Goal: Task Accomplishment & Management: Manage account settings

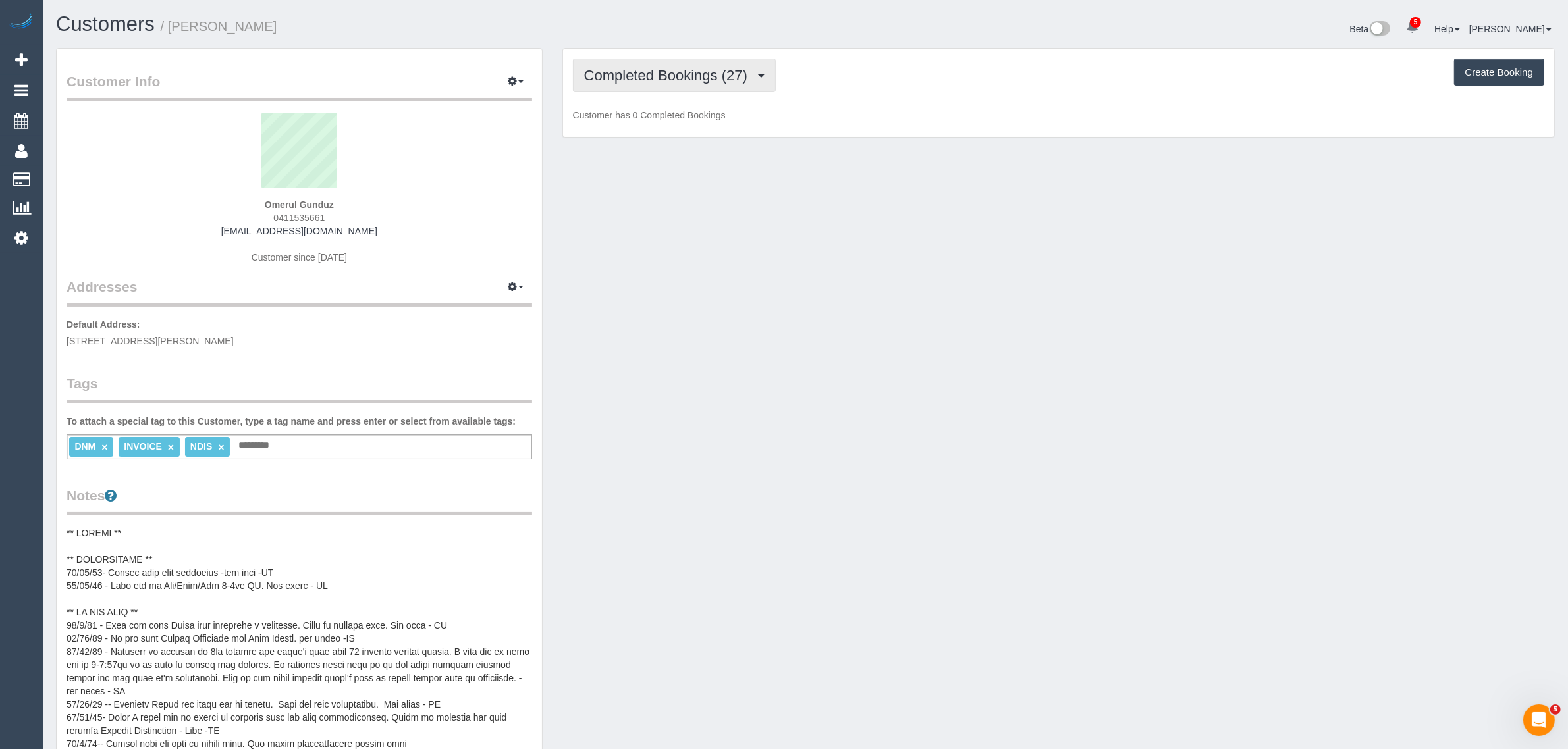
click at [637, 78] on span "Completed Bookings (27)" at bounding box center [669, 75] width 170 height 16
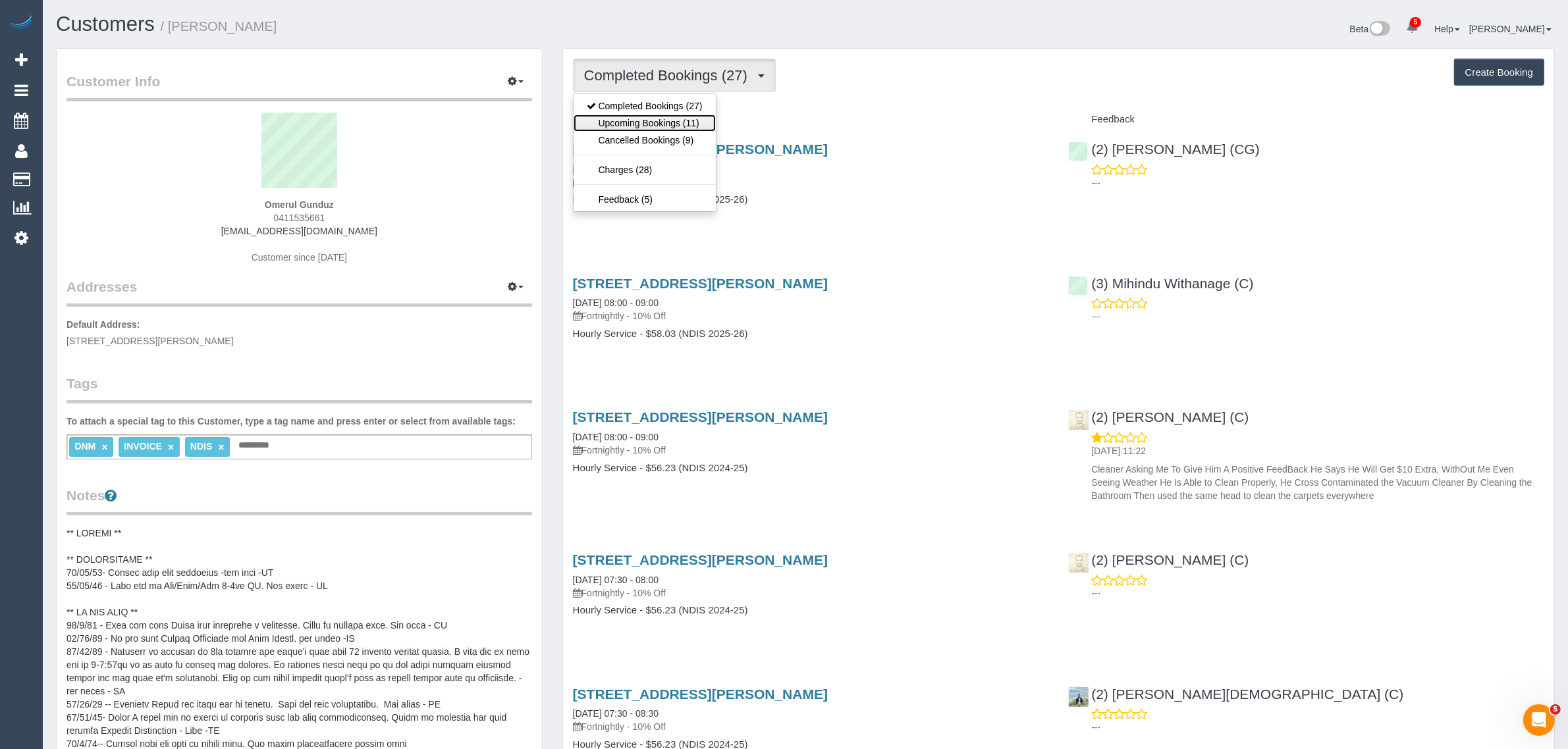
click at [628, 115] on link "Upcoming Bookings (11)" at bounding box center [645, 122] width 142 height 17
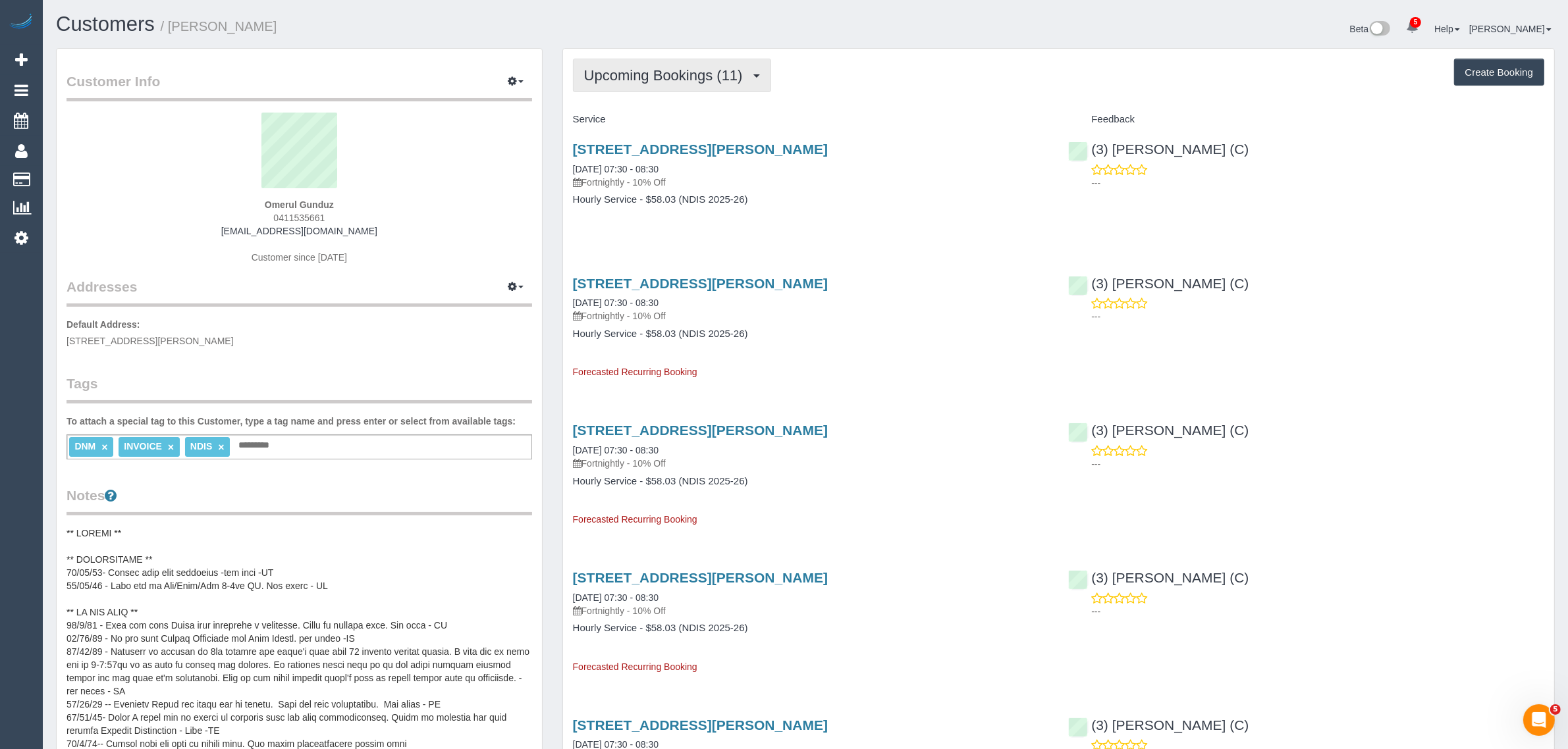
click at [634, 76] on span "Upcoming Bookings (11)" at bounding box center [667, 75] width 165 height 16
click at [628, 104] on link "Completed Bookings (27)" at bounding box center [645, 106] width 142 height 17
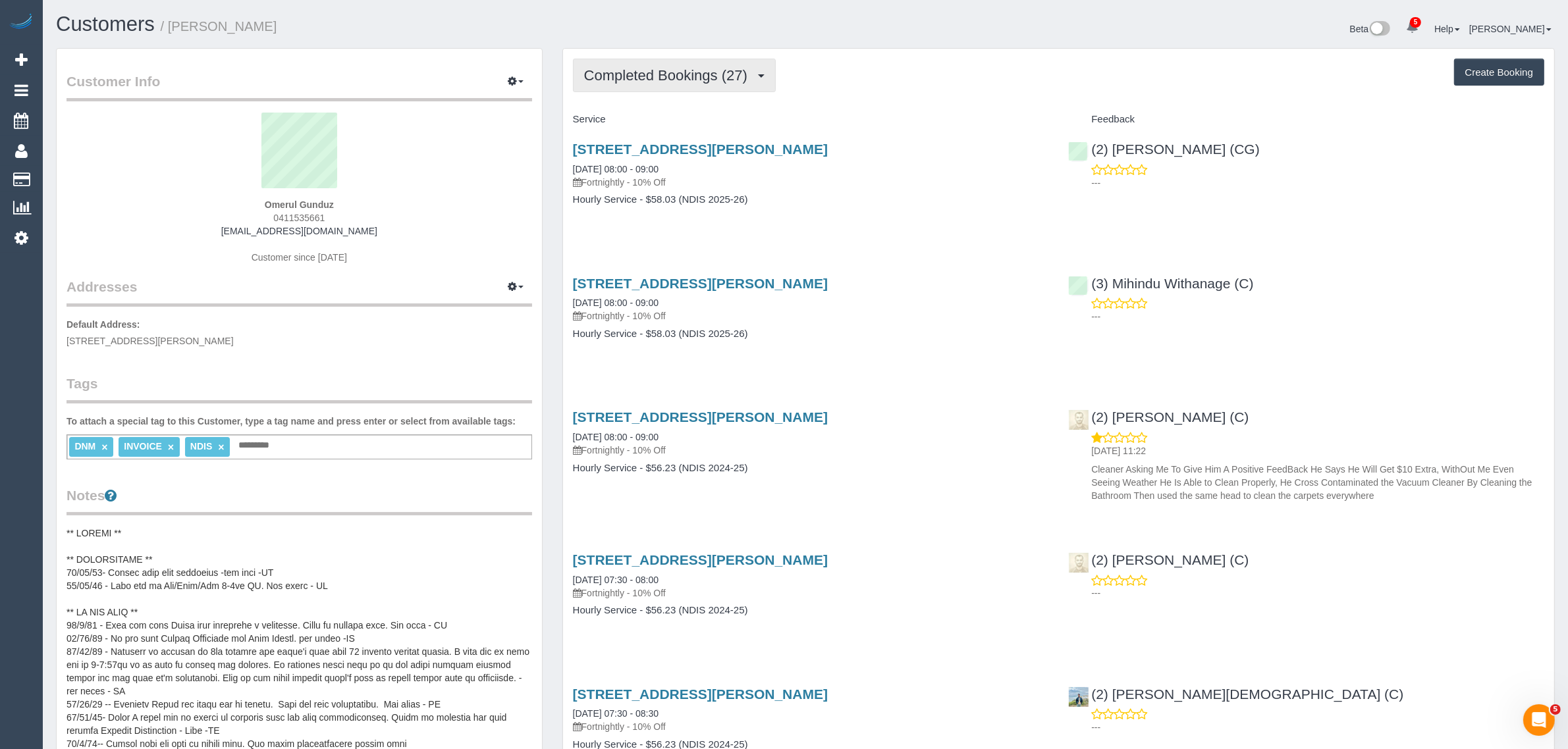
click at [680, 60] on button "Completed Bookings (27)" at bounding box center [674, 76] width 203 height 34
click at [654, 122] on link "Upcoming Bookings (11)" at bounding box center [645, 122] width 142 height 17
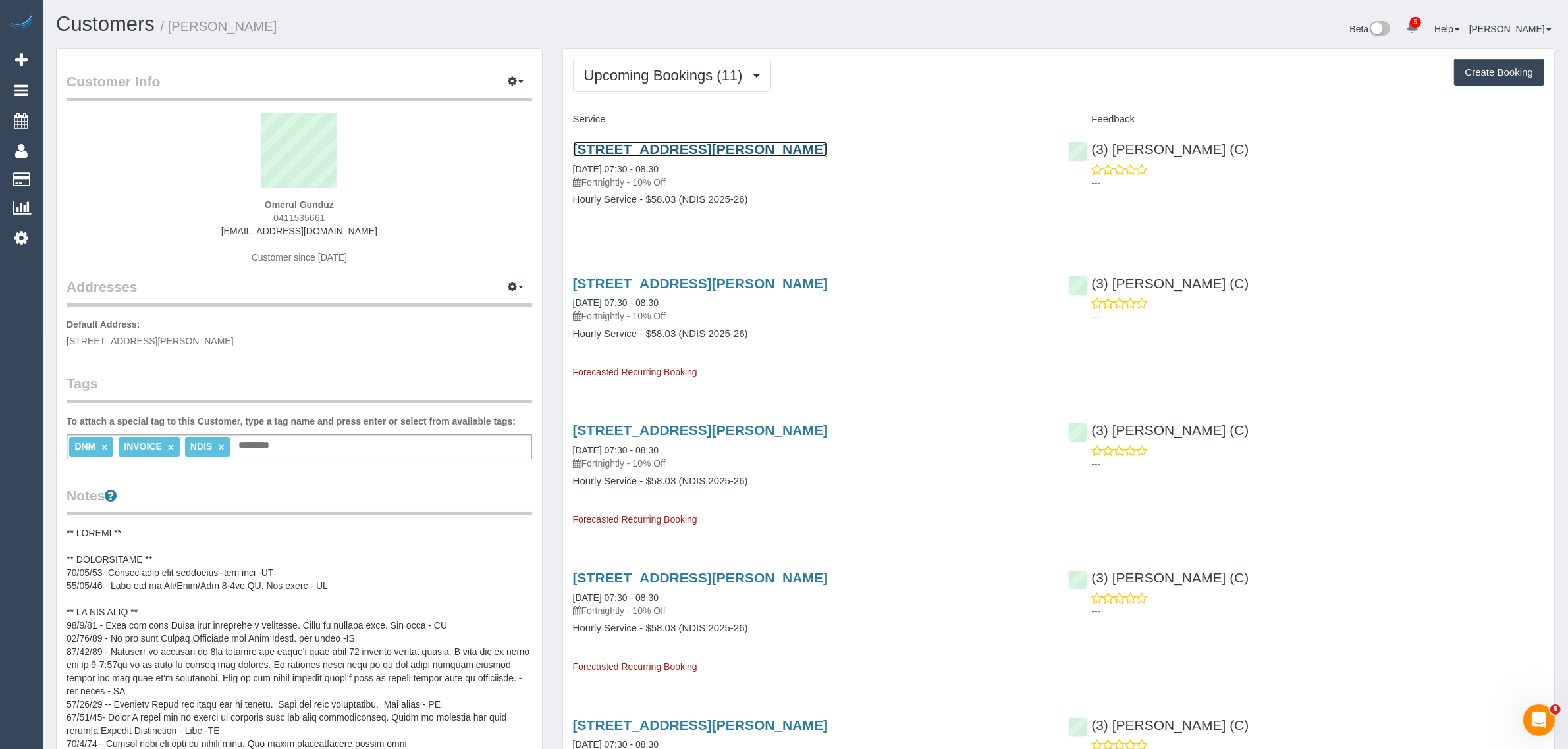
click at [637, 145] on link "2 Mcpherson Street, Brunswick, VIC 3056" at bounding box center [700, 149] width 255 height 15
drag, startPoint x: 850, startPoint y: 212, endPoint x: 807, endPoint y: 200, distance: 44.6
click at [850, 212] on div "2 Mcpherson Street, Brunswick, VIC 3056 17/09/2025 07:30 - 08:30 Fortnightly - …" at bounding box center [811, 181] width 496 height 101
drag, startPoint x: 686, startPoint y: 160, endPoint x: 557, endPoint y: 158, distance: 129.0
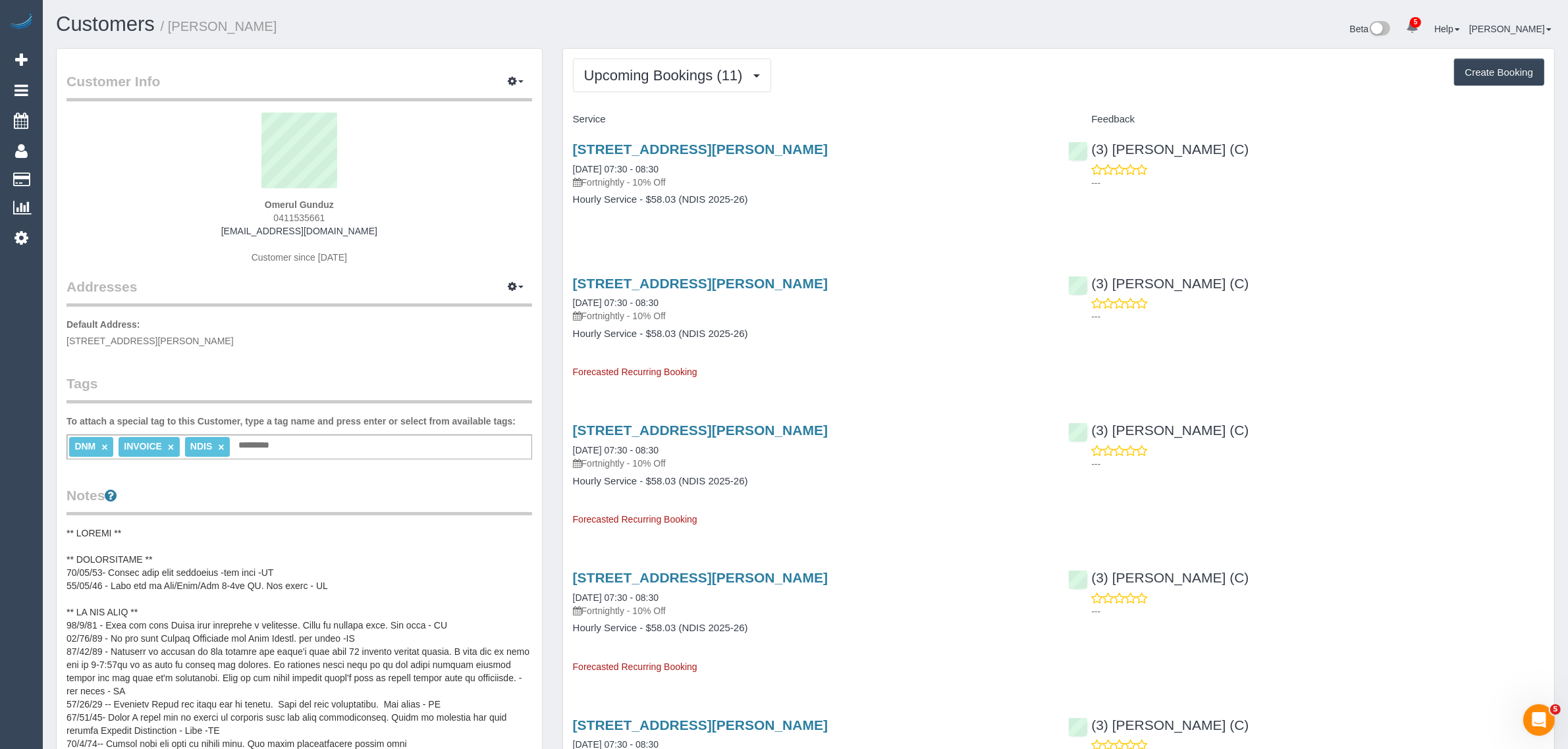
copy link "17/09/2025 07:30 - 08:30"
click at [905, 229] on div "2 Mcpherson Street, Brunswick, VIC 3056 17/09/2025 07:30 - 08:30 Fortnightly - …" at bounding box center [811, 181] width 496 height 101
drag, startPoint x: 1252, startPoint y: 157, endPoint x: 1141, endPoint y: 139, distance: 112.4
click at [1141, 139] on div "(3) Jahidul Islam (C) ---" at bounding box center [1306, 162] width 496 height 64
copy div "(3) Jahidul Islam (C)"
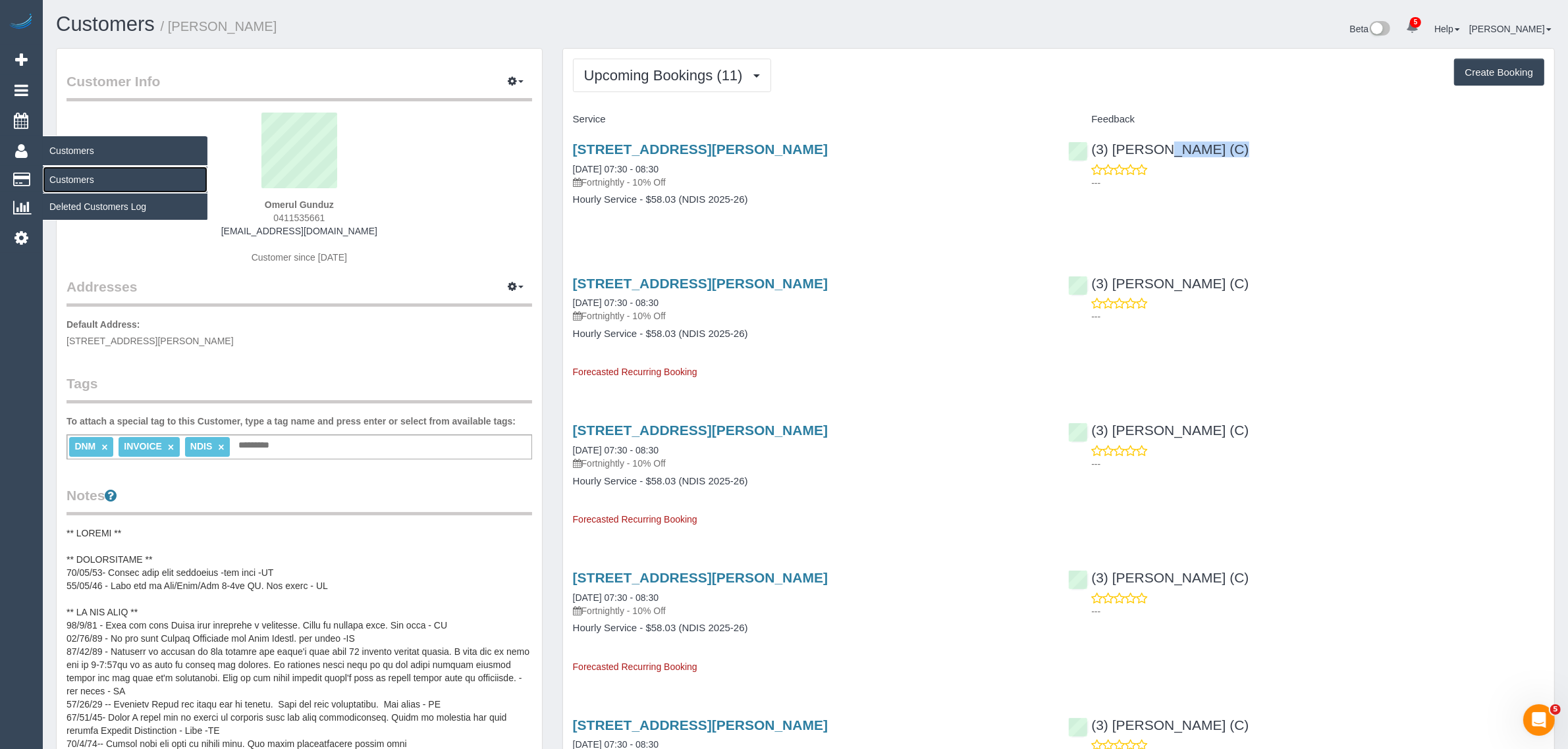
click at [93, 175] on link "Customers" at bounding box center [125, 179] width 165 height 26
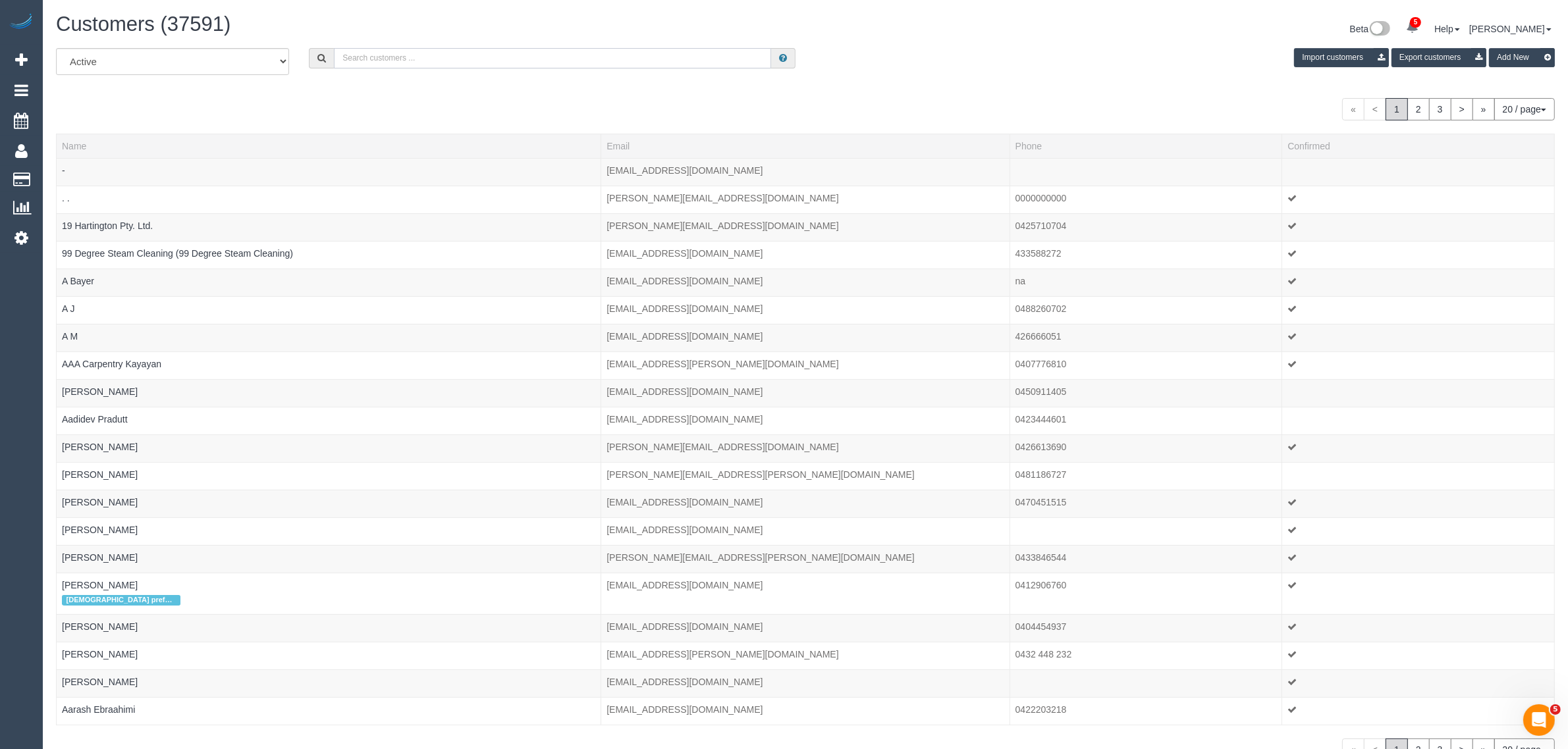
click at [451, 56] on input "text" at bounding box center [552, 58] width 437 height 20
paste input "+61434396820 Aircall new contact"
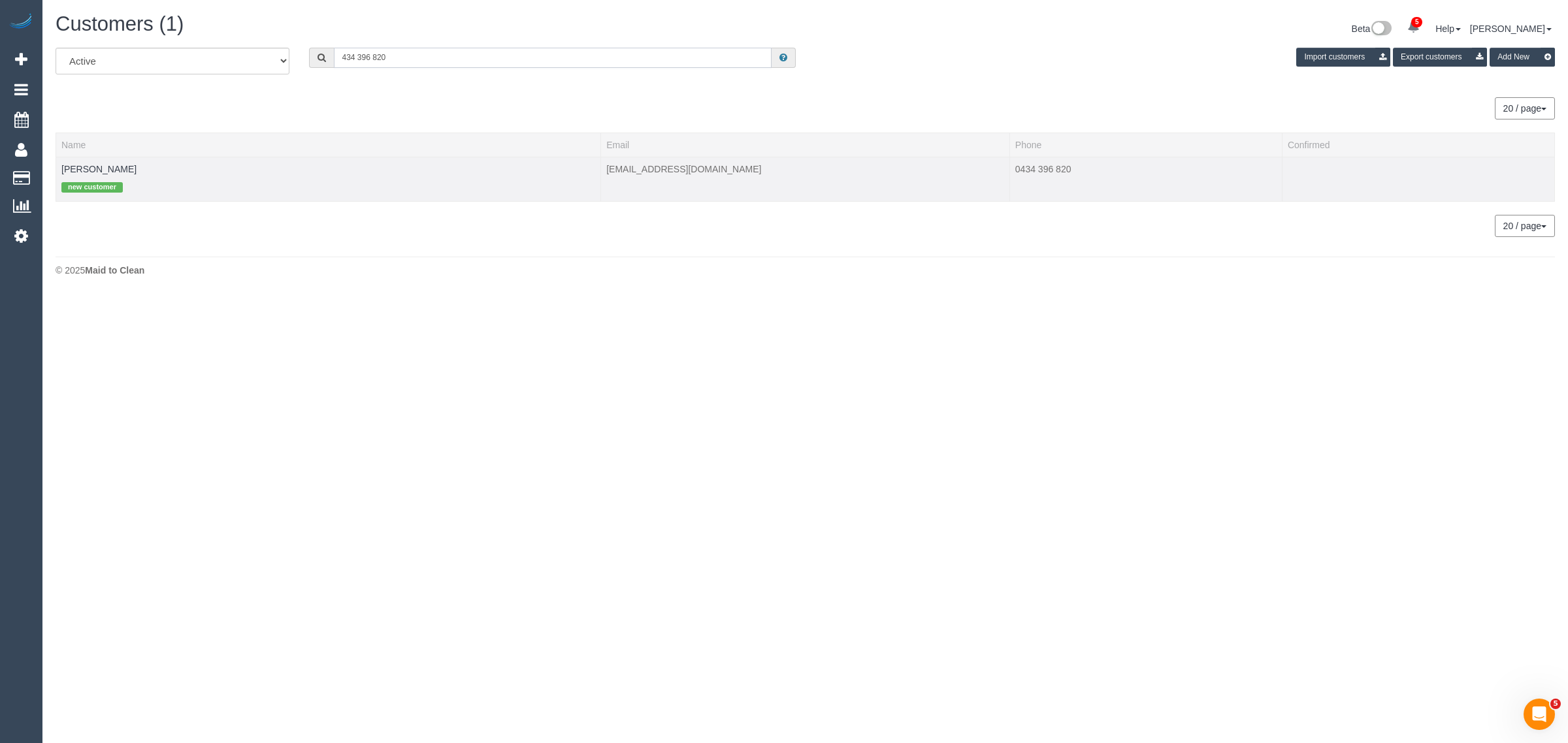
type input "434 396 820"
click at [108, 156] on td "Collas Smith new customer" at bounding box center [328, 179] width 545 height 44
click at [91, 173] on td "Collas Smith new customer" at bounding box center [328, 179] width 545 height 44
click at [102, 174] on td "Collas Smith new customer" at bounding box center [328, 179] width 545 height 44
click at [90, 168] on link "Collas Smith" at bounding box center [99, 169] width 75 height 11
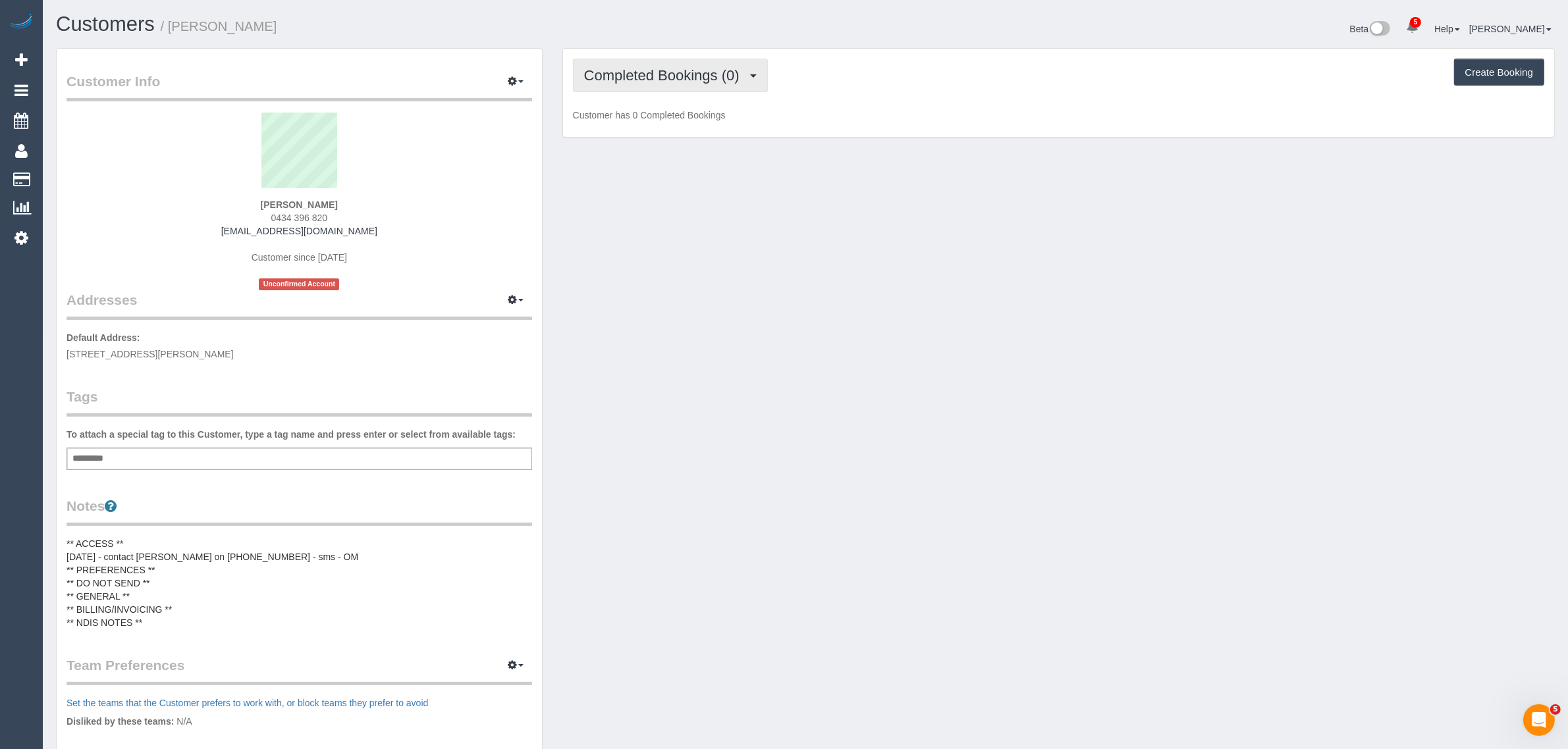
click at [620, 74] on span "Completed Bookings (0)" at bounding box center [665, 75] width 162 height 16
click at [613, 120] on link "Upcoming Bookings (1)" at bounding box center [642, 122] width 137 height 17
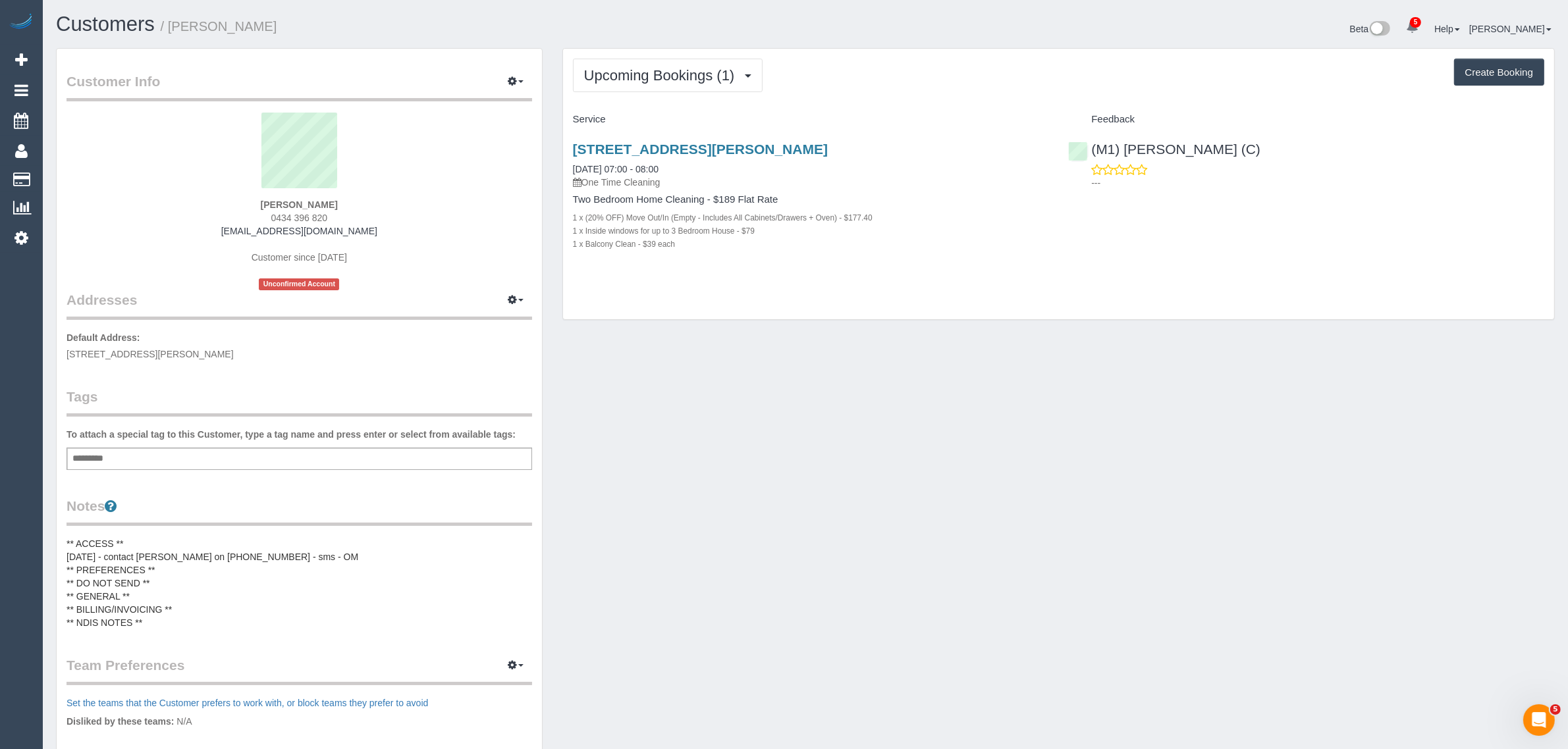
click at [647, 95] on div "Upcoming Bookings (1) Completed Bookings (0) Upcoming Bookings (1) Cancelled Bo…" at bounding box center [1059, 184] width 991 height 271
click at [656, 76] on span "Upcoming Bookings (1)" at bounding box center [663, 75] width 157 height 16
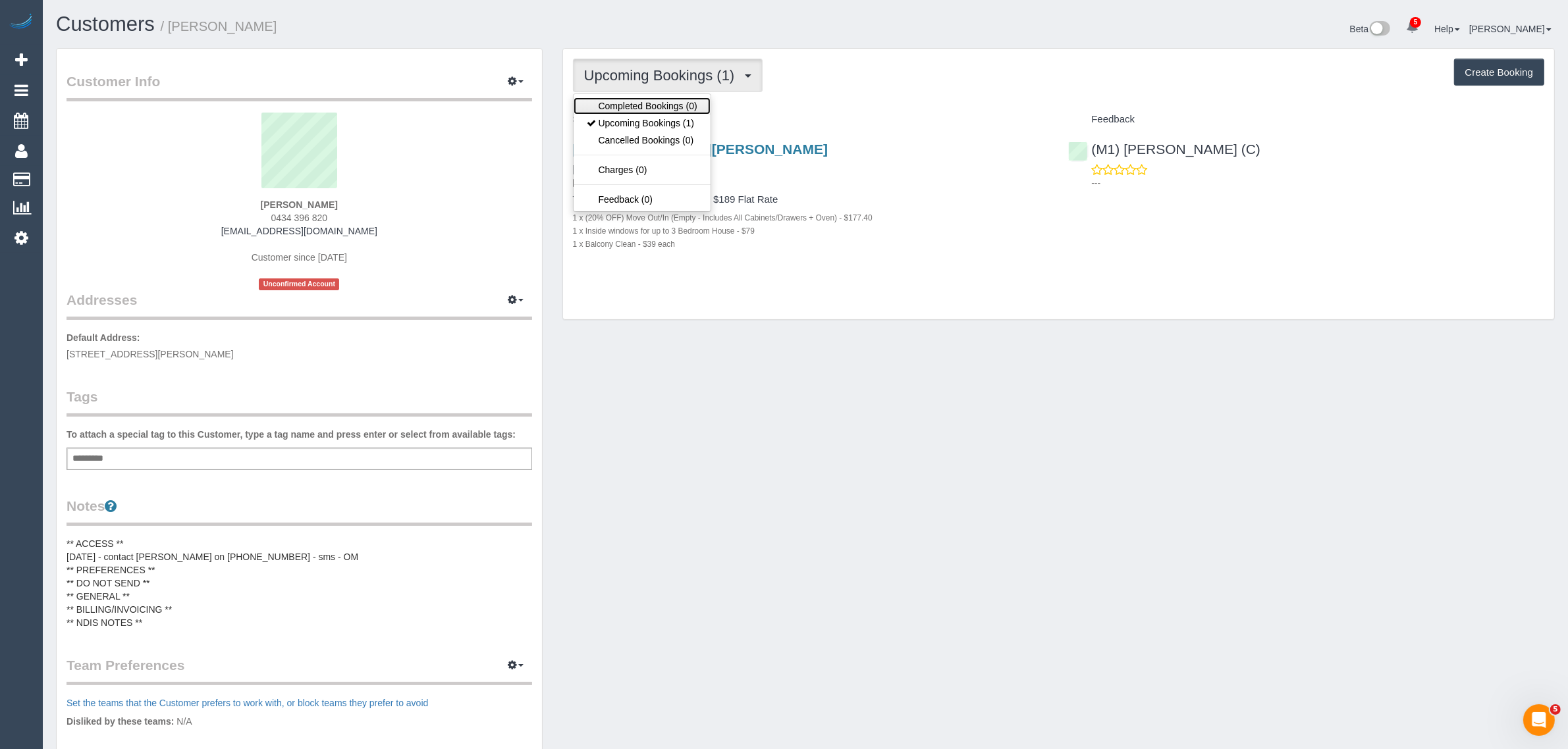
click at [656, 99] on link "Completed Bookings (0)" at bounding box center [642, 106] width 137 height 17
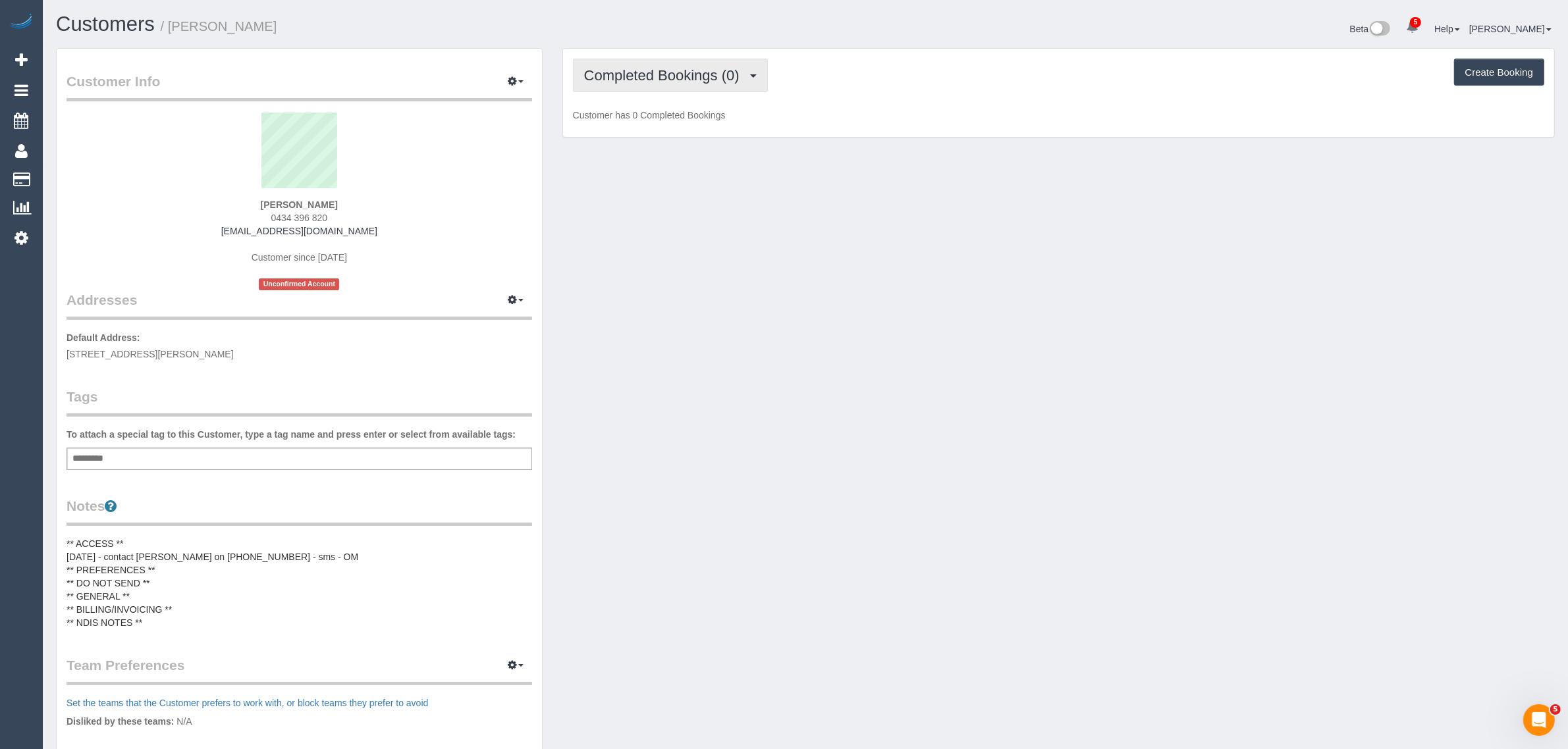
click at [666, 76] on span "Completed Bookings (0)" at bounding box center [665, 75] width 162 height 16
click at [652, 116] on link "Upcoming Bookings (1)" at bounding box center [642, 122] width 137 height 17
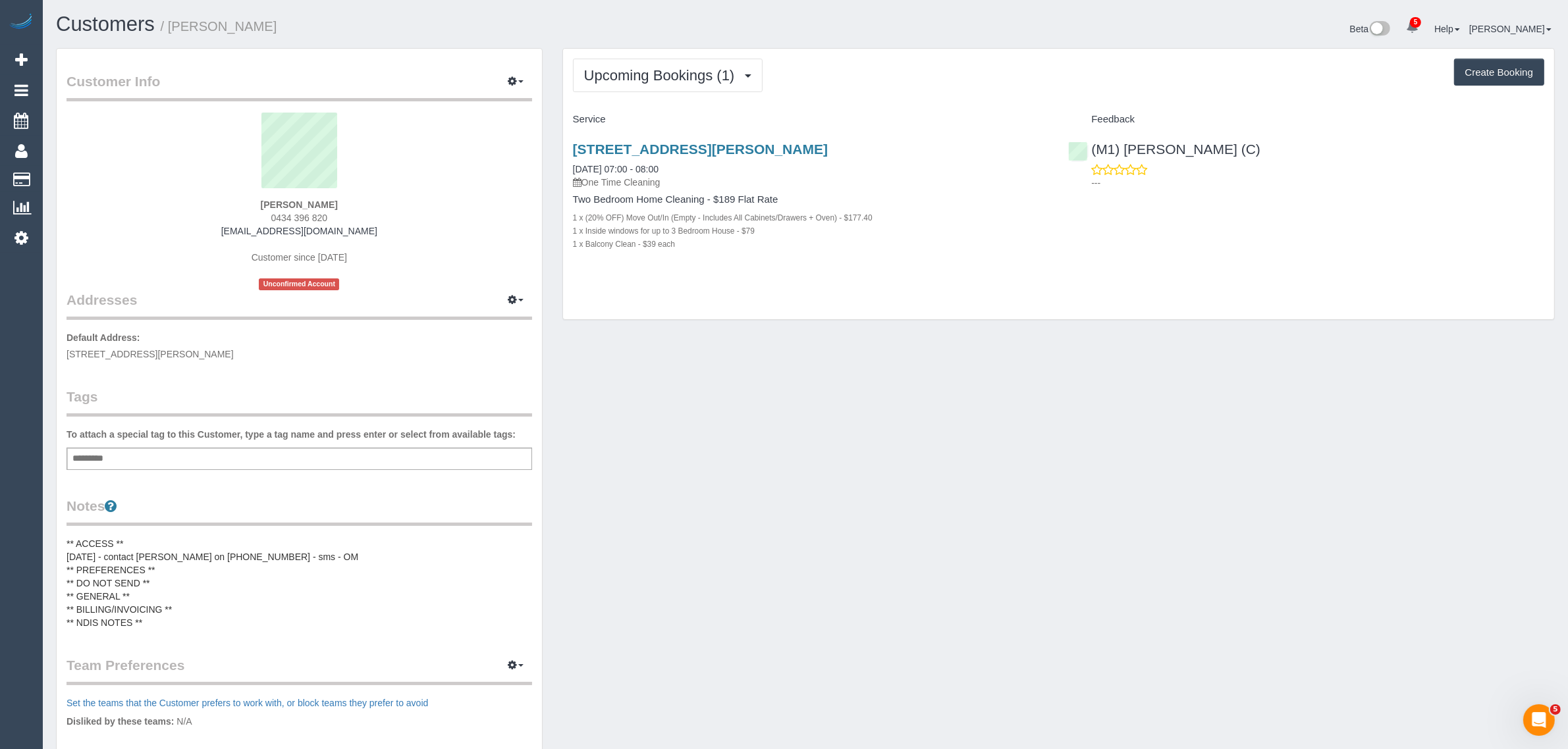
click at [1014, 315] on div "Upcoming Bookings (1) Completed Bookings (0) Upcoming Bookings (1) Cancelled Bo…" at bounding box center [1059, 184] width 991 height 271
click at [735, 367] on div "Customer Info Edit Contact Info Send Message Email Preferences Special Sales Ta…" at bounding box center [805, 515] width 1519 height 934
click at [79, 177] on link "Customers" at bounding box center [125, 179] width 165 height 26
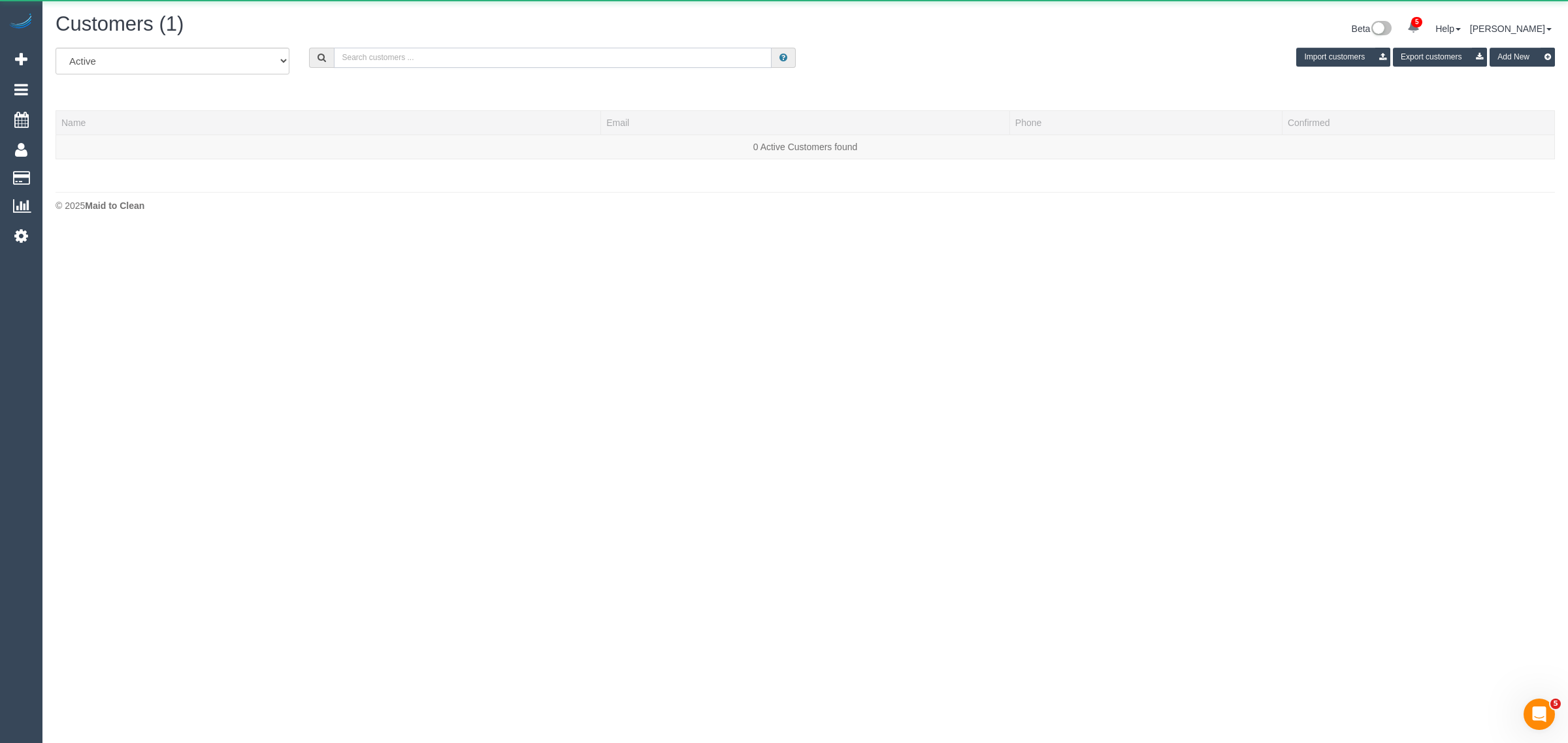
click at [422, 64] on input "text" at bounding box center [553, 58] width 438 height 20
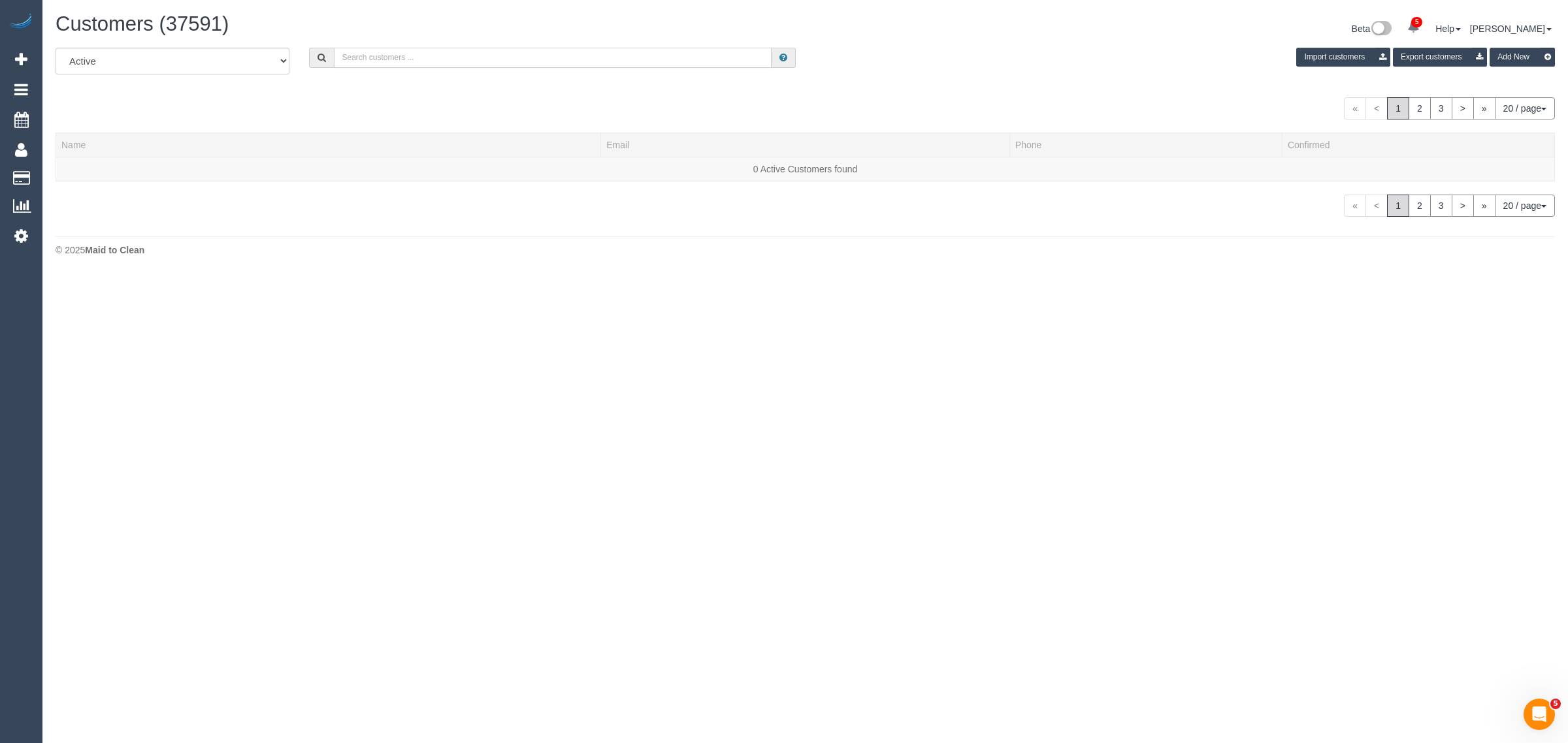
paste input "Tailored Social Pty Ltd"
type input "Tailored Social Pty Ltd"
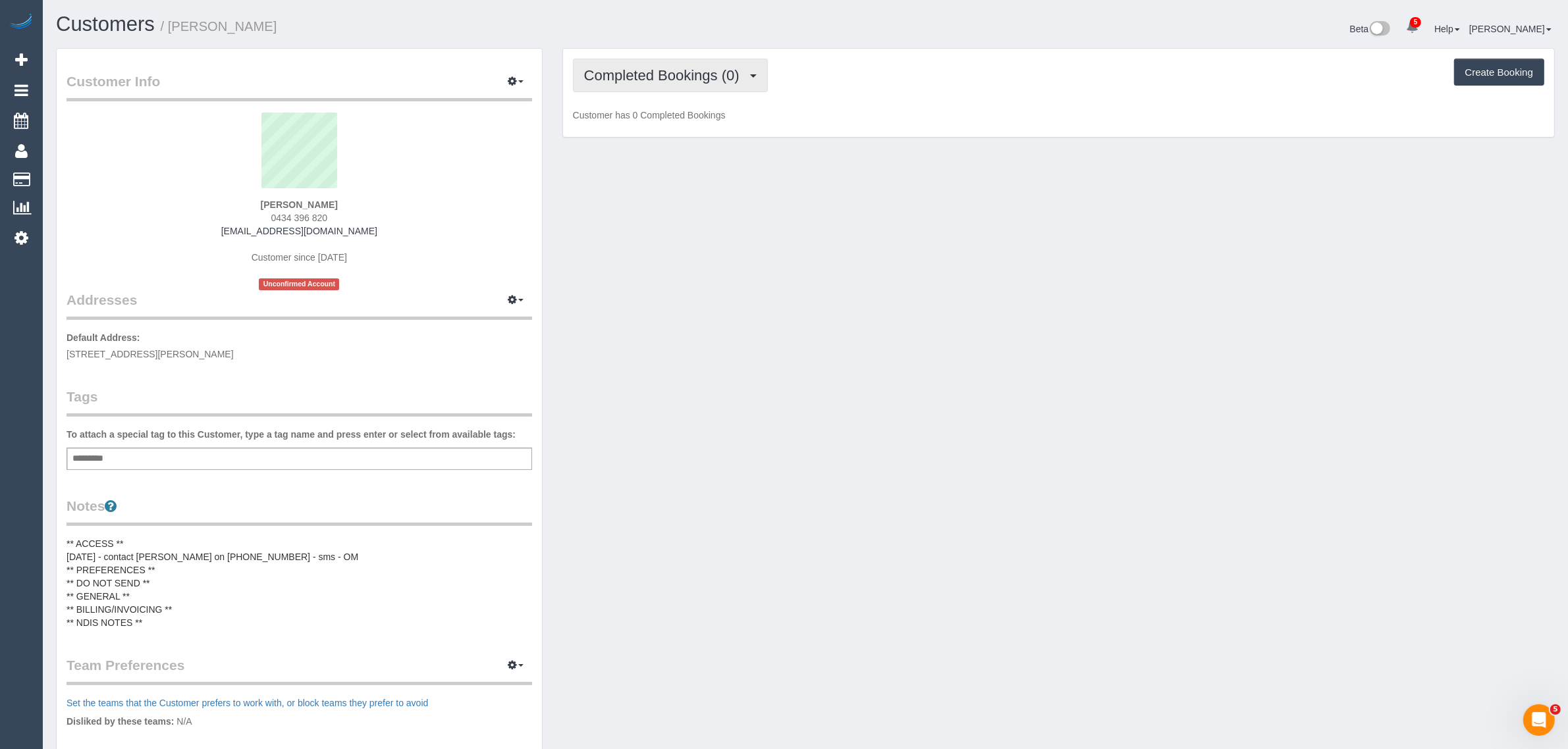
click at [718, 67] on span "Completed Bookings (0)" at bounding box center [665, 75] width 162 height 16
click at [689, 119] on link "Upcoming Bookings (1)" at bounding box center [642, 122] width 137 height 17
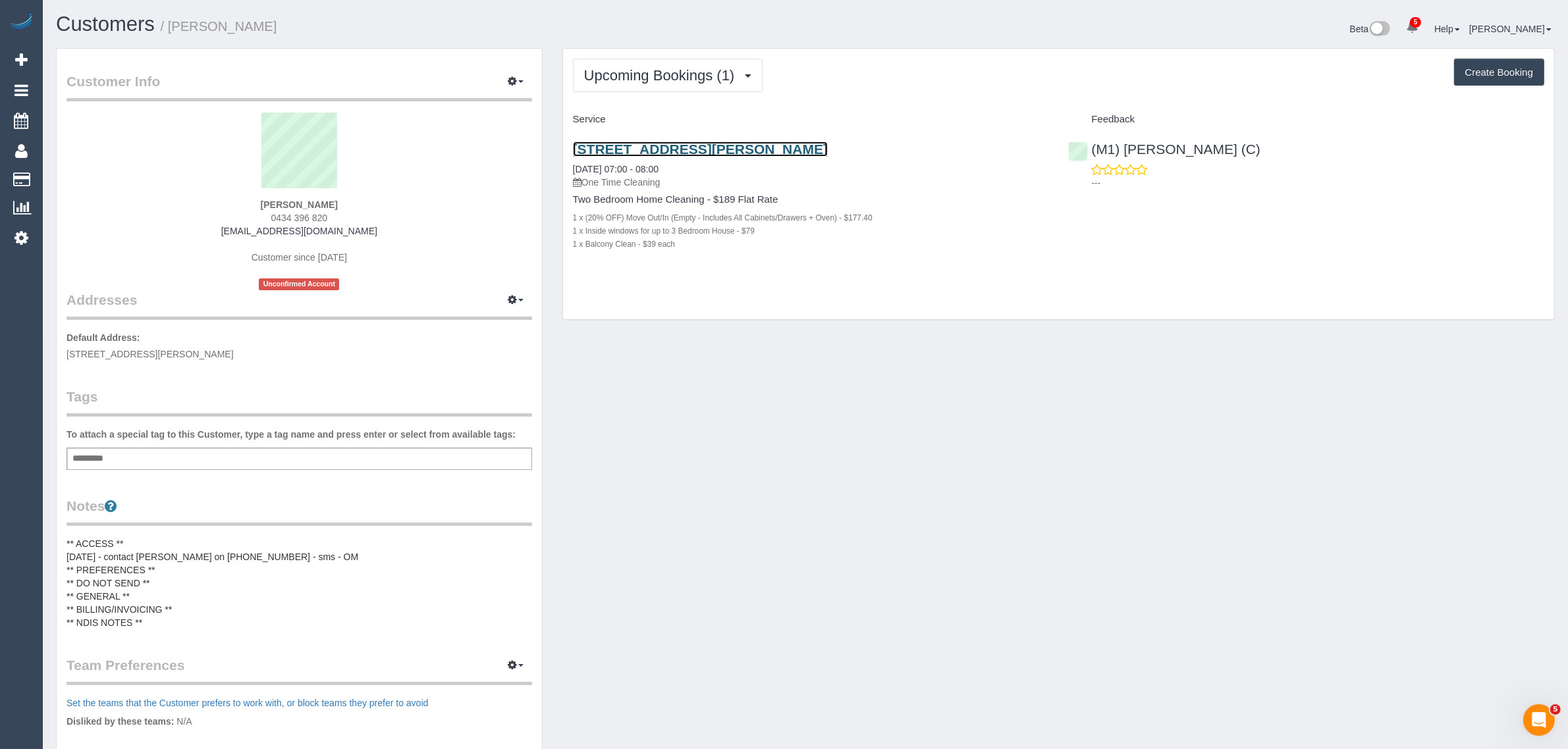
click at [706, 145] on link "45a James Street, Northcote, VIC 3070" at bounding box center [700, 149] width 255 height 15
click at [808, 367] on div "Customer Info Edit Contact Info Send Message Email Preferences Special Sales Ta…" at bounding box center [805, 515] width 1519 height 934
drag, startPoint x: 703, startPoint y: 169, endPoint x: 563, endPoint y: 162, distance: 140.2
click at [563, 162] on div "45a James Street, Northcote, VIC 3070 15/09/2025 07:00 - 08:00 One Time Cleanin…" at bounding box center [811, 204] width 496 height 146
copy link "15/09/2025 07:00 - 08:00"
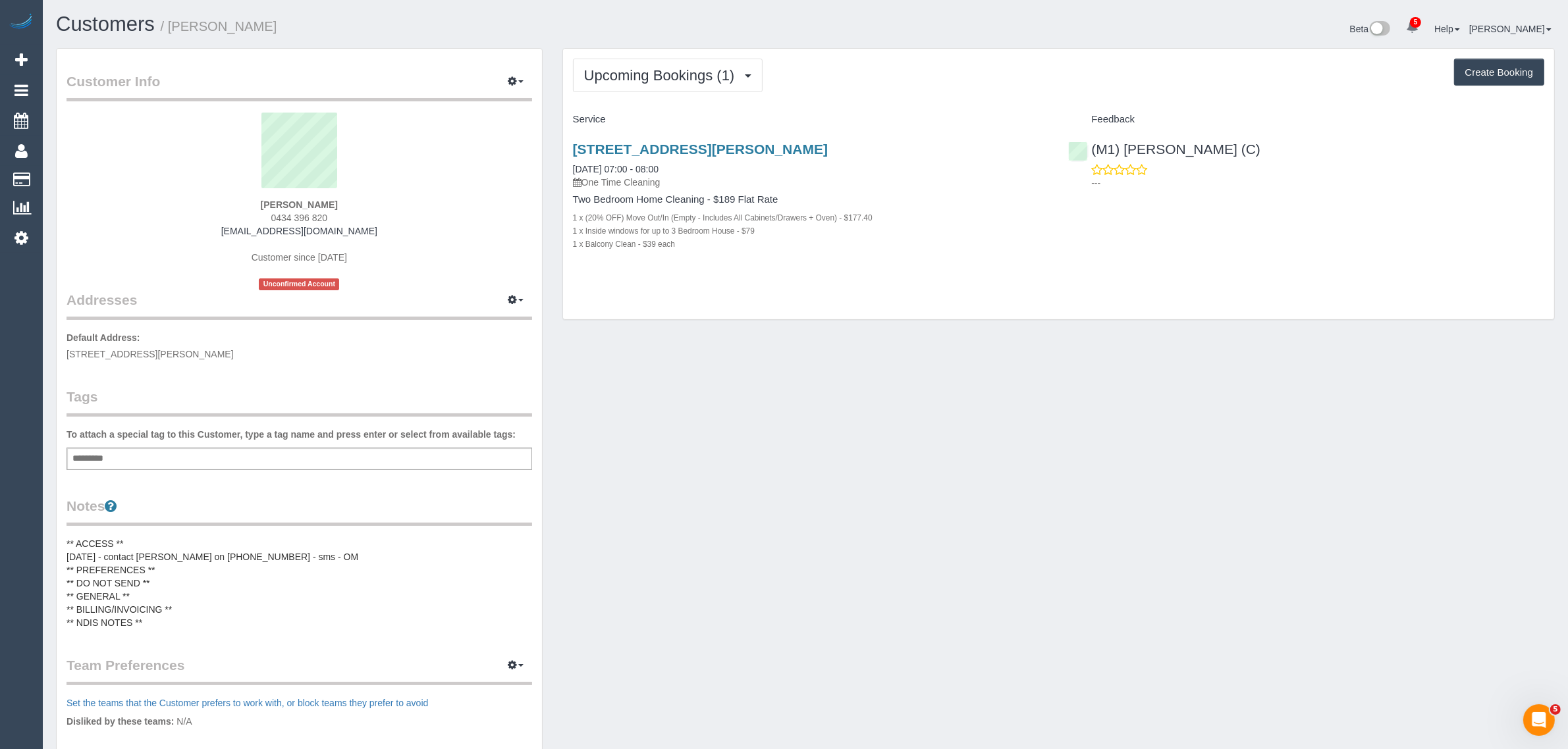
drag, startPoint x: 900, startPoint y: 399, endPoint x: 907, endPoint y: 395, distance: 8.1
click at [902, 399] on div "Customer Info Edit Contact Info Send Message Email Preferences Special Sales Ta…" at bounding box center [805, 515] width 1519 height 934
drag, startPoint x: 1268, startPoint y: 149, endPoint x: 1093, endPoint y: 148, distance: 175.0
click at [1093, 148] on div "(M1) Jeferson Ortiz (C) ---" at bounding box center [1306, 162] width 496 height 64
copy link "(M1) [PERSON_NAME] (C)"
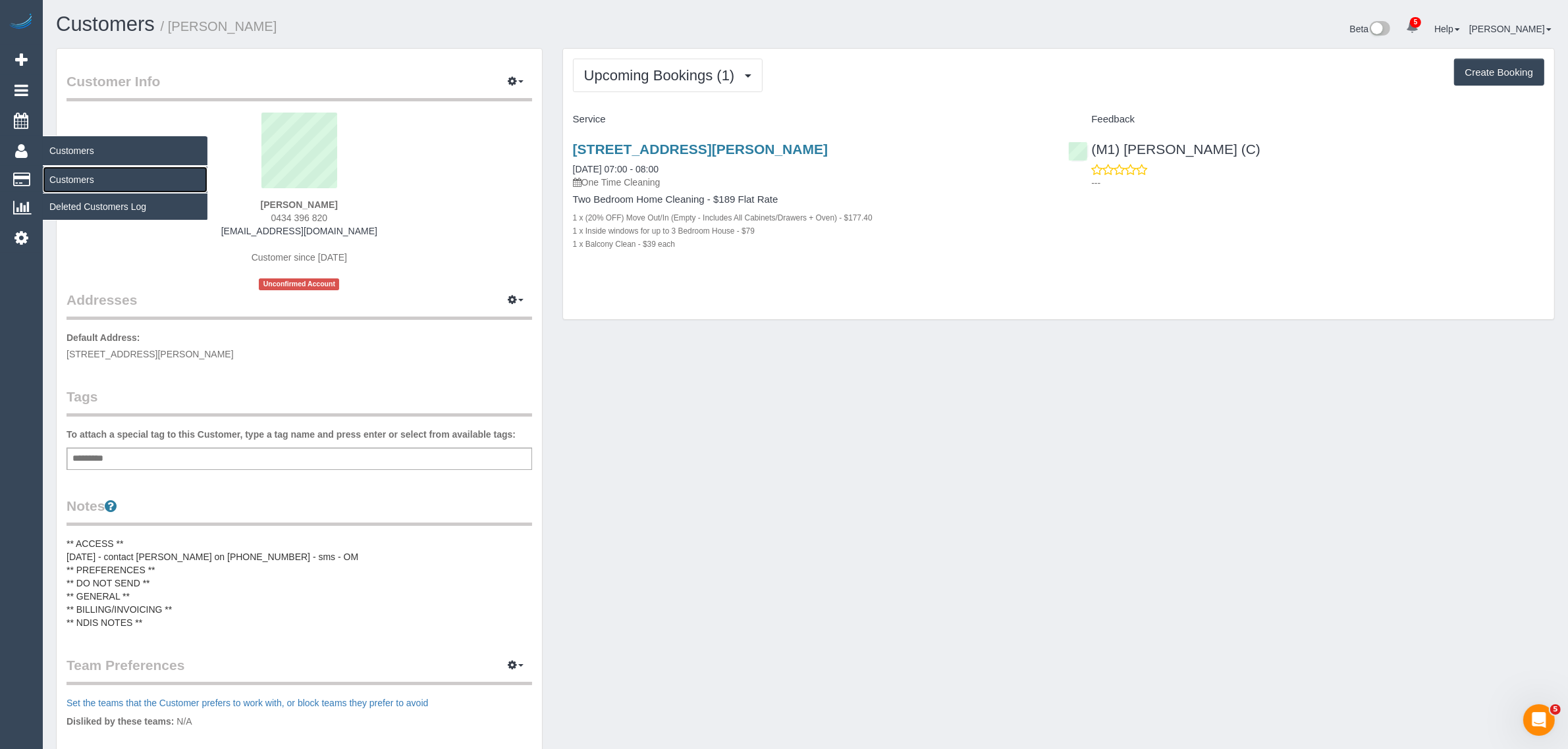
drag, startPoint x: 83, startPoint y: 178, endPoint x: 90, endPoint y: 165, distance: 14.8
click at [84, 179] on link "Customers" at bounding box center [125, 179] width 165 height 26
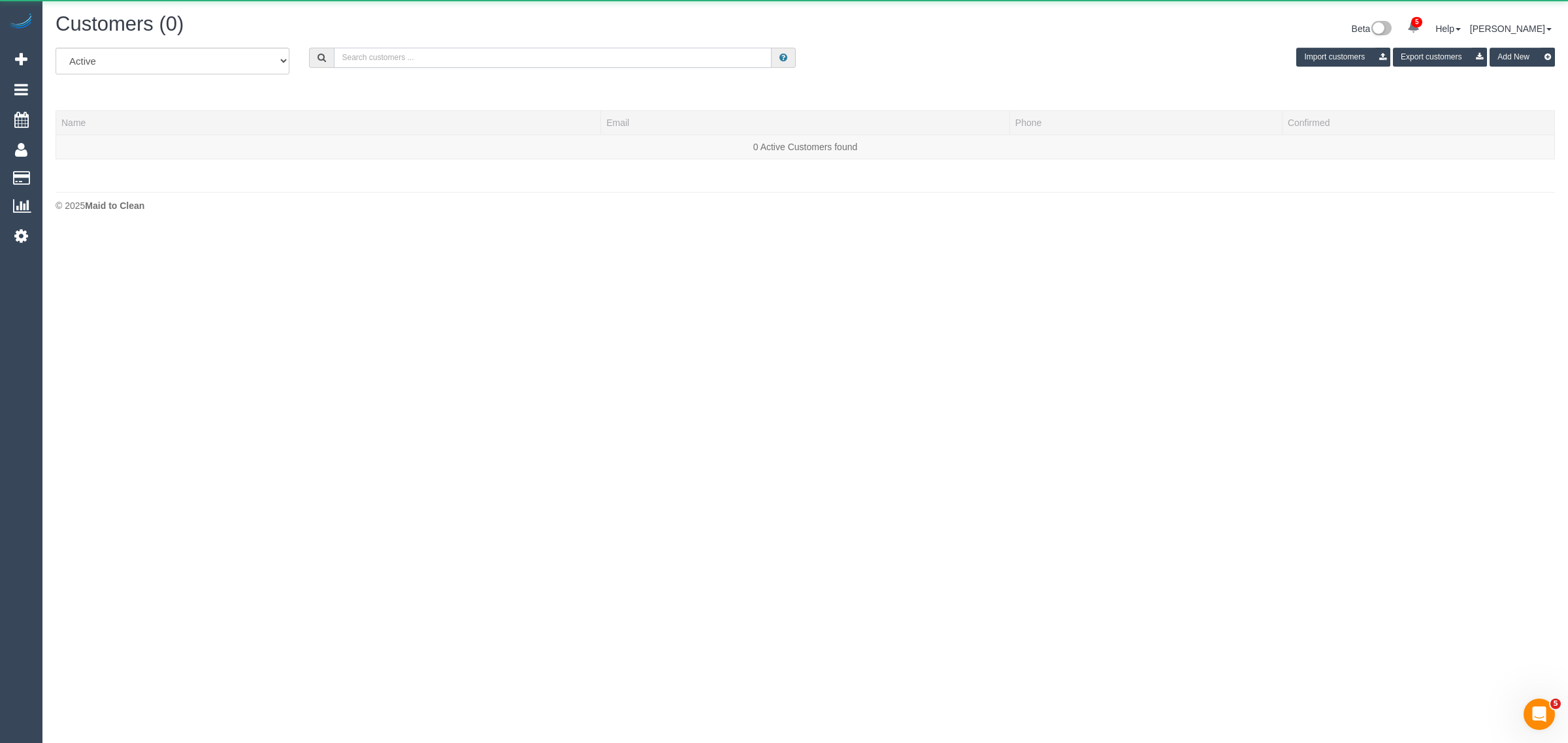
click at [425, 52] on input "text" at bounding box center [553, 58] width 438 height 20
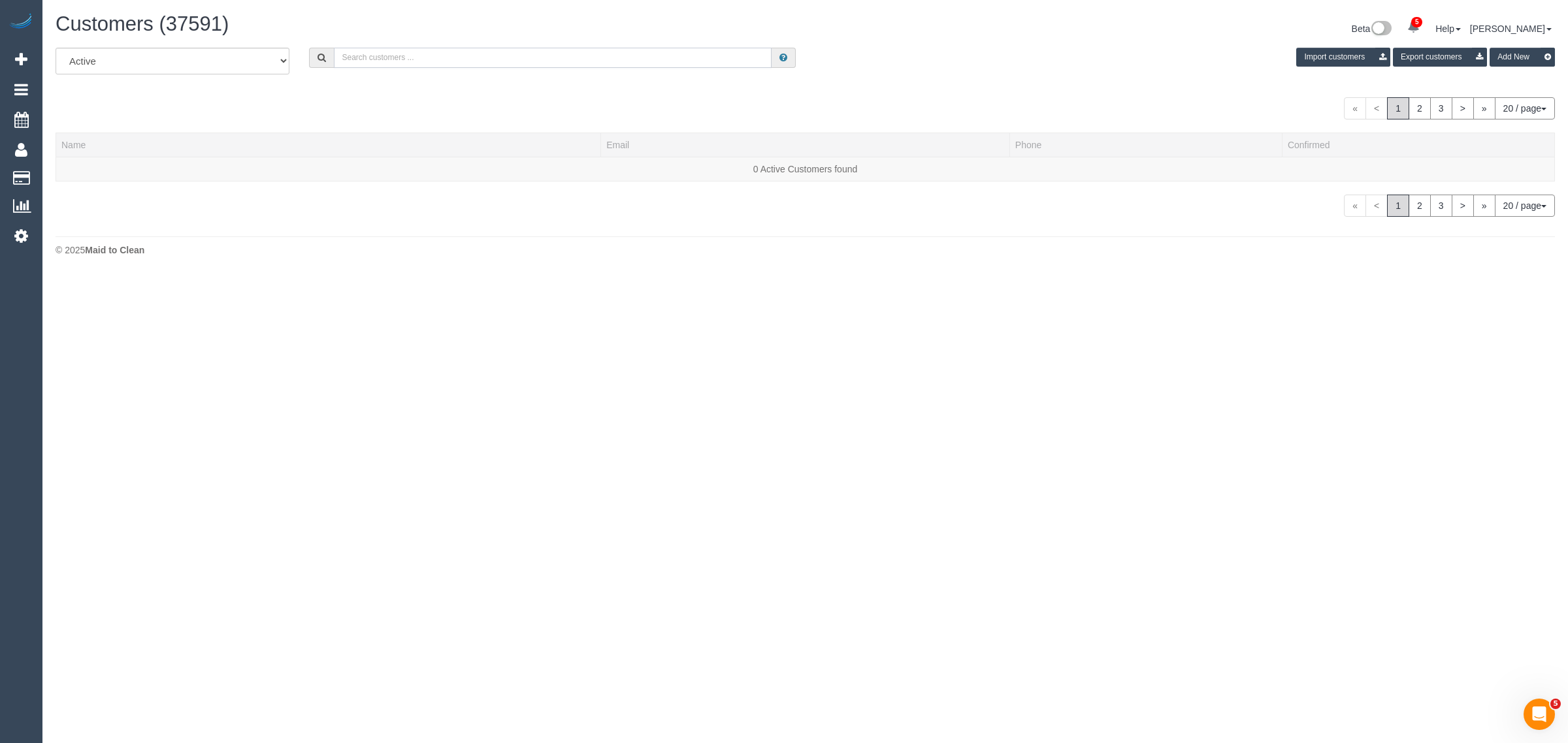
paste input "Abena Ofori"
type input "Abena Ofori"
click at [85, 166] on link "Abena Ofori" at bounding box center [99, 169] width 75 height 11
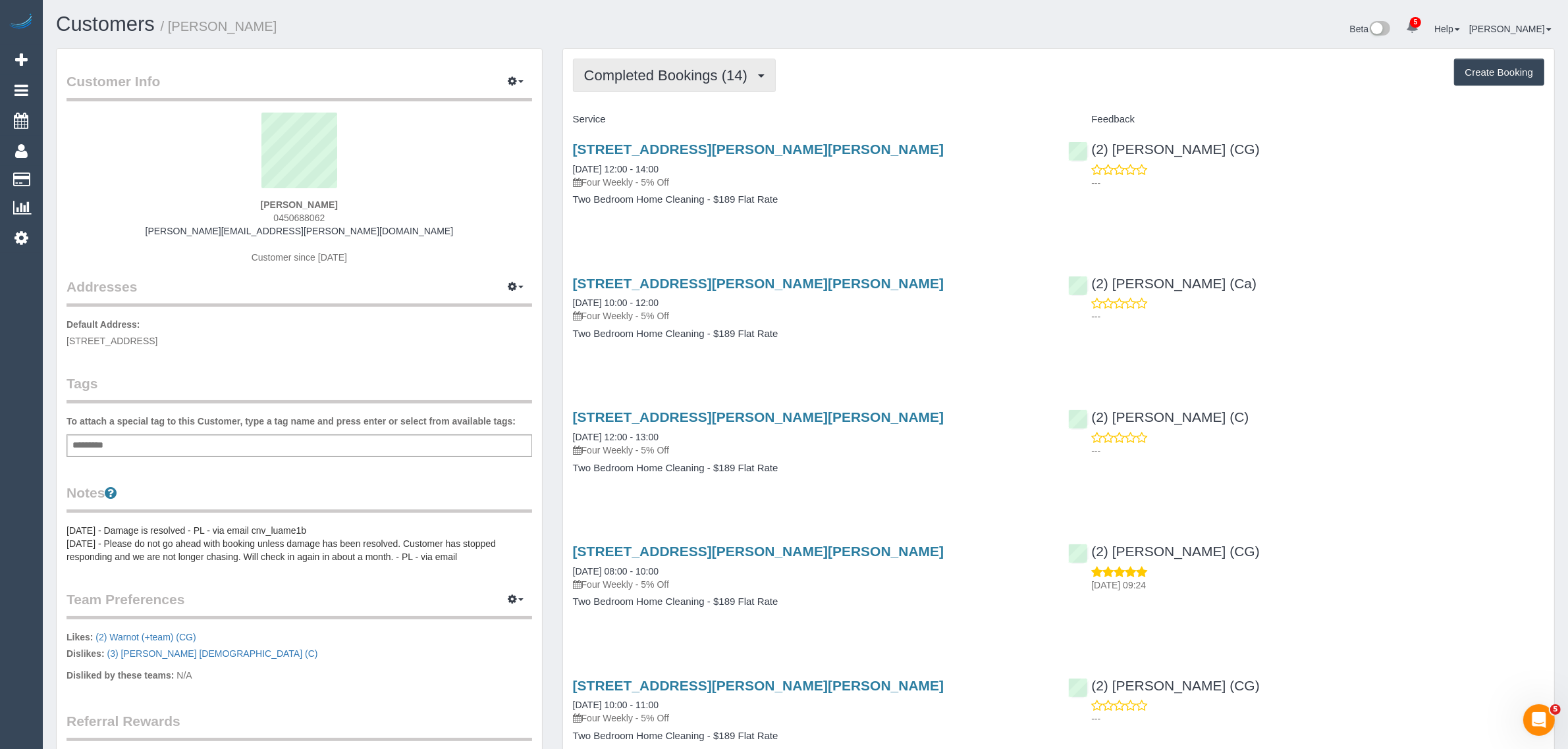
click at [715, 67] on span "Completed Bookings (14)" at bounding box center [669, 75] width 170 height 16
click at [680, 124] on link "Upcoming Bookings (11)" at bounding box center [645, 122] width 142 height 17
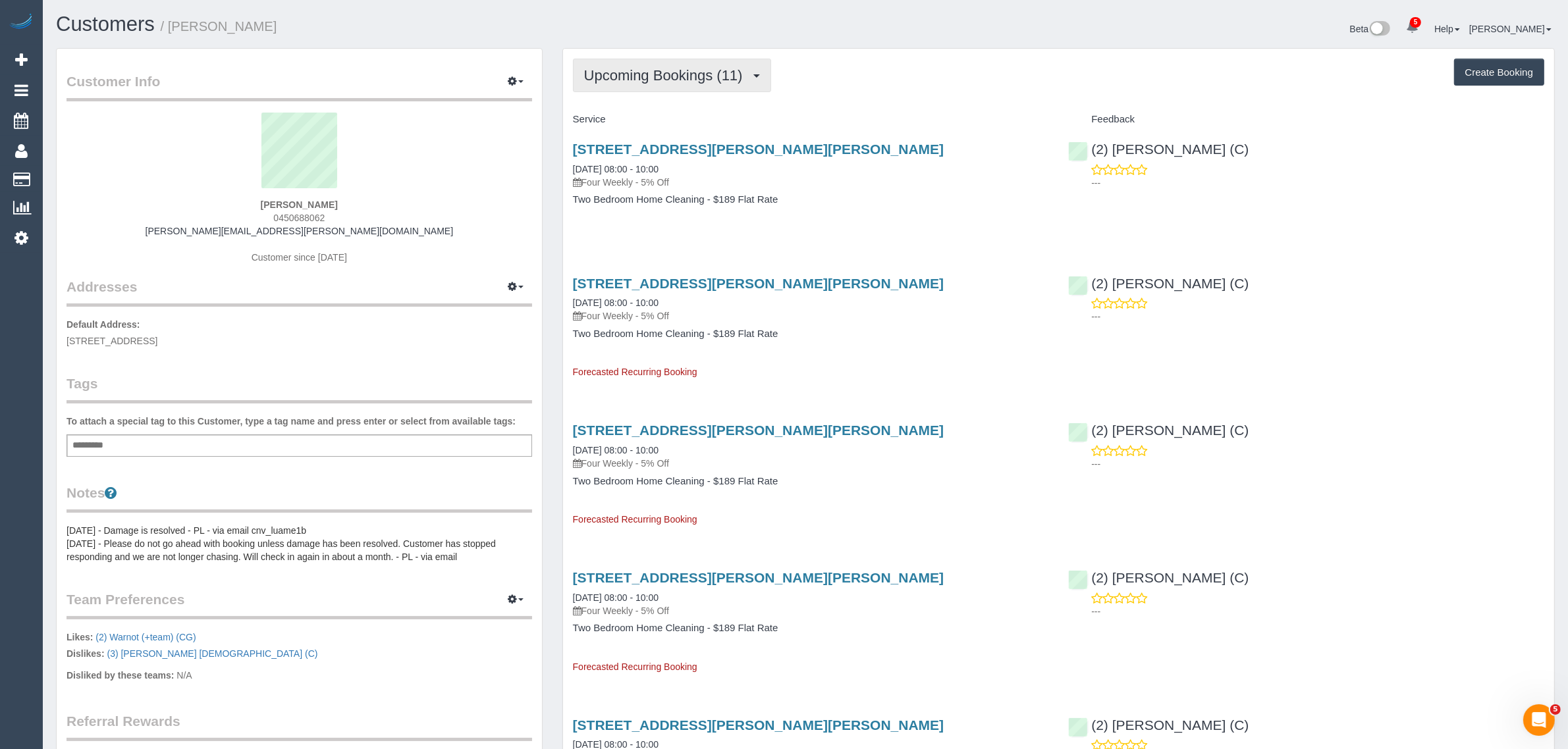
click at [661, 81] on span "Upcoming Bookings (11)" at bounding box center [667, 75] width 165 height 16
click at [890, 198] on h4 "Two Bedroom Home Cleaning - $189 Flat Rate" at bounding box center [810, 200] width 476 height 12
drag, startPoint x: 689, startPoint y: 160, endPoint x: 568, endPoint y: 156, distance: 121.1
click at [568, 156] on div "469-471 Gilbert Road, Unit 9, Preston, VIC 3072 17/09/2025 08:00 - 10:00 Four W…" at bounding box center [811, 181] width 496 height 101
drag, startPoint x: 716, startPoint y: 194, endPoint x: 712, endPoint y: 187, distance: 8.1
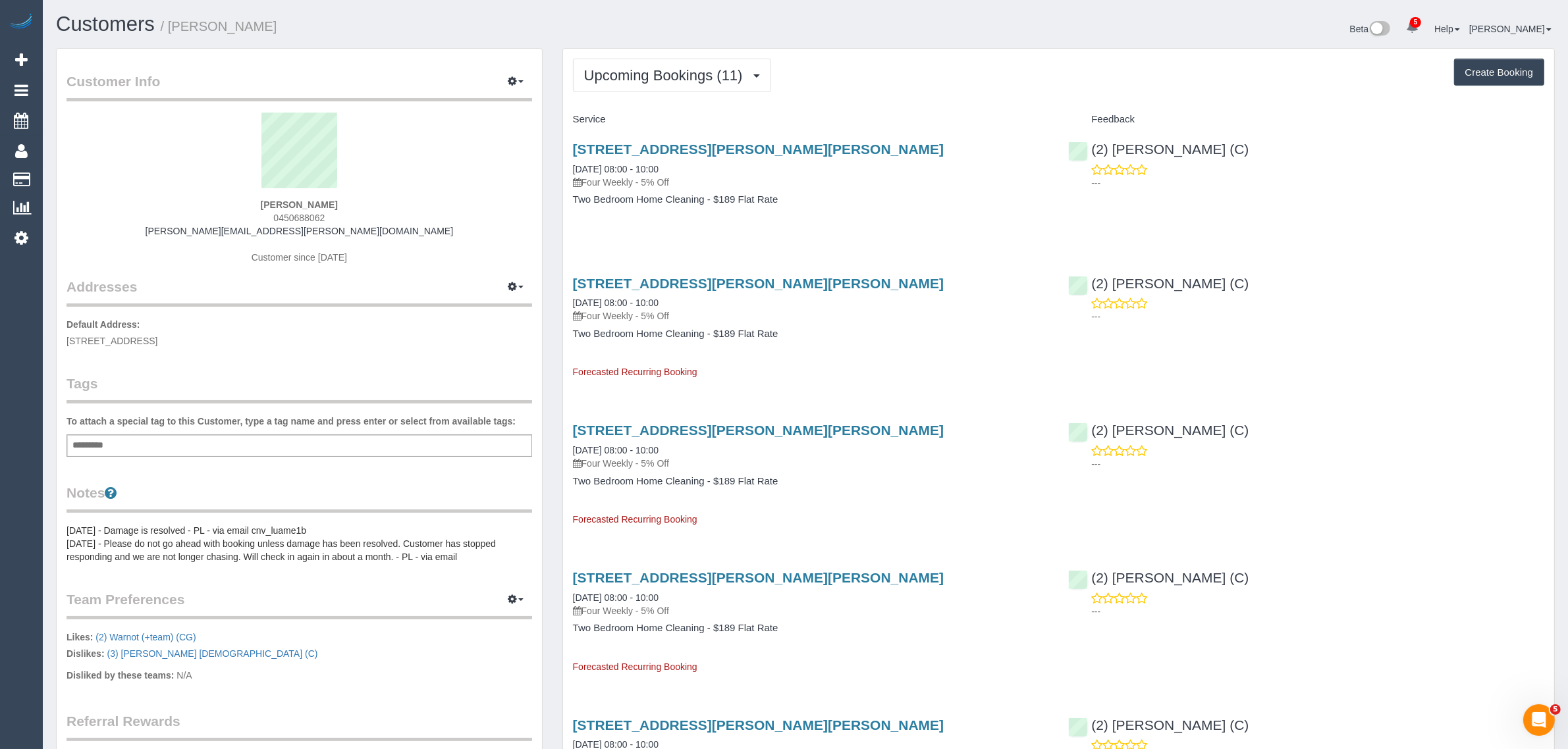
click at [716, 194] on h4 "Two Bedroom Home Cleaning - $189 Flat Rate" at bounding box center [810, 200] width 476 height 12
drag, startPoint x: 646, startPoint y: 162, endPoint x: 568, endPoint y: 168, distance: 78.2
click at [568, 168] on div "469-471 Gilbert Road, Unit 9, Preston, VIC 3072 17/09/2025 08:00 - 10:00 Four W…" at bounding box center [811, 181] width 496 height 101
copy link "17/09/2025 08:00 - 10:00"
click at [1087, 148] on div "(2) Harry Dhasmana (C) ---" at bounding box center [1306, 162] width 496 height 64
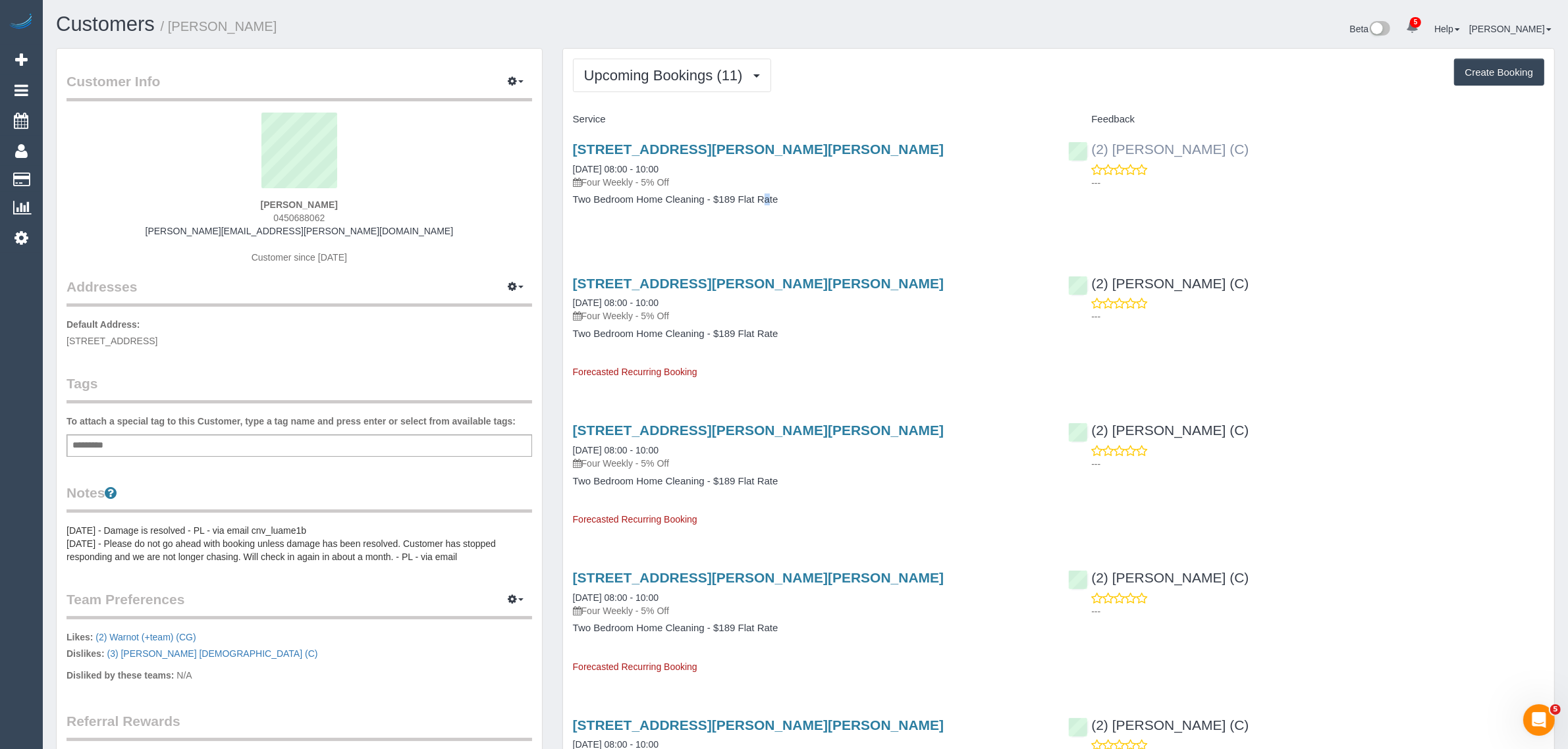
copy link "(2) [PERSON_NAME] (C)"
click at [309, 219] on span "0450688062" at bounding box center [299, 218] width 51 height 11
copy span "0450688062"
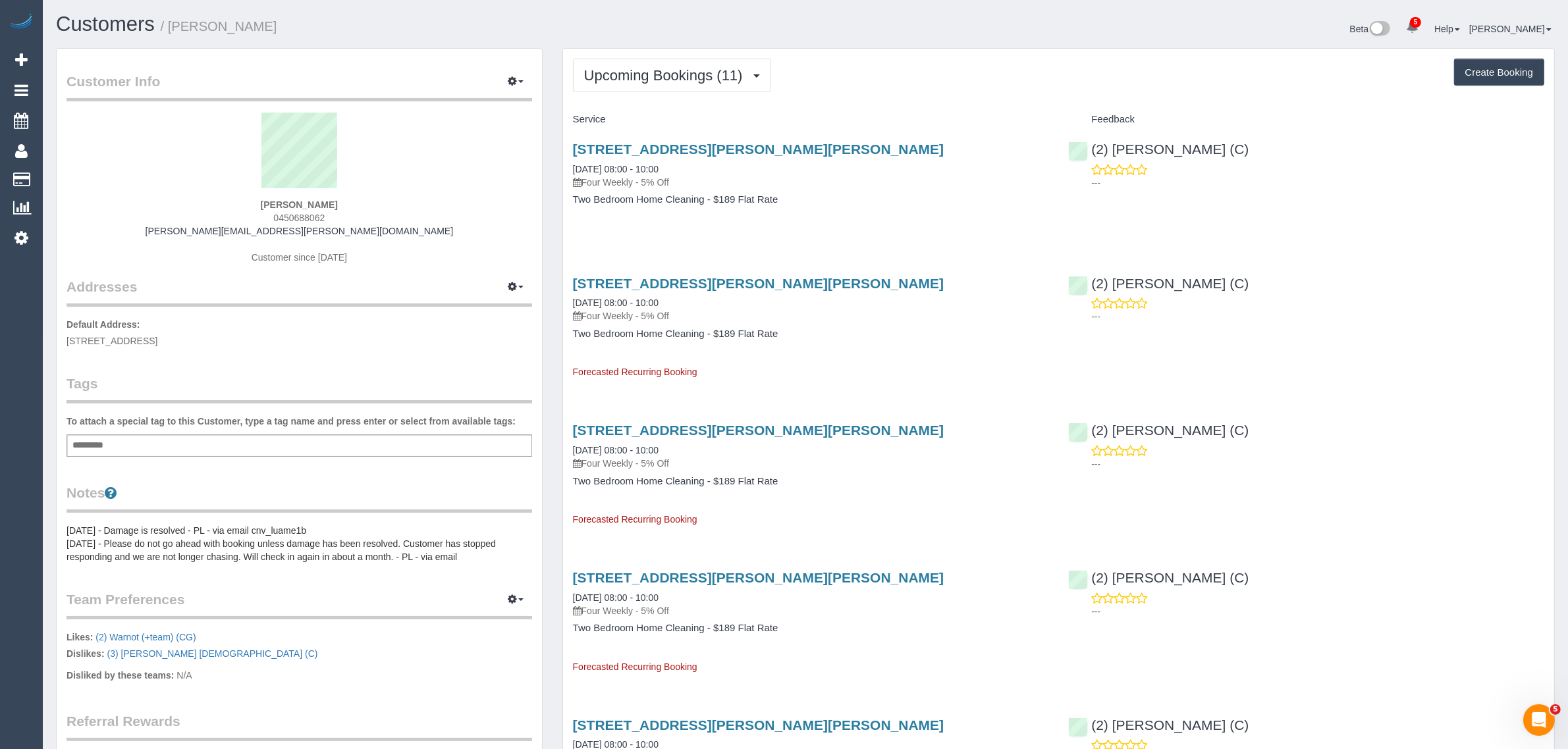
click at [157, 342] on span "620/22 Barkly Street, Brunswick East, VIC 3057" at bounding box center [112, 341] width 91 height 11
copy span "Brunswick East"
click at [592, 168] on link "17/09/2025 08:00 - 10:00" at bounding box center [615, 169] width 85 height 11
drag, startPoint x: 567, startPoint y: 168, endPoint x: 622, endPoint y: 161, distance: 55.4
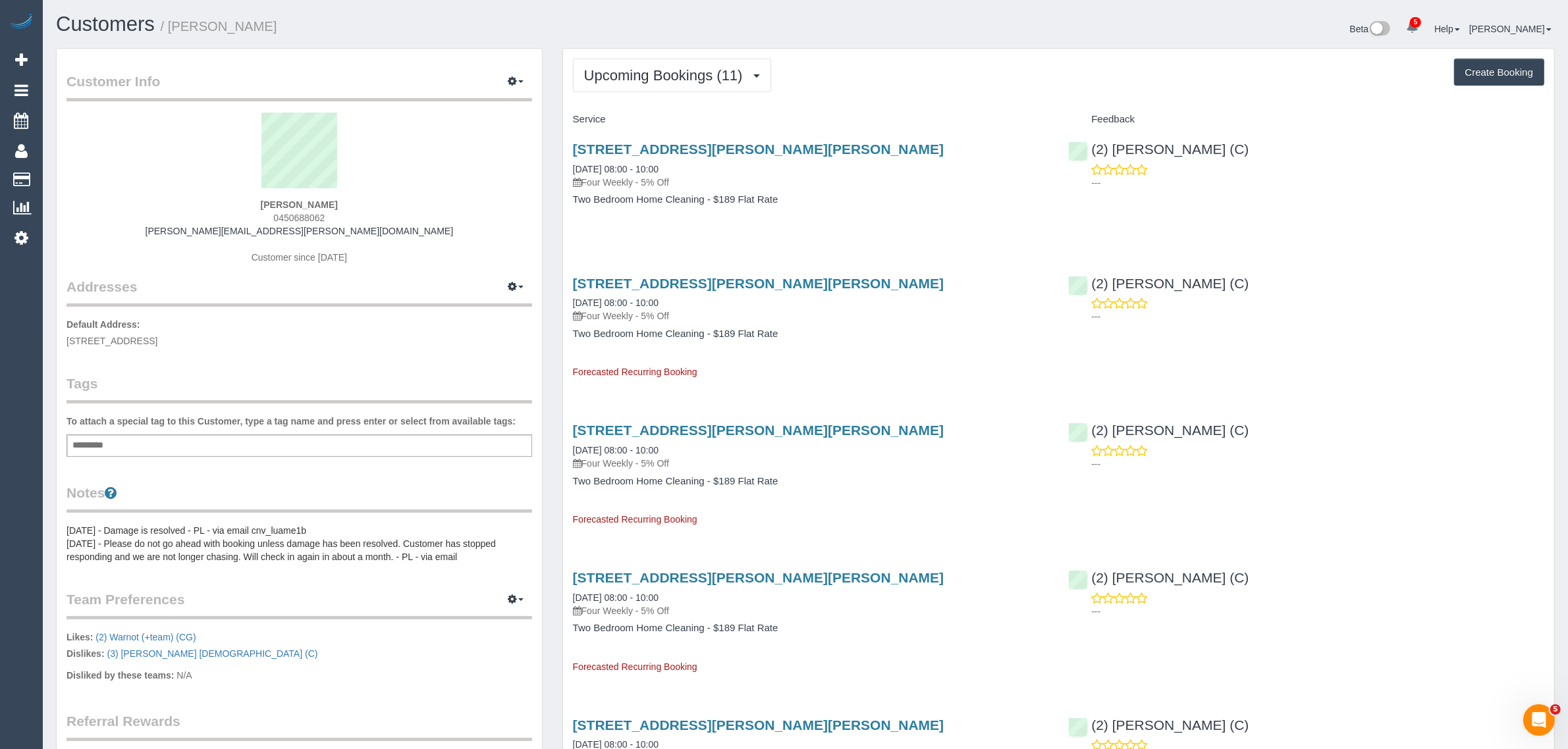
click at [622, 161] on div "469-471 Gilbert Road, Unit 9, Preston, VIC 3072 17/09/2025 08:00 - 10:00 Four W…" at bounding box center [811, 181] width 496 height 101
copy link "17/09/2025"
click at [60, 172] on link "Customers" at bounding box center [125, 179] width 165 height 26
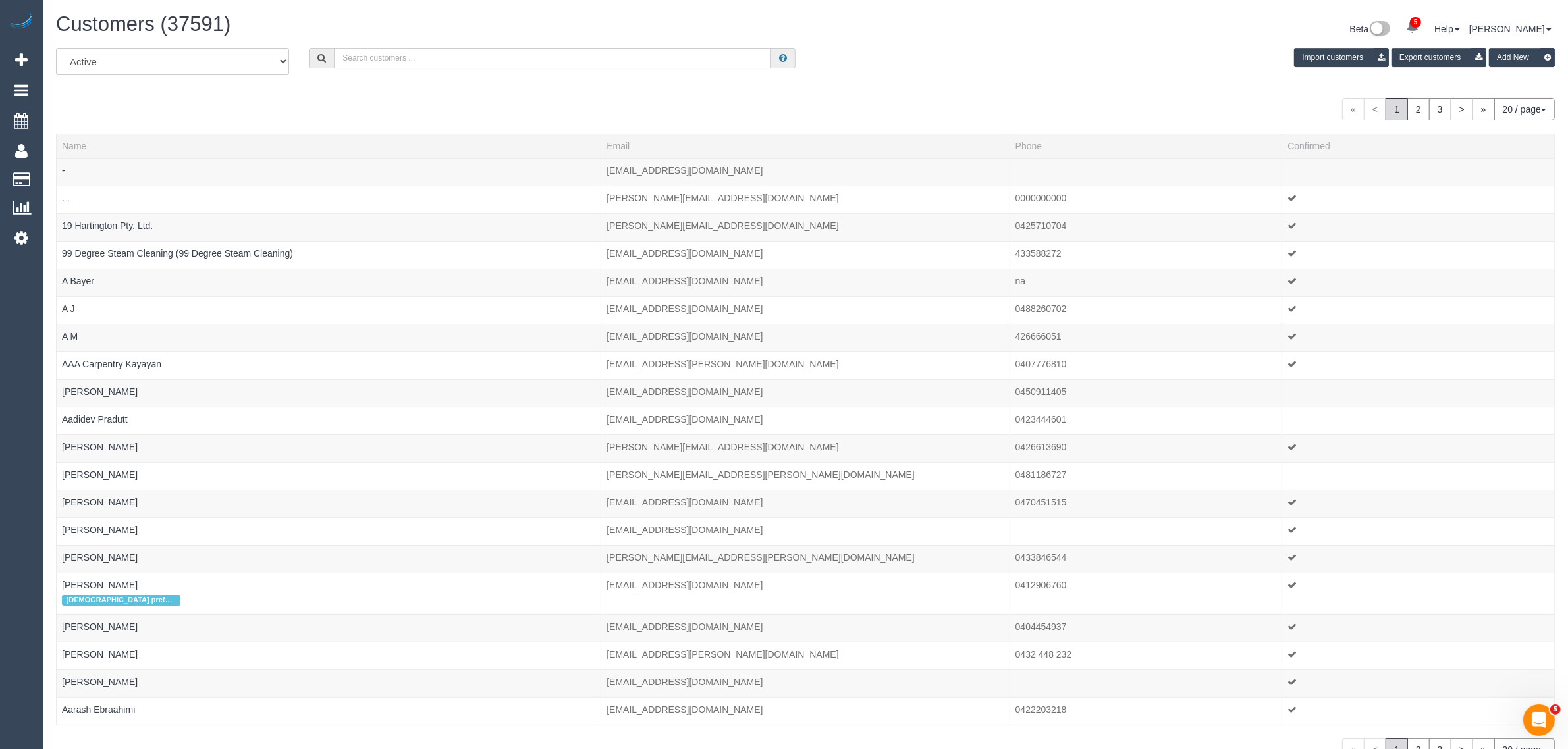
click at [420, 66] on input "text" at bounding box center [552, 58] width 437 height 20
paste input "+61410413774"
drag, startPoint x: 354, startPoint y: 55, endPoint x: 315, endPoint y: 56, distance: 39.0
click at [317, 56] on div "+61410413774" at bounding box center [552, 58] width 487 height 20
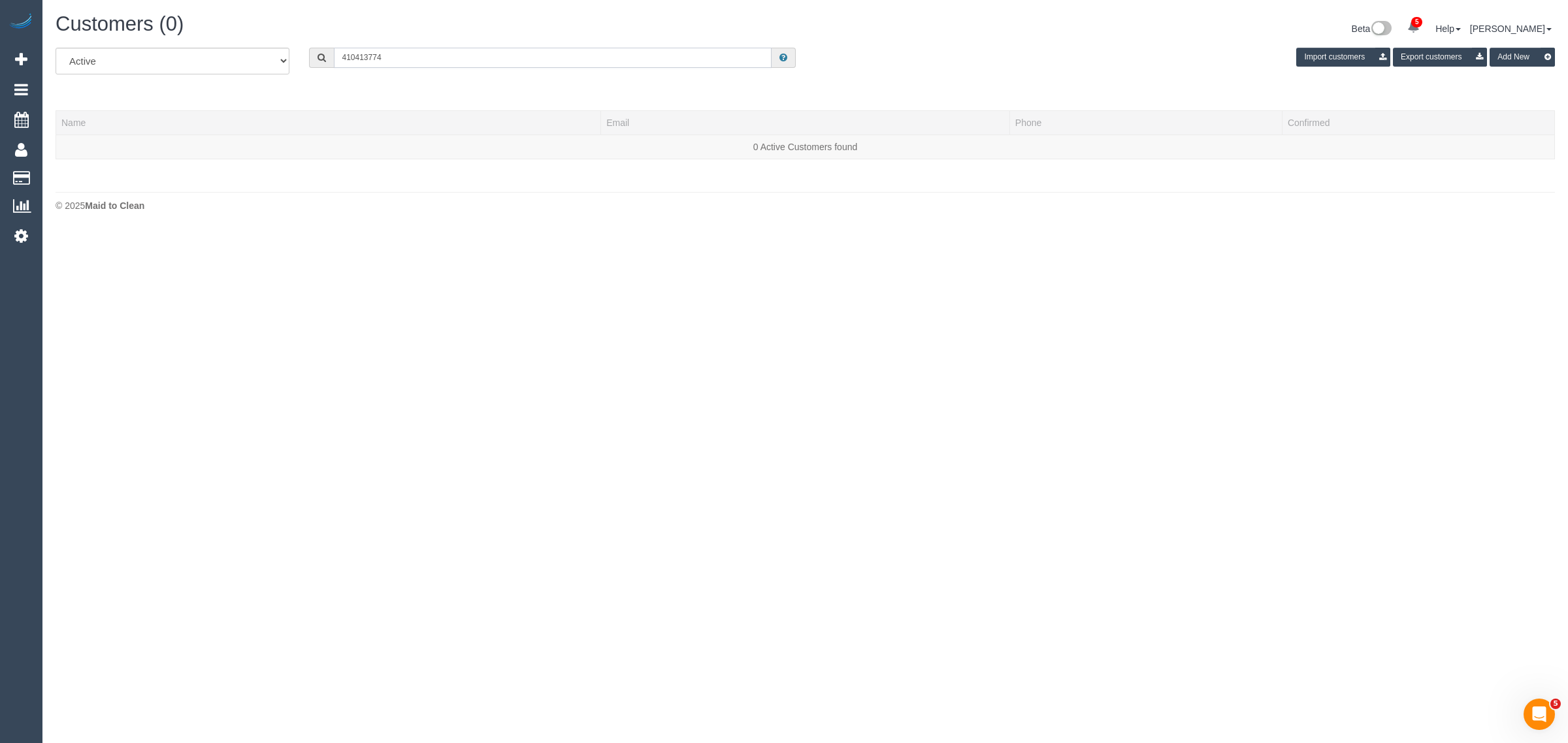
click at [407, 62] on input "410413774" at bounding box center [553, 58] width 438 height 20
paste input "Elsie "Joyce" Queay Just Better Care"
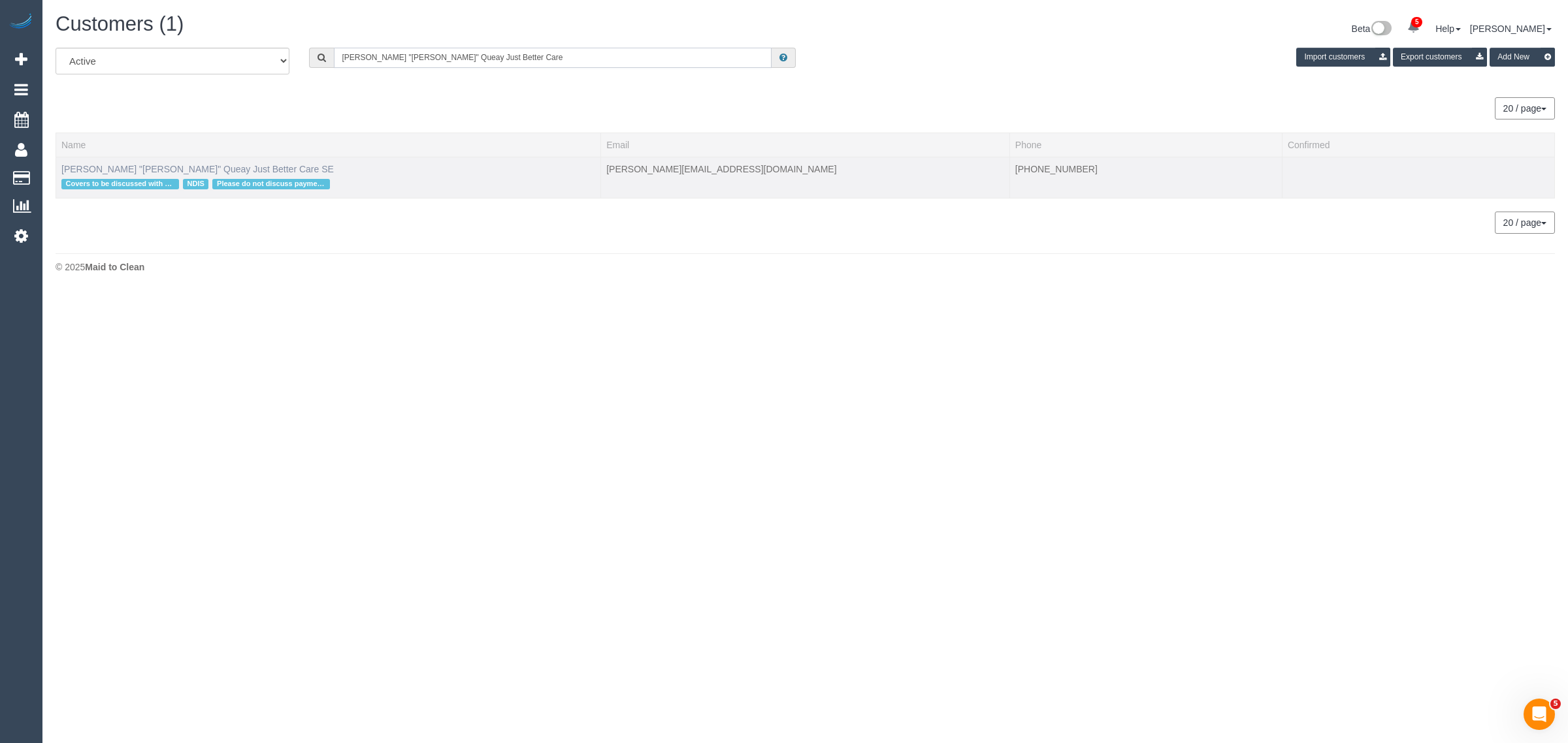
type input "Elsie "Joyce" Queay Just Better Care"
click at [135, 168] on link "Elsie "Joyce" Queay Just Better Care SE" at bounding box center [197, 169] width 273 height 11
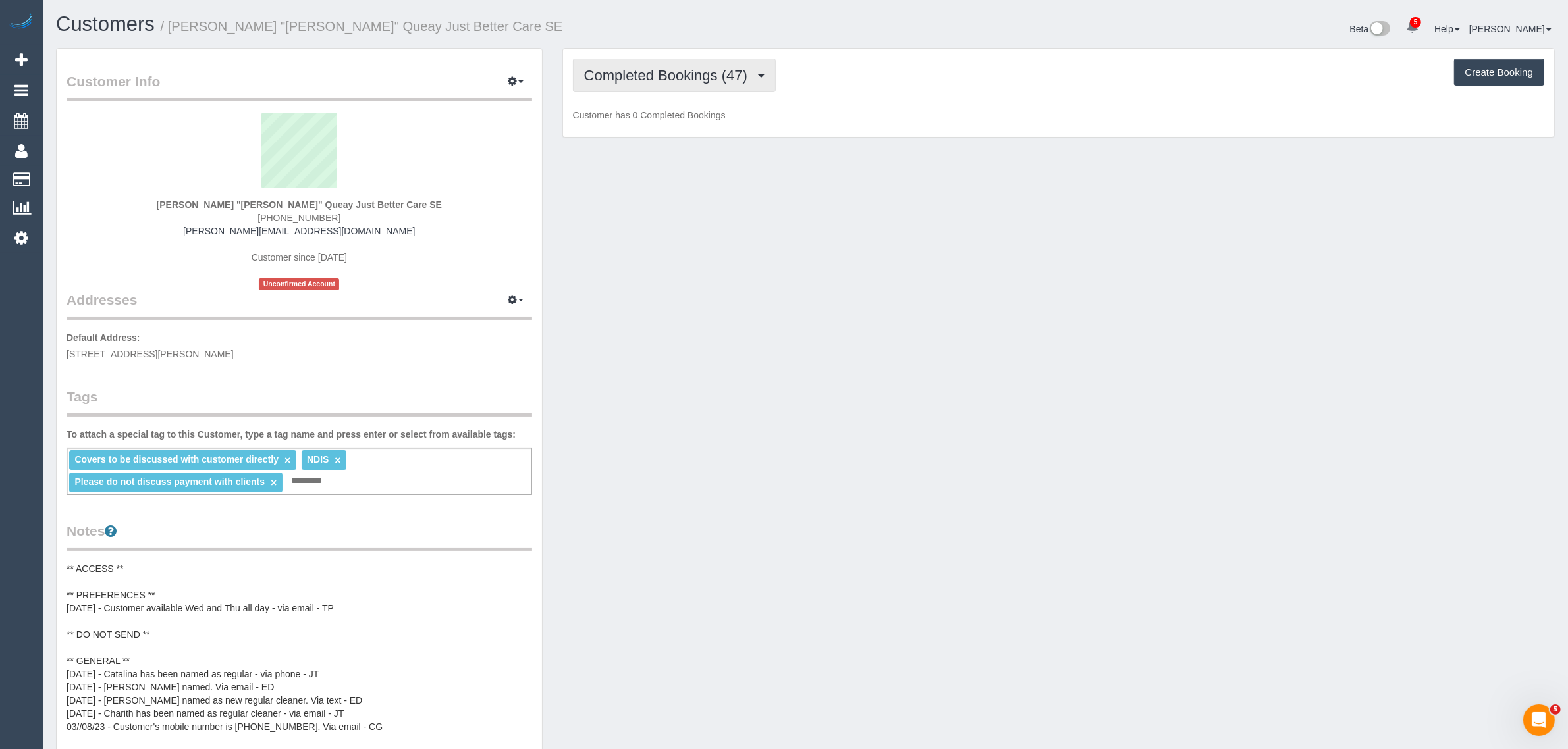
click at [650, 83] on button "Completed Bookings (47)" at bounding box center [674, 76] width 203 height 34
click at [659, 124] on link "Upcoming Bookings (12)" at bounding box center [645, 122] width 142 height 17
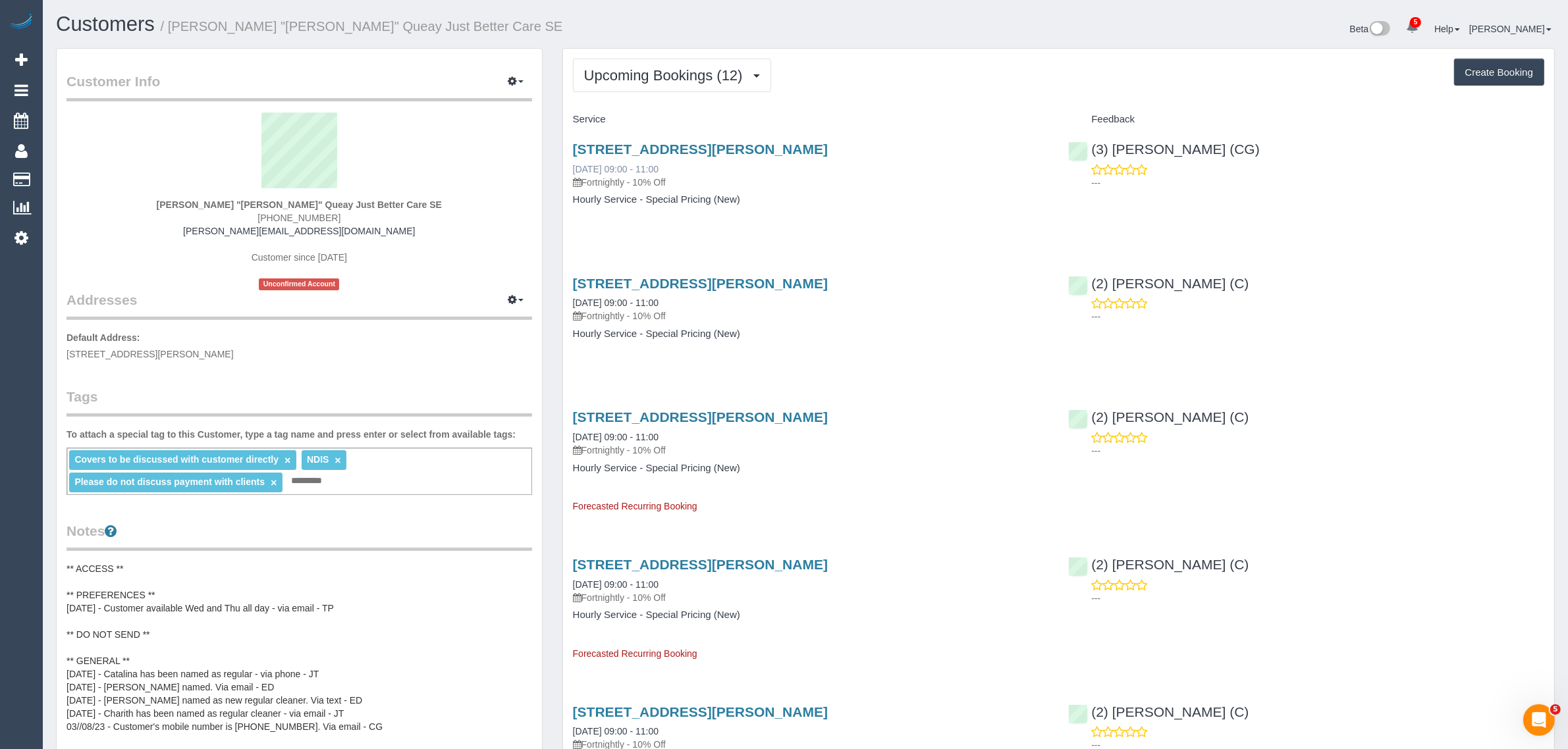
drag, startPoint x: 689, startPoint y: 168, endPoint x: 574, endPoint y: 173, distance: 115.1
click at [574, 173] on div "Unit 96 114 Westall Road, Springvale, VIC 3171 15/09/2025 09:00 - 11:00 Fortnig…" at bounding box center [810, 165] width 476 height 47
copy link "15/09/2025 09:00 - 11:00"
drag, startPoint x: 1268, startPoint y: 143, endPoint x: 1137, endPoint y: 135, distance: 131.2
click at [1137, 135] on div "(3) Ashish Patel (CG) ---" at bounding box center [1306, 162] width 496 height 64
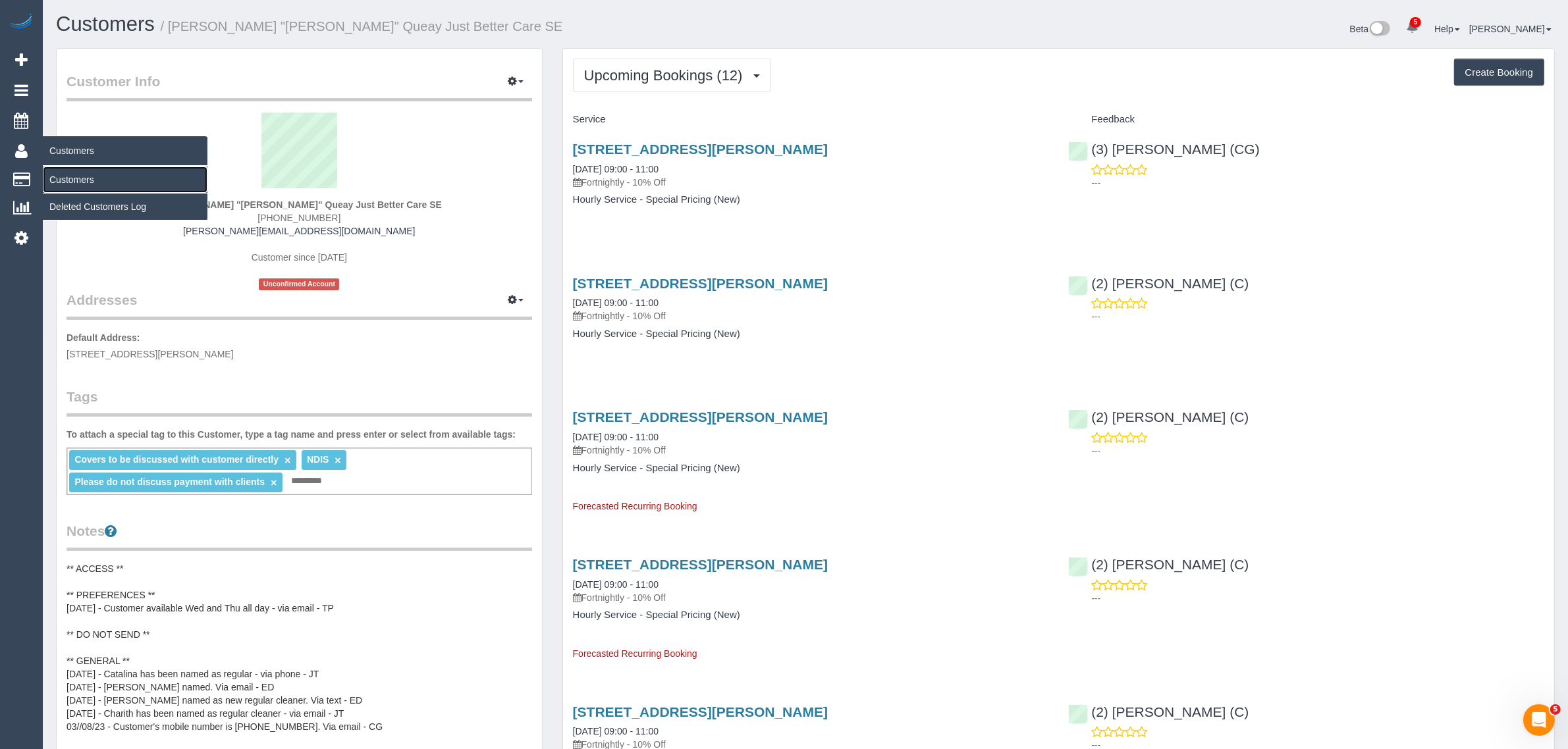
drag, startPoint x: 97, startPoint y: 176, endPoint x: 107, endPoint y: 159, distance: 19.7
click at [97, 176] on link "Customers" at bounding box center [125, 179] width 165 height 26
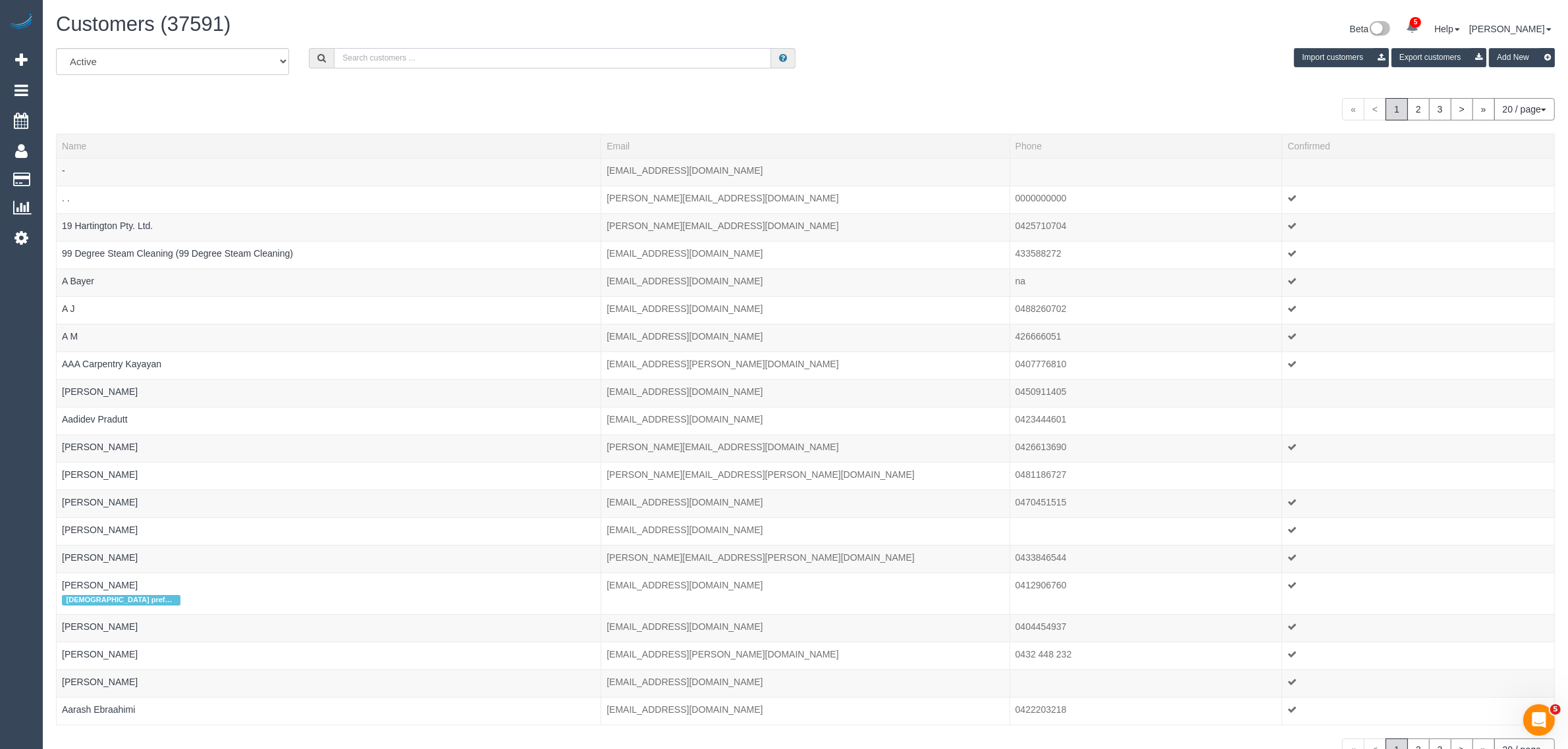
click at [433, 58] on input "text" at bounding box center [552, 58] width 437 height 20
paste input "Emma Ruff"
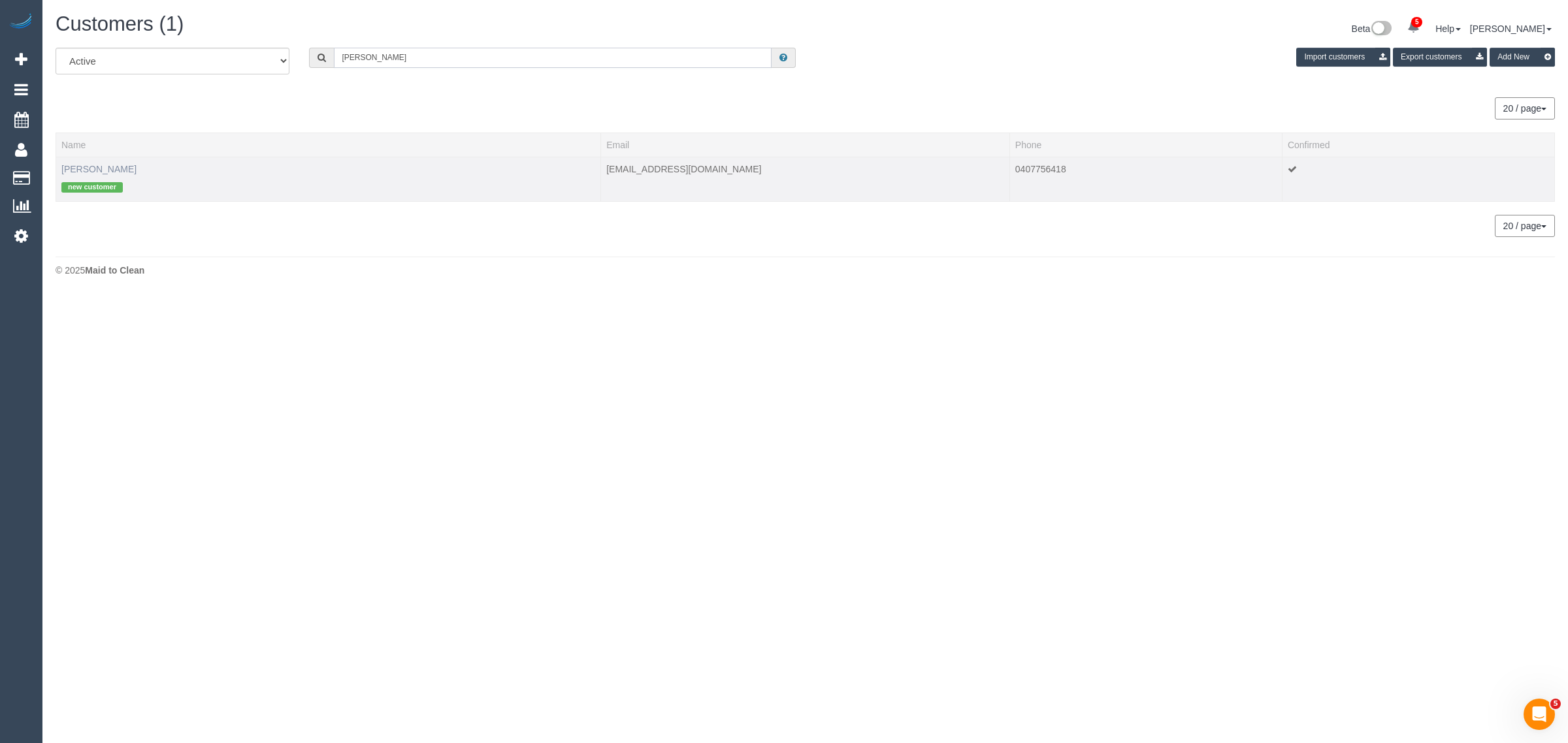
type input "Emma Ruff"
click at [95, 165] on link "Emma Ruff" at bounding box center [99, 169] width 75 height 11
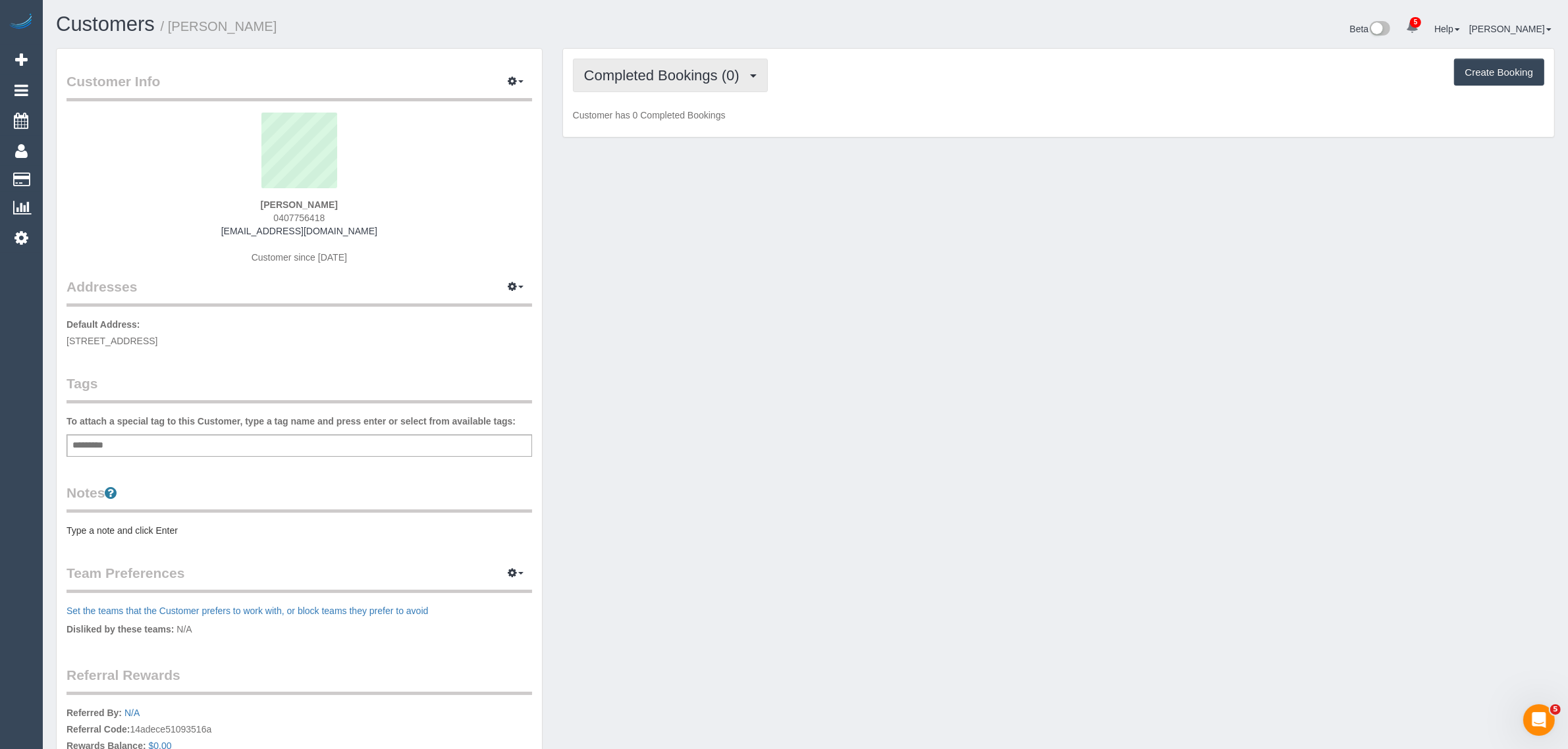
click at [663, 73] on span "Completed Bookings (0)" at bounding box center [665, 75] width 162 height 16
click at [643, 129] on link "Upcoming Bookings (1)" at bounding box center [642, 122] width 137 height 17
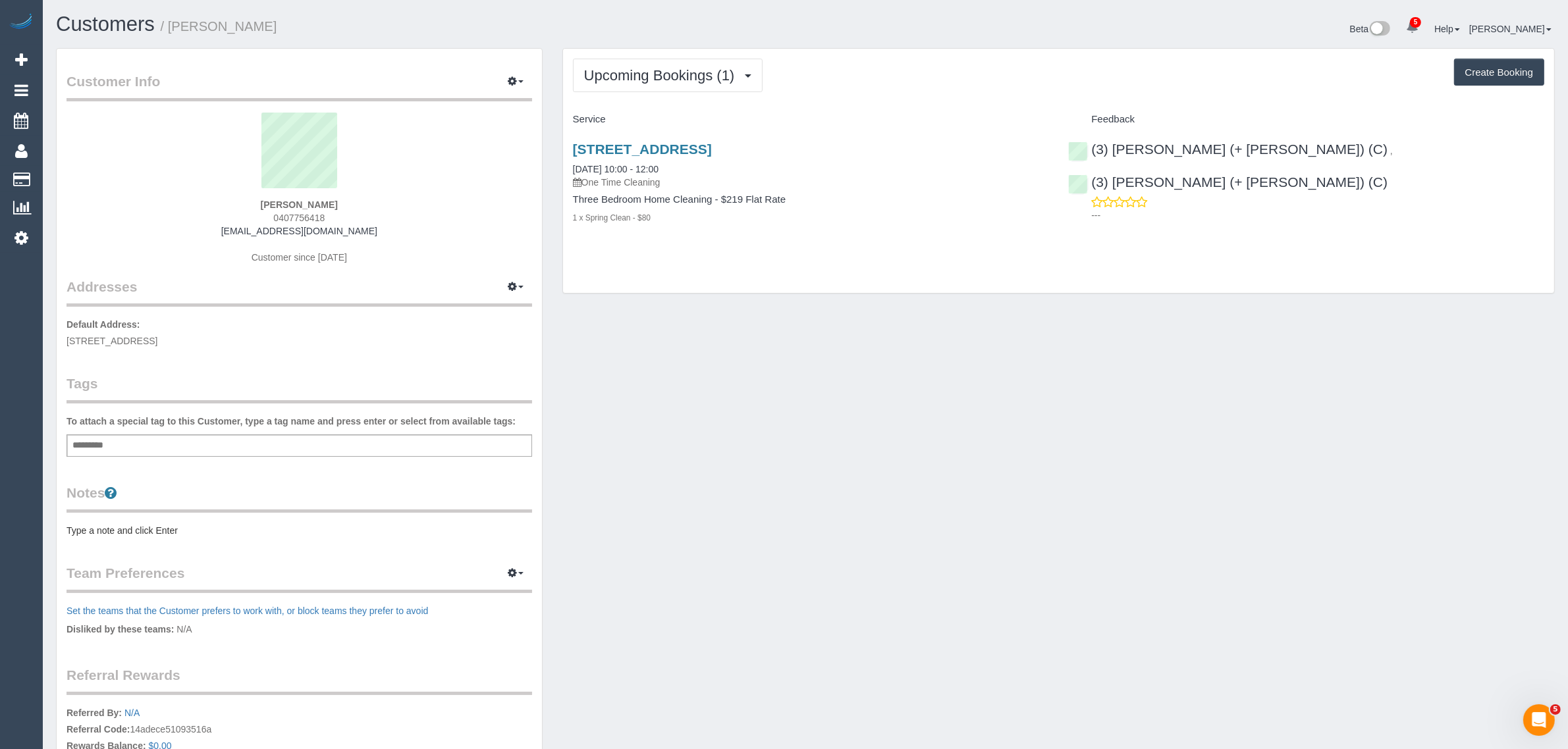
click at [744, 311] on div "Customer Info Edit Contact Info Send Message Email Preferences Special Sales Ta…" at bounding box center [805, 469] width 1519 height 842
drag, startPoint x: 689, startPoint y: 164, endPoint x: 565, endPoint y: 162, distance: 124.0
click at [565, 162] on div "8 Lord St, 8, Richmond, VIC 3121 18/09/2025 10:00 - 12:00 One Time Cleaning Thr…" at bounding box center [811, 190] width 496 height 120
click at [1082, 349] on div "Customer Info Edit Contact Info Send Message Email Preferences Special Sales Ta…" at bounding box center [805, 469] width 1519 height 842
drag, startPoint x: 1482, startPoint y: 145, endPoint x: 1302, endPoint y: 149, distance: 180.0
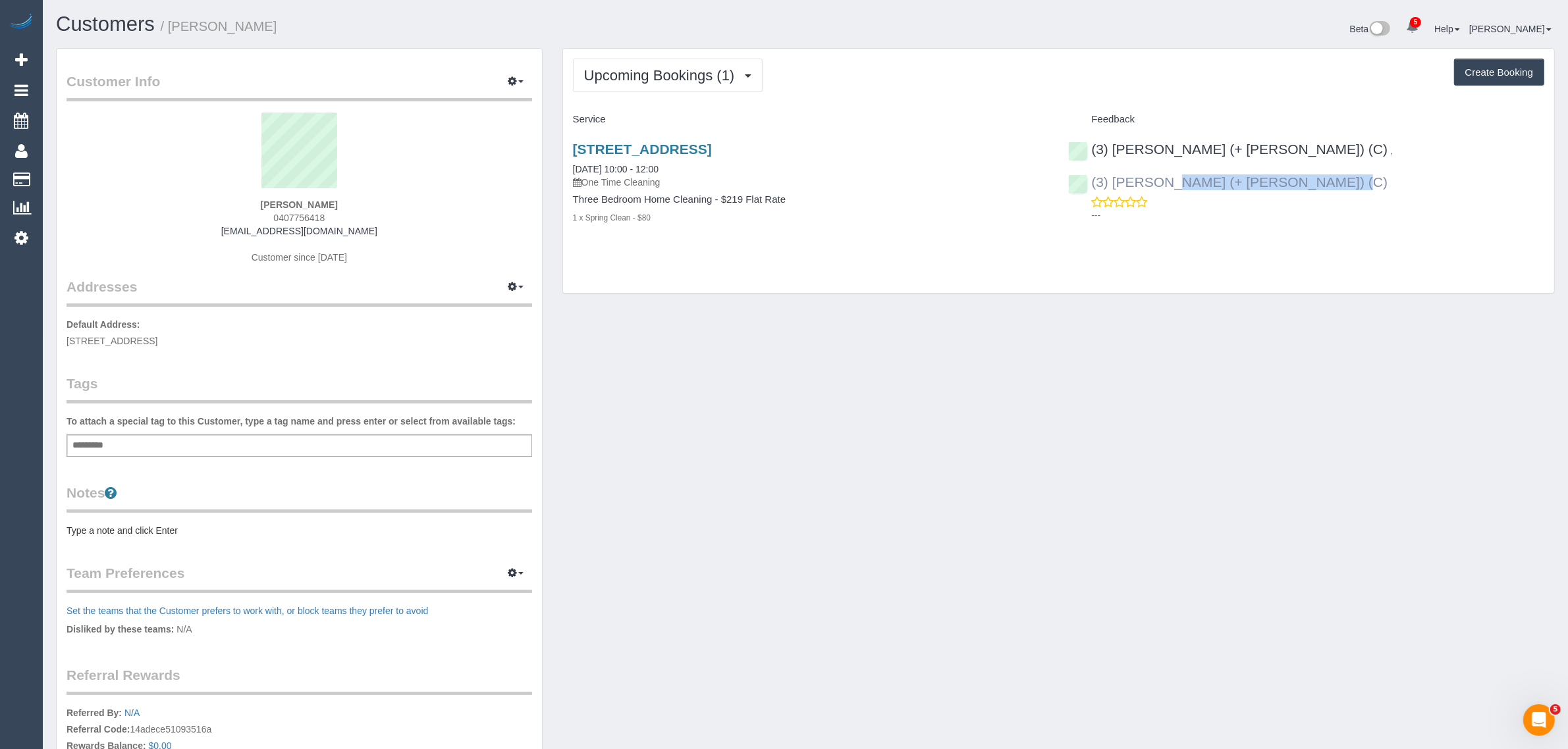
click at [1302, 149] on div "(3) Rayhan (+ Shahida) (C) , (3) Shahida (+ Rayhan) (C) ---" at bounding box center [1306, 179] width 496 height 97
click at [819, 415] on div "Customer Info Edit Contact Info Send Message Email Preferences Special Sales Ta…" at bounding box center [805, 469] width 1519 height 842
click at [684, 149] on link "8 Lord St, 8, Richmond, VIC 3121" at bounding box center [642, 149] width 139 height 15
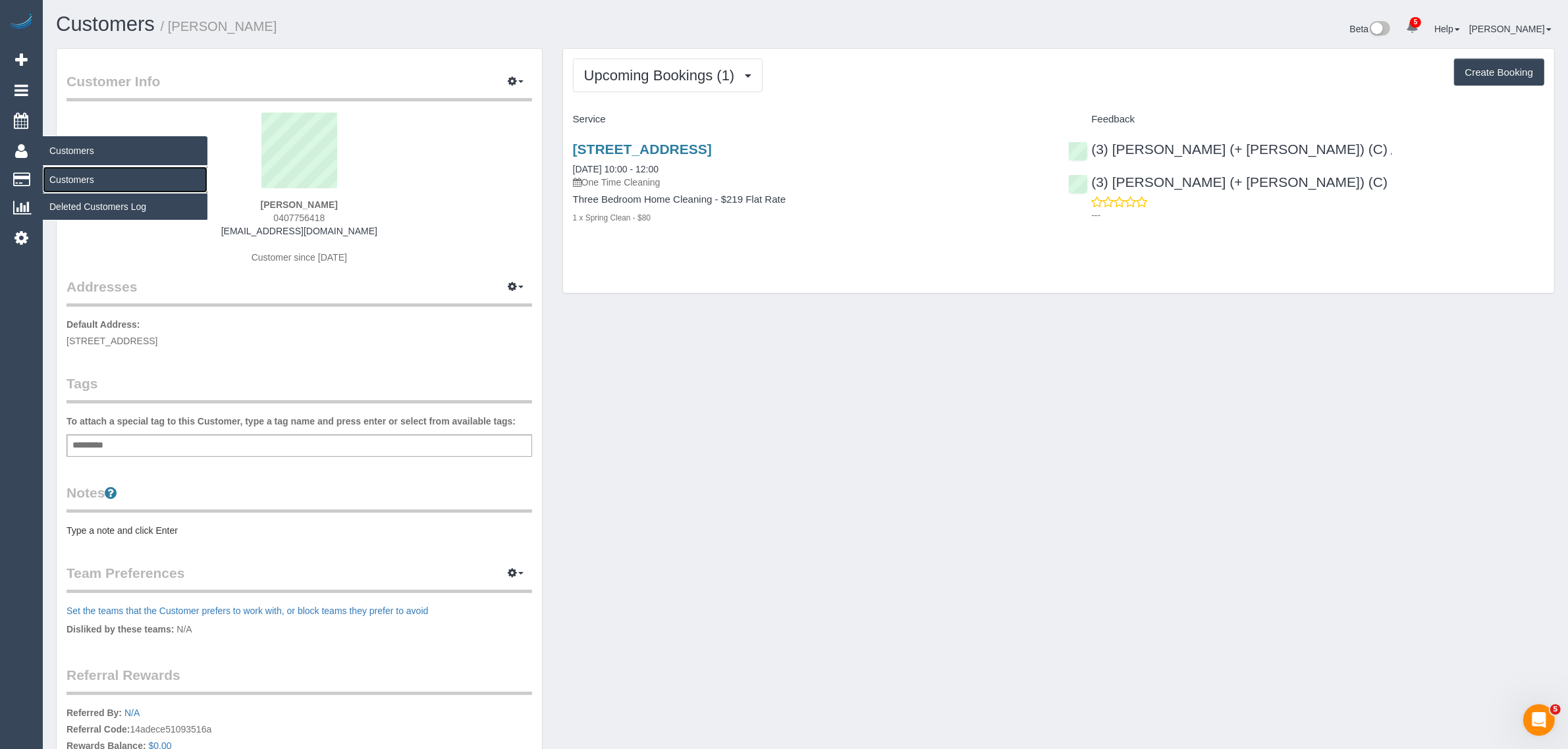
click at [72, 166] on link "Customers" at bounding box center [125, 179] width 165 height 26
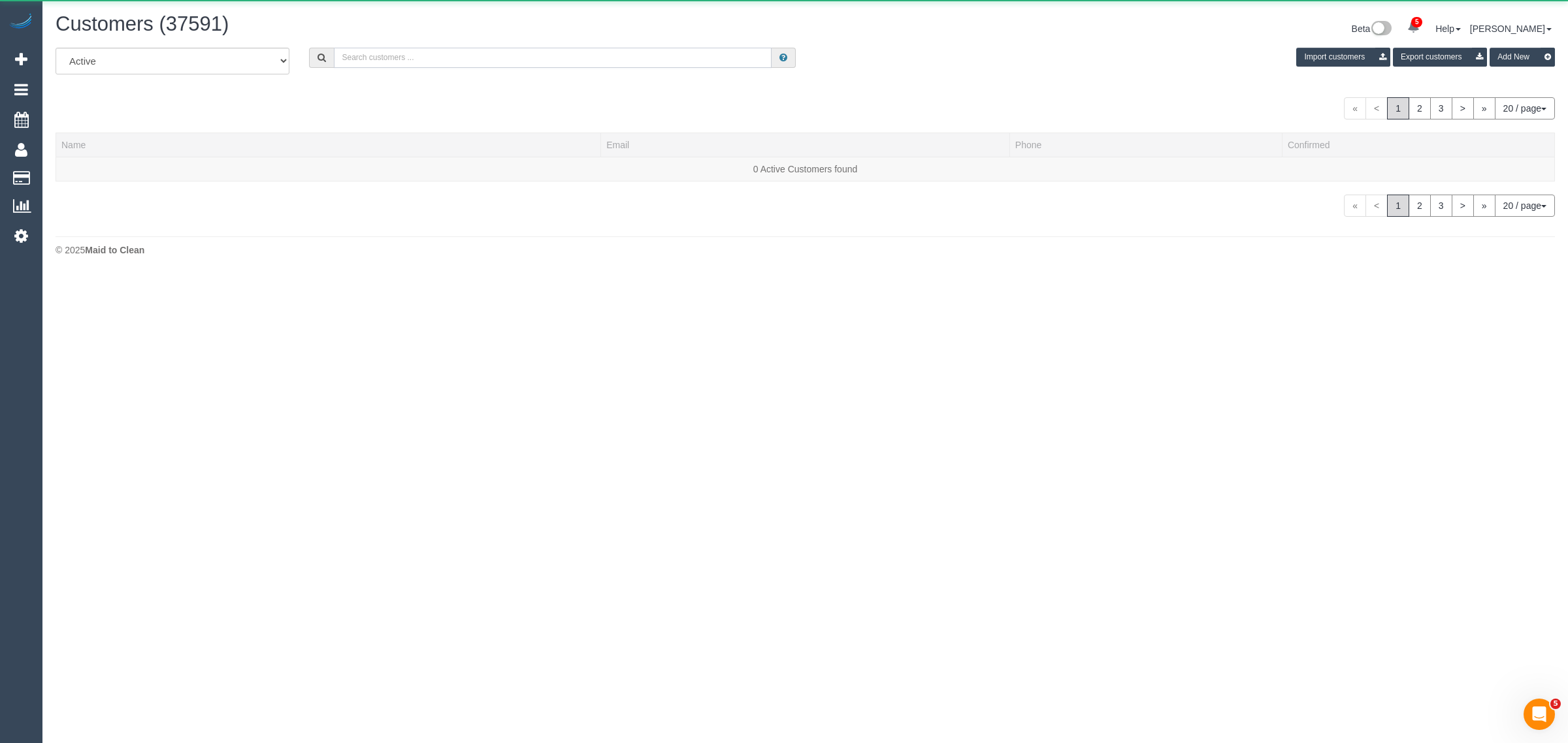
click at [457, 48] on input "text" at bounding box center [553, 58] width 438 height 20
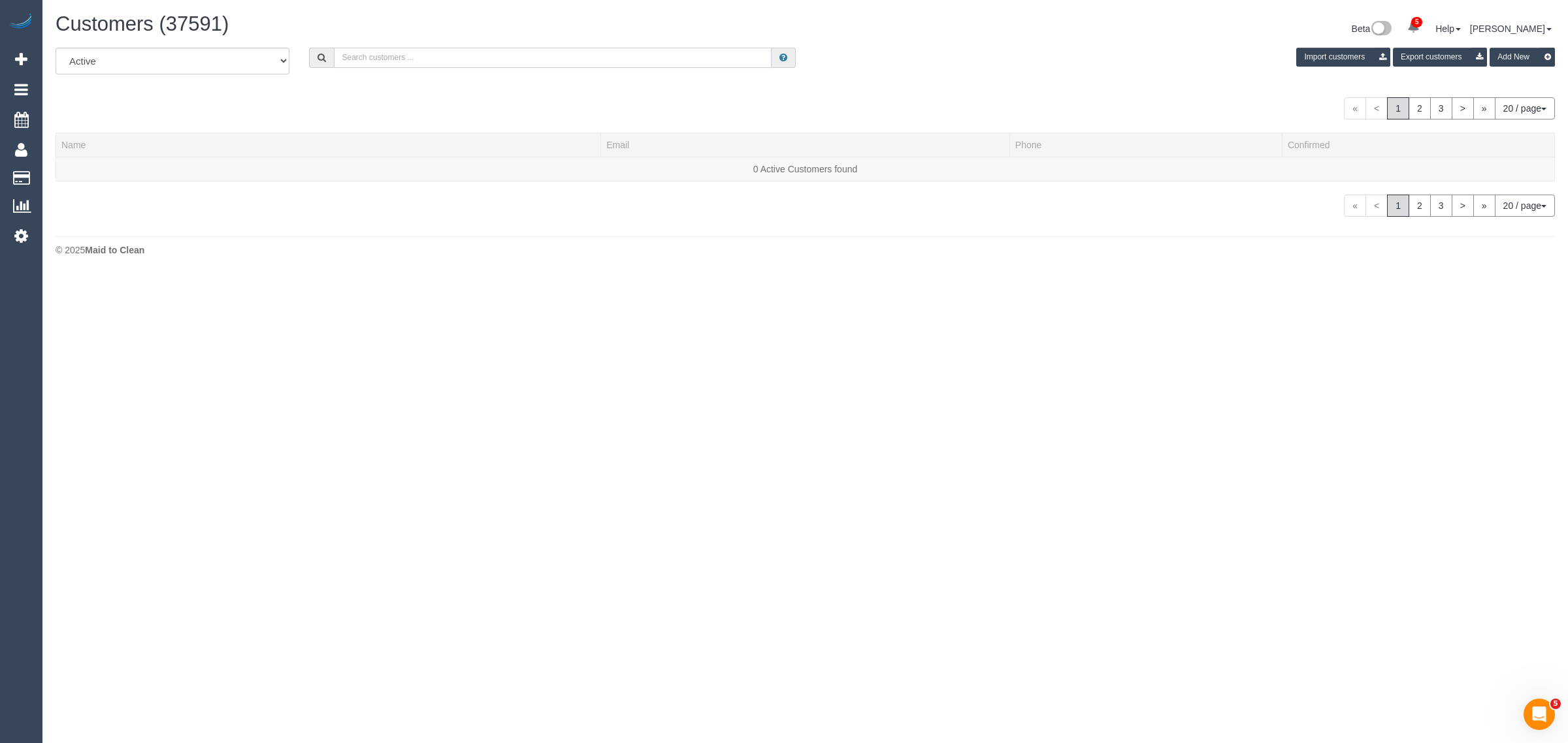
paste input "Stella Coleiro"
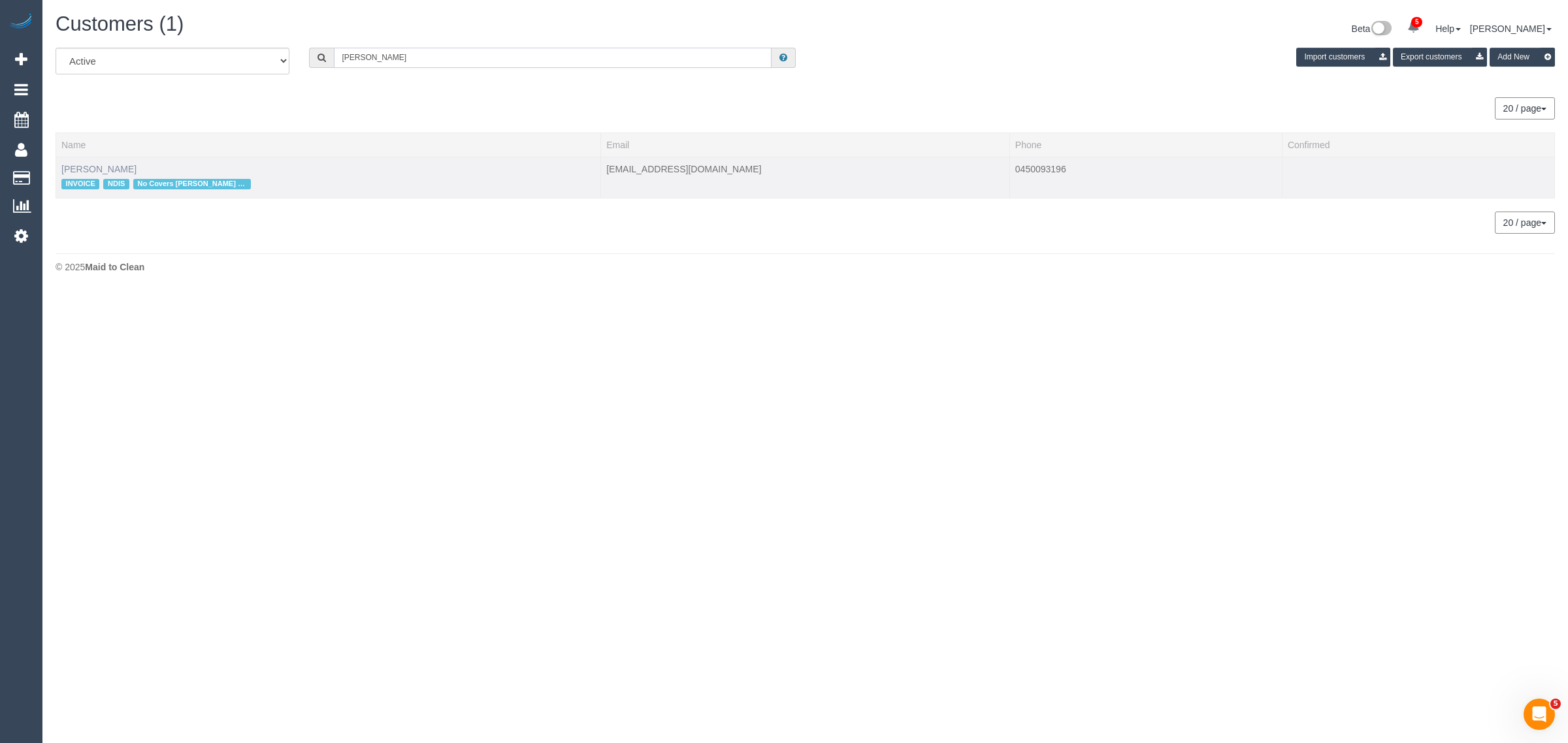
type input "Stella Coleiro"
click at [107, 165] on link "Stella Coleiro" at bounding box center [99, 169] width 75 height 11
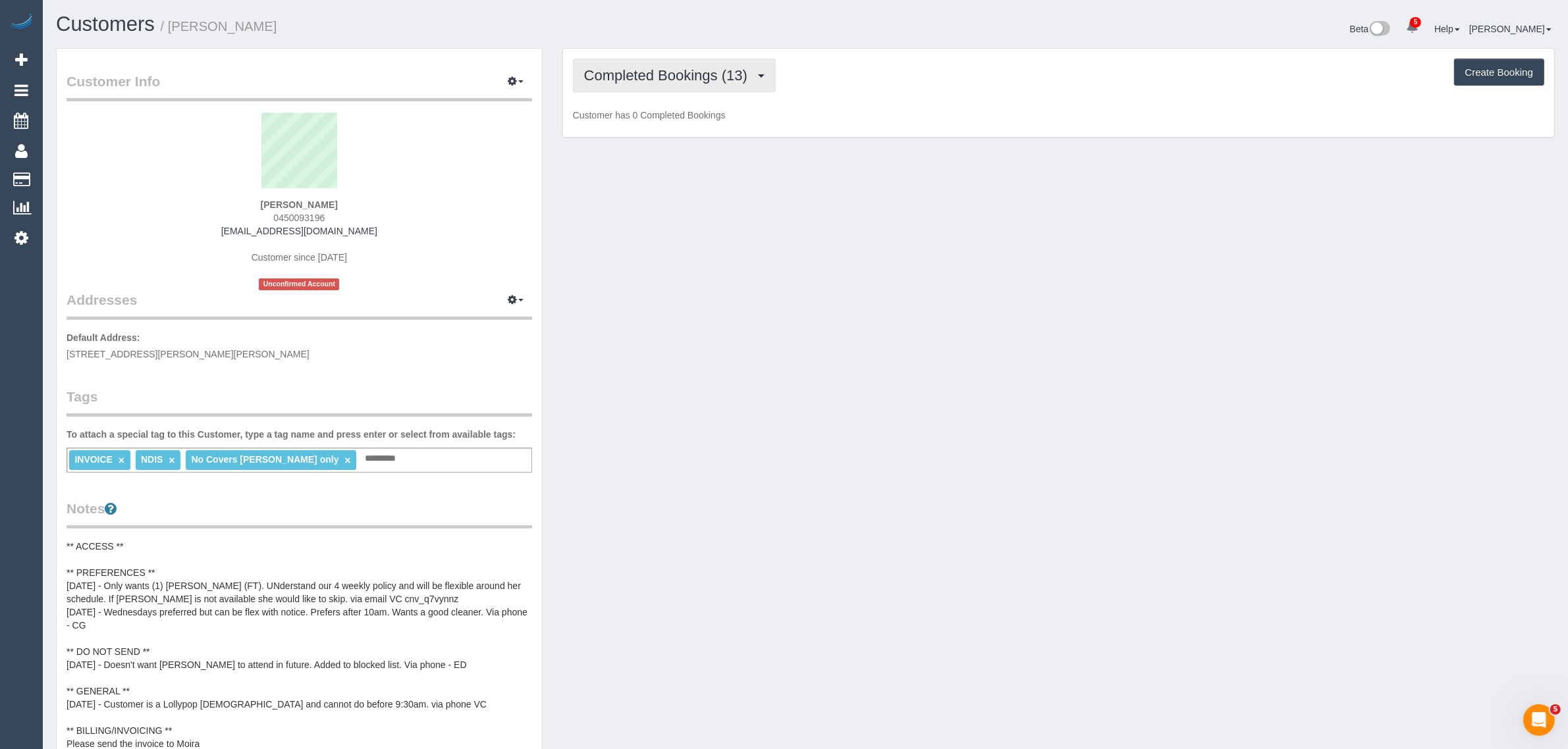
click at [657, 78] on span "Completed Bookings (13)" at bounding box center [669, 75] width 170 height 16
click at [657, 115] on link "Upcoming Bookings (11)" at bounding box center [645, 122] width 142 height 17
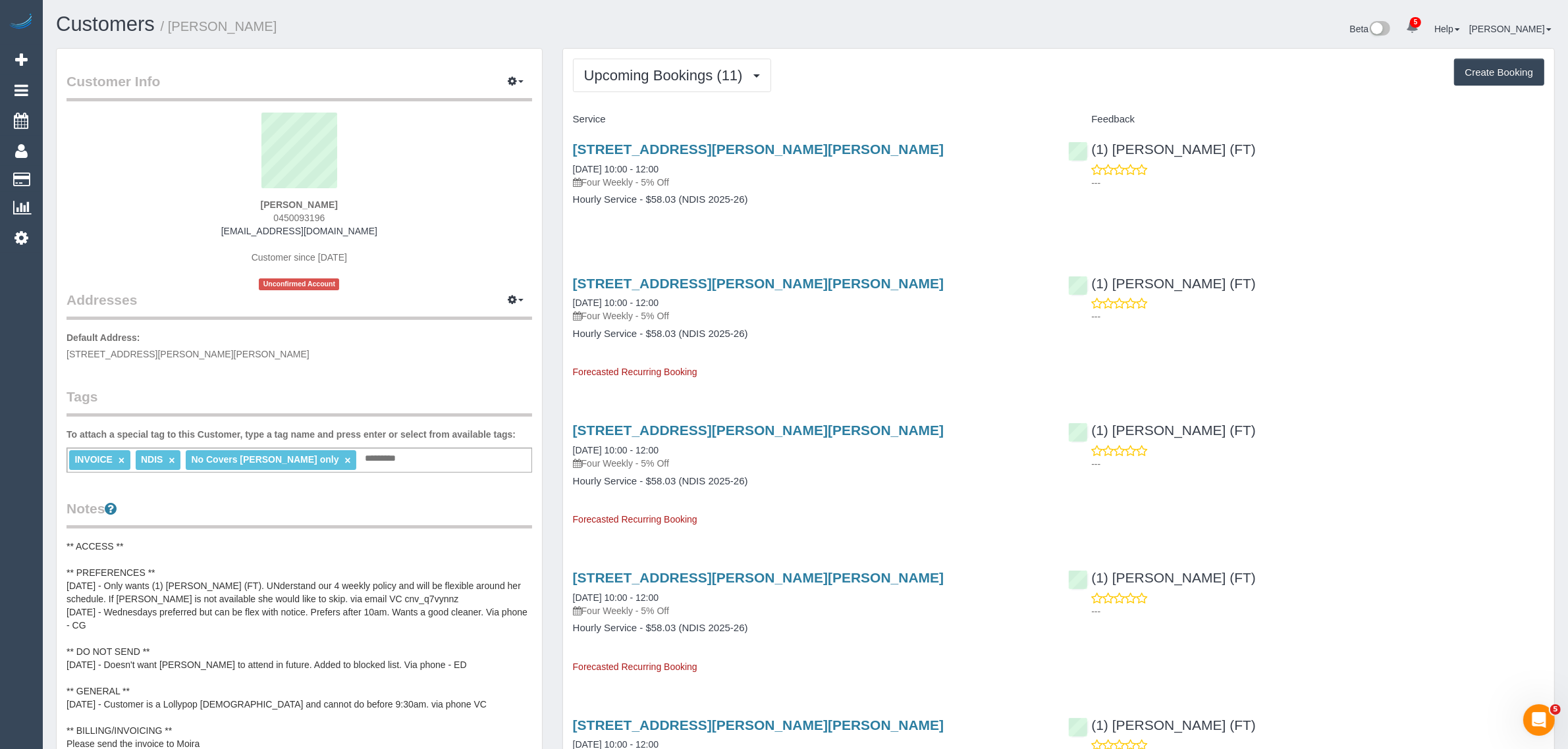
click at [890, 206] on div "1/11 Rhodes Parade, Pascoe Vale, VIC 3044 15/09/2025 10:00 - 12:00 Four Weekly …" at bounding box center [811, 181] width 496 height 101
click at [815, 206] on div "1/11 Rhodes Parade, Pascoe Vale, VIC 3044 15/09/2025 10:00 - 12:00 Four Weekly …" at bounding box center [811, 181] width 496 height 101
drag, startPoint x: 701, startPoint y: 175, endPoint x: 573, endPoint y: 163, distance: 128.6
click at [573, 163] on div "1/11 Rhodes Parade, Pascoe Vale, VIC 3044 15/09/2025 10:00 - 12:00 Four Weekly …" at bounding box center [810, 165] width 476 height 47
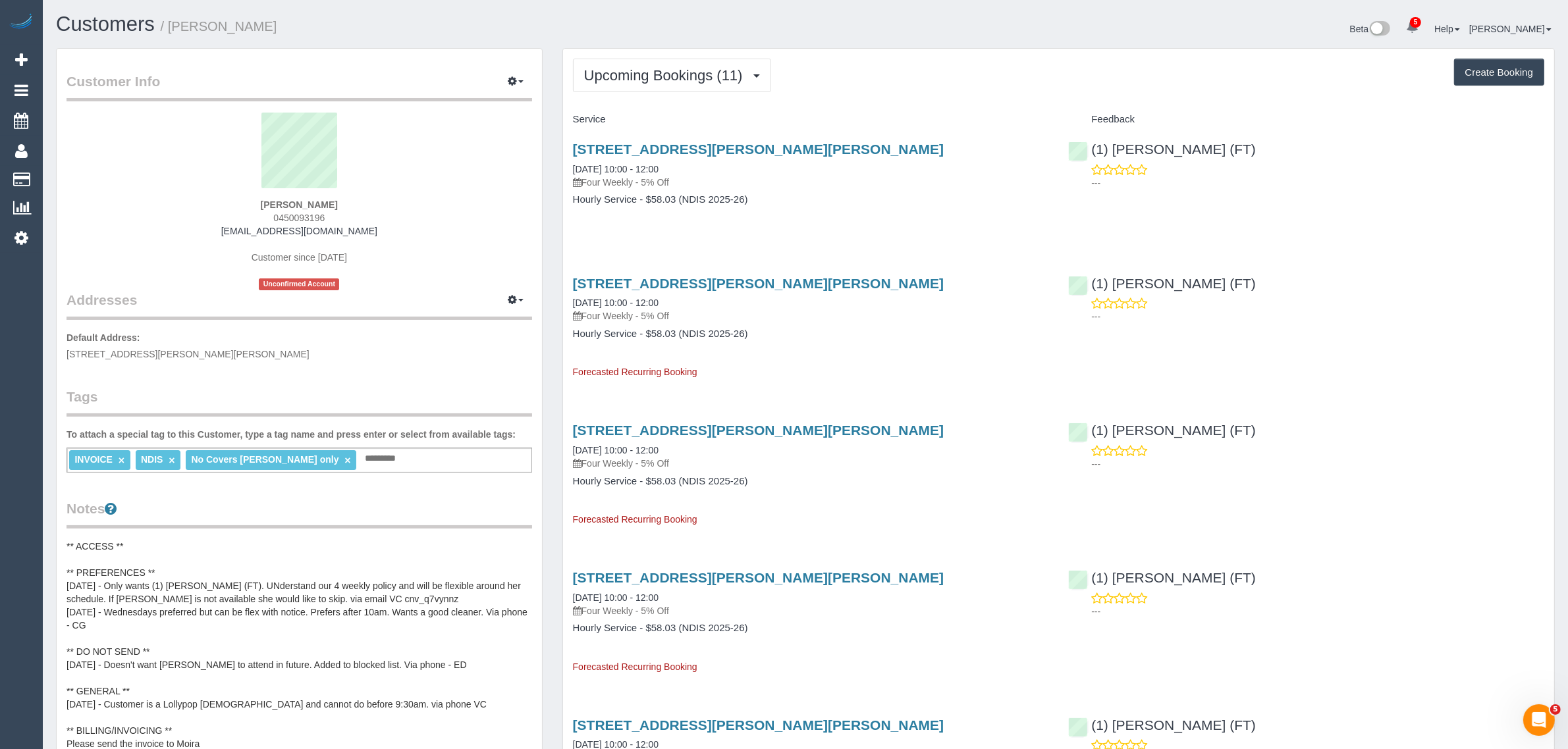
drag, startPoint x: 690, startPoint y: 168, endPoint x: 567, endPoint y: 171, distance: 123.0
click at [564, 171] on div "1/11 Rhodes Parade, Pascoe Vale, VIC 3044 15/09/2025 10:00 - 12:00 Four Weekly …" at bounding box center [811, 181] width 496 height 101
click at [1259, 153] on div "(1) Sarah Slattery (FT) ---" at bounding box center [1306, 162] width 496 height 64
click at [1082, 148] on div "(1) Sarah Slattery (FT) ---" at bounding box center [1306, 162] width 496 height 64
click at [291, 212] on span "0450093196" at bounding box center [299, 218] width 51 height 11
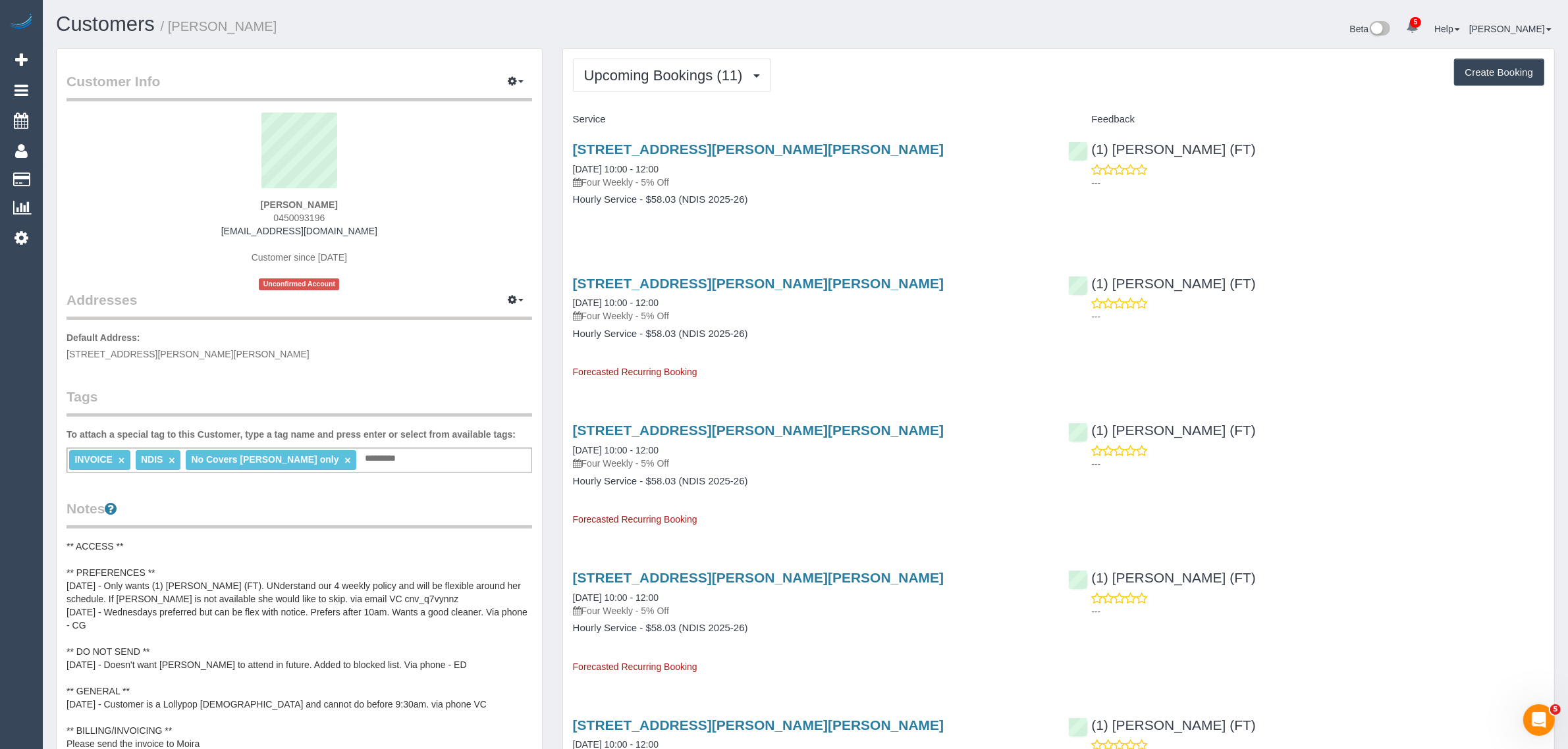
click at [291, 212] on span "0450093196" at bounding box center [299, 218] width 51 height 11
drag, startPoint x: 93, startPoint y: 173, endPoint x: 110, endPoint y: 162, distance: 20.2
click at [93, 173] on link "Customers" at bounding box center [125, 179] width 165 height 26
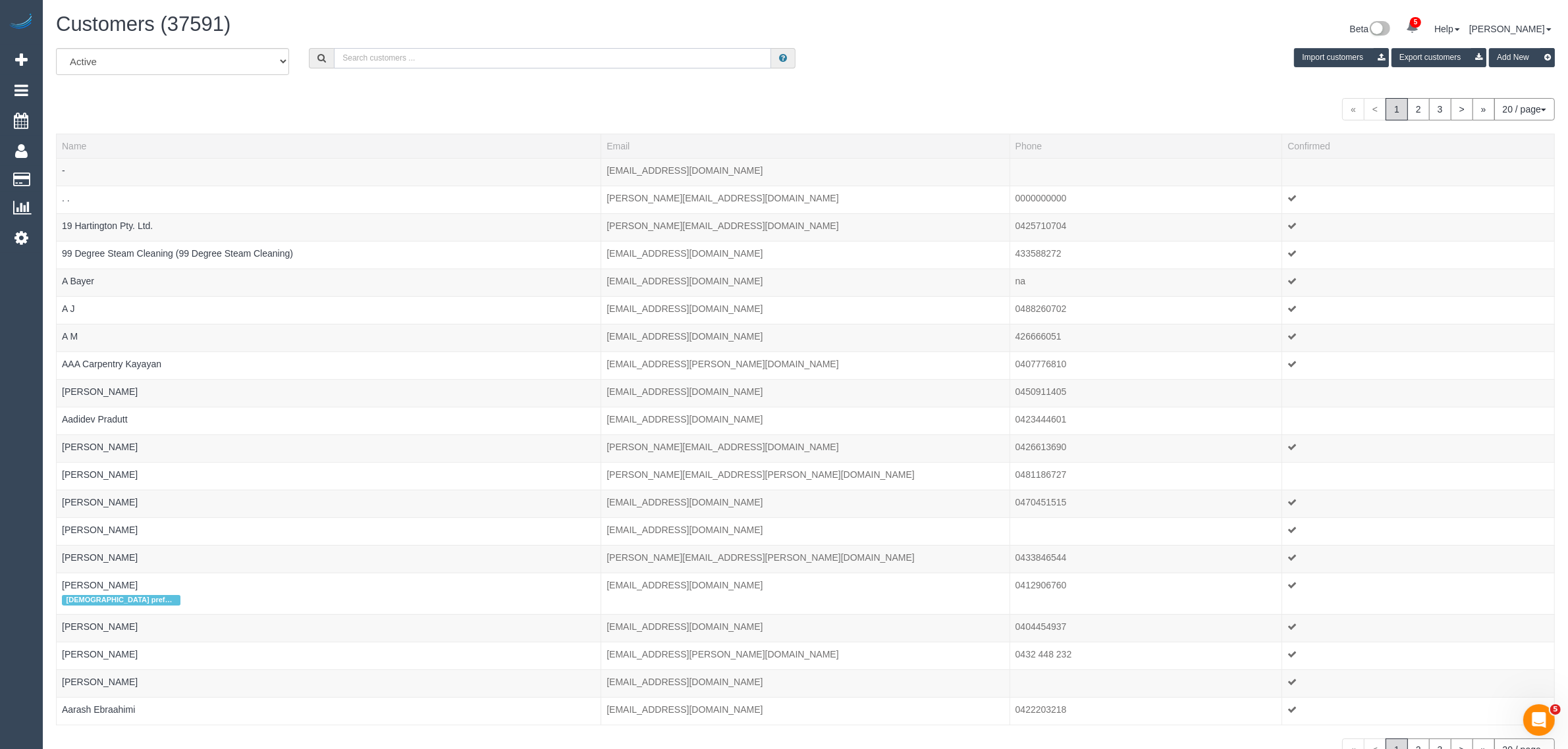
click at [522, 51] on input "text" at bounding box center [552, 58] width 437 height 20
paste input "changing this AW to 1pm - 2pm? Customer wont be home before hand."
type input "changing this AW to 1pm - 2pm? Customer wont be home before hand."
click at [506, 60] on input "text" at bounding box center [552, 58] width 437 height 20
paste input "changing this AW to 1pm - 2pm? Customer wont be home before hand."
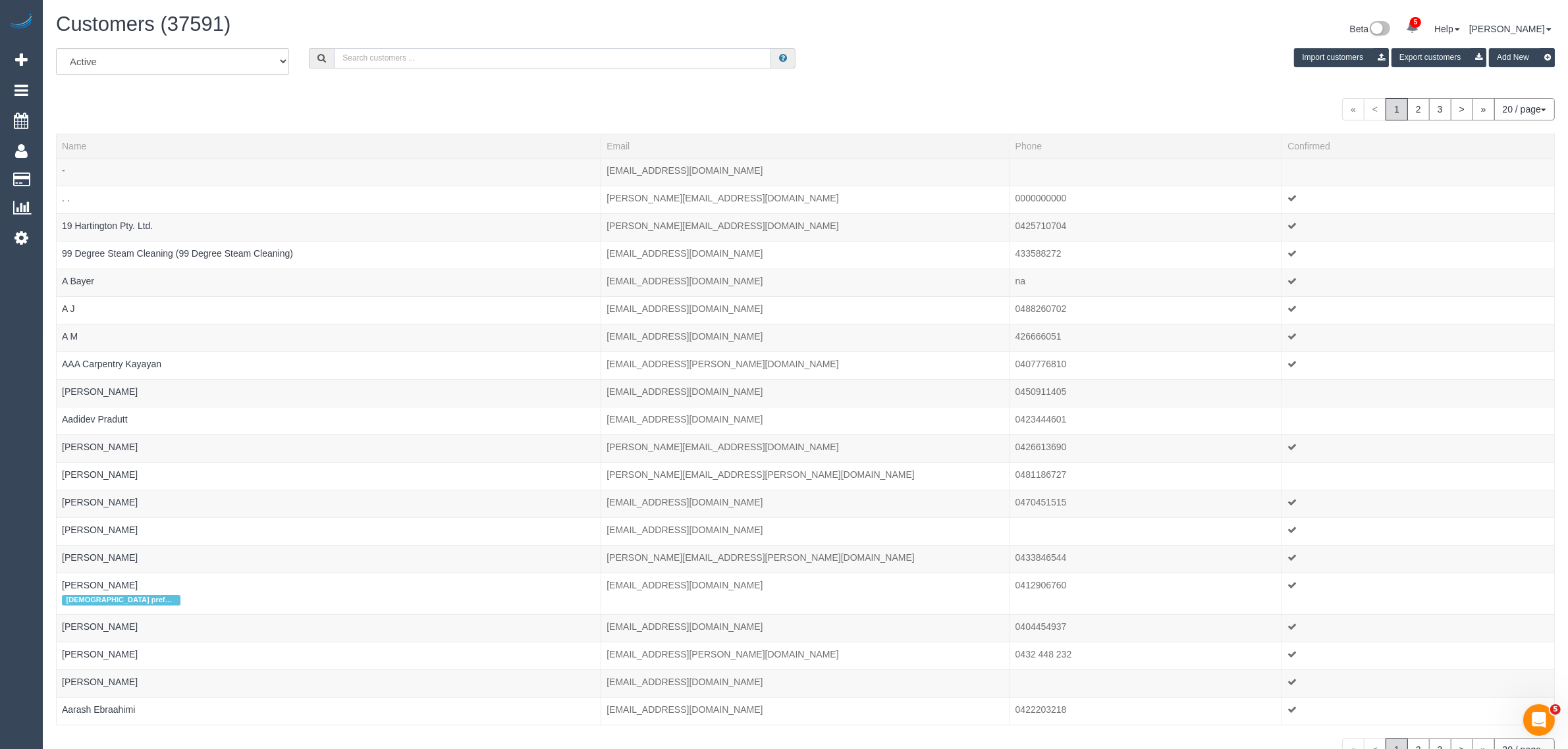
type input "changing this AW to 1pm - 2pm? Customer wont be home before hand."
click at [363, 56] on input "text" at bounding box center [552, 58] width 437 height 20
paste input "Charlie Huggart"
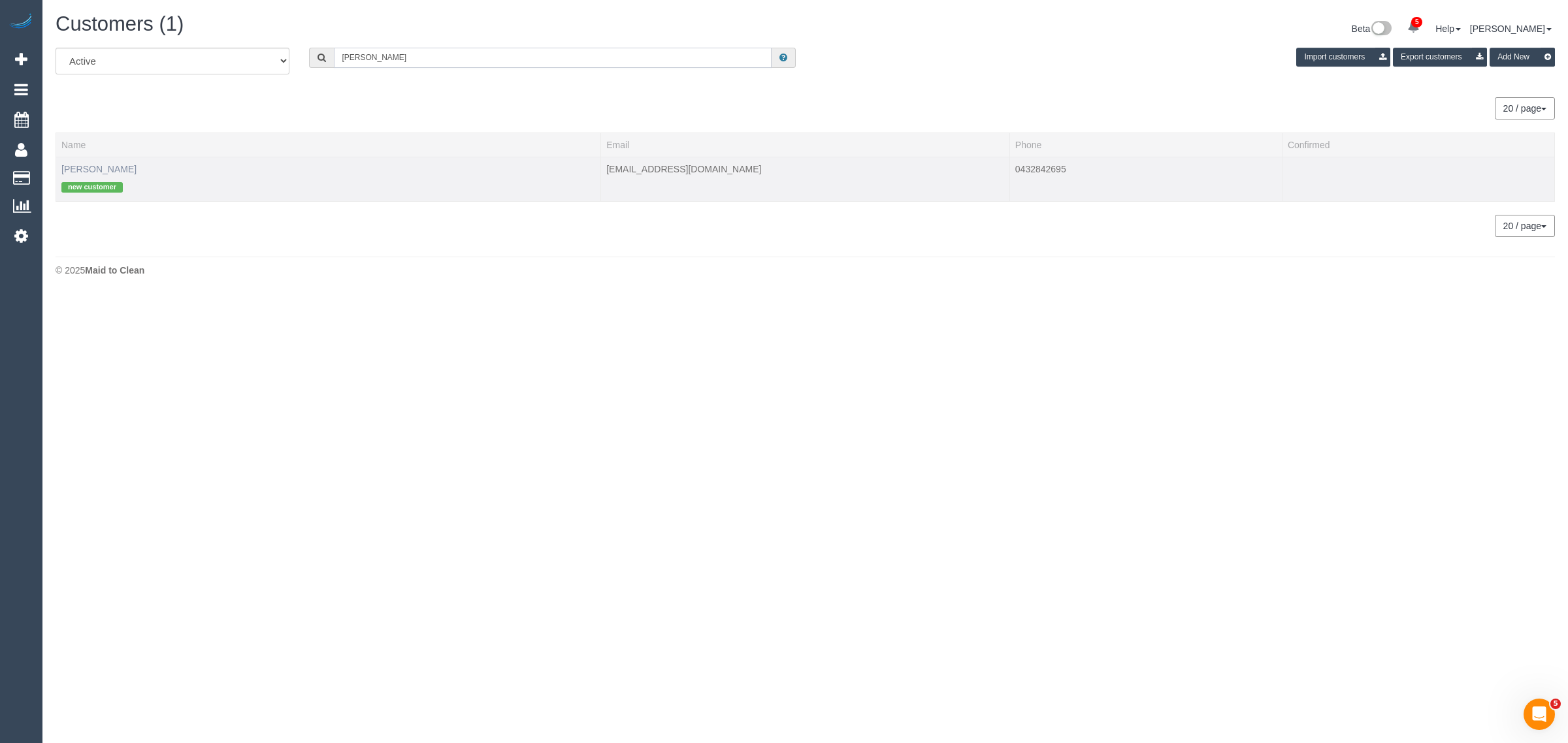
type input "Charlie Huggart"
click at [93, 170] on link "Charlie Huggart" at bounding box center [99, 169] width 75 height 11
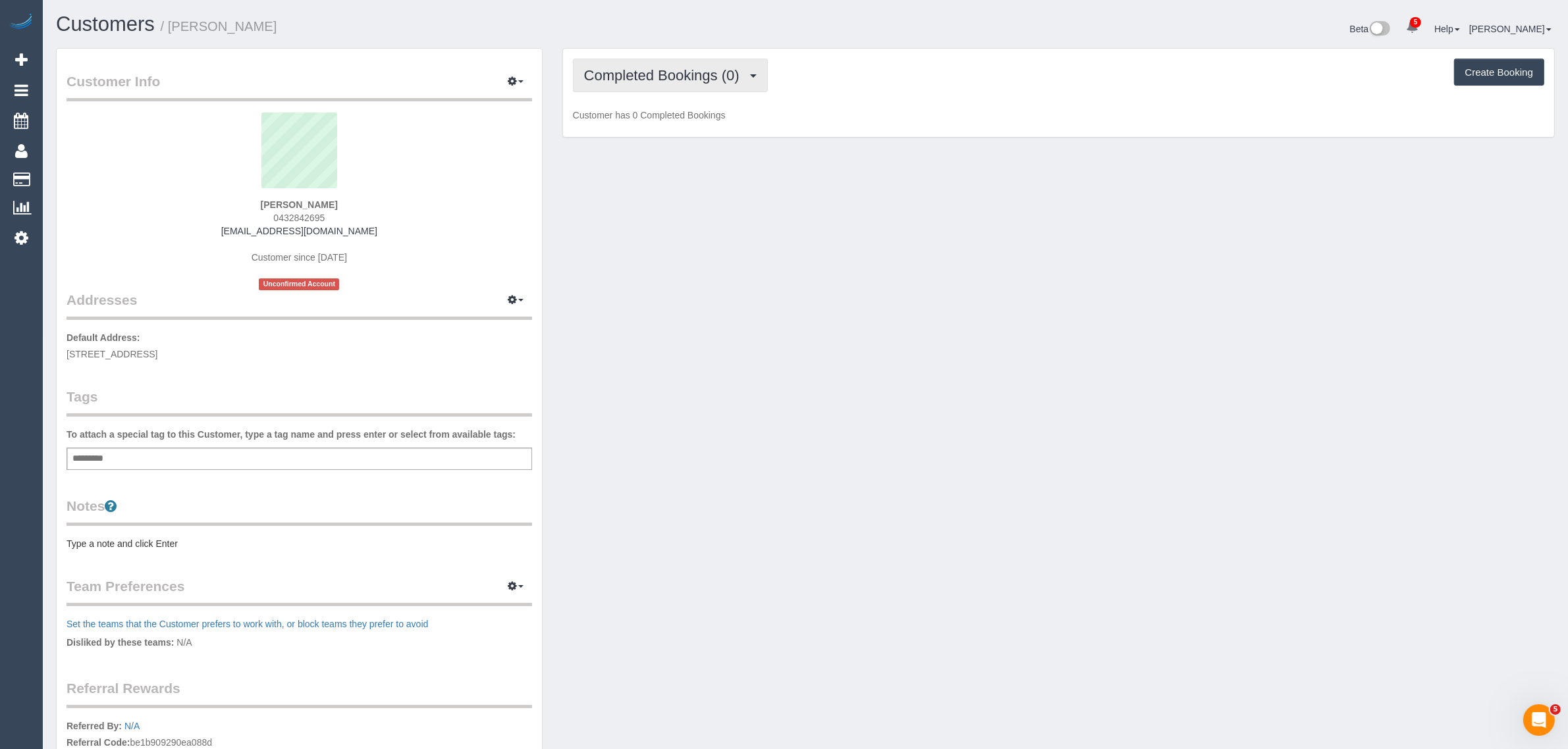
click at [693, 81] on span "Completed Bookings (0)" at bounding box center [665, 75] width 162 height 16
click at [678, 116] on link "Upcoming Bookings (1)" at bounding box center [642, 122] width 137 height 17
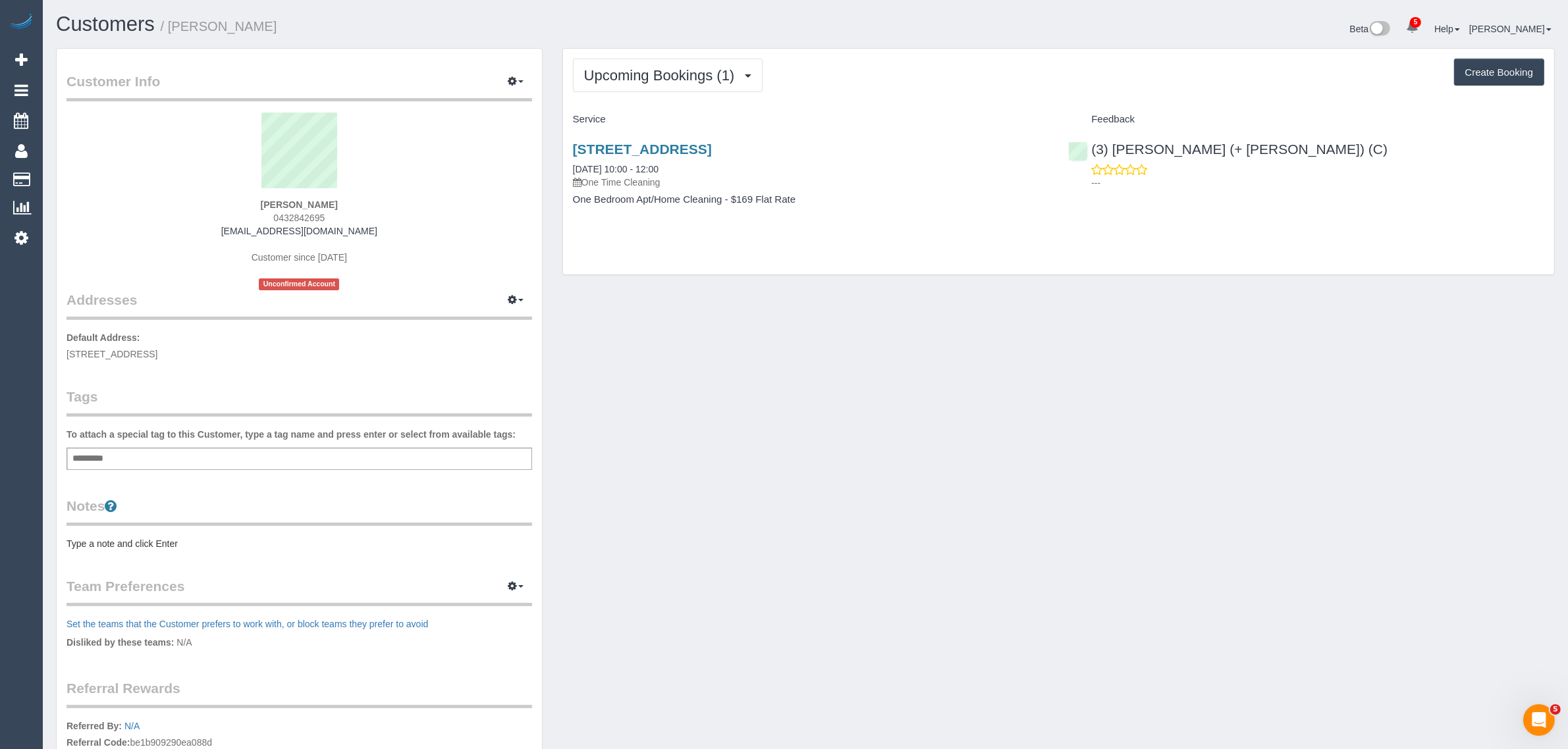
click at [657, 290] on div "Customer Info Edit Contact Info Send Message Email Preferences Special Sales Ta…" at bounding box center [805, 476] width 1519 height 856
drag, startPoint x: 697, startPoint y: 156, endPoint x: 665, endPoint y: 160, distance: 32.2
click at [665, 160] on div "4 Acacia Place, 126, Abbotsford, VIC 3067 15/09/2025 10:00 - 12:00 One Time Cle…" at bounding box center [810, 165] width 476 height 47
click at [805, 384] on div "Customer Info Edit Contact Info Send Message Email Preferences Special Sales Ta…" at bounding box center [805, 476] width 1519 height 856
drag, startPoint x: 690, startPoint y: 168, endPoint x: 571, endPoint y: 172, distance: 119.1
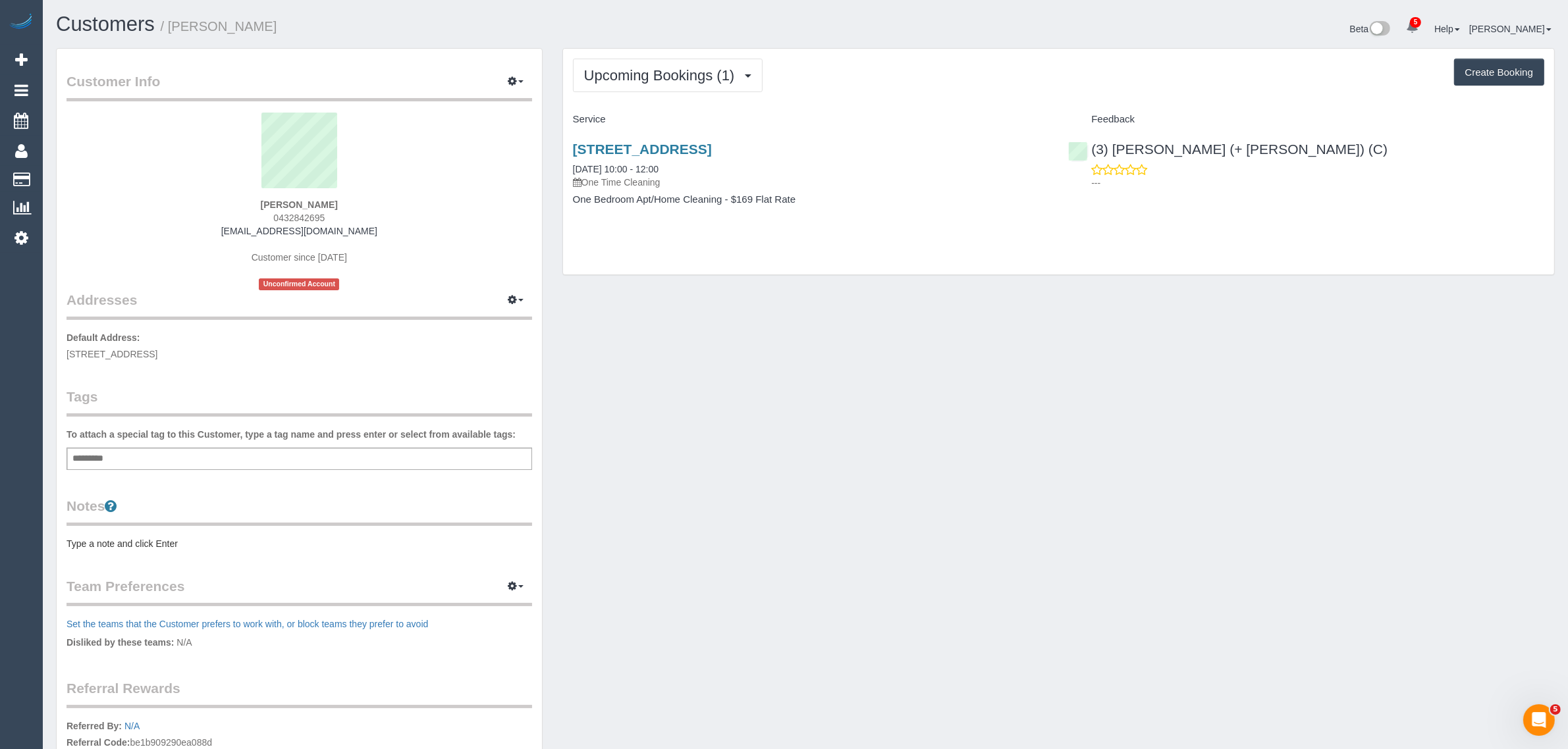
click at [571, 172] on div "4 Acacia Place, 126, Abbotsford, VIC 3067 15/09/2025 10:00 - 12:00 One Time Cle…" at bounding box center [811, 181] width 496 height 101
click at [1139, 343] on div "Customer Info Edit Contact Info Send Message Email Preferences Special Sales Ta…" at bounding box center [805, 476] width 1519 height 856
drag, startPoint x: 1269, startPoint y: 141, endPoint x: 1091, endPoint y: 152, distance: 178.3
click at [1091, 152] on div "(3) Tatiana (+ Felipe) (C) ---" at bounding box center [1306, 162] width 496 height 64
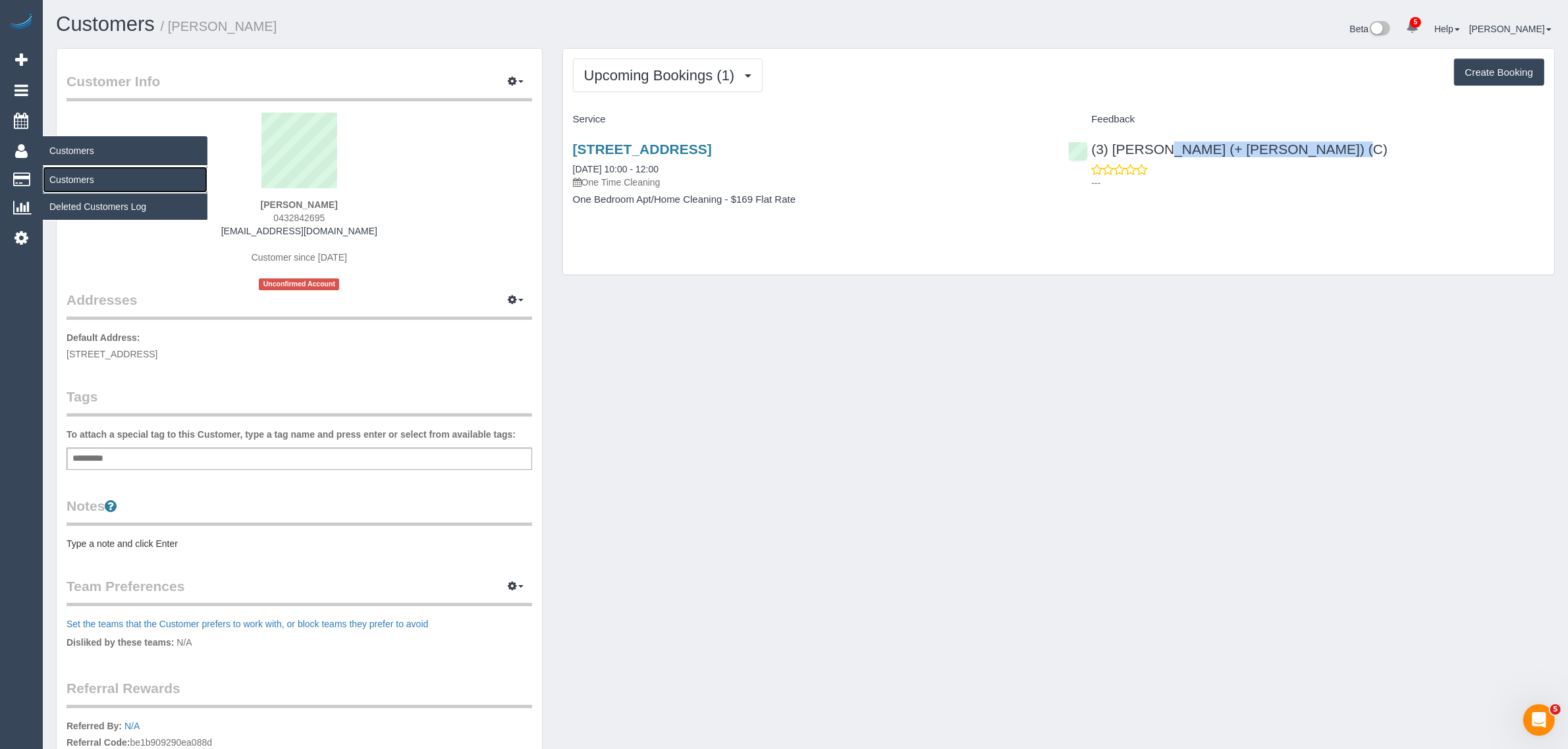
click at [79, 181] on link "Customers" at bounding box center [125, 179] width 165 height 26
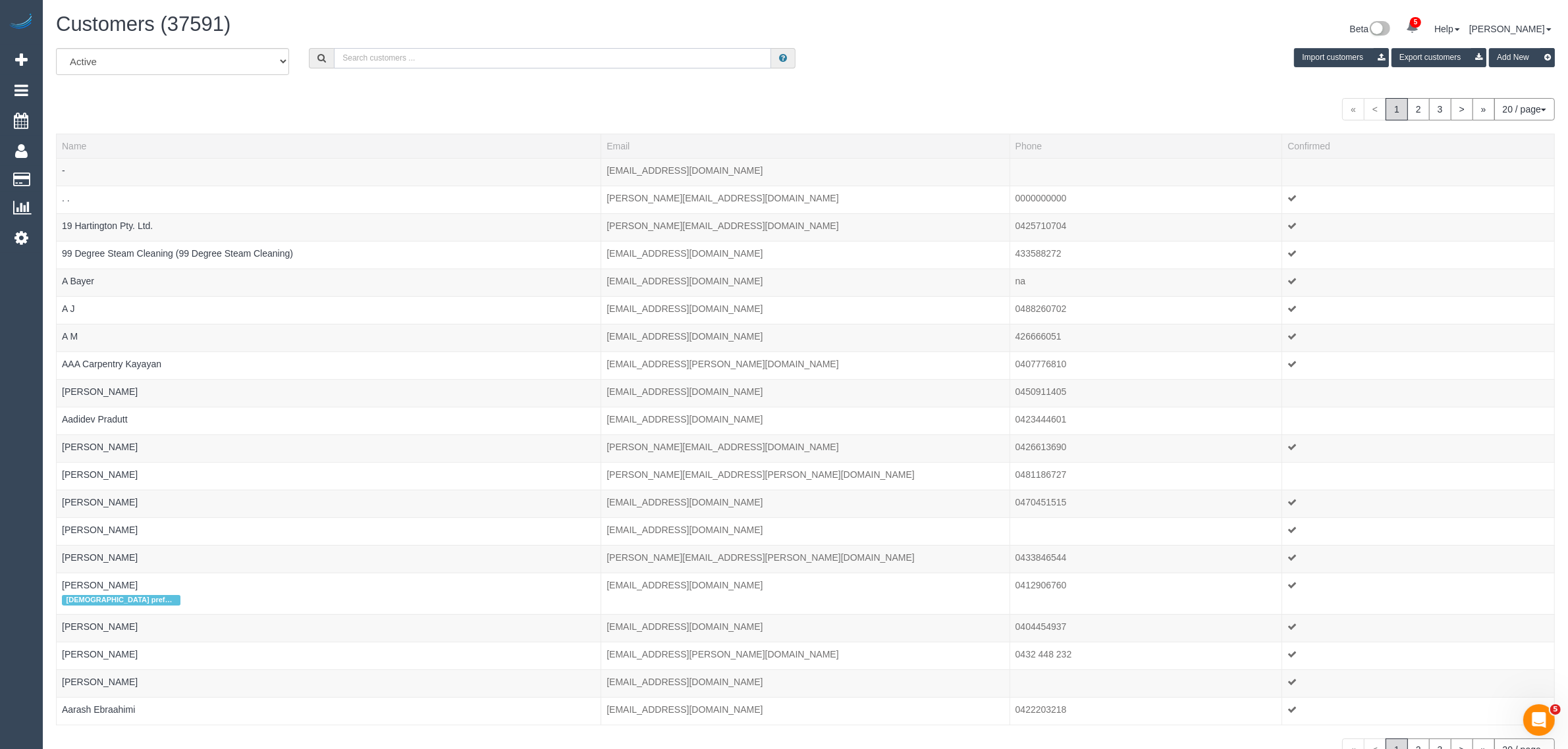
click at [413, 51] on input "text" at bounding box center [552, 58] width 437 height 20
paste input "+61423381200"
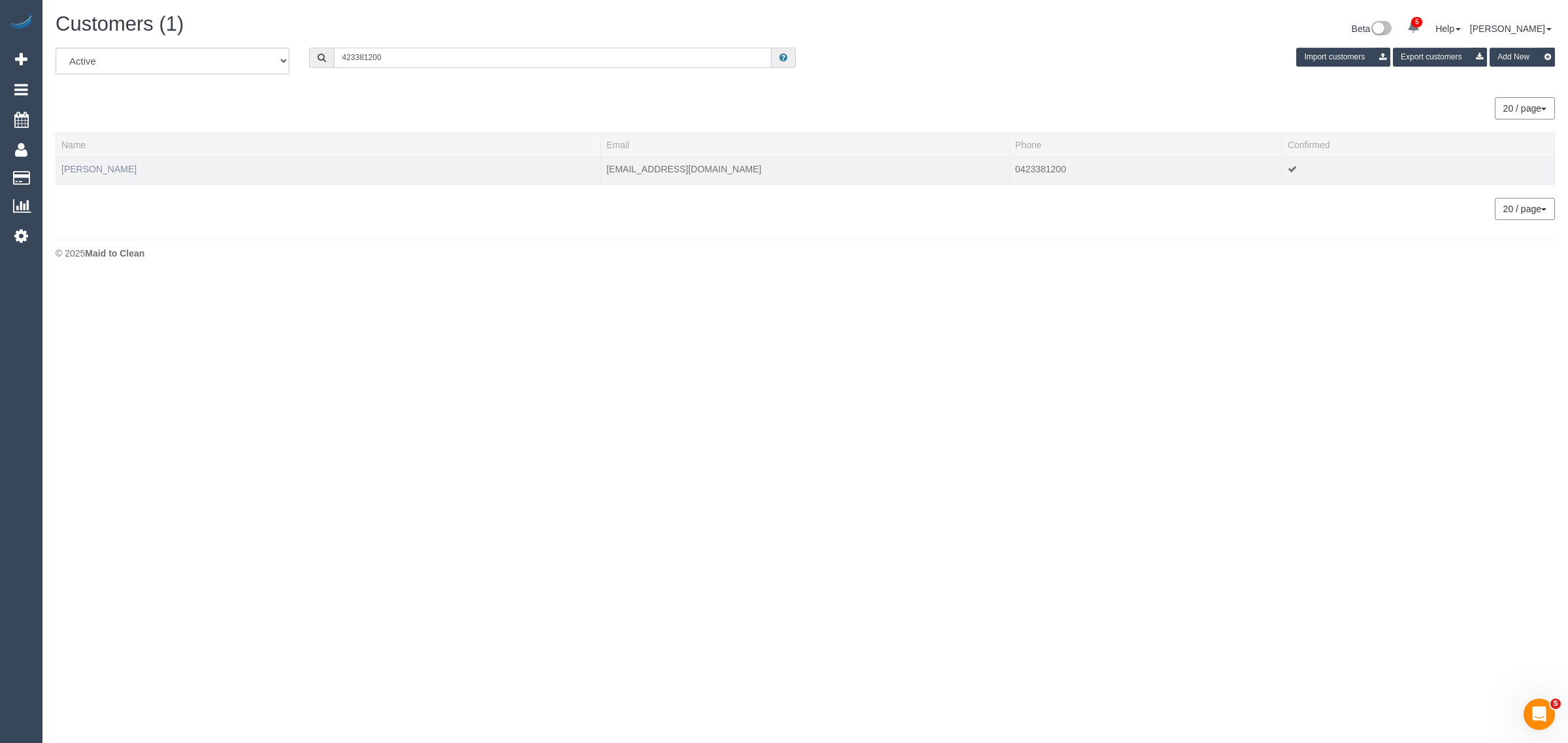
type input "423381200"
click at [105, 164] on link "PEARL JAYADEEP" at bounding box center [99, 169] width 75 height 11
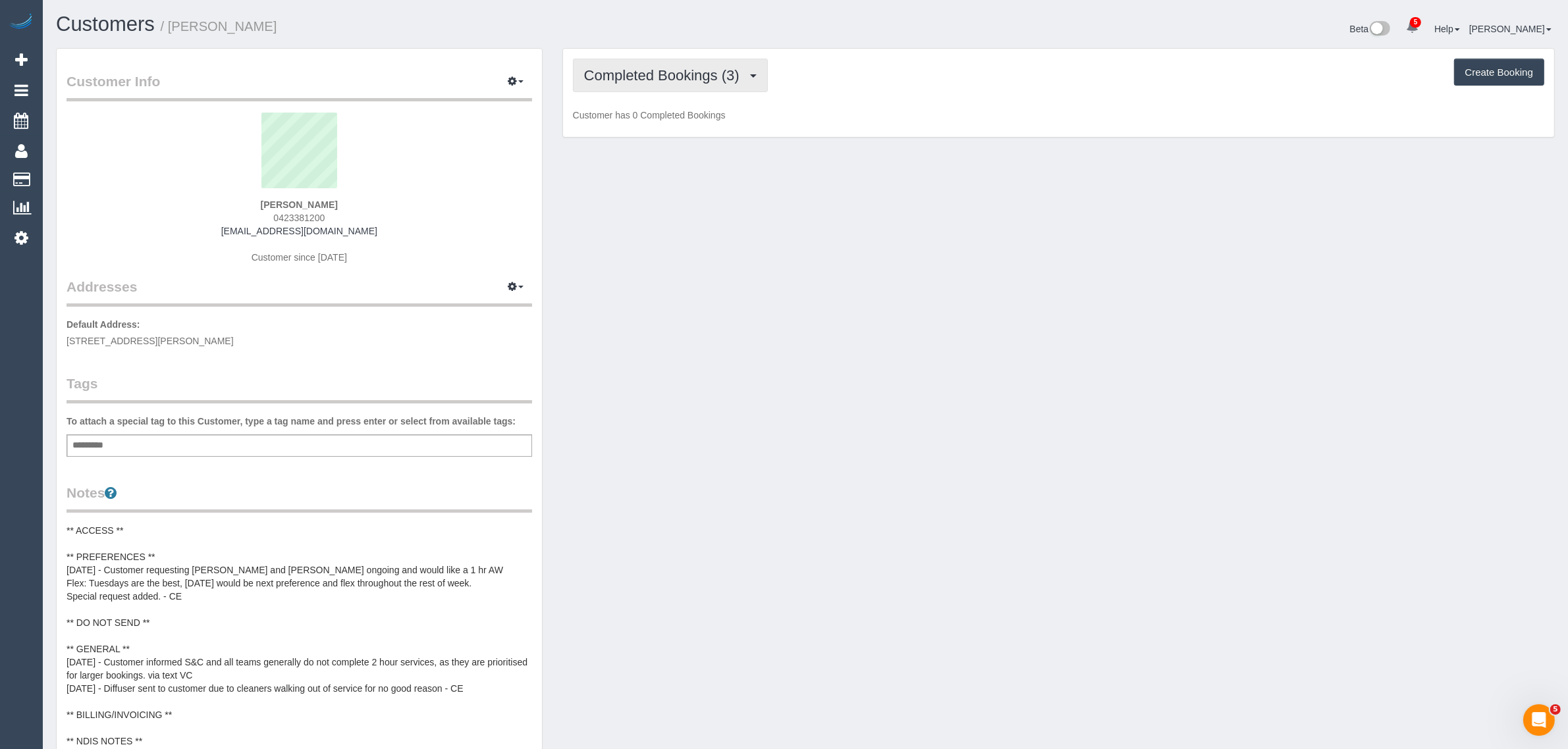
click at [710, 86] on button "Completed Bookings (3)" at bounding box center [670, 76] width 195 height 34
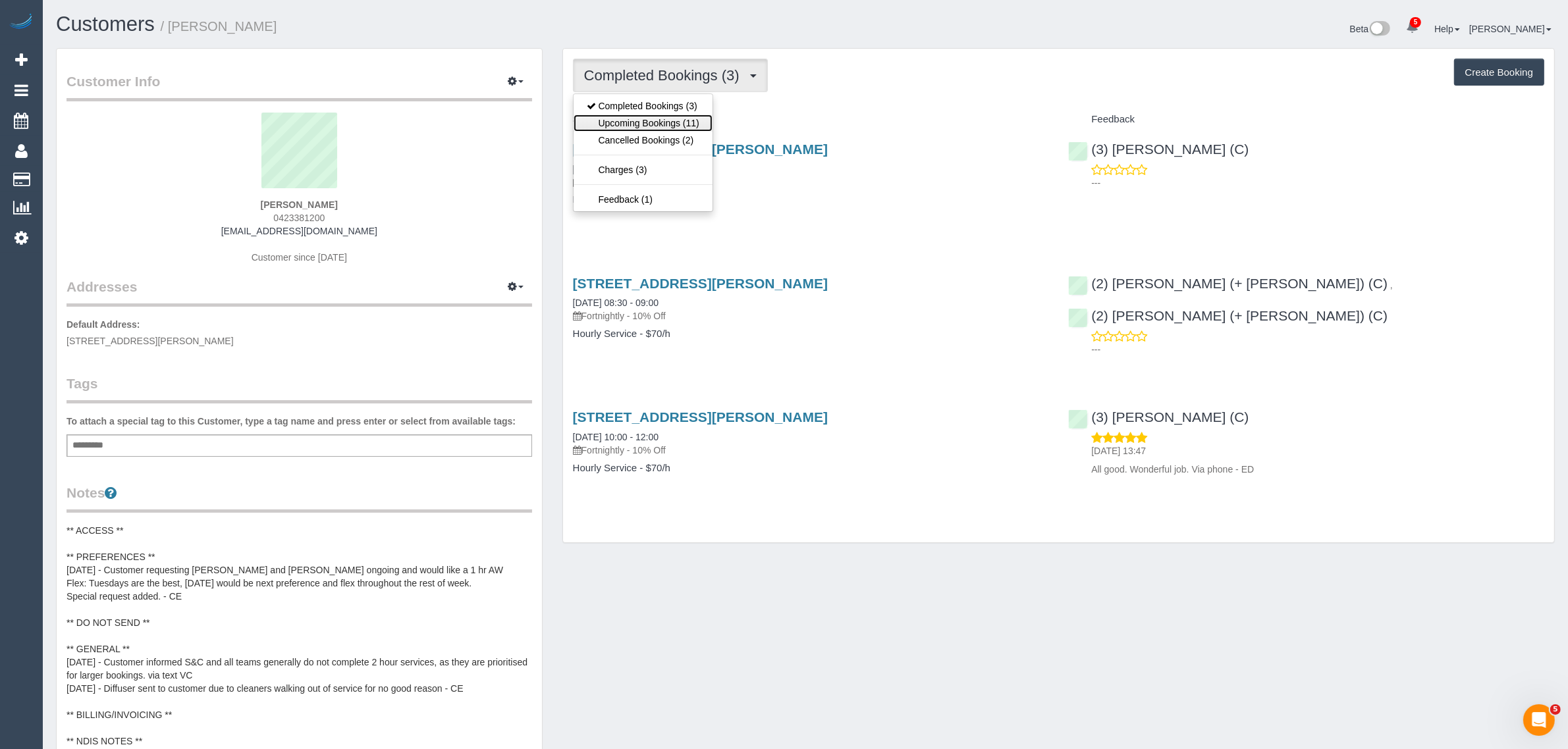
click at [674, 126] on link "Upcoming Bookings (11)" at bounding box center [643, 122] width 139 height 17
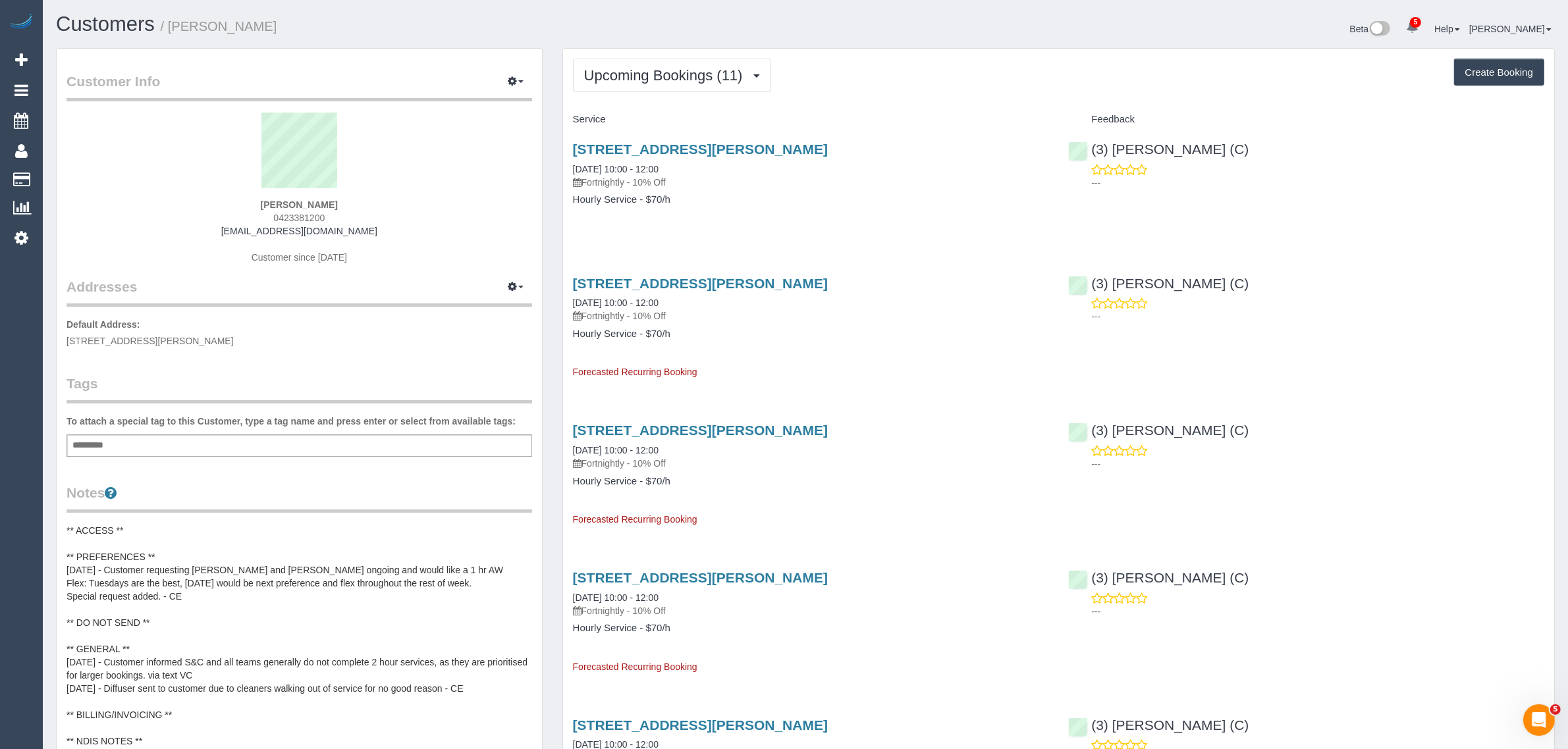
drag, startPoint x: 690, startPoint y: 165, endPoint x: 571, endPoint y: 168, distance: 119.0
click at [571, 168] on div "1 Moreland Street, Apt 223, Footscray, VIC 3011 16/09/2025 10:00 - 12:00 Fortni…" at bounding box center [811, 181] width 496 height 101
click at [1007, 209] on div "1 Moreland Street, Apt 223, Footscray, VIC 3011 16/09/2025 10:00 - 12:00 Fortni…" at bounding box center [811, 181] width 496 height 101
drag, startPoint x: 1249, startPoint y: 145, endPoint x: 1093, endPoint y: 147, distance: 156.0
click at [1093, 147] on div "(3) Sathmi Kusalya (C) ---" at bounding box center [1306, 162] width 496 height 64
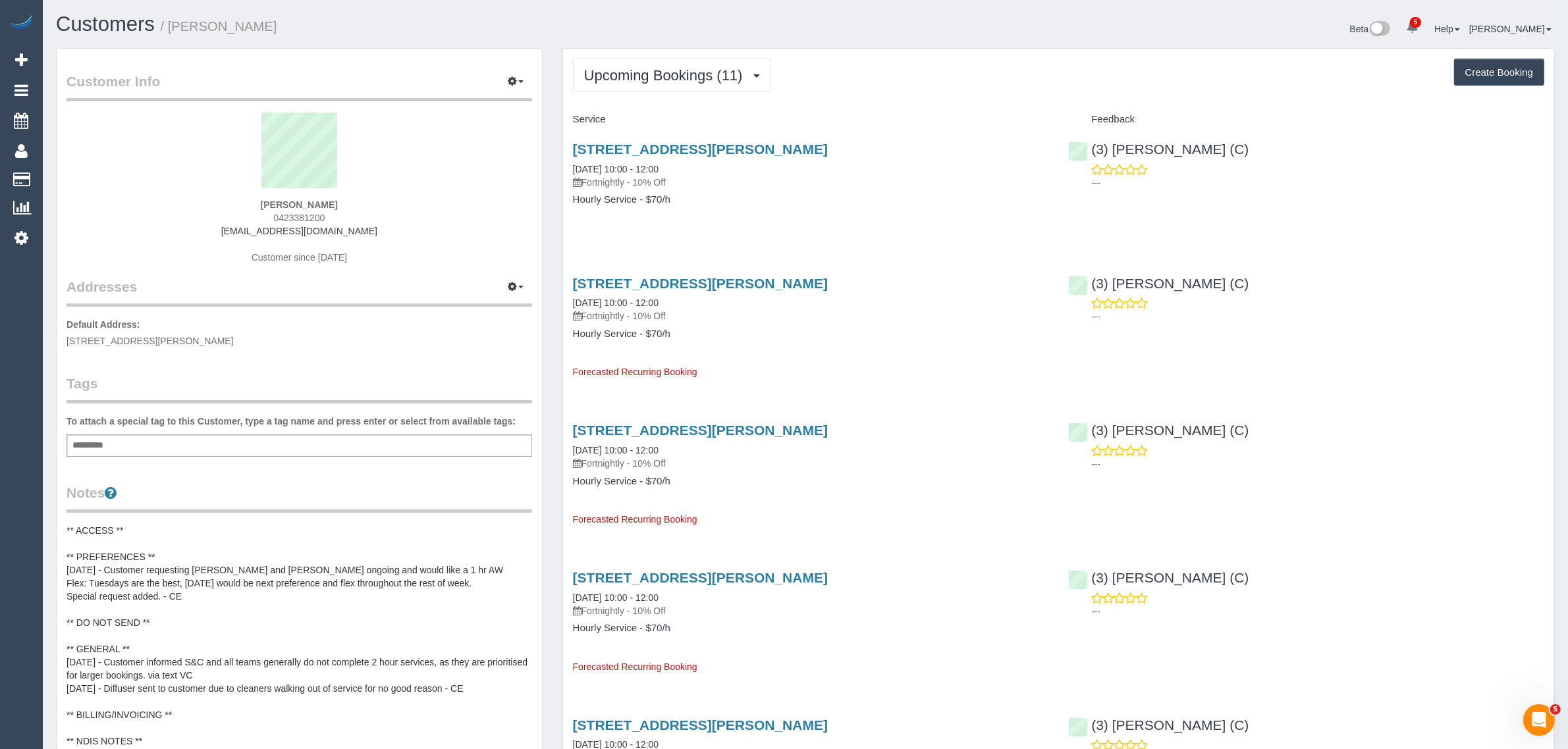
click at [899, 214] on div "1 Moreland Street, Apt 223, Footscray, VIC 3011 16/09/2025 10:00 - 12:00 Fortni…" at bounding box center [811, 181] width 496 height 101
click at [80, 168] on link "Customers" at bounding box center [125, 179] width 165 height 26
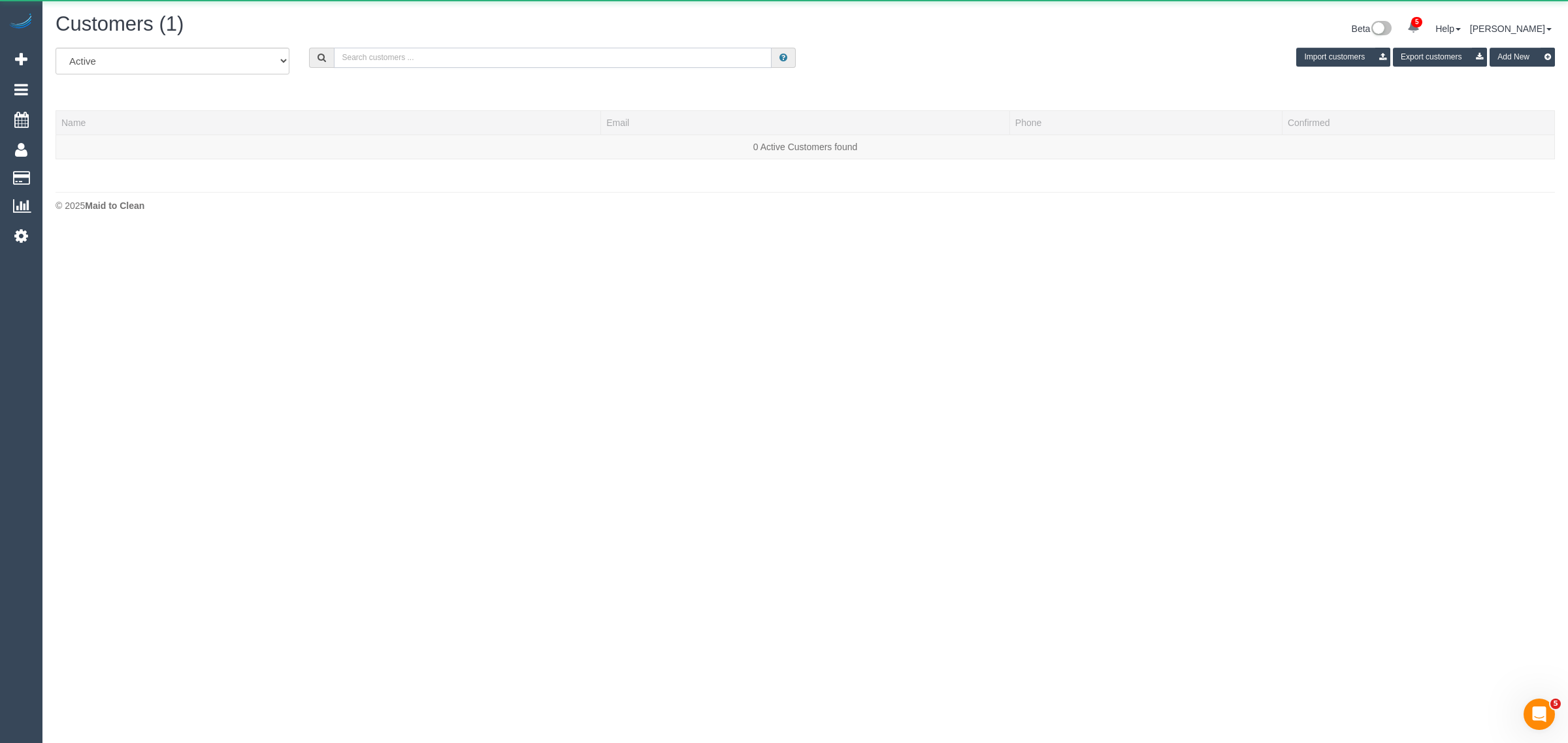
click at [569, 54] on input "text" at bounding box center [553, 58] width 438 height 20
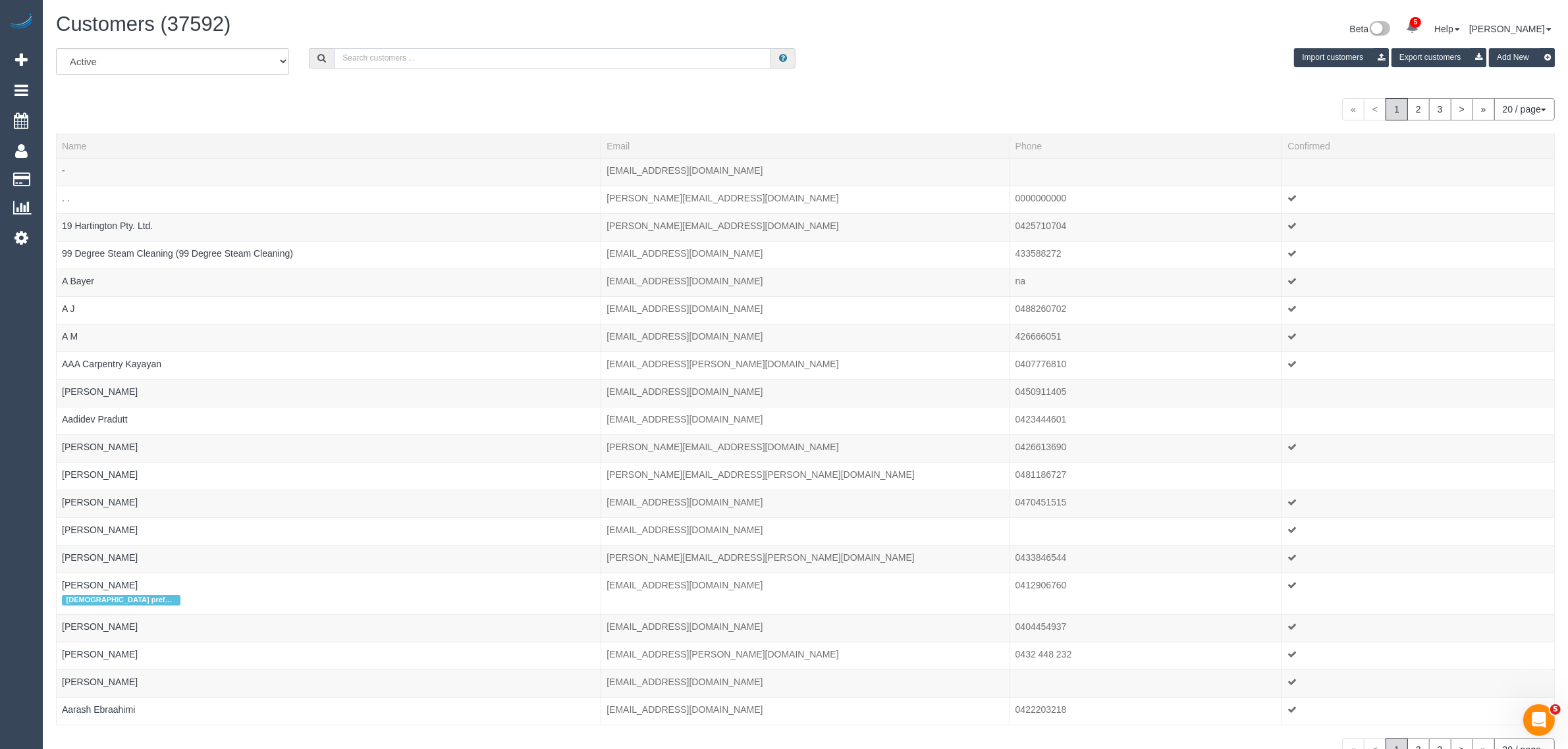
paste input "Andrea Pakis"
click at [574, 55] on input "Andrea Pakis" at bounding box center [552, 58] width 437 height 20
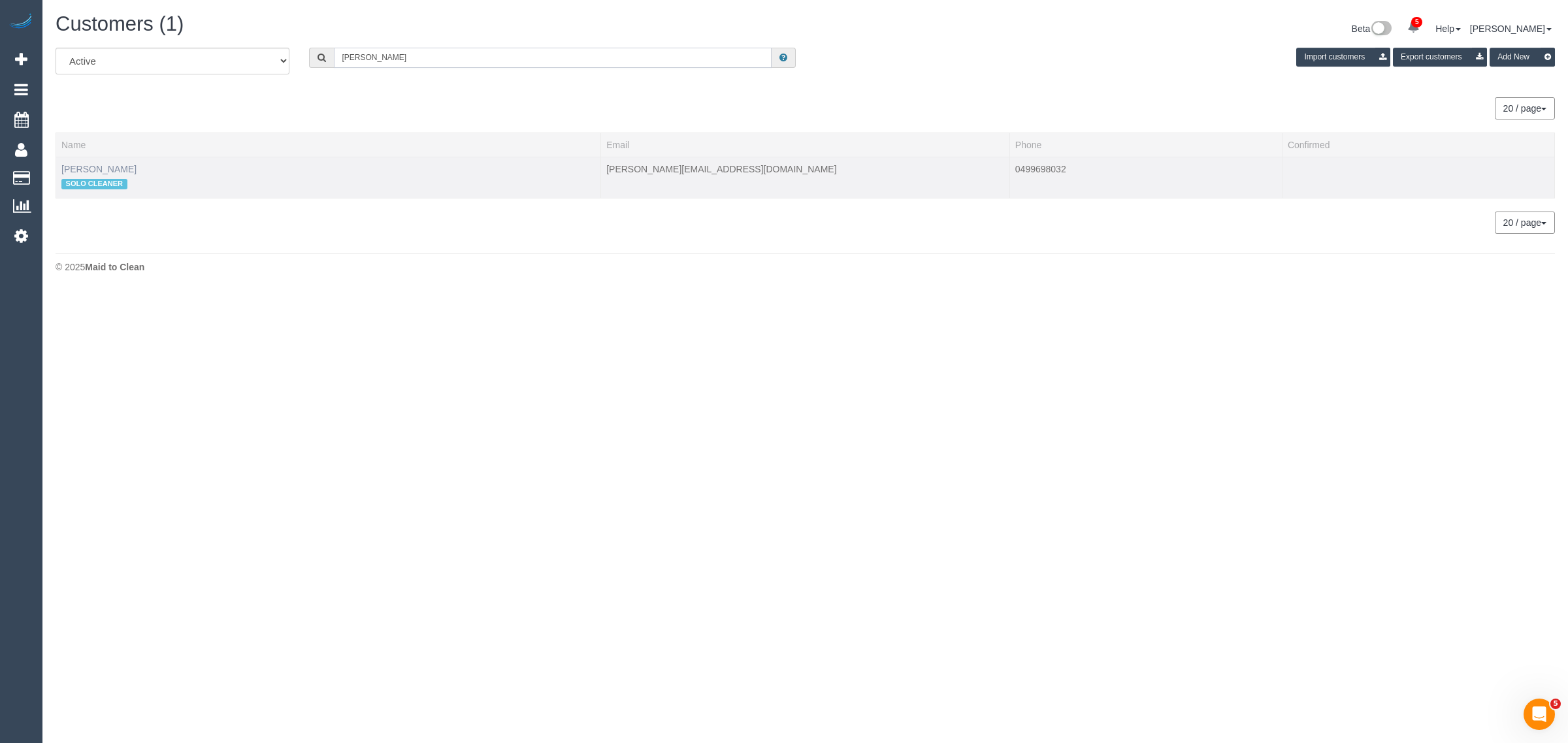
type input "Andrea Pakis"
click at [85, 168] on link "Andrea Pakis" at bounding box center [99, 169] width 75 height 11
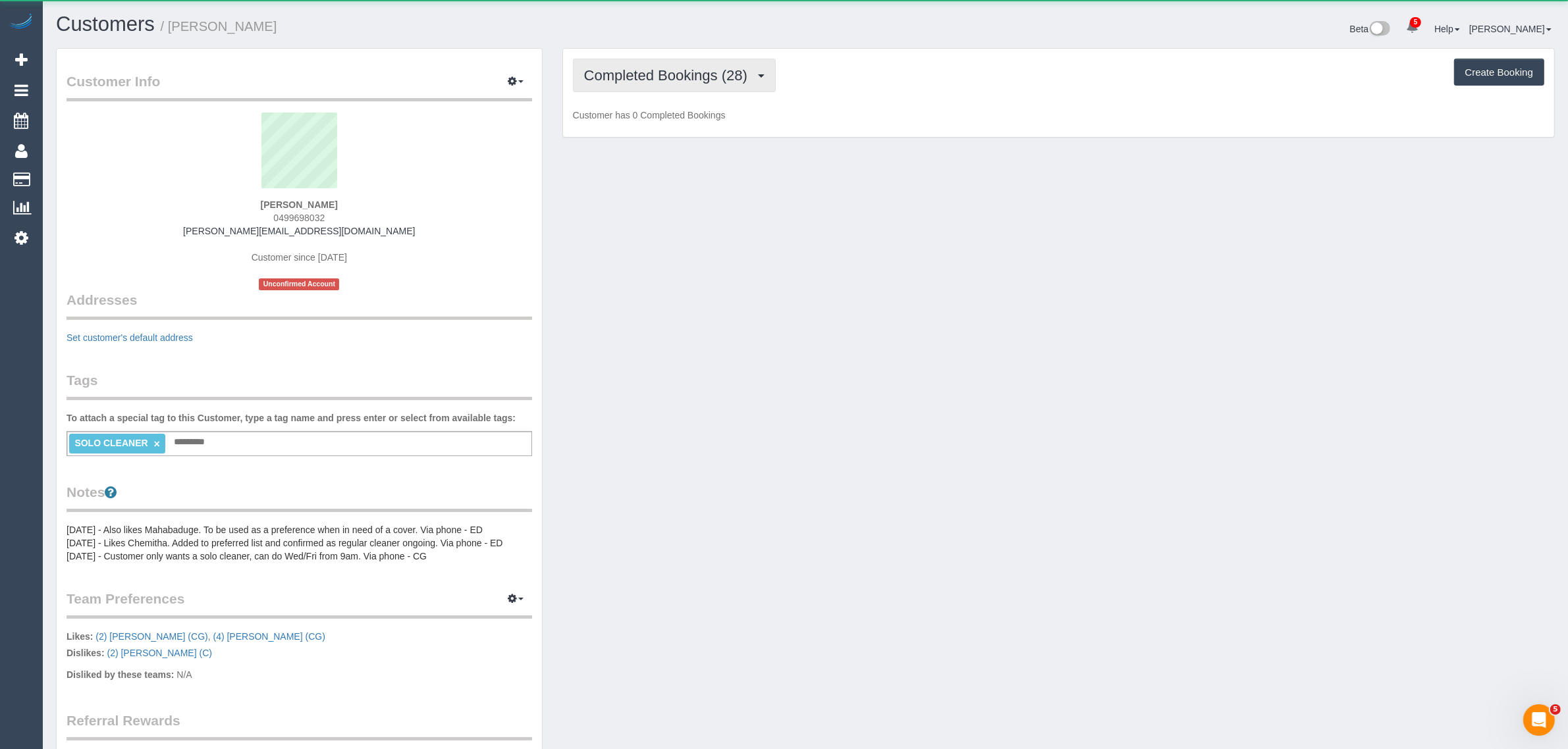
click at [614, 83] on button "Completed Bookings (28)" at bounding box center [674, 76] width 203 height 34
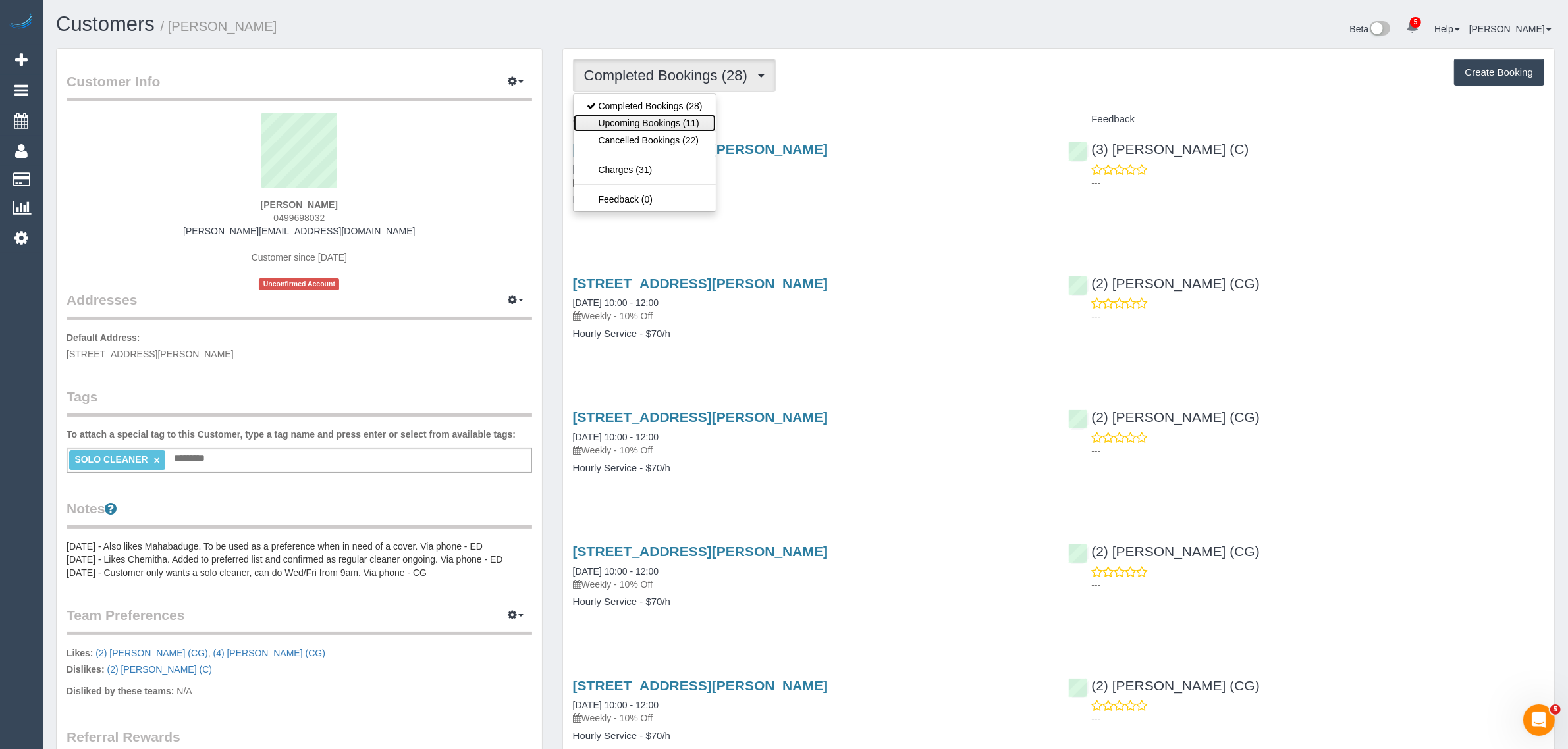
click at [649, 116] on link "Upcoming Bookings (11)" at bounding box center [645, 122] width 142 height 17
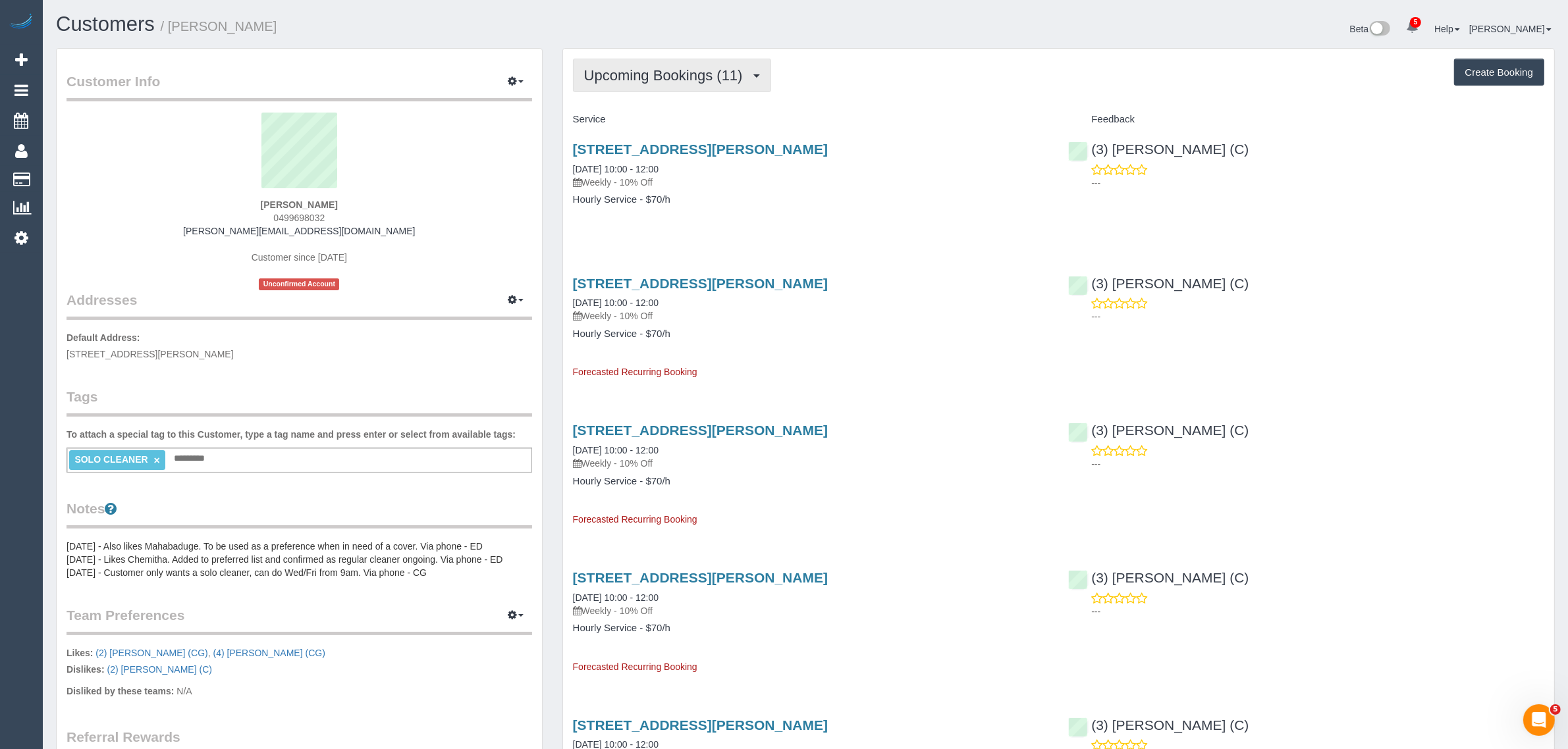
click at [683, 63] on button "Upcoming Bookings (11)" at bounding box center [672, 76] width 198 height 34
click at [655, 103] on link "Completed Bookings (28)" at bounding box center [645, 106] width 142 height 17
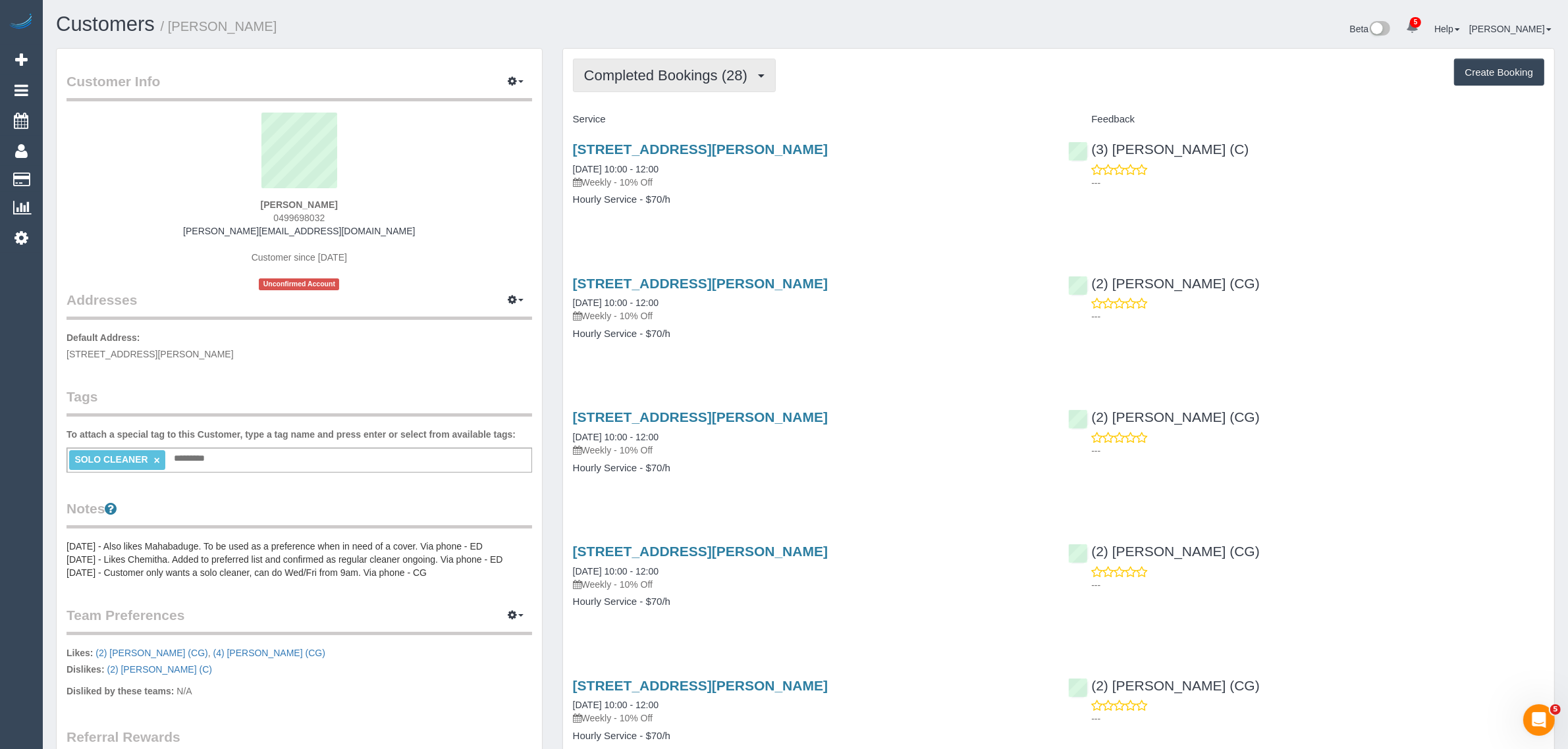
click at [668, 76] on span "Completed Bookings (28)" at bounding box center [669, 75] width 170 height 16
click at [644, 114] on link "Upcoming Bookings (11)" at bounding box center [645, 122] width 142 height 17
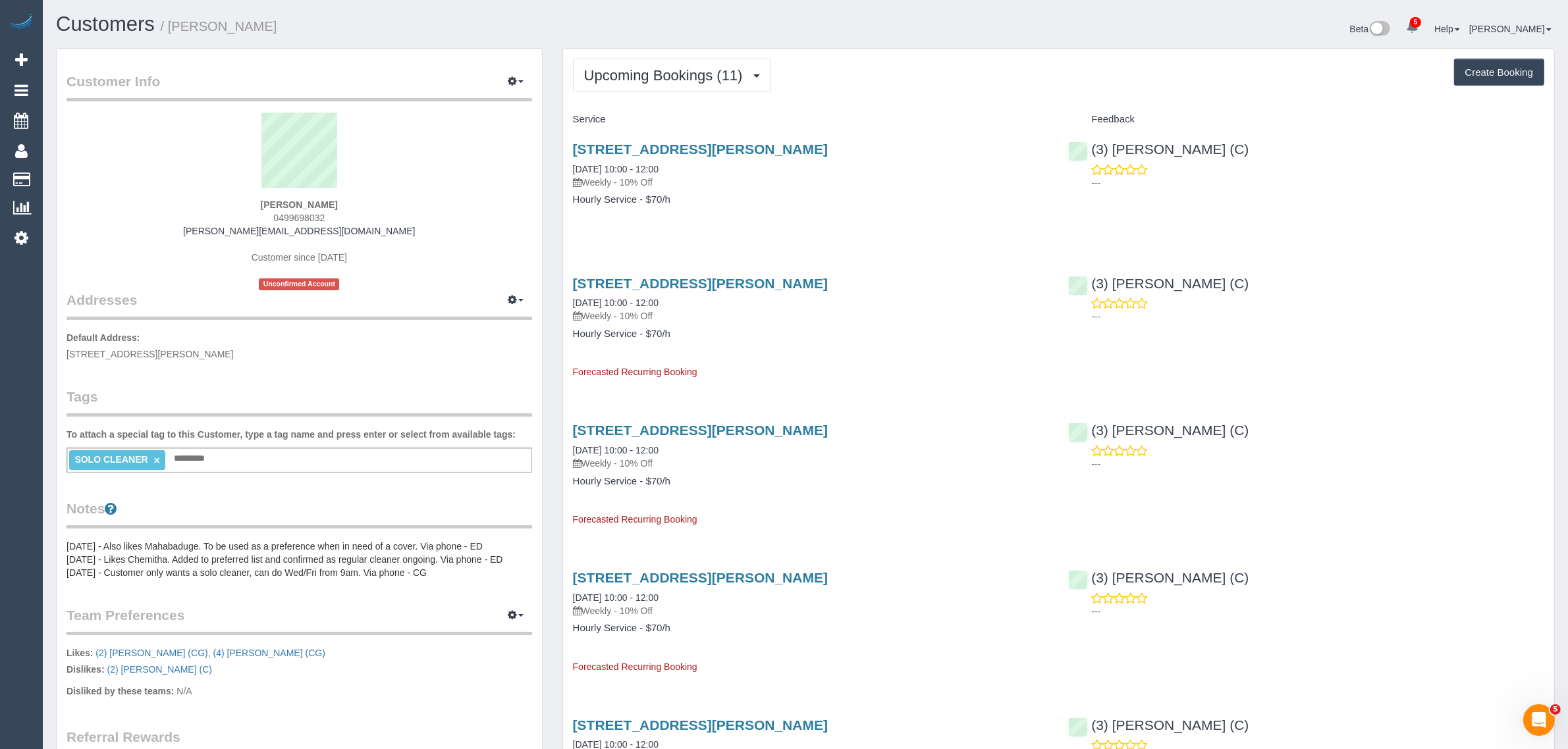
click at [687, 139] on div "50a Lynch Cresent, Brighton, VIC 3186 17/09/2025 10:00 - 12:00 Weekly - 10% Off…" at bounding box center [811, 181] width 496 height 101
click at [685, 143] on link "50a Lynch Cresent, Brighton, VIC 3186" at bounding box center [700, 149] width 255 height 15
click at [638, 87] on button "Upcoming Bookings (11)" at bounding box center [672, 76] width 198 height 34
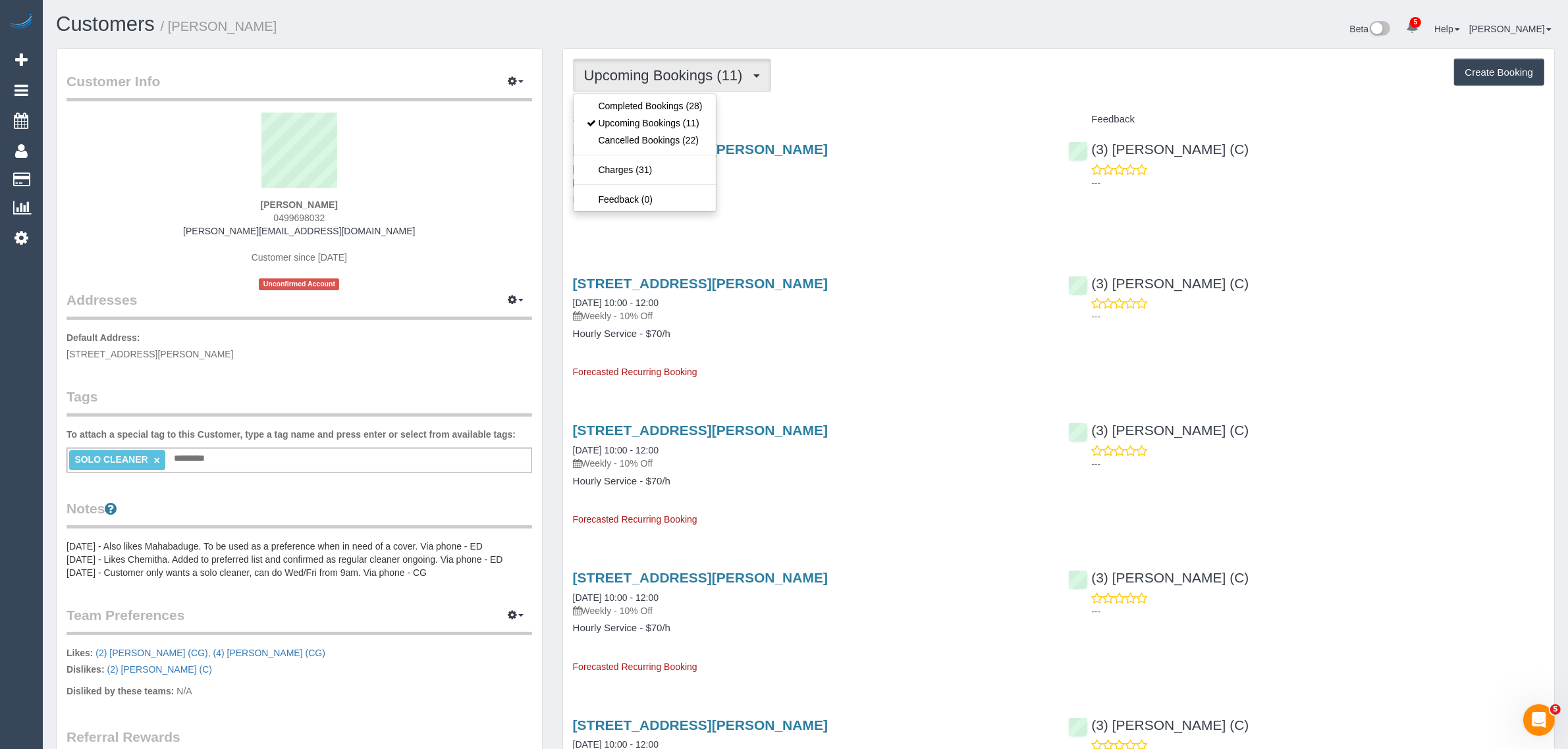
drag, startPoint x: 967, startPoint y: 238, endPoint x: 932, endPoint y: 218, distance: 40.3
click at [712, 70] on span "Upcoming Bookings (11)" at bounding box center [667, 75] width 165 height 16
click at [689, 108] on link "Completed Bookings (28)" at bounding box center [645, 106] width 142 height 17
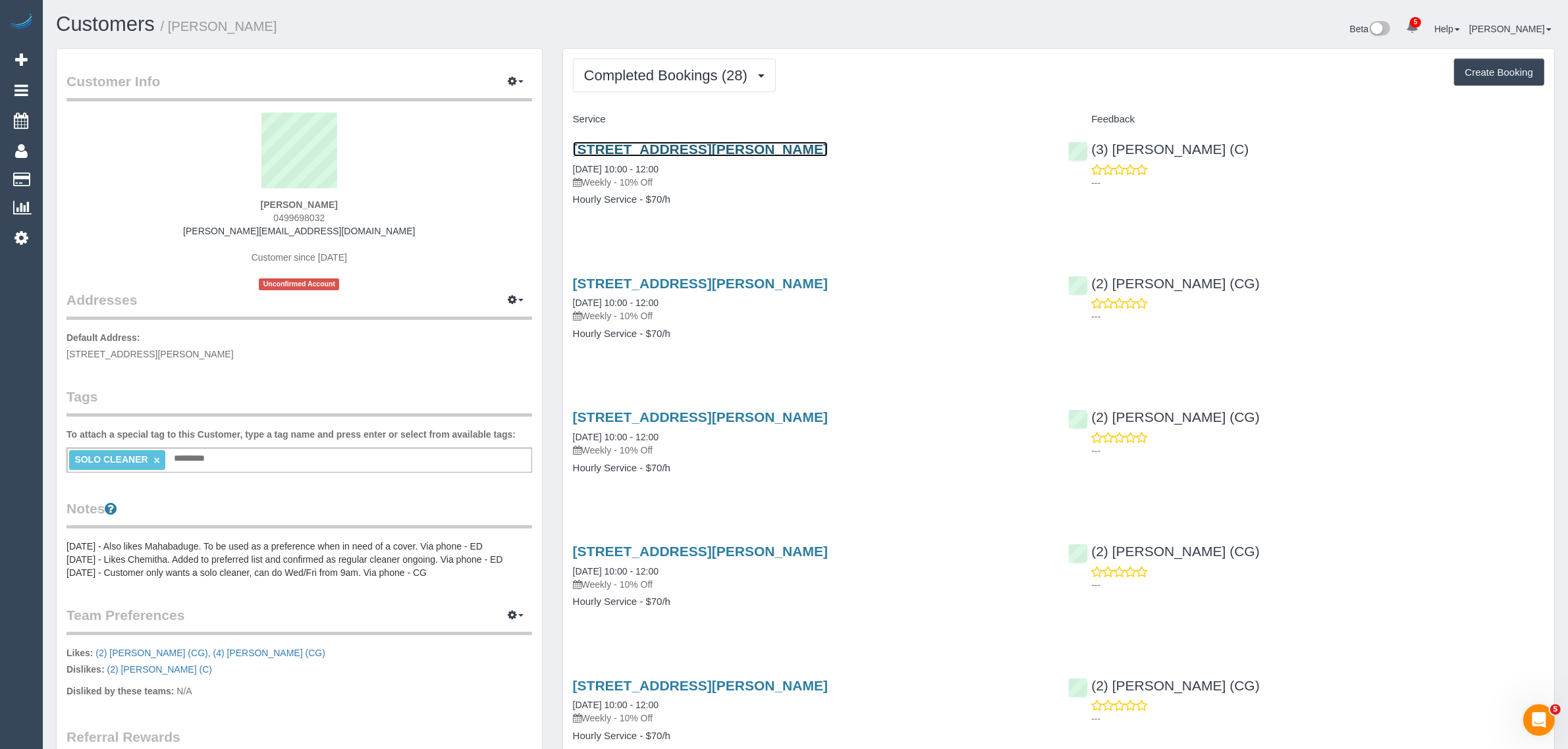
click at [730, 152] on link "50a Lynch Cresent, Brighton, VIC 3186" at bounding box center [700, 149] width 255 height 15
click at [639, 59] on button "Completed Bookings (28)" at bounding box center [674, 76] width 203 height 34
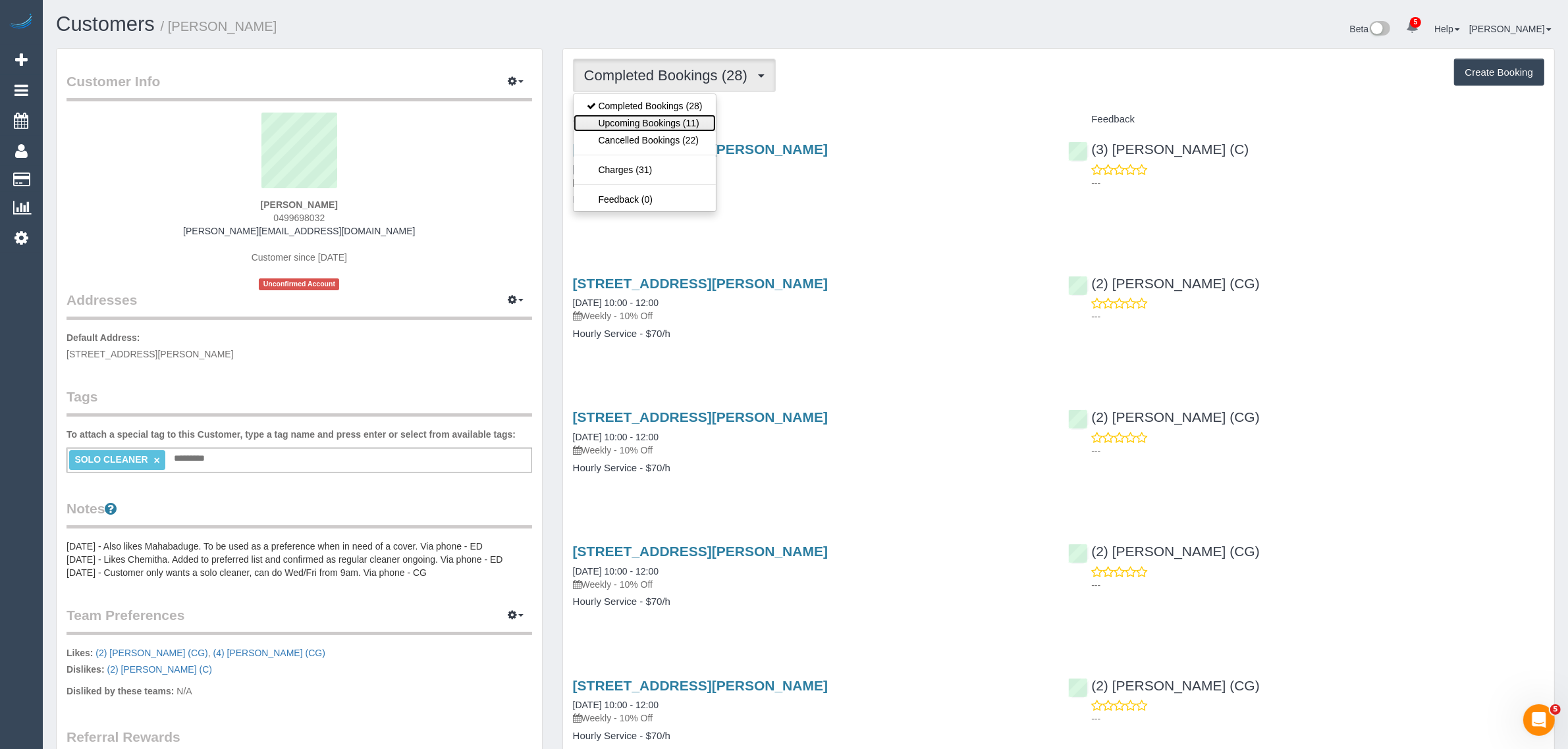
click at [624, 122] on link "Upcoming Bookings (11)" at bounding box center [645, 122] width 142 height 17
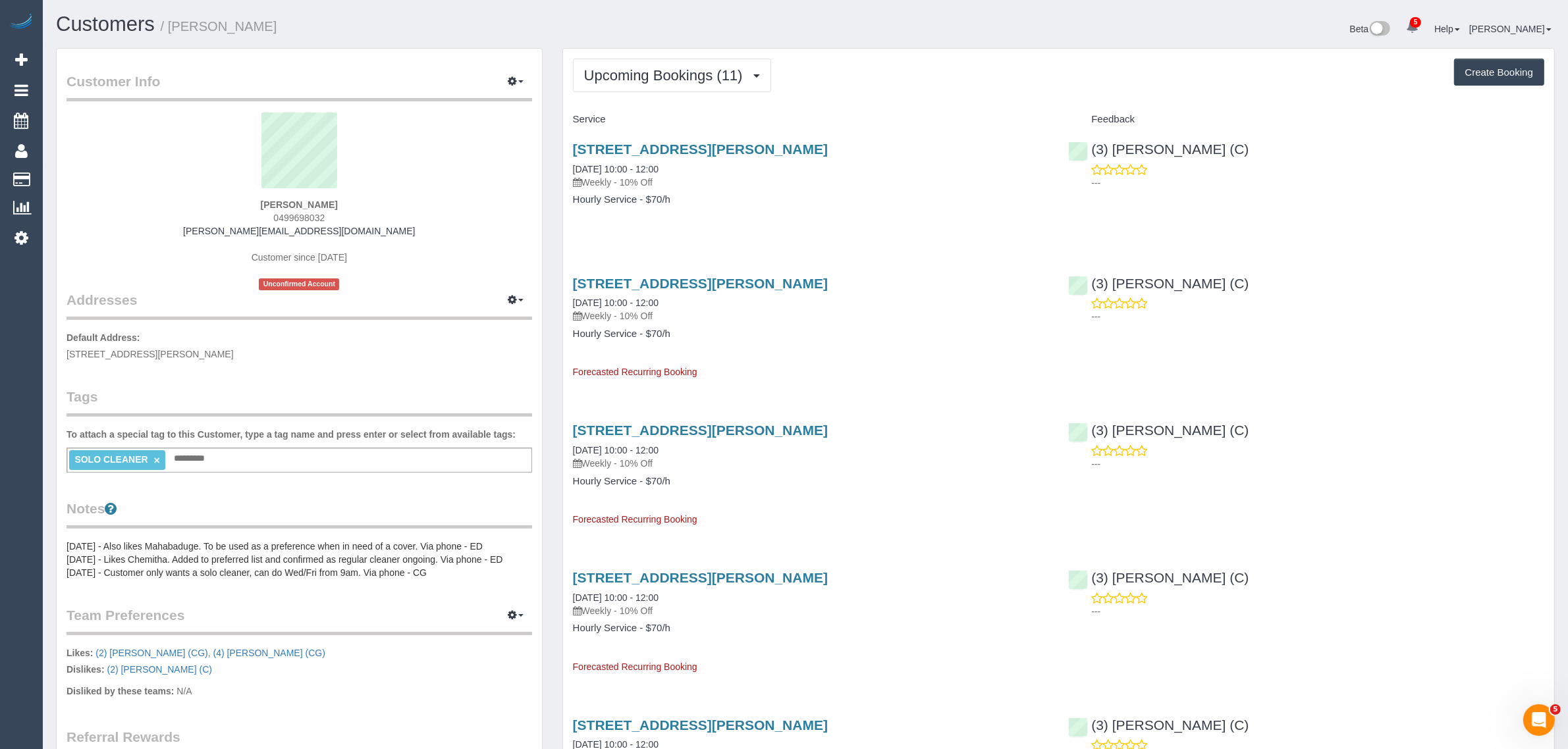
drag, startPoint x: 81, startPoint y: 180, endPoint x: 336, endPoint y: 5, distance: 309.3
click at [81, 180] on link "Customers" at bounding box center [125, 179] width 165 height 26
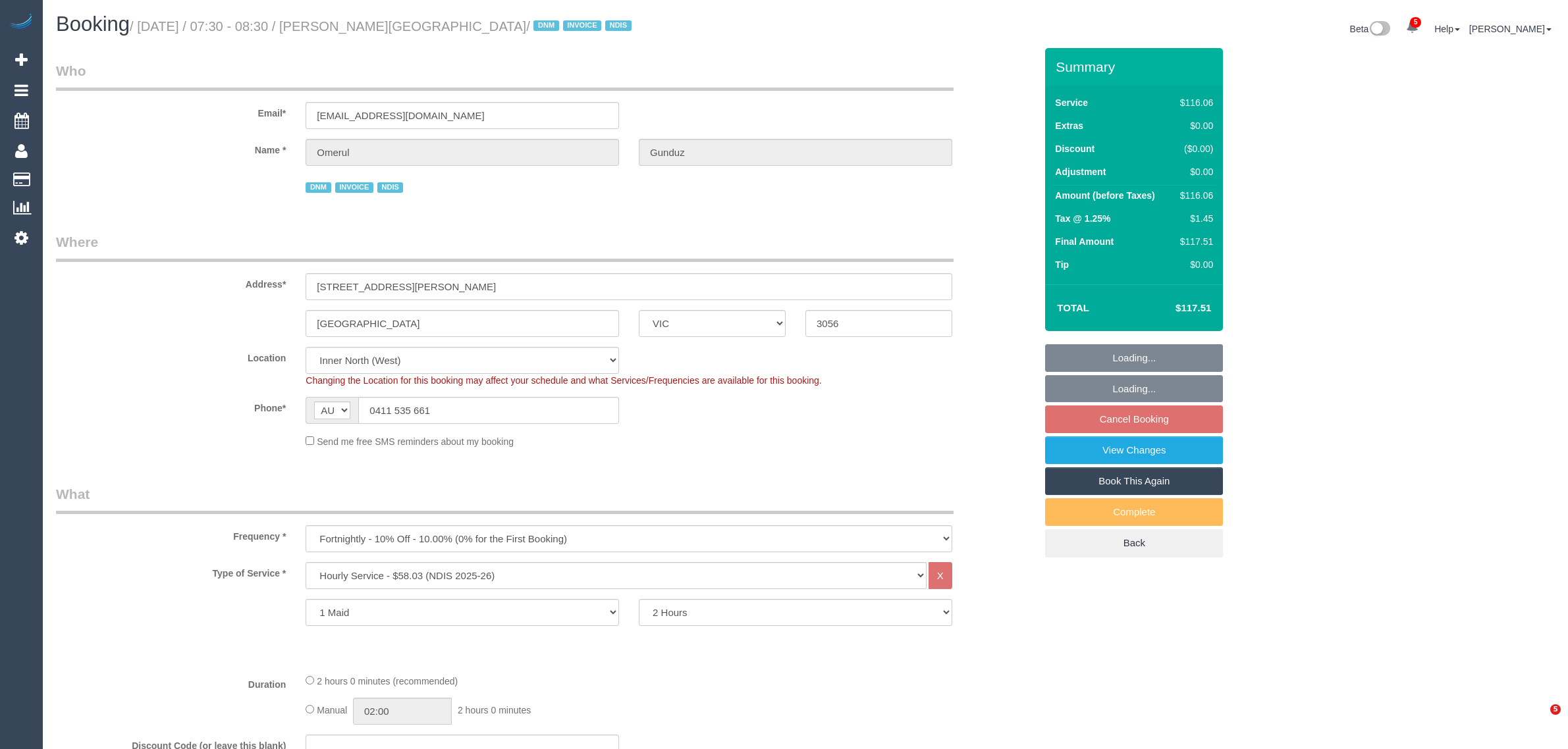
select select "VIC"
select select "number:28"
select select "number:14"
select select "number:19"
select select "number:23"
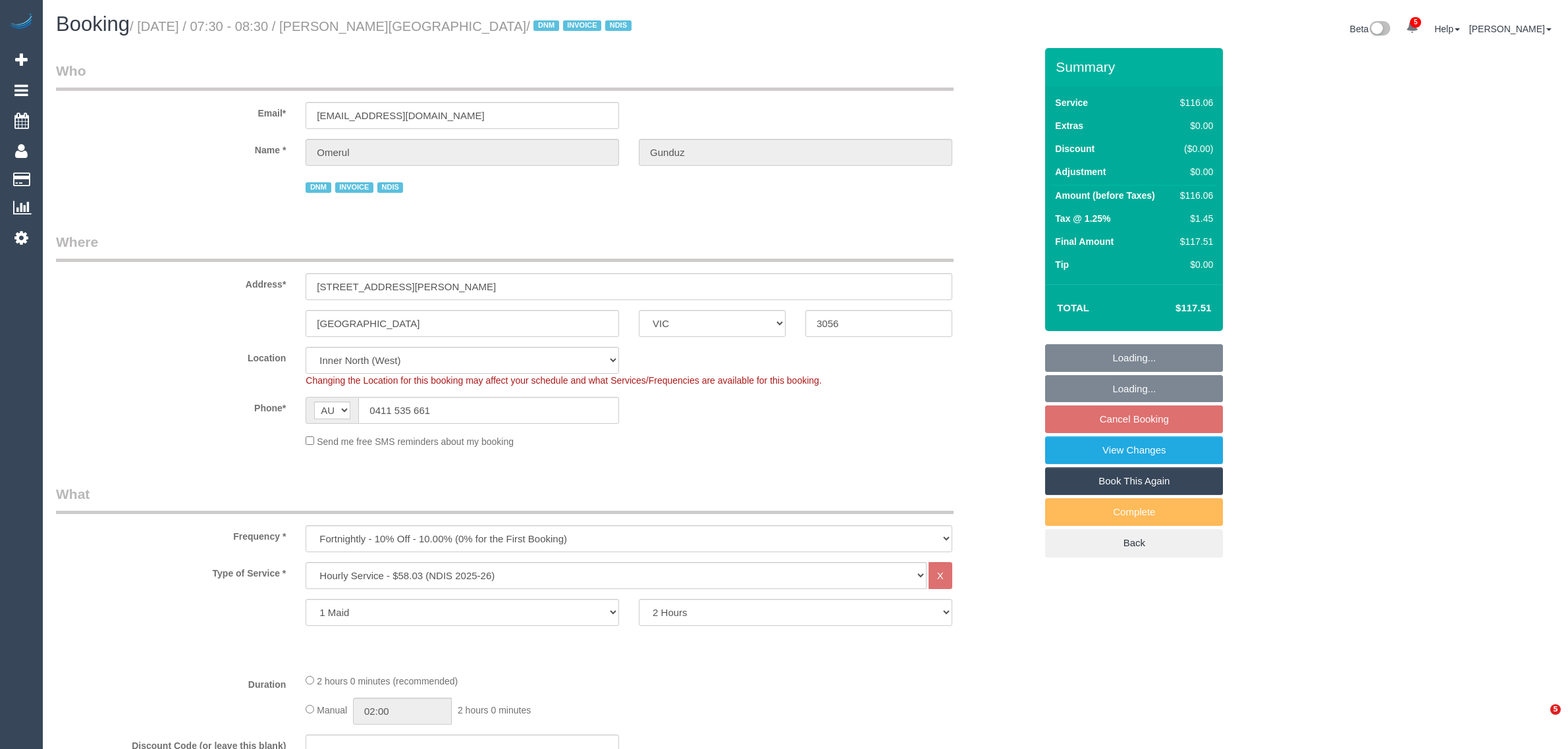
select select "number:35"
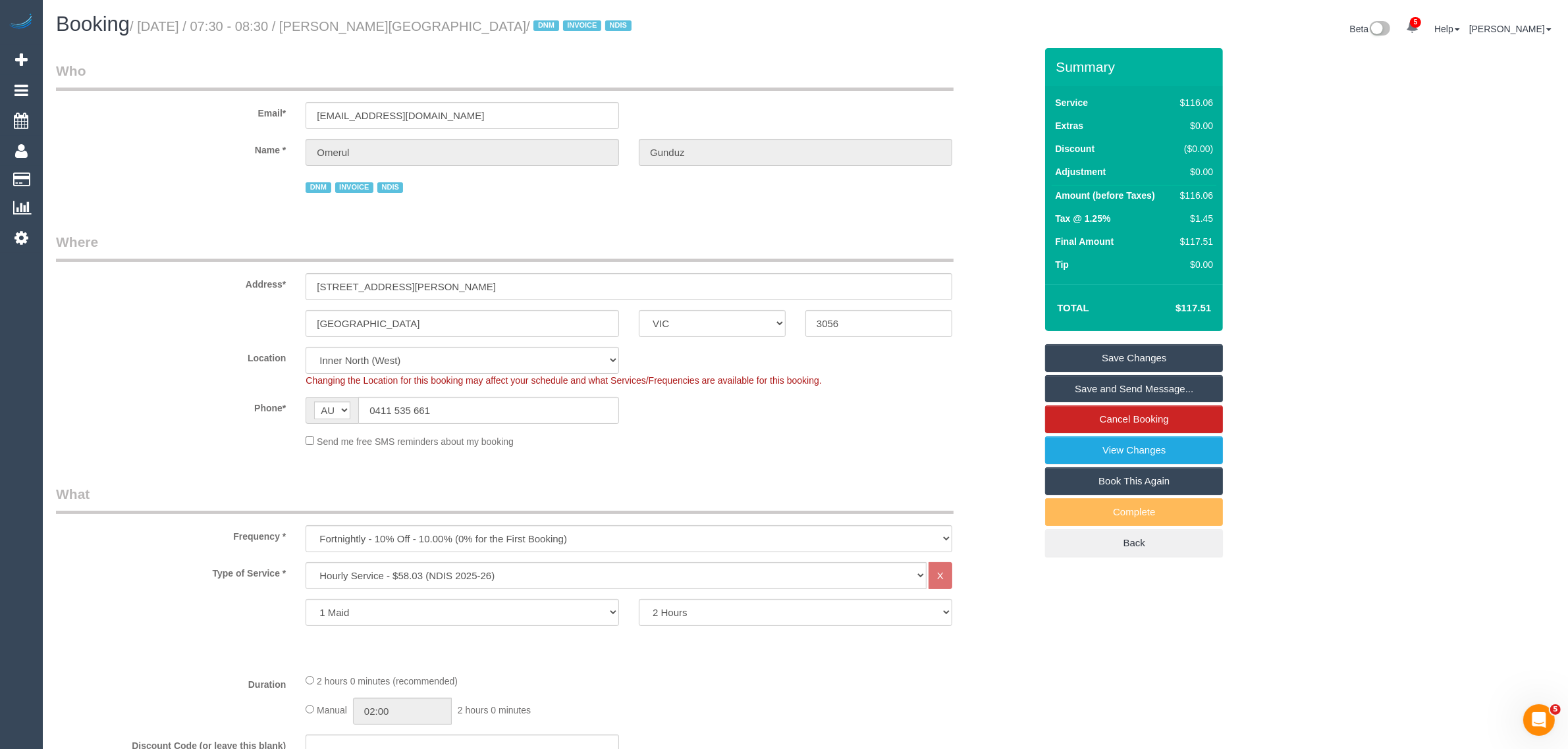
click at [660, 201] on fieldset "Who Email* sgun@live.com.au Name * Omerul Gunduz DNM INVOICE NDIS" at bounding box center [546, 133] width 980 height 145
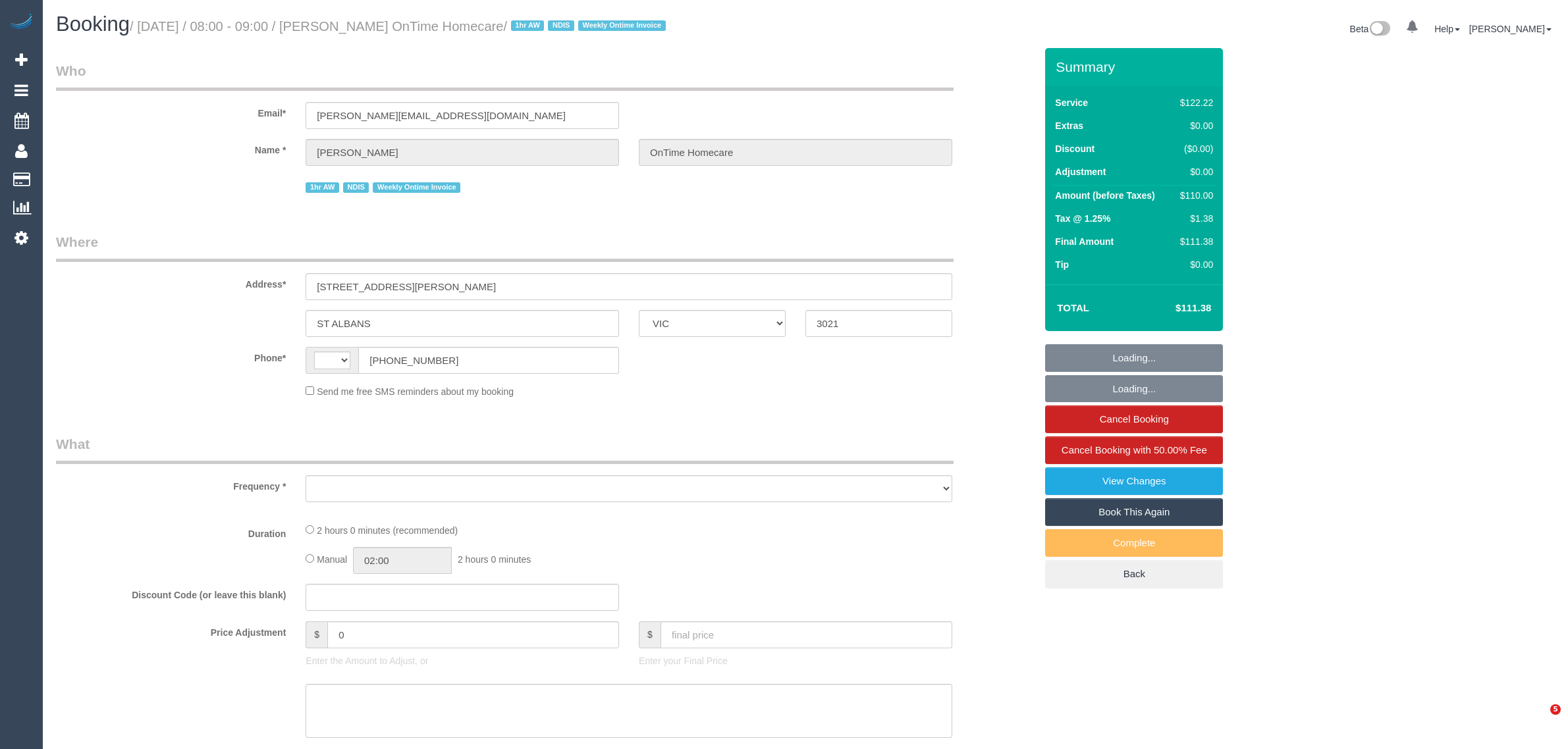
select select "VIC"
select select "string:AU"
select select "object:331"
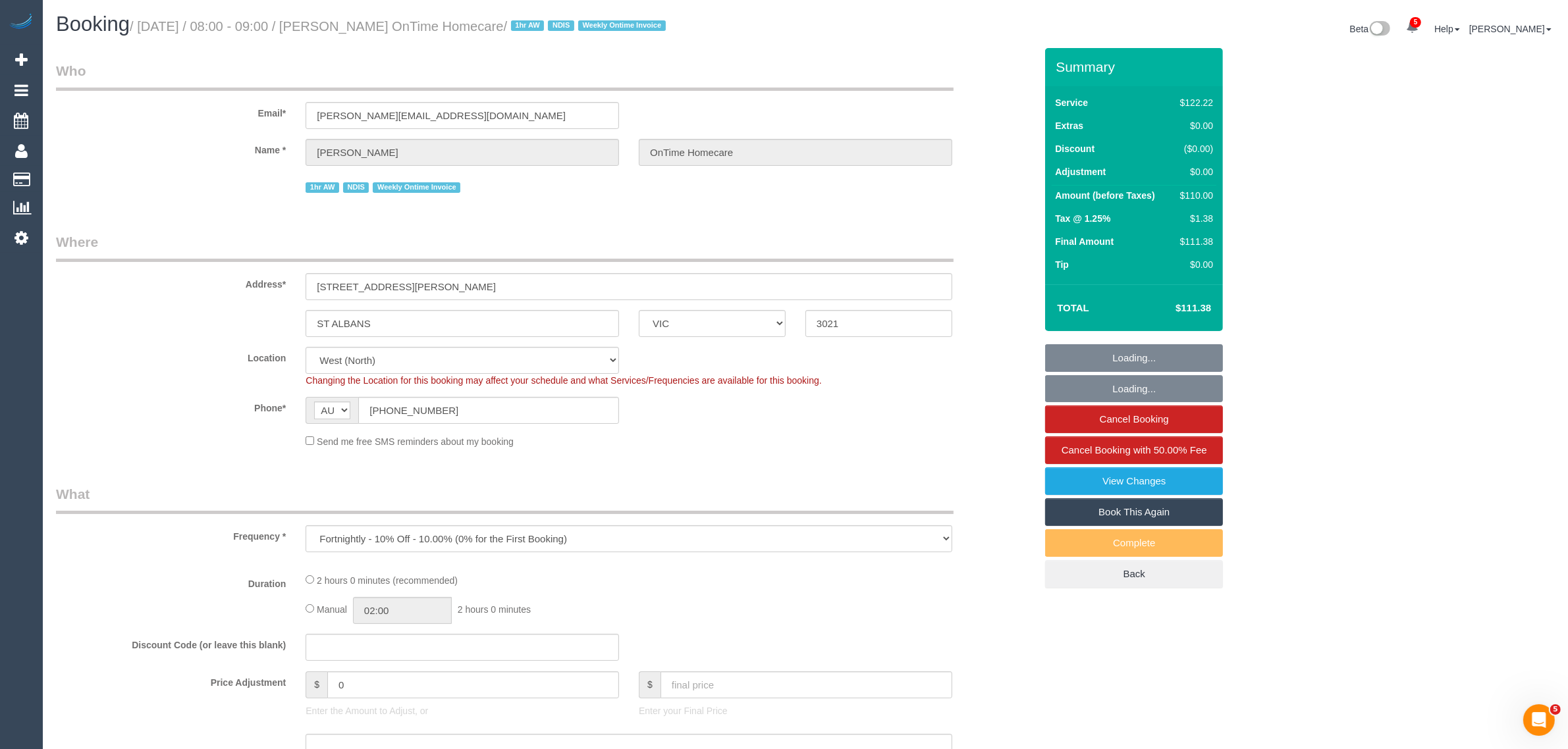
select select "number:28"
select select "number:14"
select select "number:19"
select select "number:22"
select select "number:35"
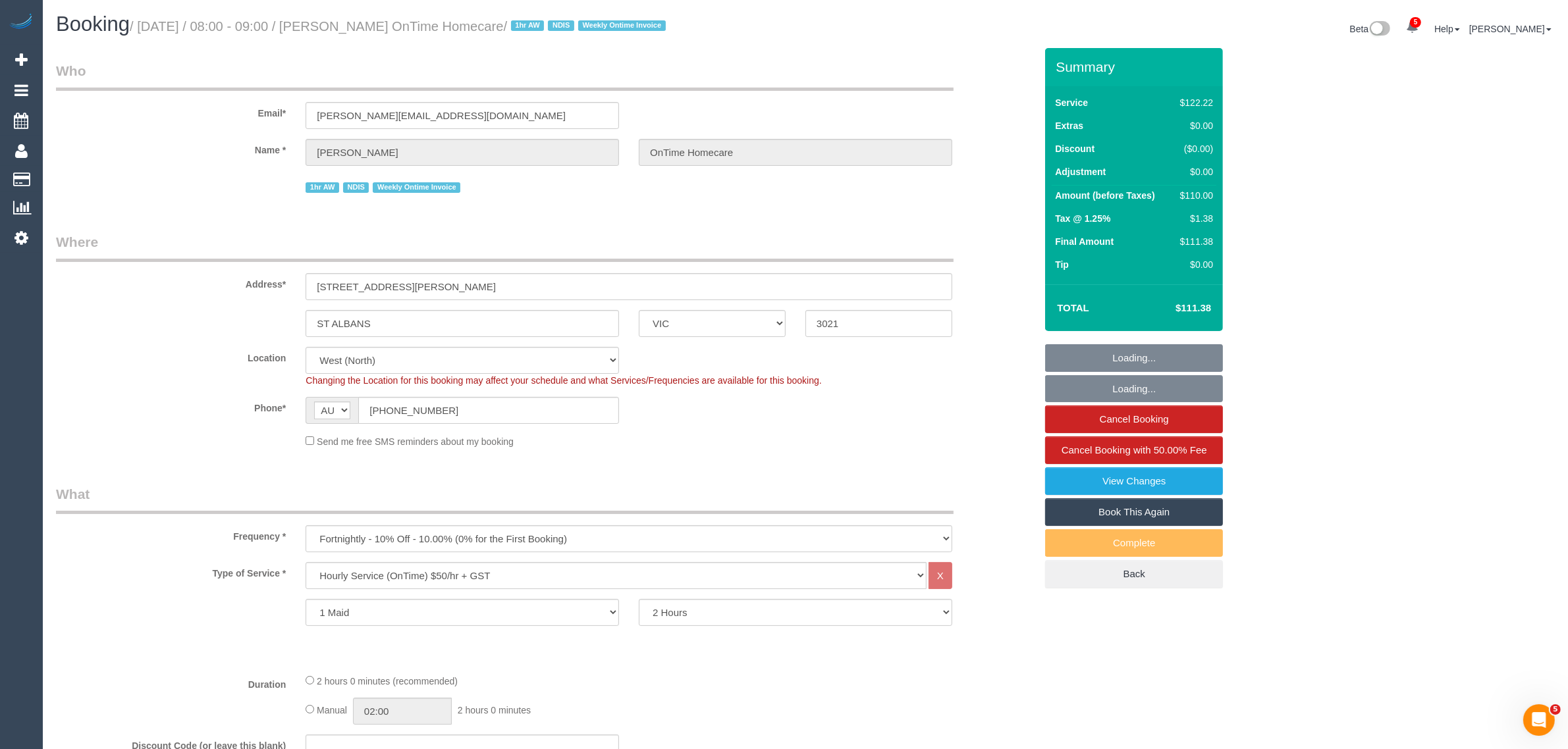
select select "object:1373"
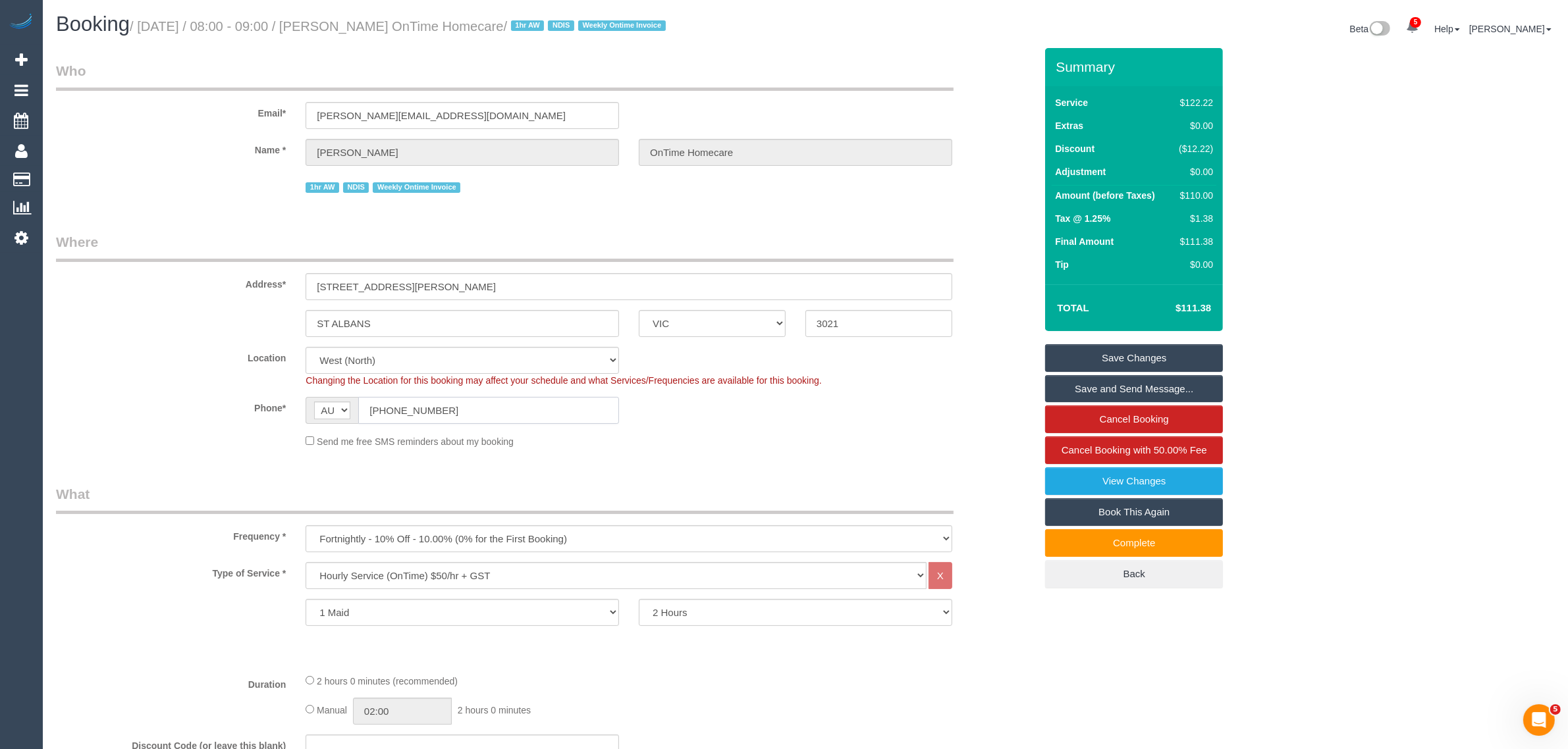
click at [469, 415] on input "(03) 9948 0874" at bounding box center [488, 411] width 261 height 27
click at [470, 415] on input "(03) 9948 0874" at bounding box center [488, 411] width 261 height 27
click at [761, 456] on fieldset "Where Address* Unit 2, 40 HARMON AVENUE ST ALBANS ACT NSW NT QLD SA TAS VIC WA …" at bounding box center [546, 345] width 980 height 226
click at [202, 255] on legend "Where" at bounding box center [505, 247] width 898 height 30
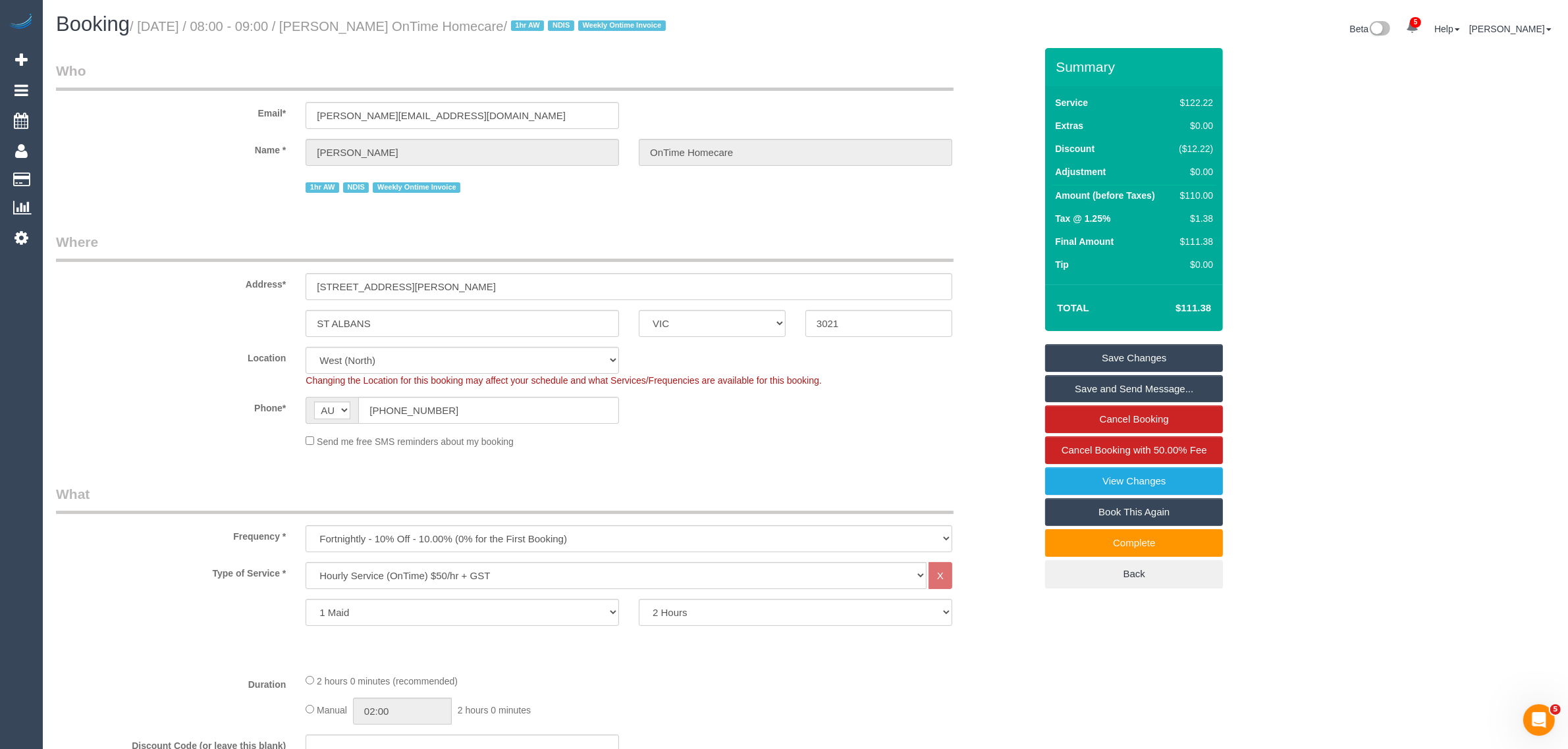
click at [173, 187] on div "1hr AW NDIS Weekly Ontime Invoice" at bounding box center [546, 186] width 999 height 20
click at [529, 408] on input "(03) 9948 0874" at bounding box center [488, 411] width 261 height 27
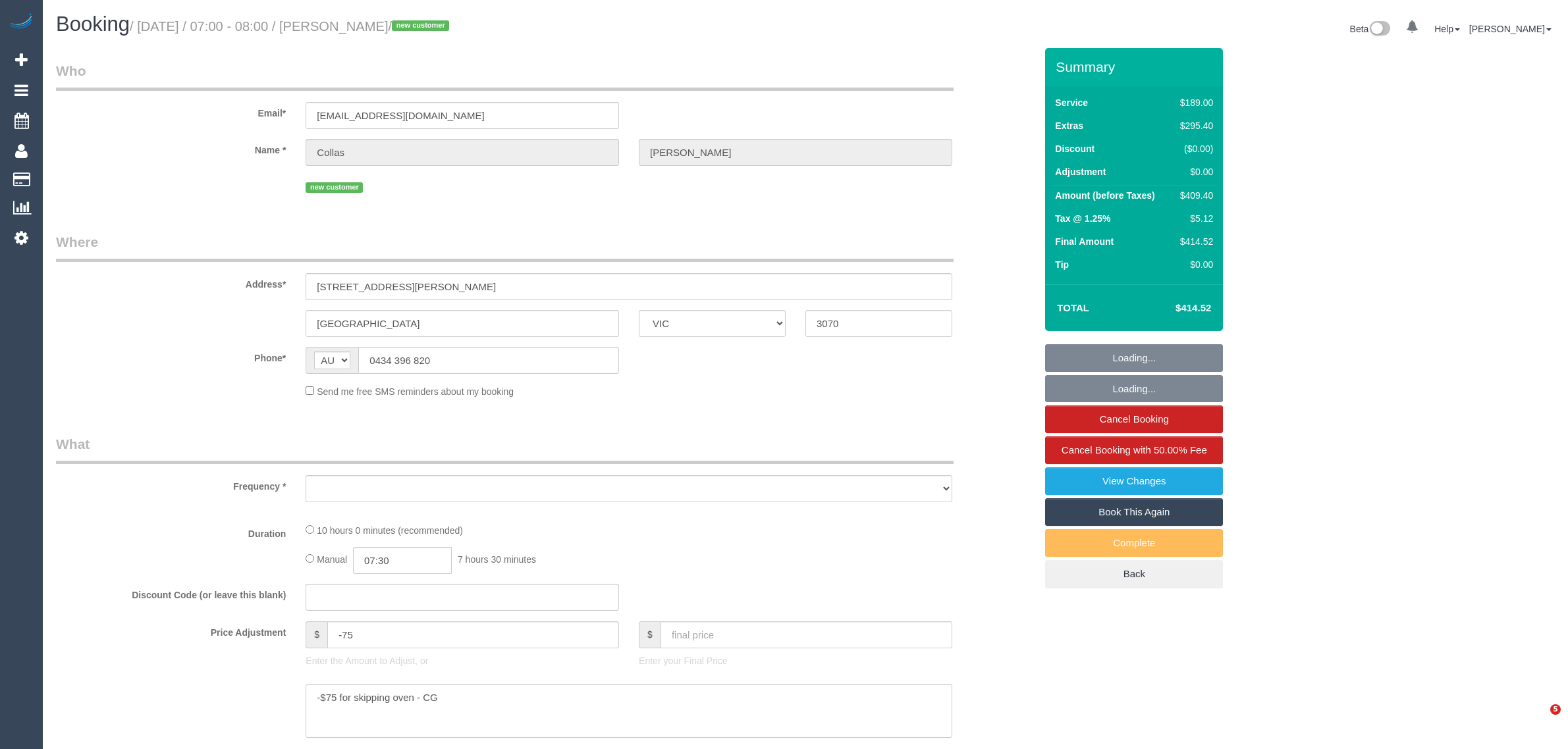
select select "VIC"
select select "number:28"
select select "number:15"
select select "number:19"
select select "number:24"
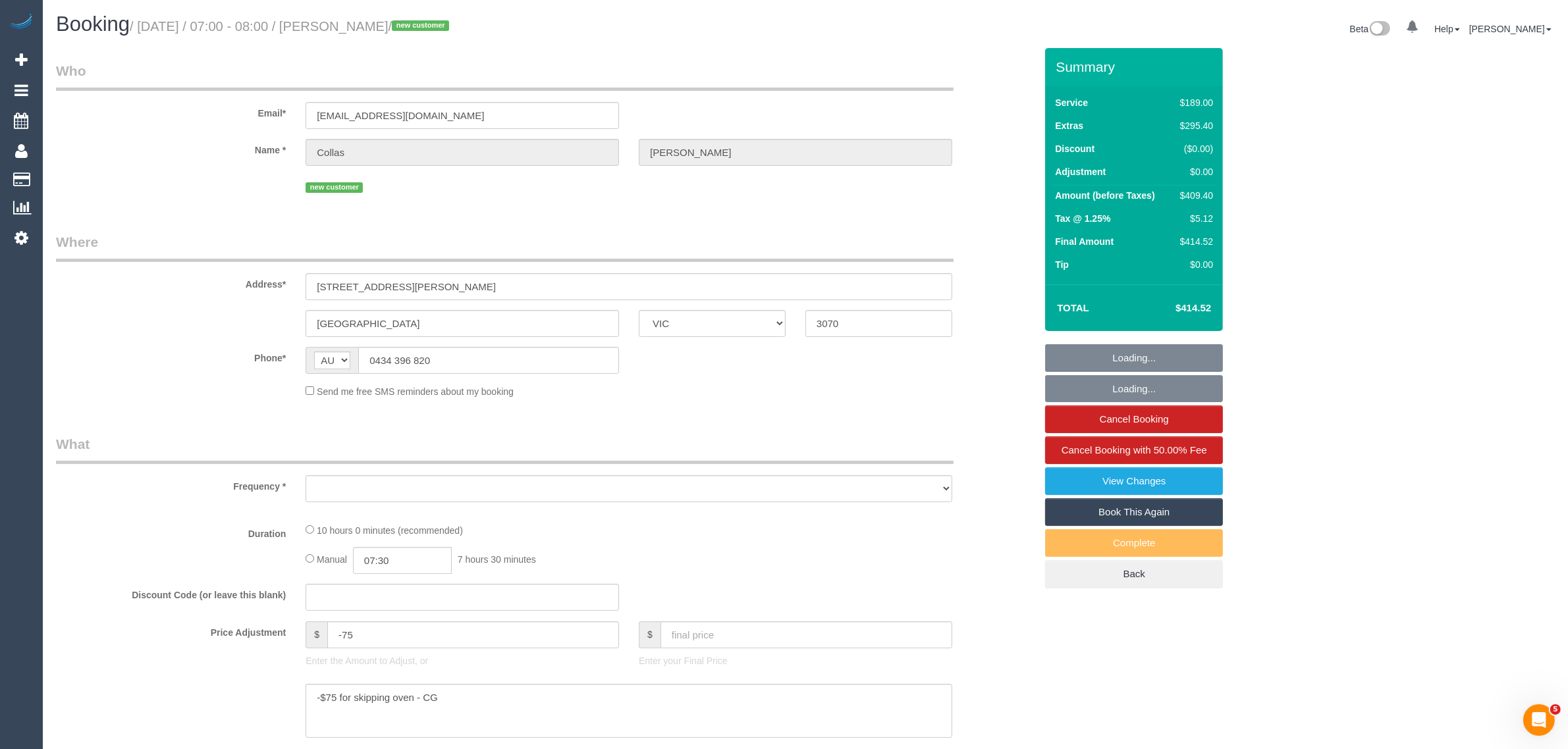
select select "object:774"
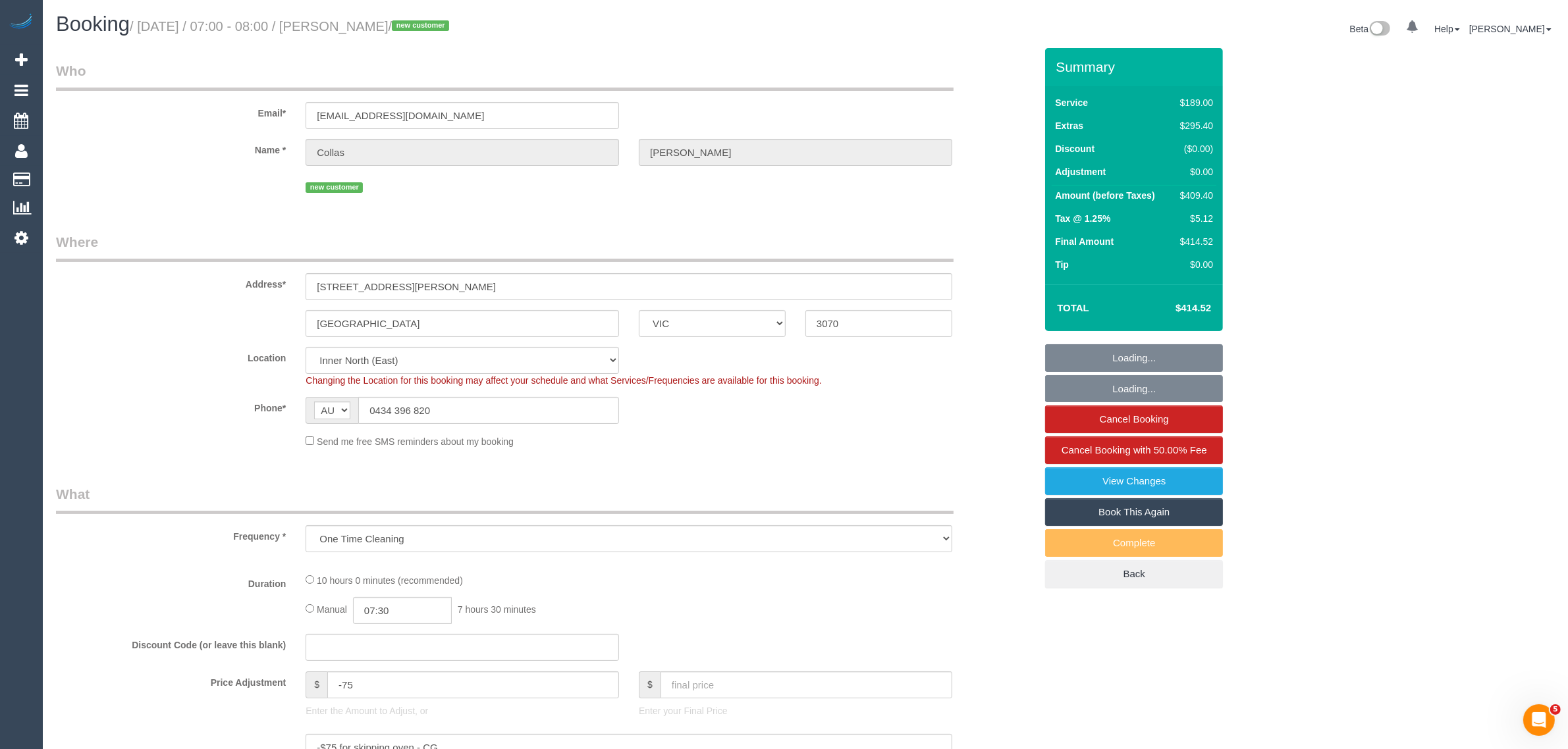
select select "string:stripe-pm_1S5FnE2GScqysDRVhfJpZw1P"
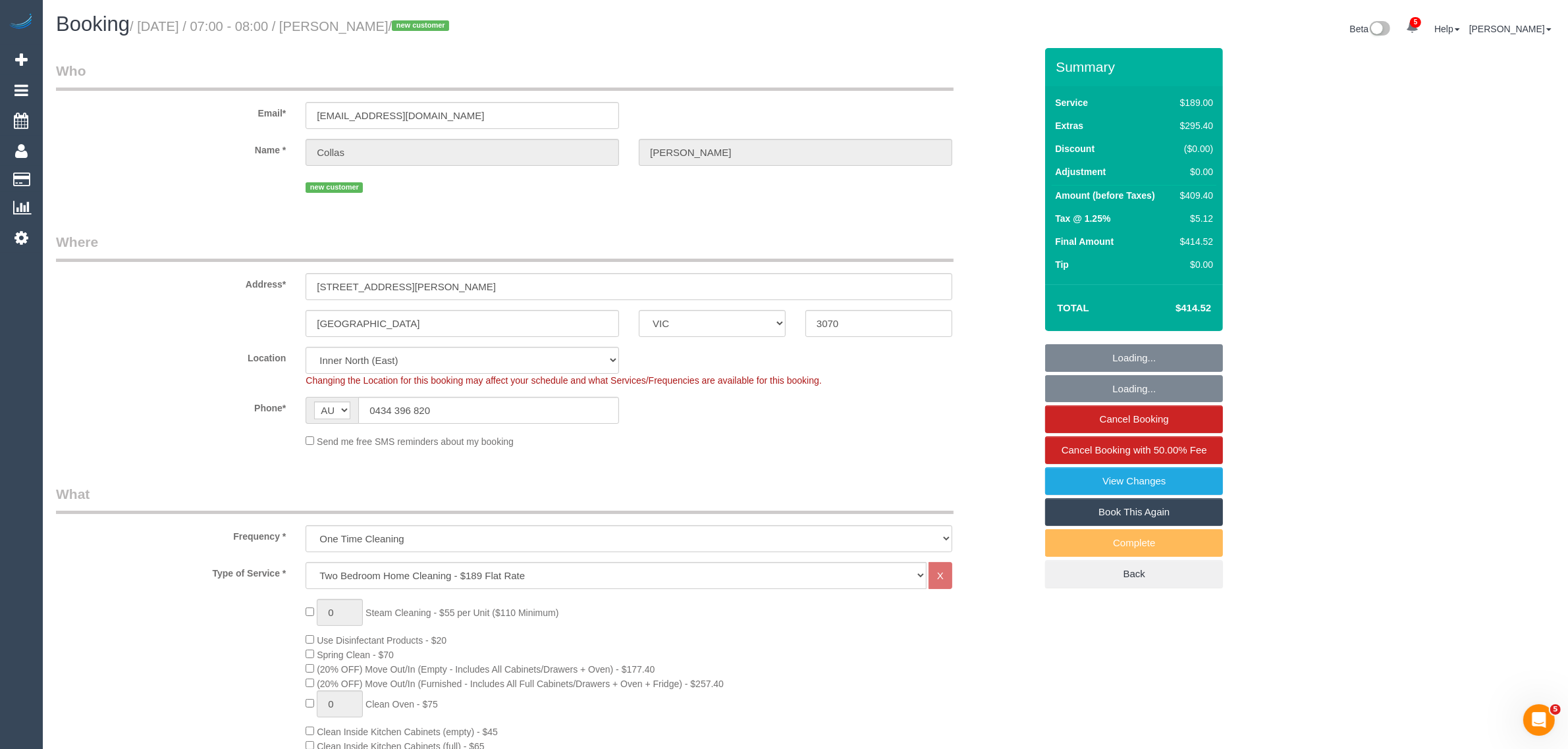
select select "object:1715"
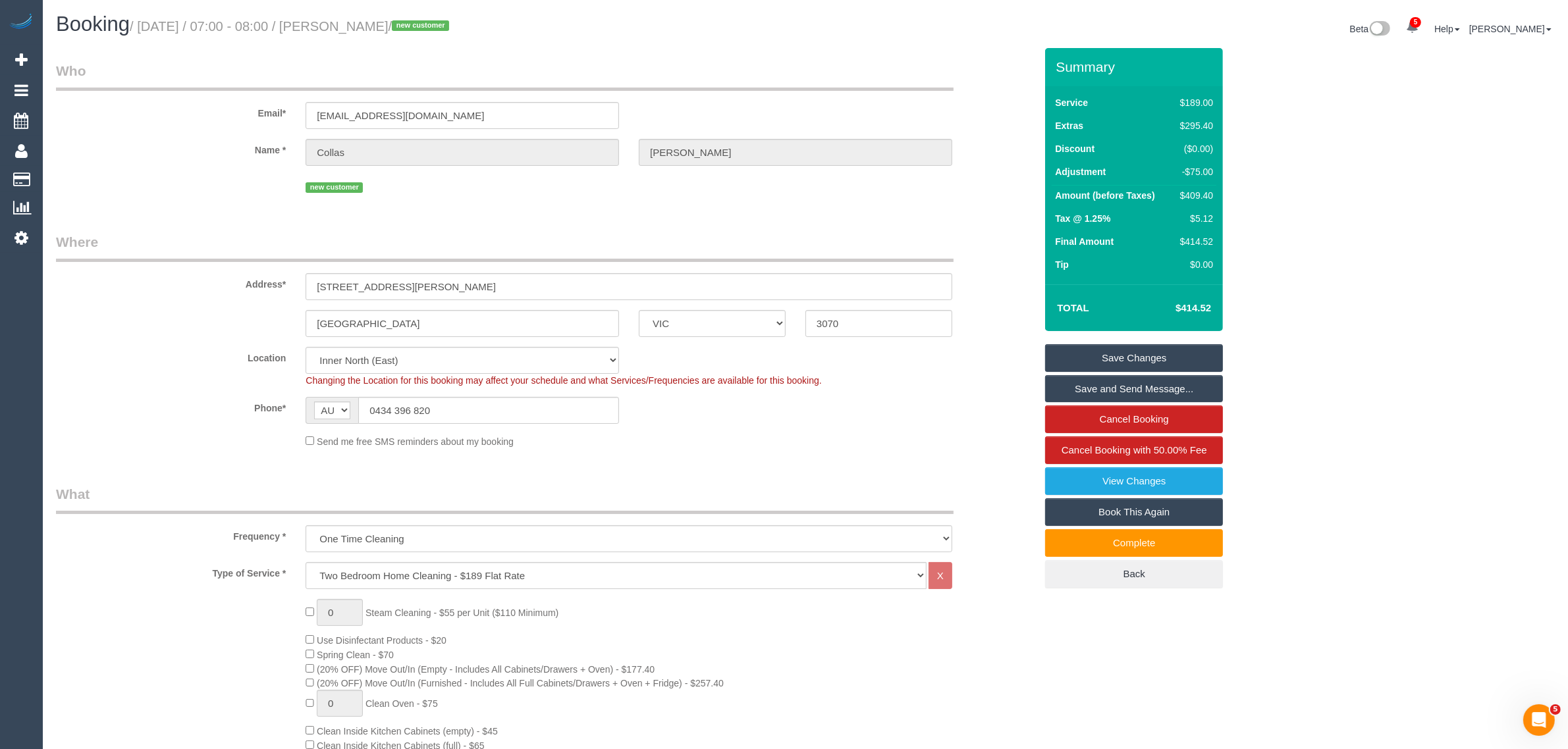
click at [445, 61] on legend "Who" at bounding box center [505, 76] width 898 height 30
drag, startPoint x: 439, startPoint y: 27, endPoint x: 142, endPoint y: 28, distance: 297.0
click at [142, 28] on small "/ September 15, 2025 / 07:00 - 08:00 / Collas Smith / new customer" at bounding box center [292, 26] width 324 height 14
copy small "September 15, 2025 / 07:00 - 08:00 / Collas Smith"
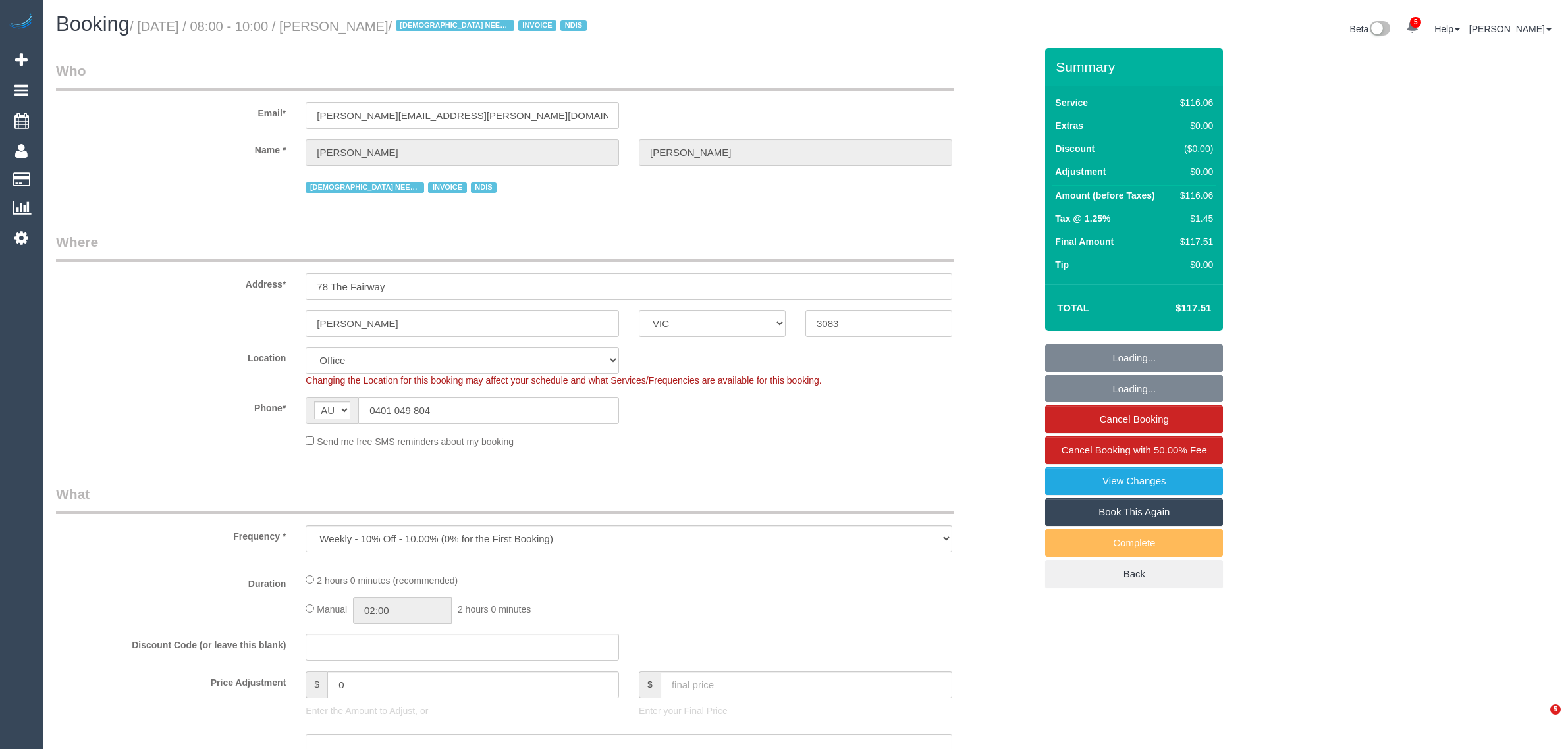
select select "VIC"
select select "number:29"
select select "number:14"
select select "number:18"
select select "number:24"
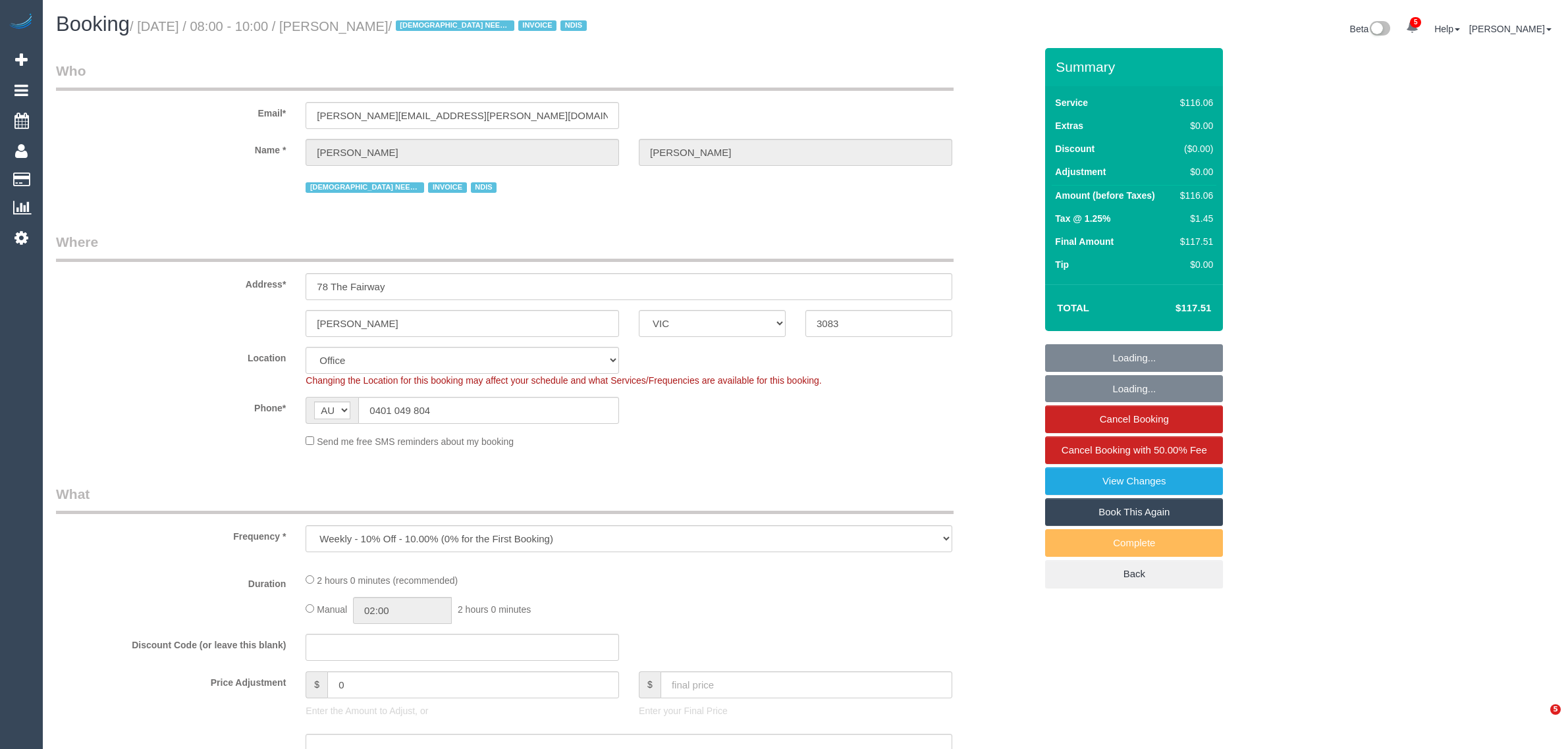
select select "number:35"
select select "object:851"
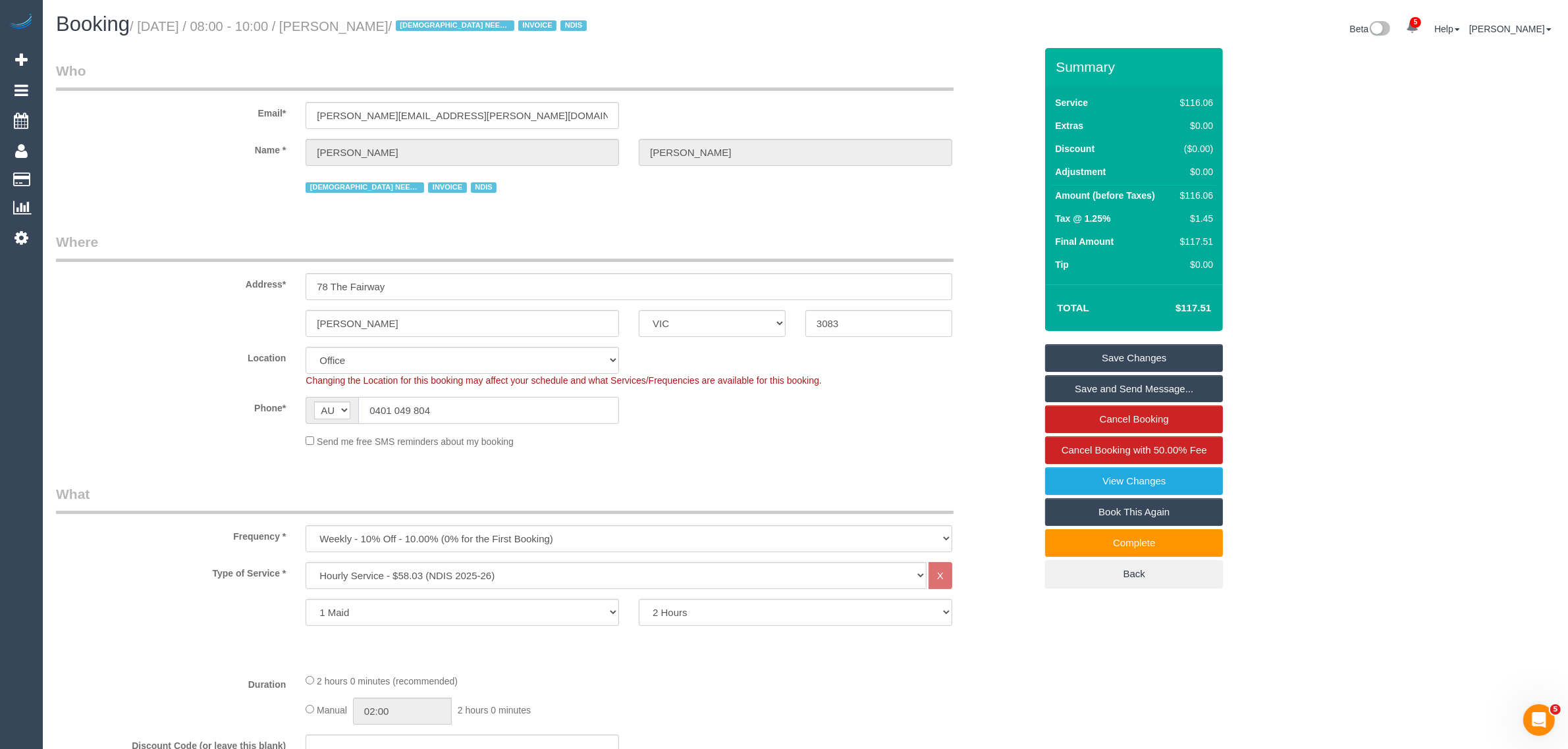
click at [462, 415] on input "0401 049 804" at bounding box center [488, 411] width 261 height 27
click at [469, 418] on input "0401 049 804" at bounding box center [488, 411] width 261 height 27
click at [956, 405] on div "Phone* AF AL DZ AD AO AI AQ AG AR AM AW AU AT AZ BS BH BD BB BY BE BZ BJ BM BT …" at bounding box center [546, 411] width 999 height 27
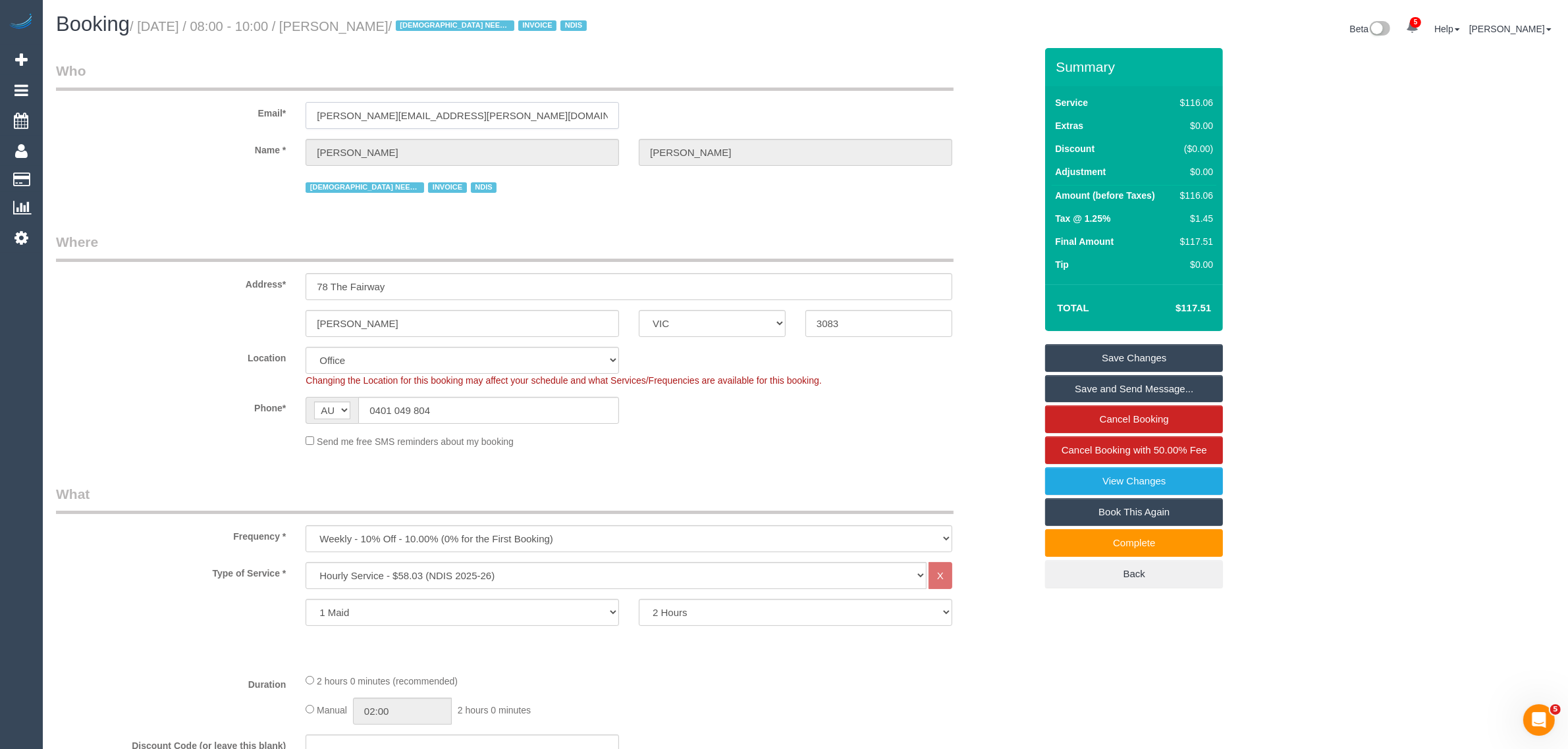
click at [499, 110] on input "maria.j.matthews@outlook.com" at bounding box center [462, 116] width 313 height 27
click at [705, 100] on div "Email* maria.j.matthews@outlook.com" at bounding box center [546, 95] width 999 height 68
click at [896, 447] on fieldset "Where Address* 78 The Fairway Kingsbury ACT NSW NT QLD SA TAS VIC WA 3083 Locat…" at bounding box center [546, 345] width 980 height 226
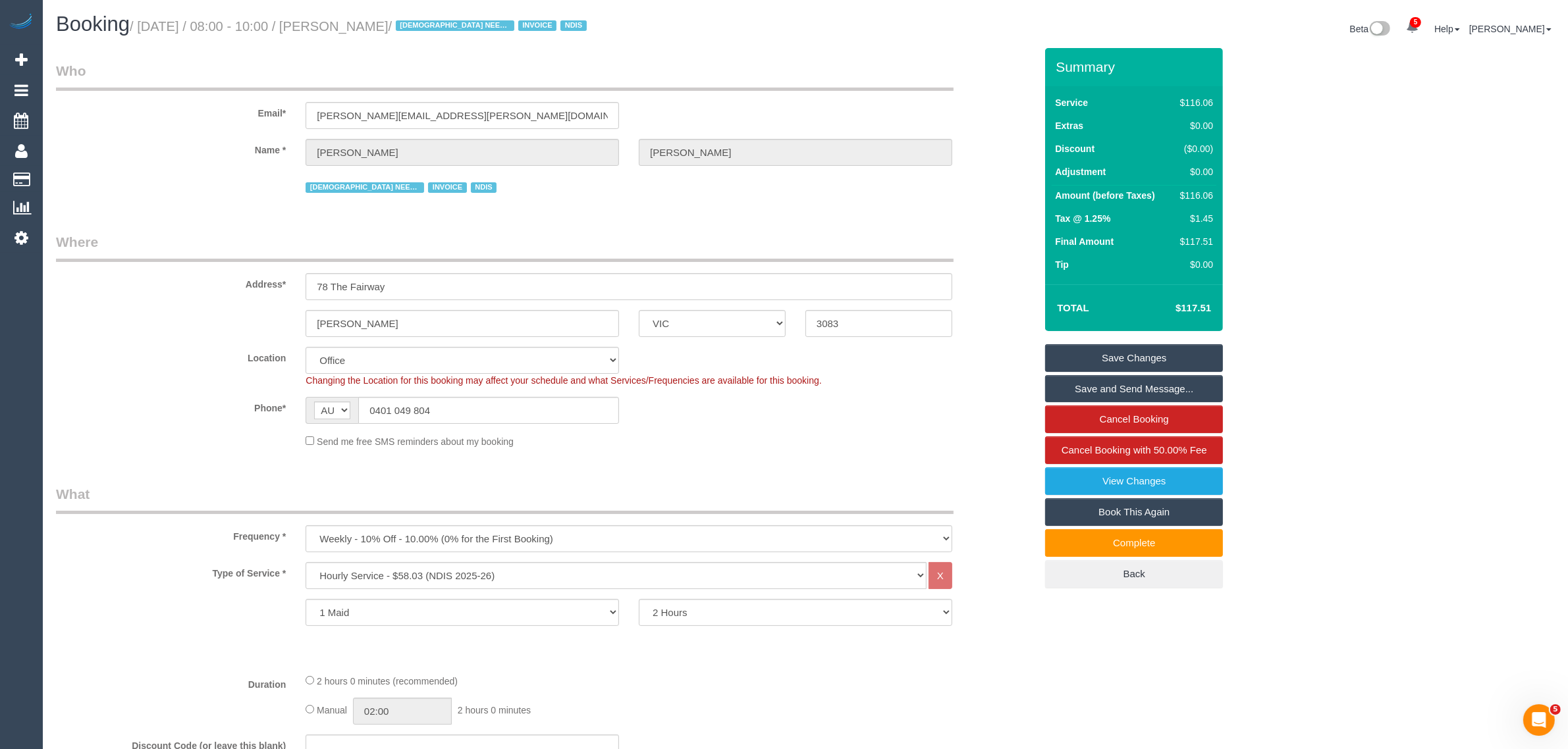
click at [936, 428] on sui-booking-location "Location Office City East (North) East (South) Inner East Inner North (East) In…" at bounding box center [546, 398] width 980 height 101
click at [496, 406] on input "0401 049 804" at bounding box center [488, 411] width 261 height 27
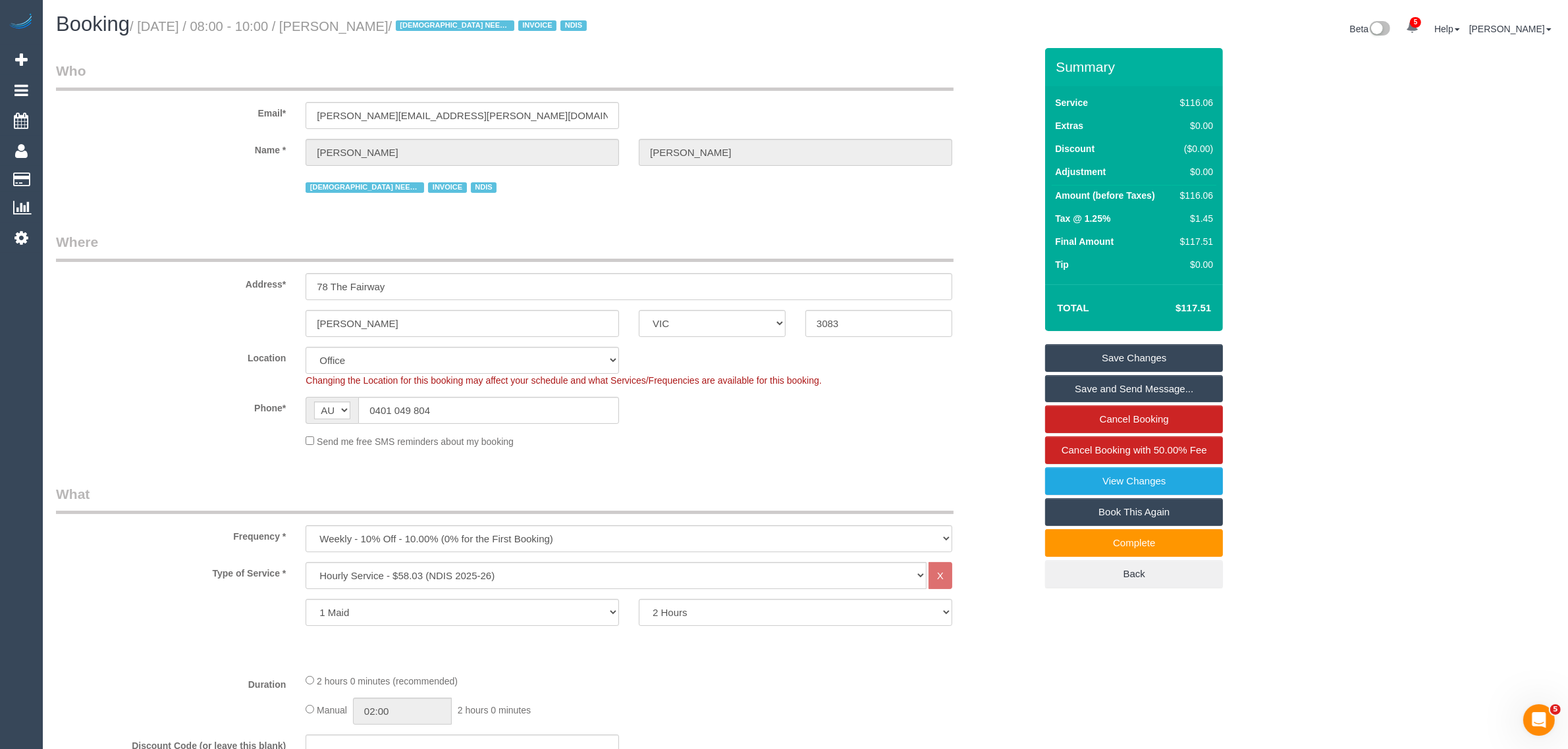
click at [702, 455] on fieldset "Where Address* 78 The Fairway Kingsbury ACT NSW NT QLD SA TAS VIC WA 3083 Locat…" at bounding box center [546, 345] width 980 height 226
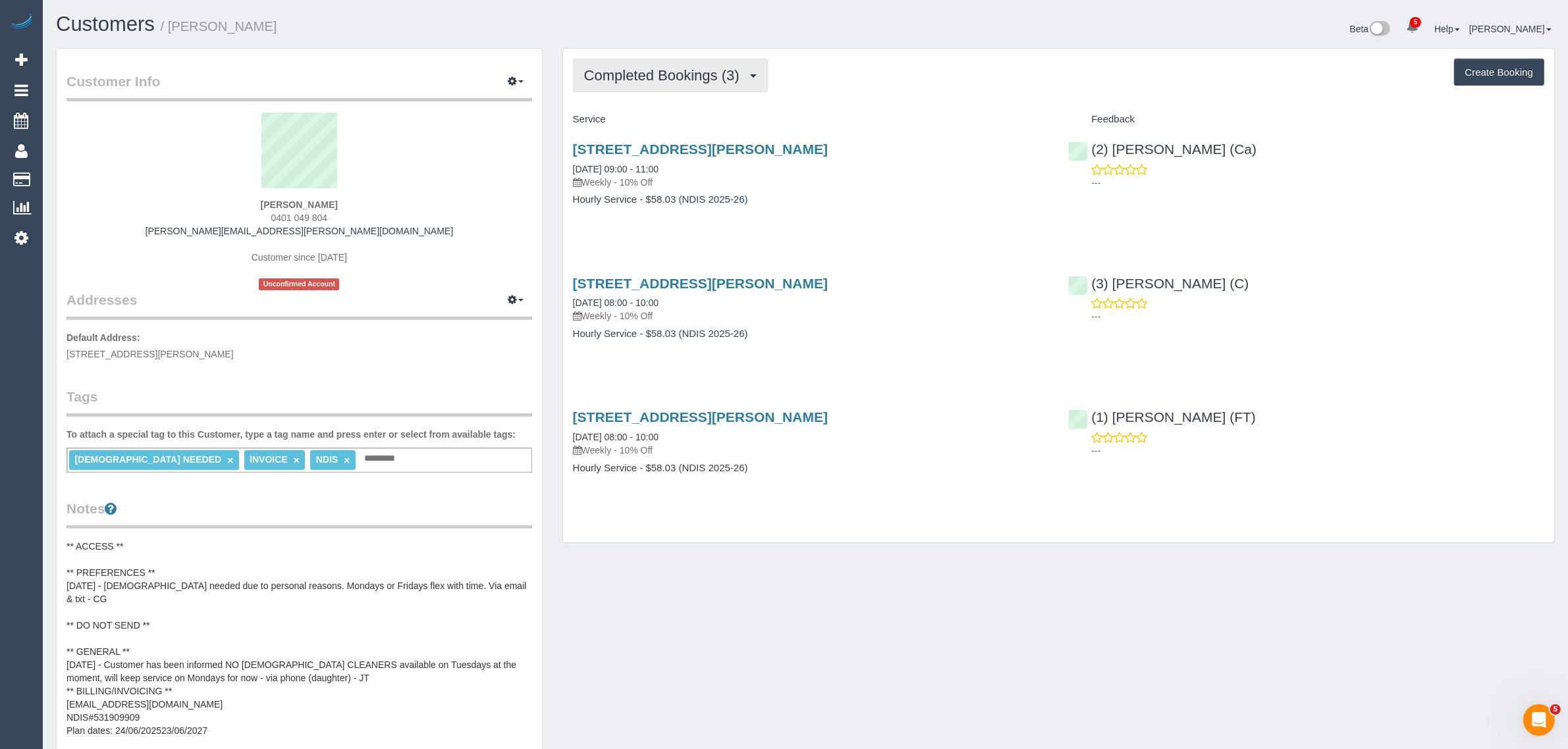
click at [690, 83] on button "Completed Bookings (3)" at bounding box center [670, 76] width 195 height 34
click at [677, 127] on link "Upcoming Bookings (13)" at bounding box center [643, 122] width 139 height 17
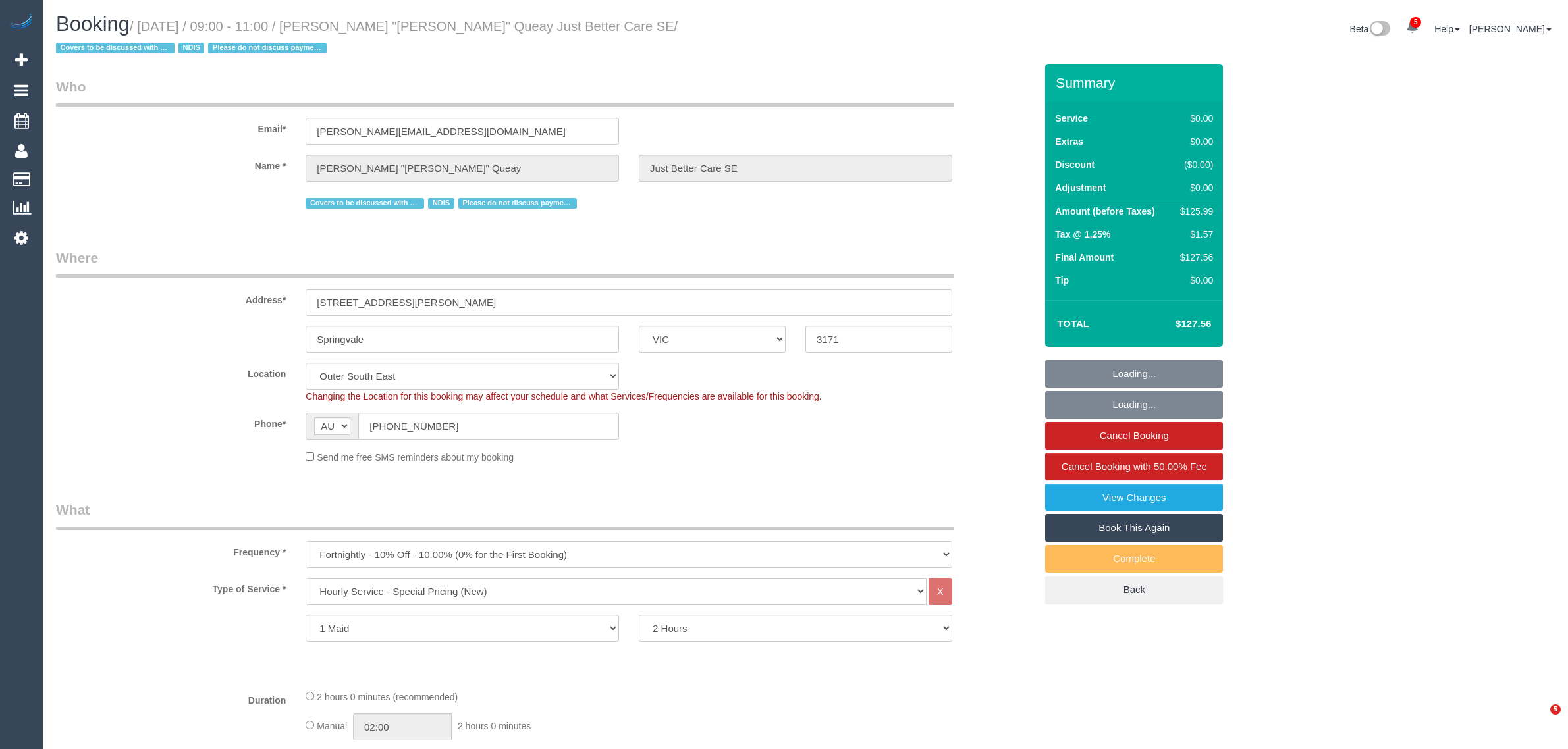
select select "VIC"
select select "120"
select select "number:28"
select select "number:14"
select select "number:18"
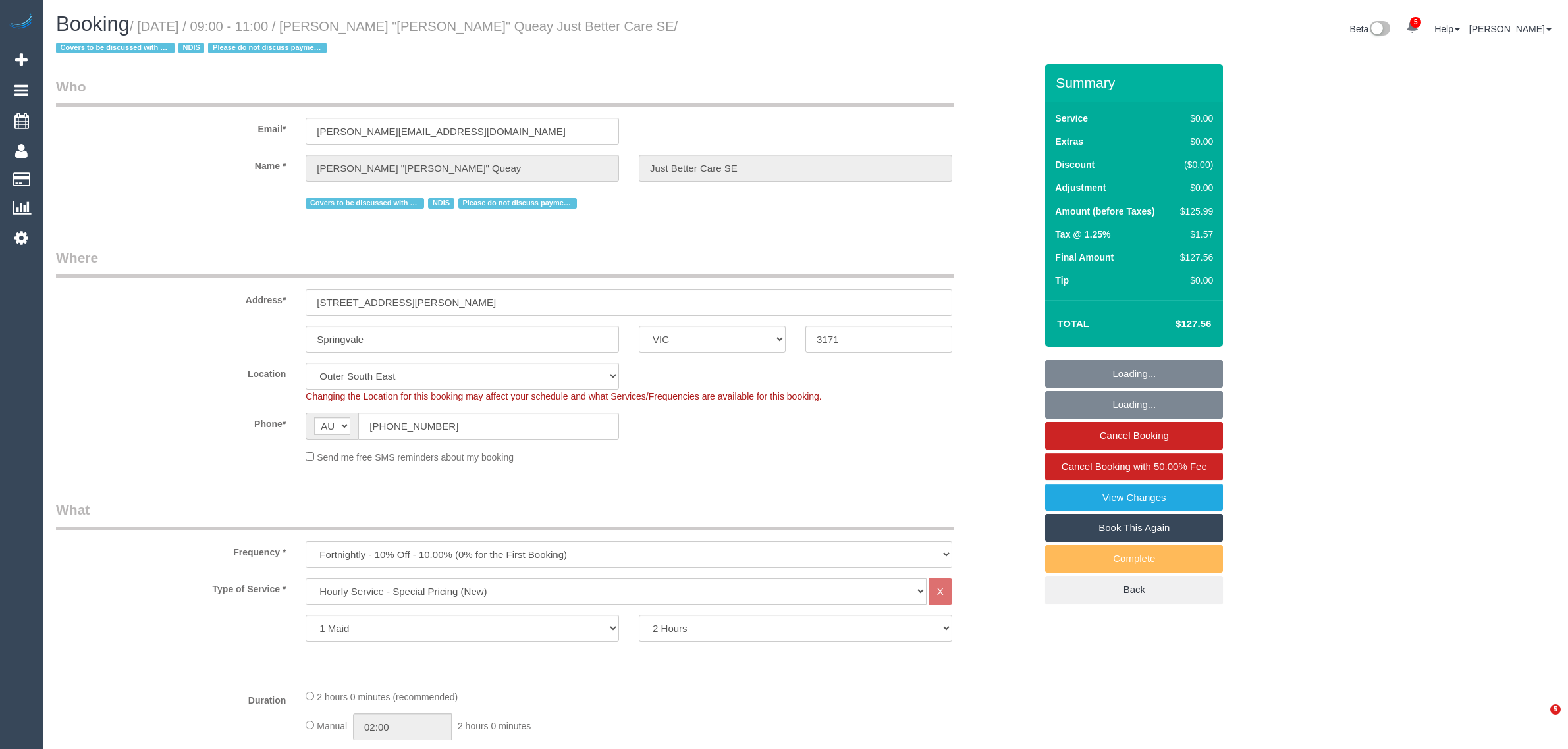
select select "number:25"
select select "number:35"
select select "number:13"
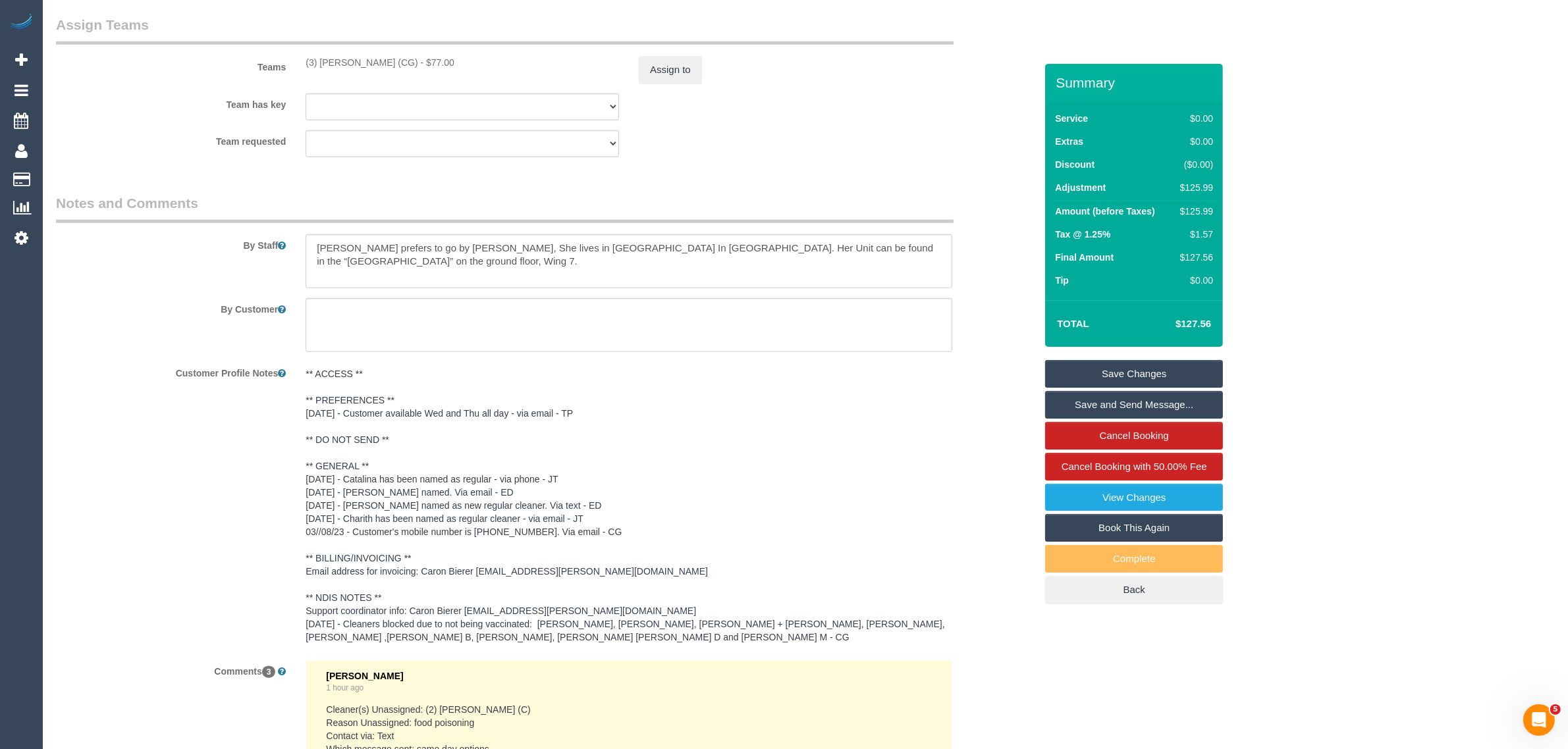
scroll to position [2137, 0]
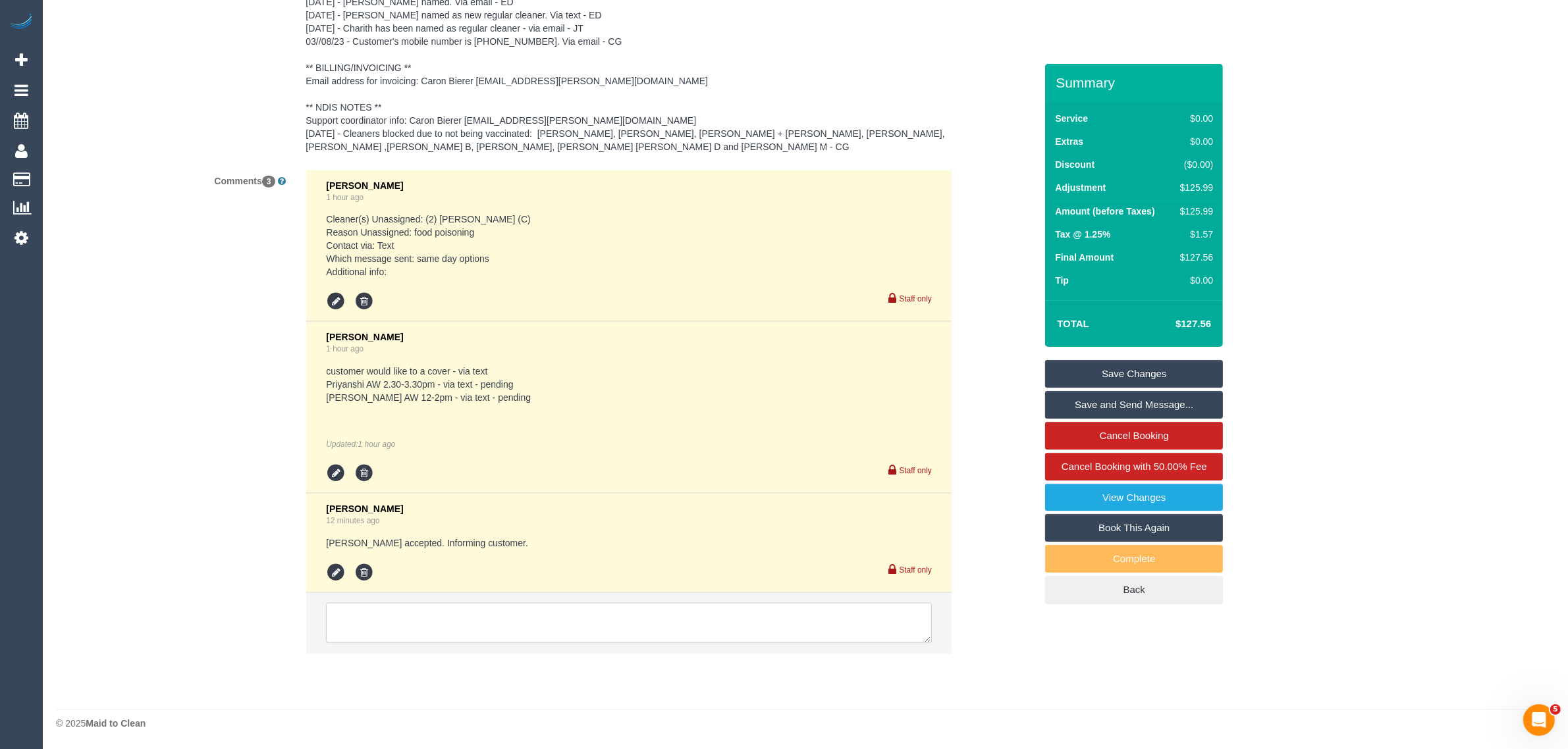
click at [525, 620] on textarea at bounding box center [629, 623] width 606 height 41
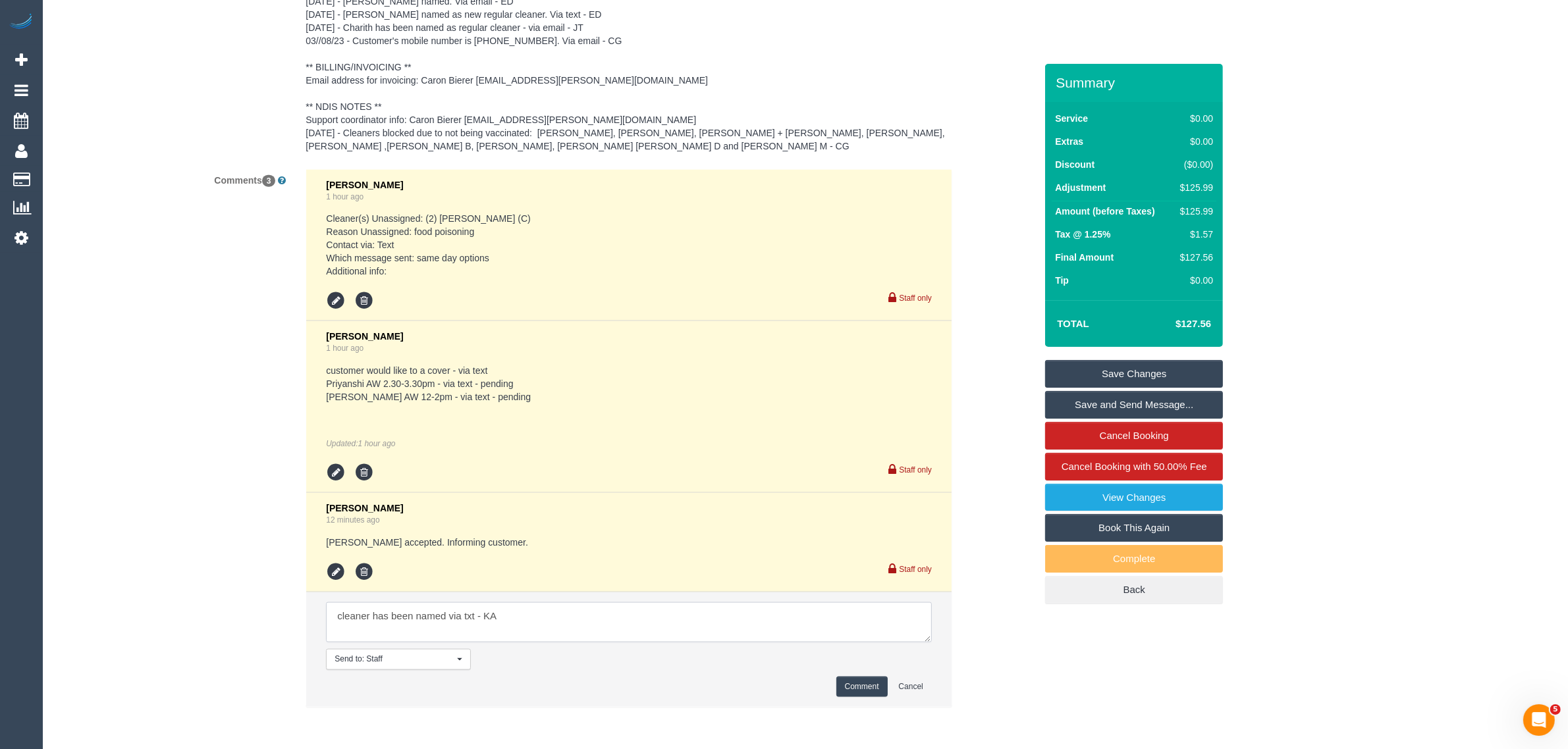
type textarea "cleaner has been named via txt - KA"
click at [847, 683] on button "Comment" at bounding box center [862, 687] width 51 height 20
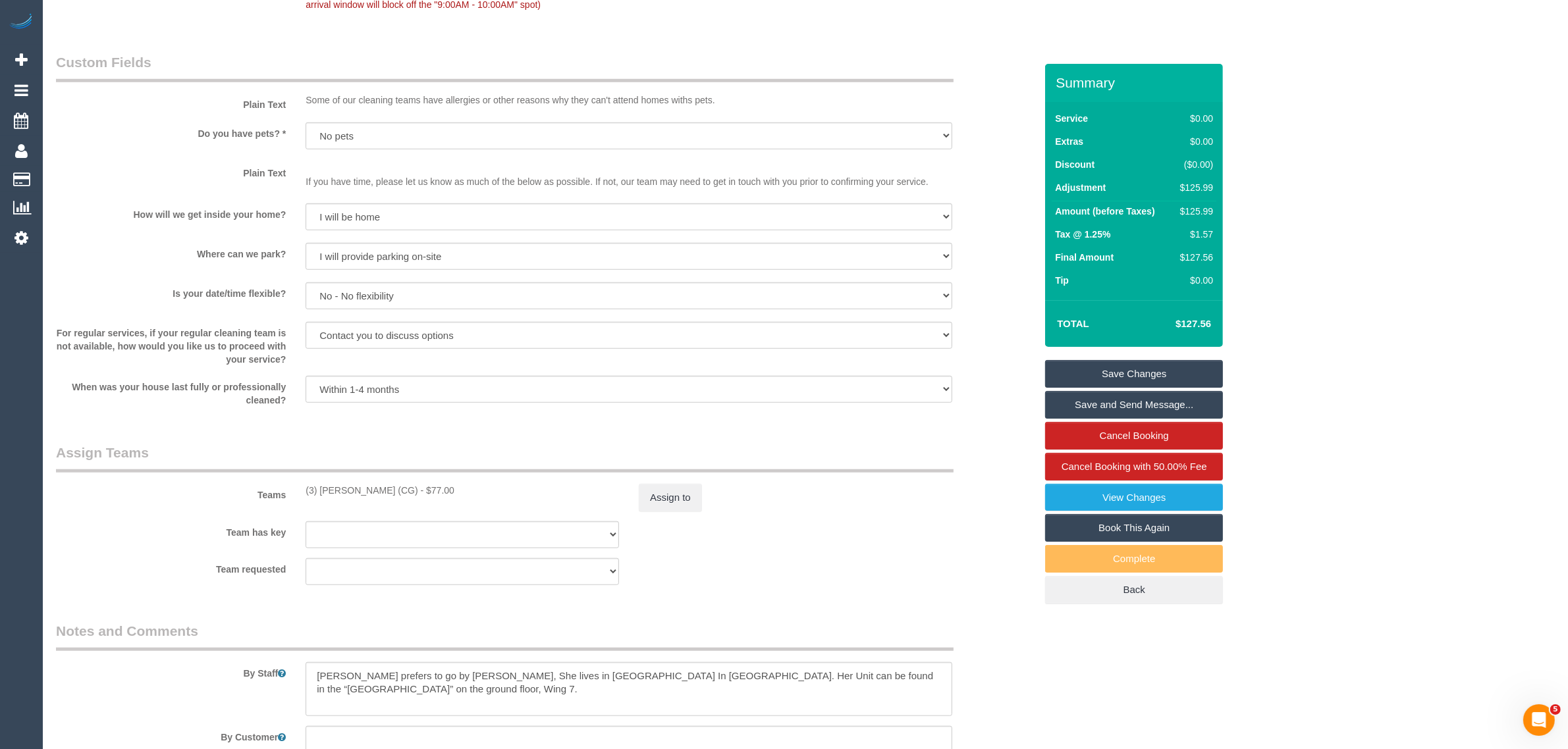
scroll to position [1149, 0]
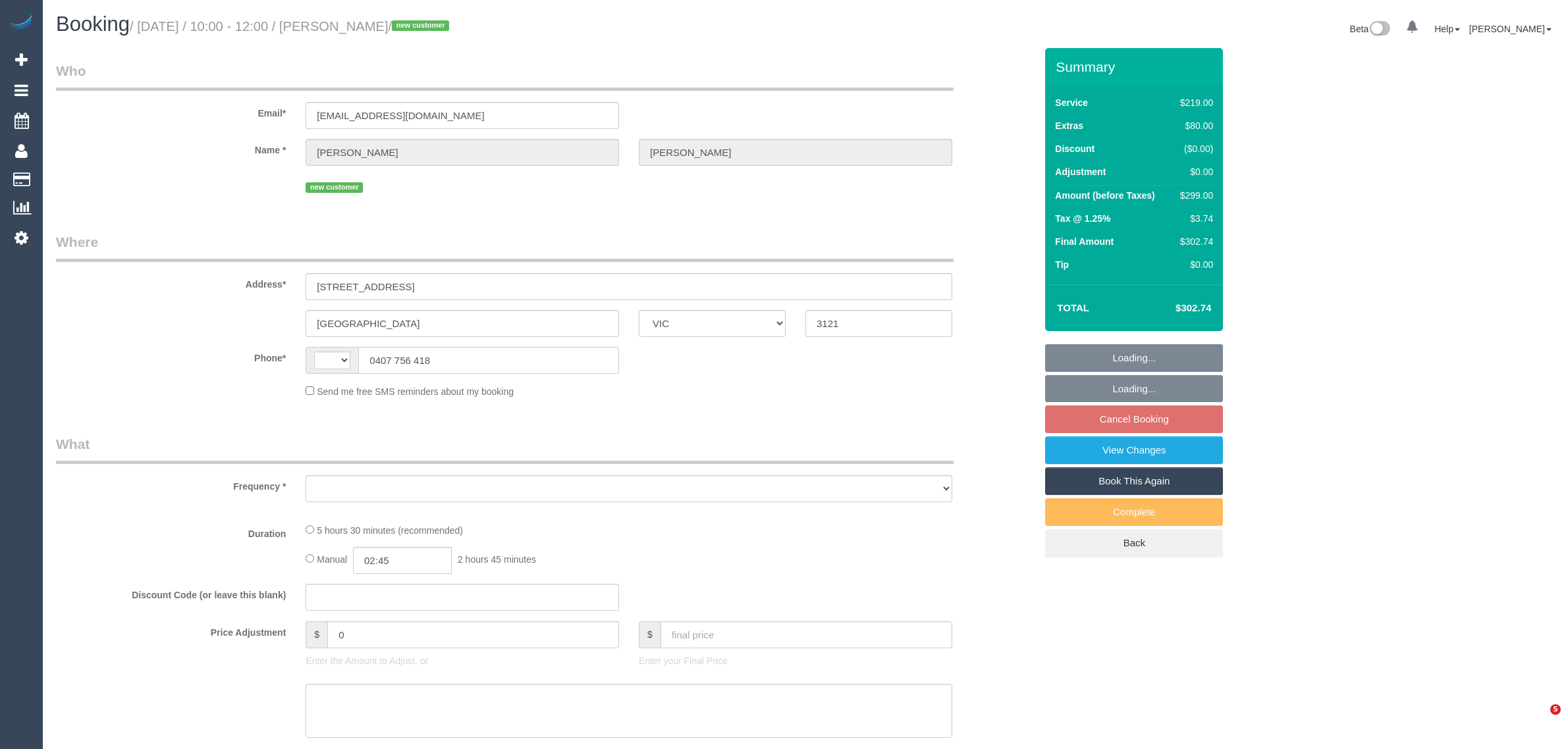
select select "VIC"
select select "string:AU"
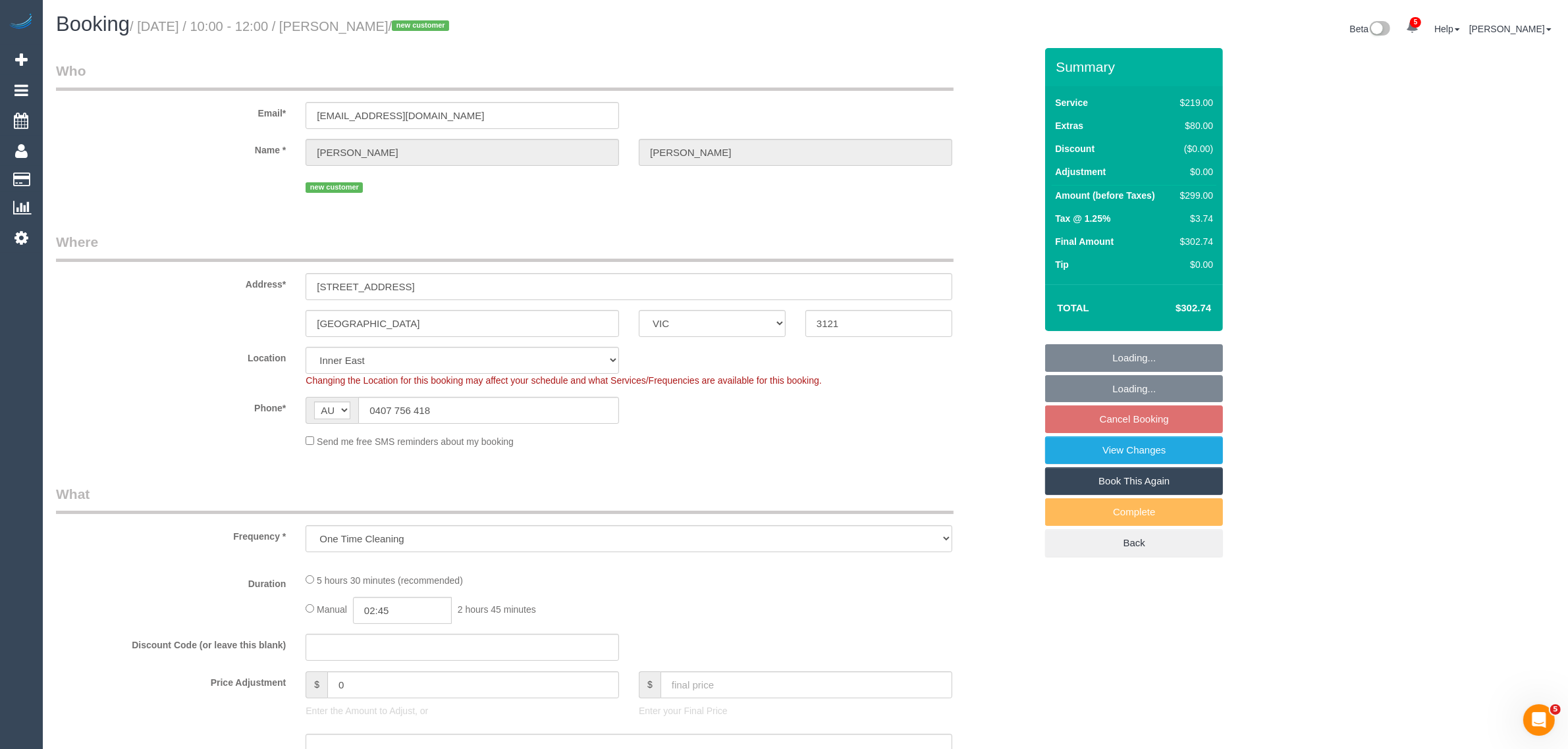
select select "object:739"
select select "string:stripe-pm_1S5ZMG2GScqysDRVp8B6zsku"
select select "number:28"
select select "number:14"
select select "number:19"
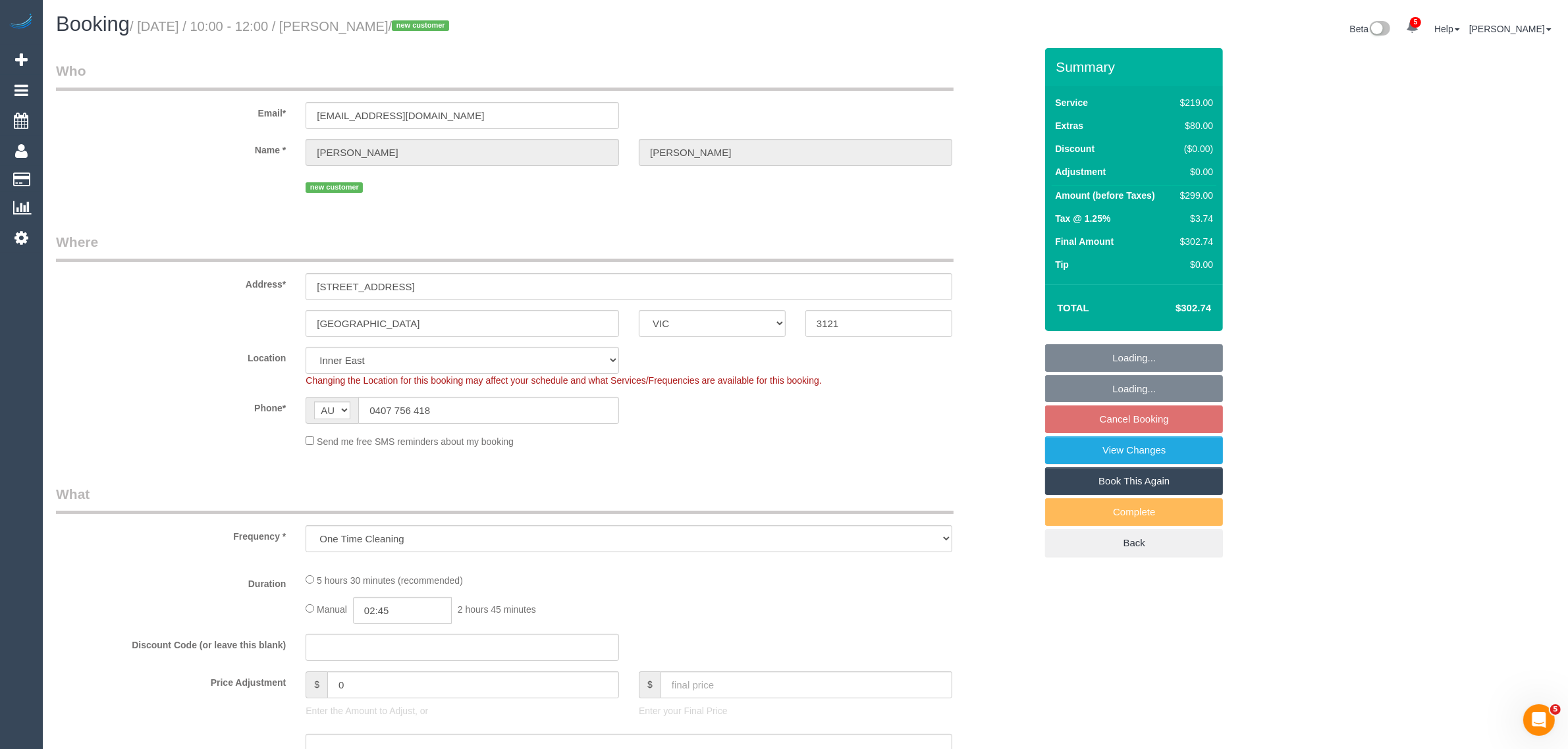
select select "number:24"
select select "number:34"
select select "number:13"
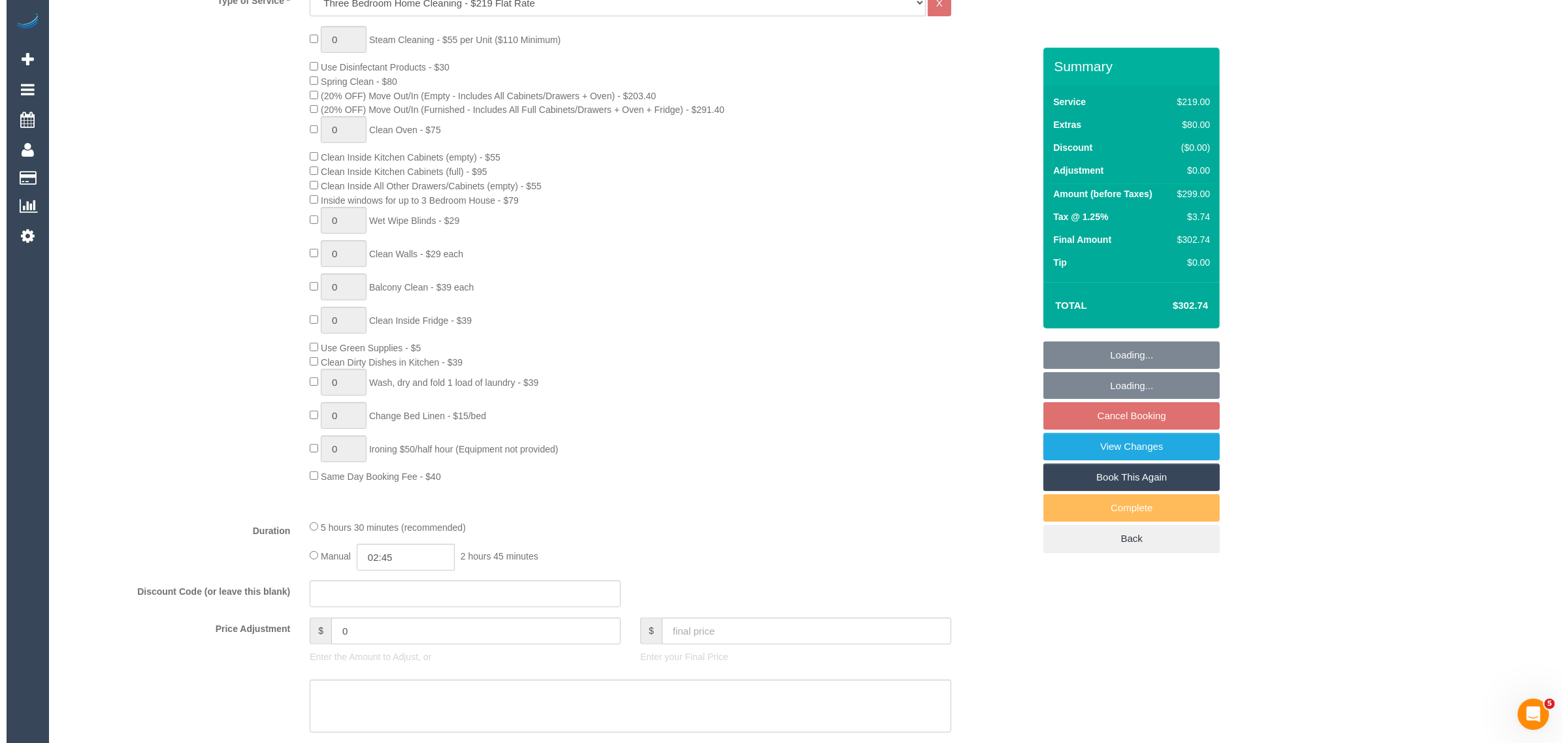
scroll to position [979, 0]
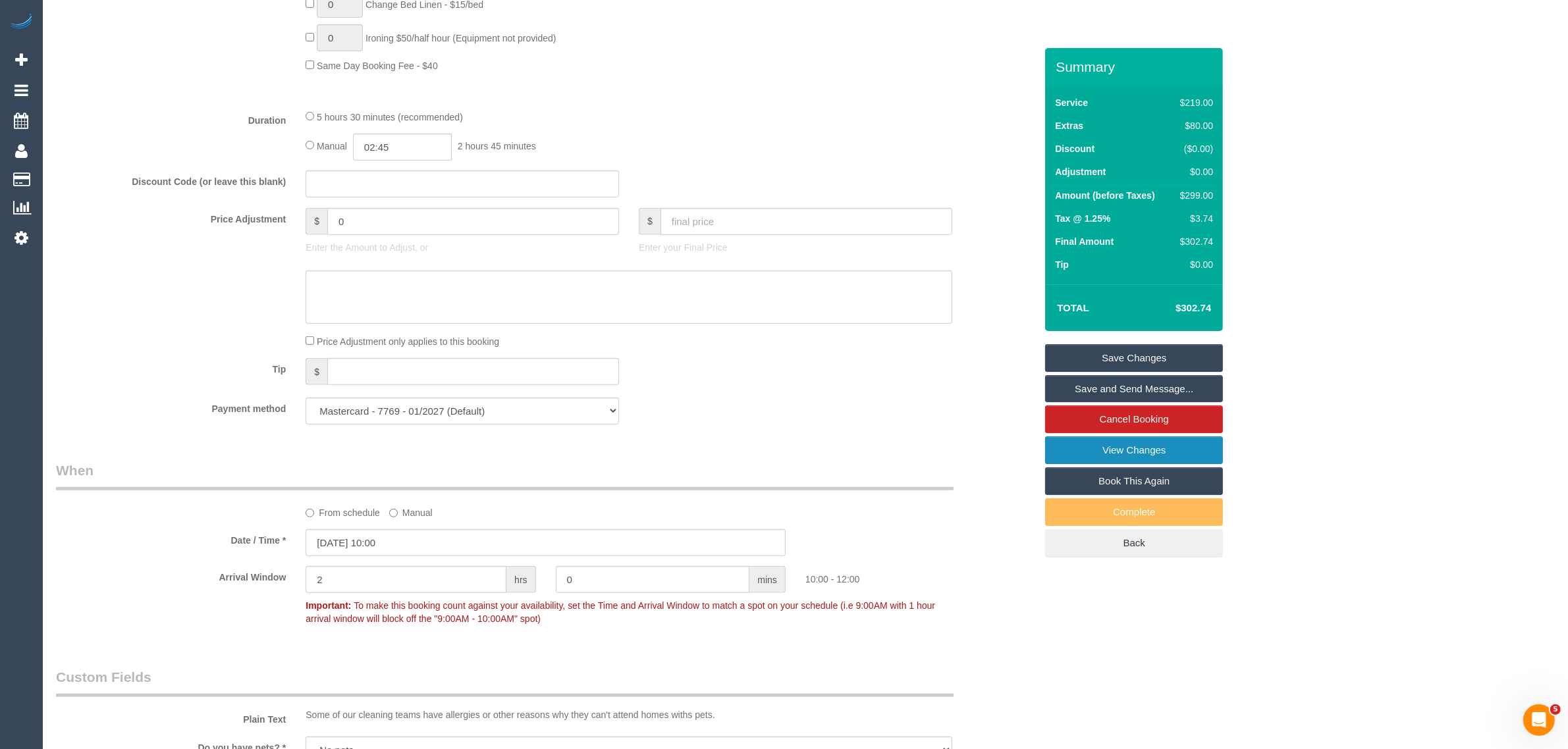
click at [1104, 453] on link "View Changes" at bounding box center [1134, 450] width 178 height 28
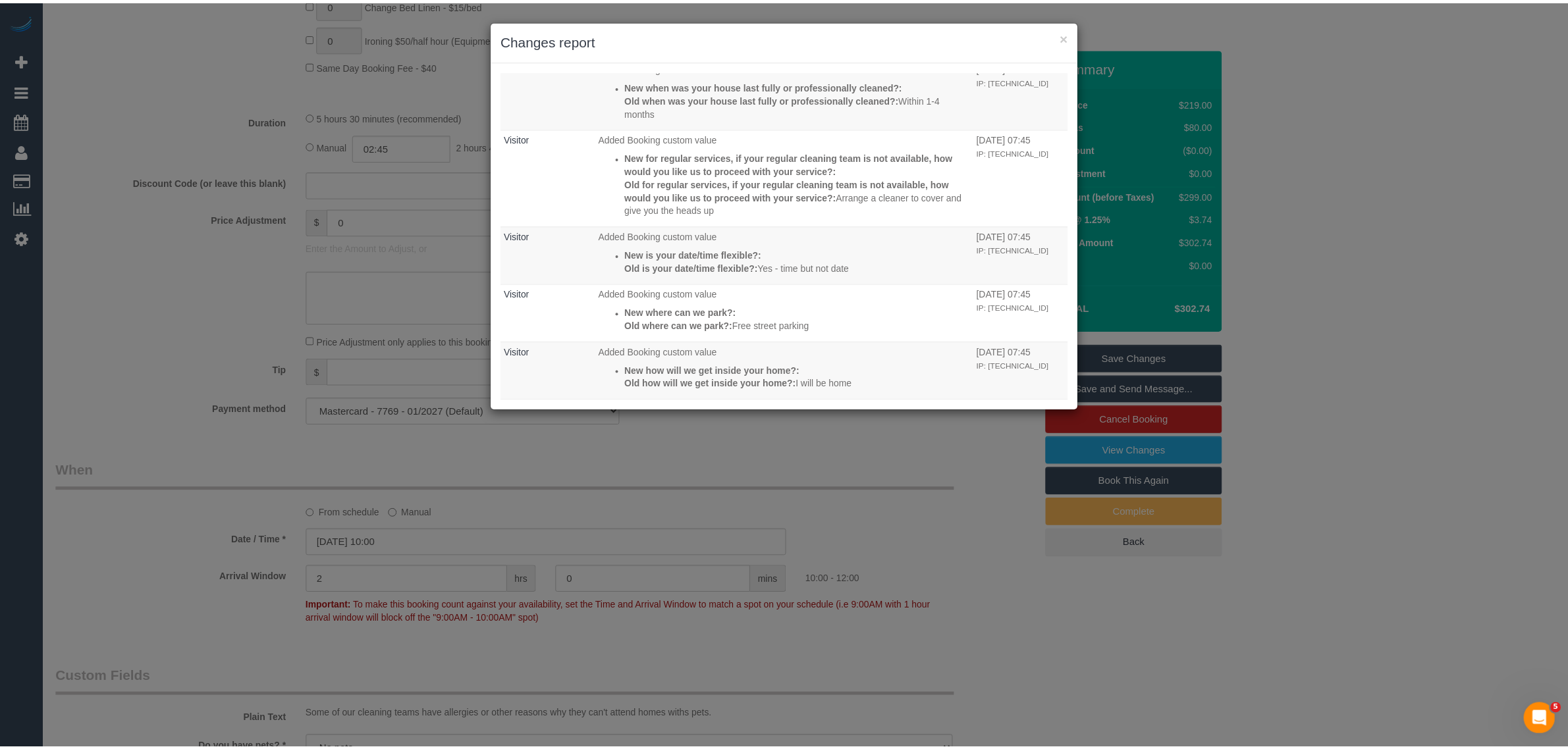
scroll to position [0, 0]
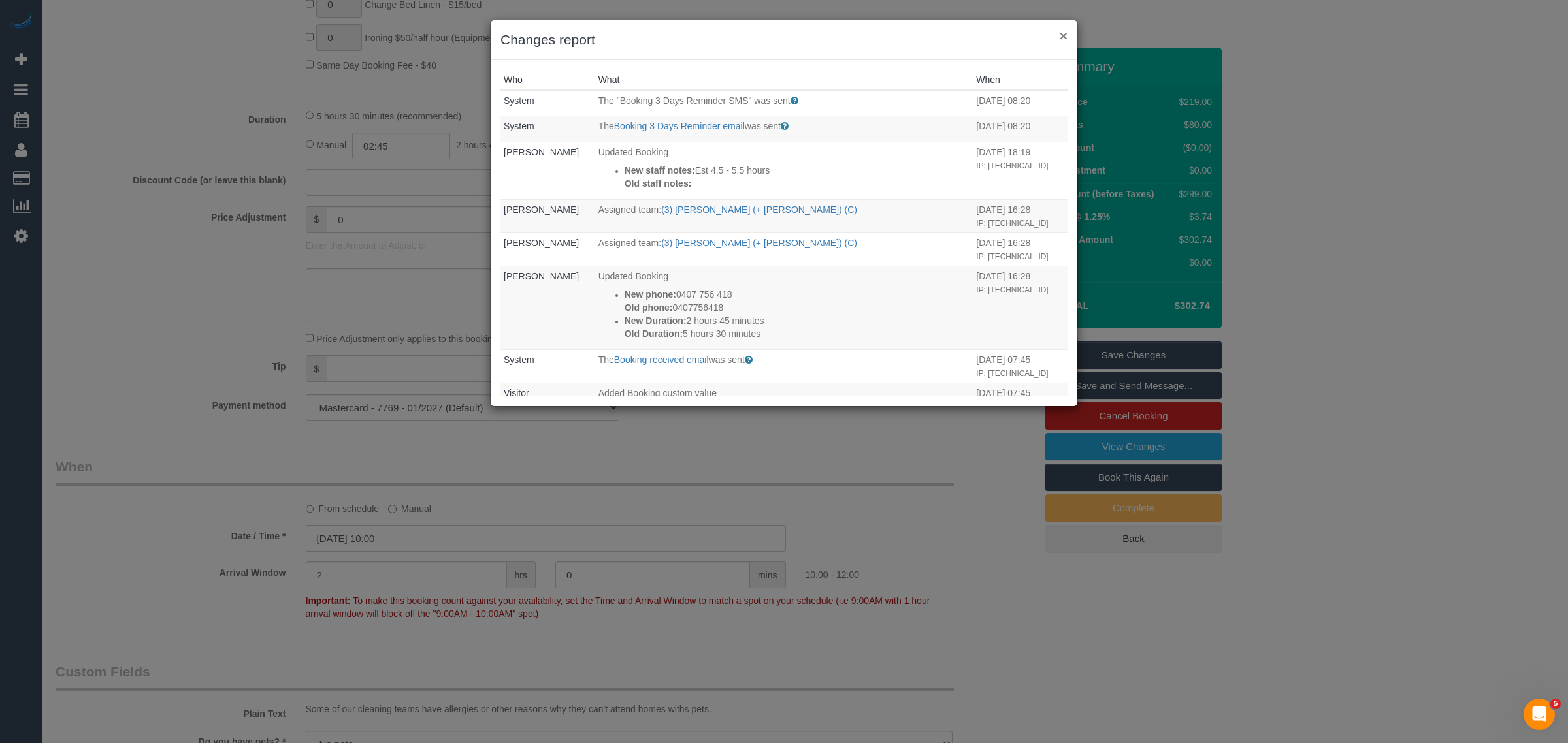
click at [1065, 30] on button "×" at bounding box center [1064, 36] width 8 height 13
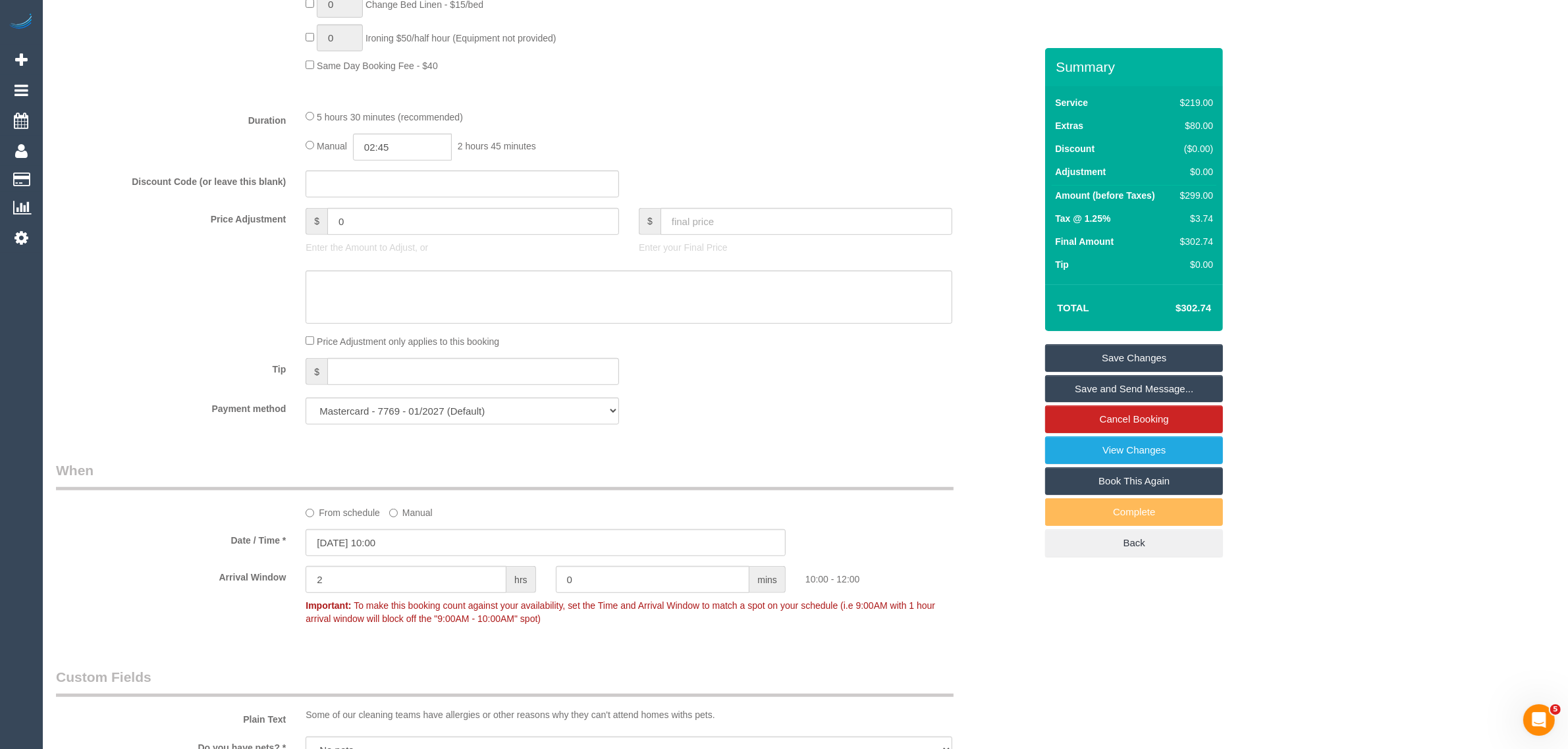
click at [999, 135] on div "Duration 5 hours 30 minutes (recommended) Manual 02:45 2 hours 45 minutes" at bounding box center [546, 135] width 999 height 51
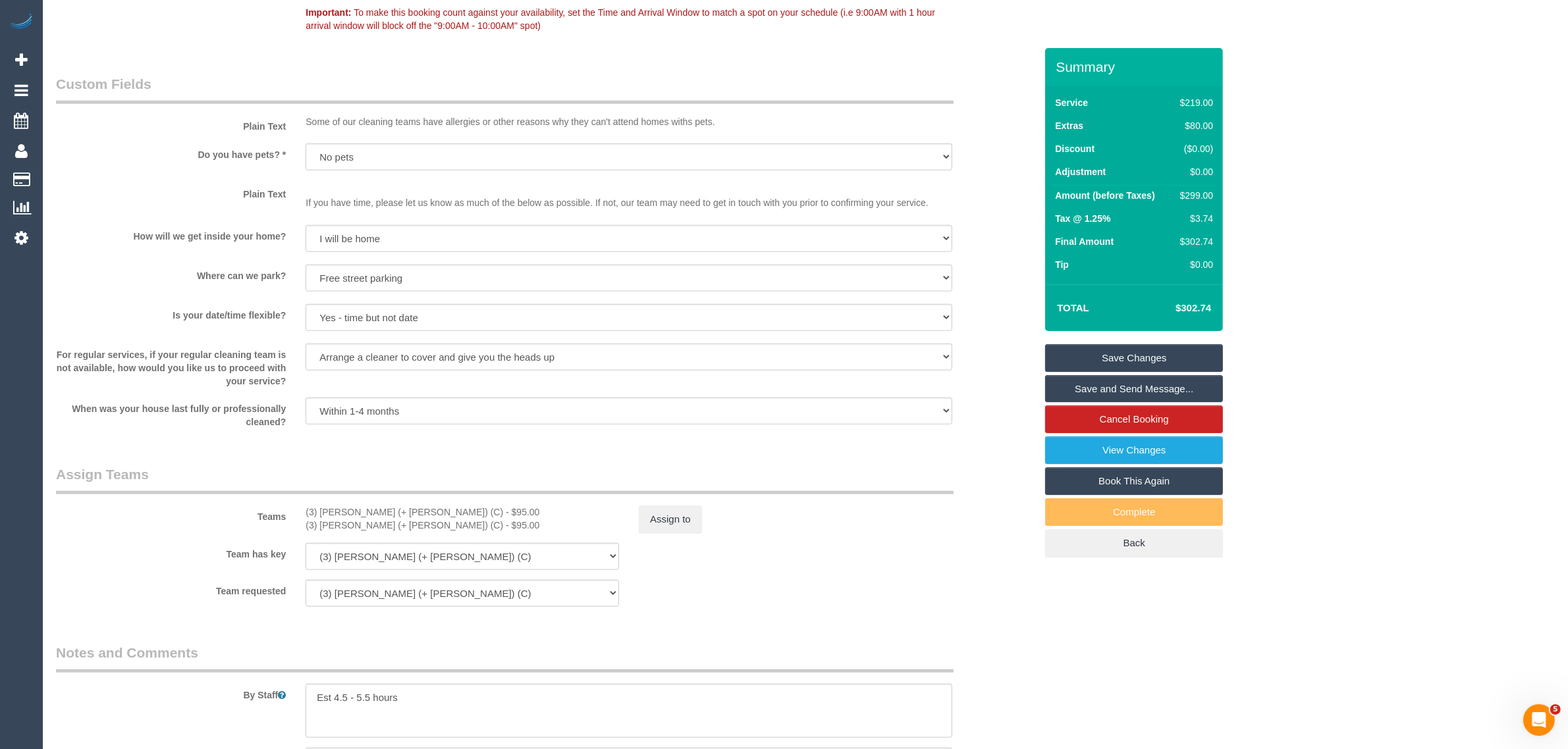
scroll to position [1830, 0]
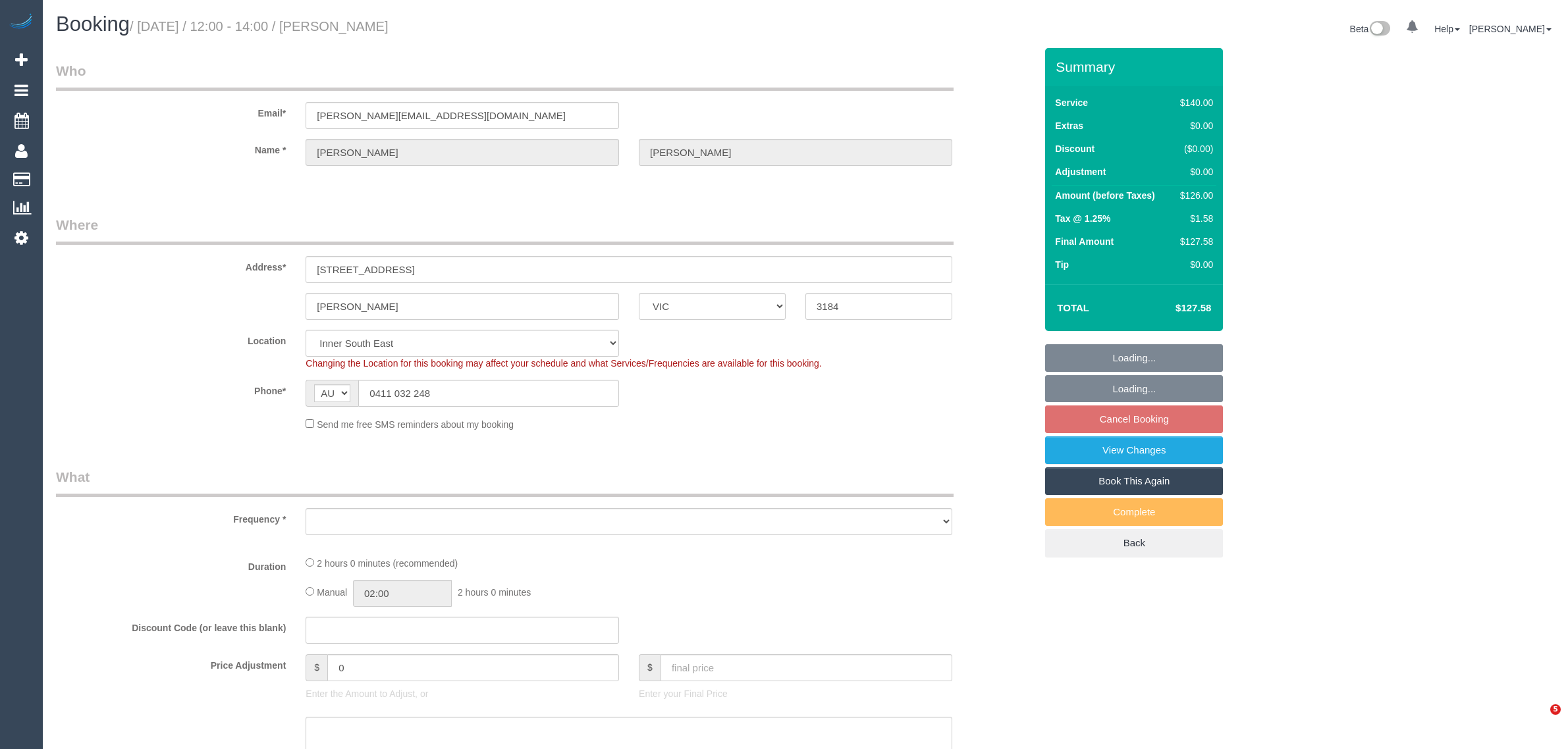
select select "VIC"
select select "object:744"
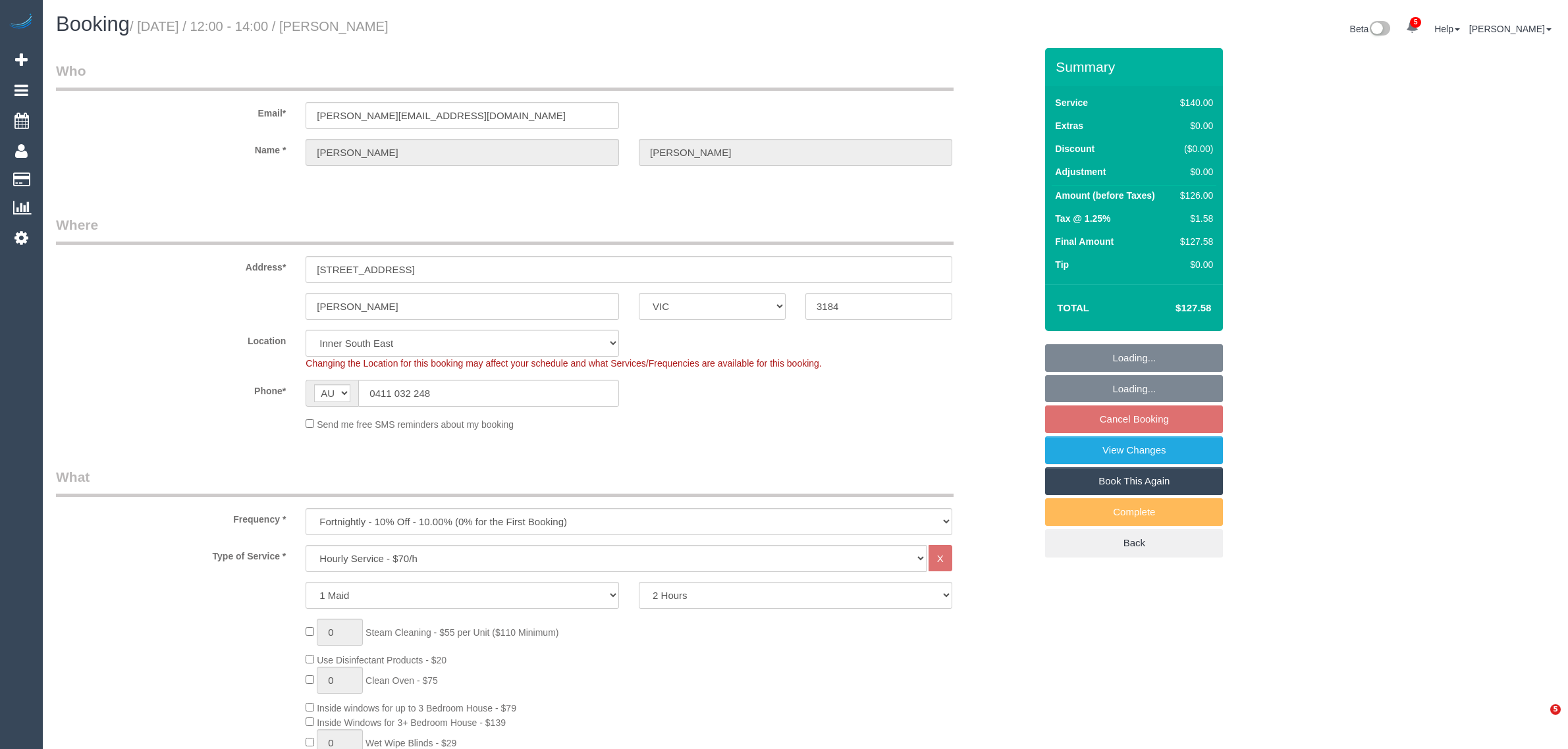
select select "number:28"
select select "number:14"
select select "number:19"
select select "number:22"
select select "number:35"
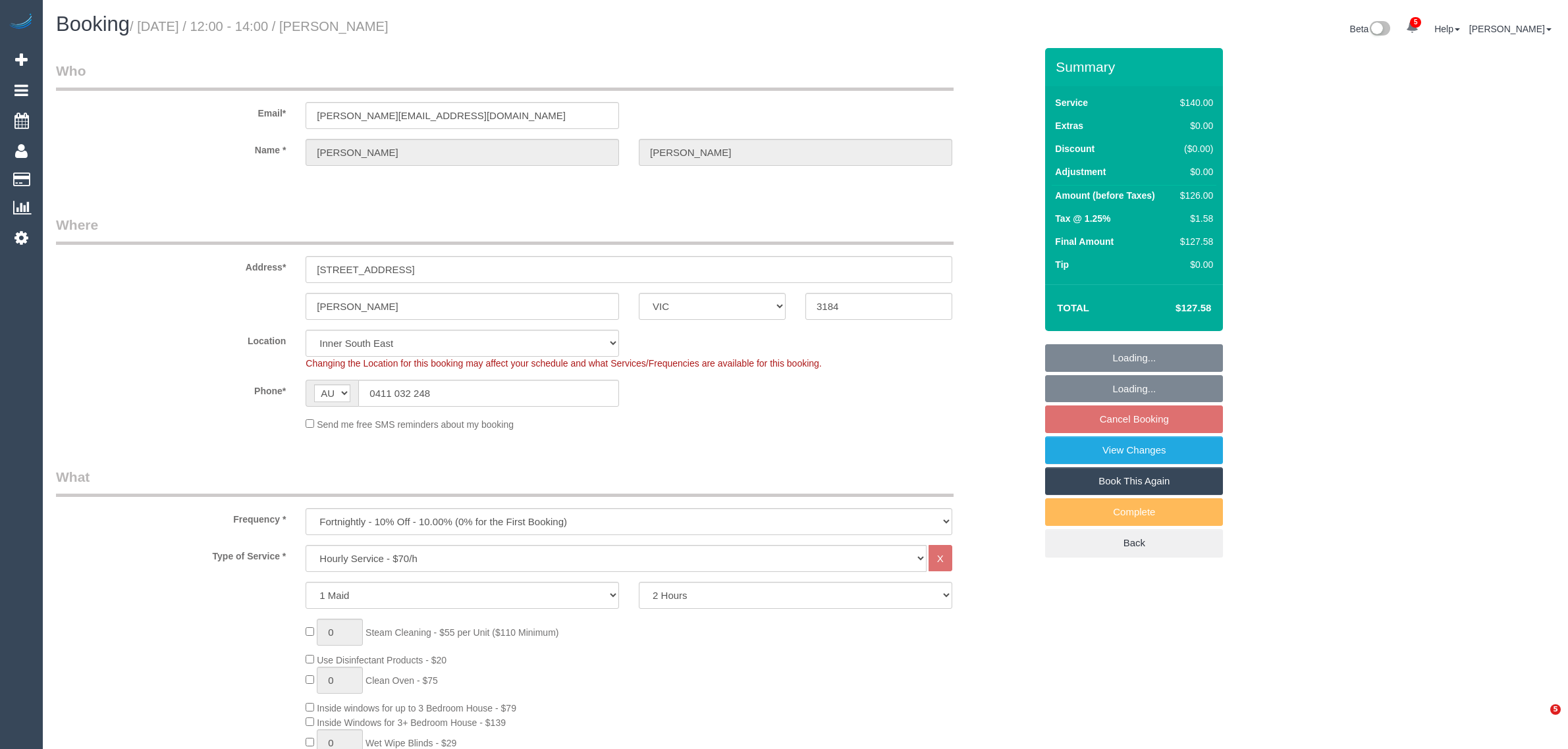
select select "number:11"
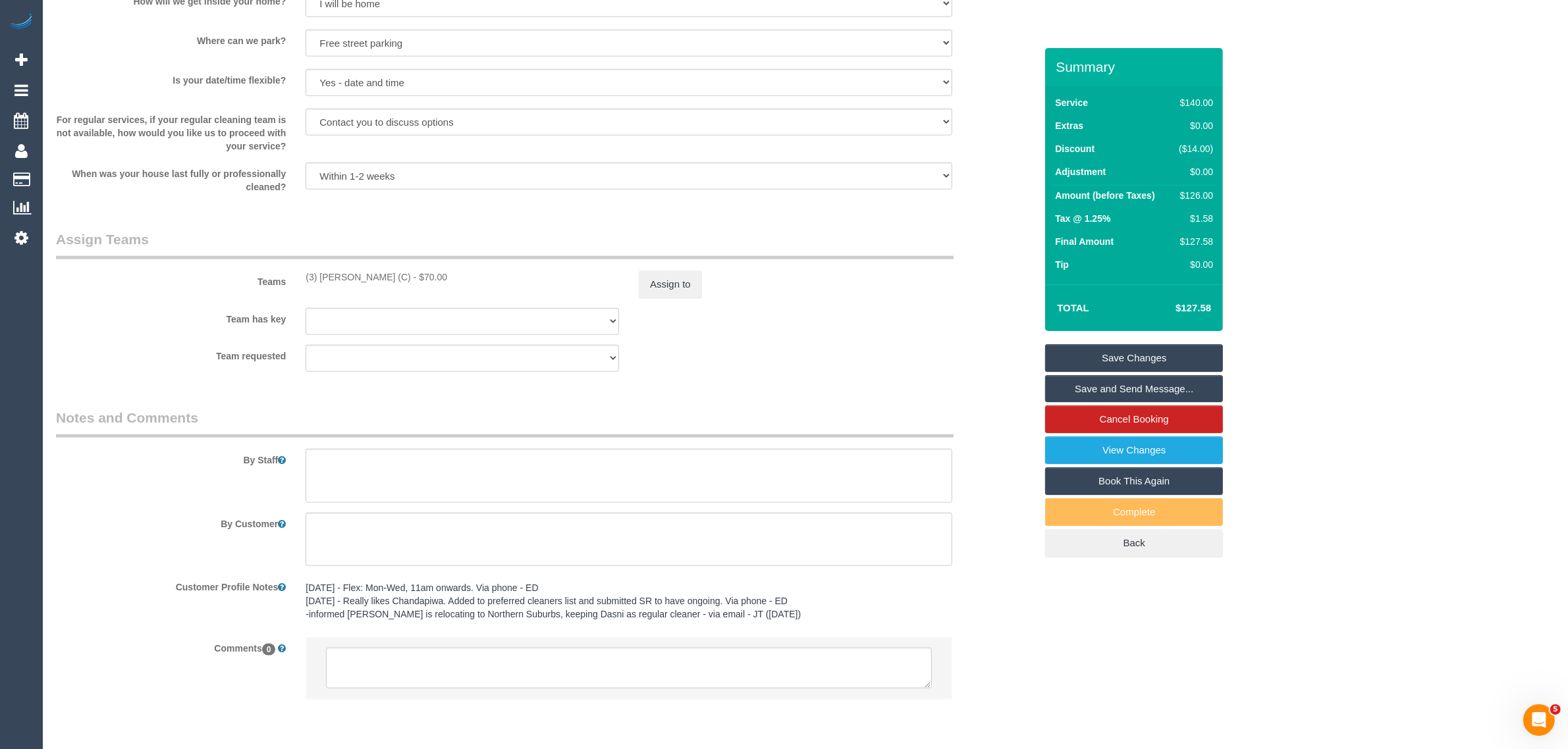
scroll to position [1809, 0]
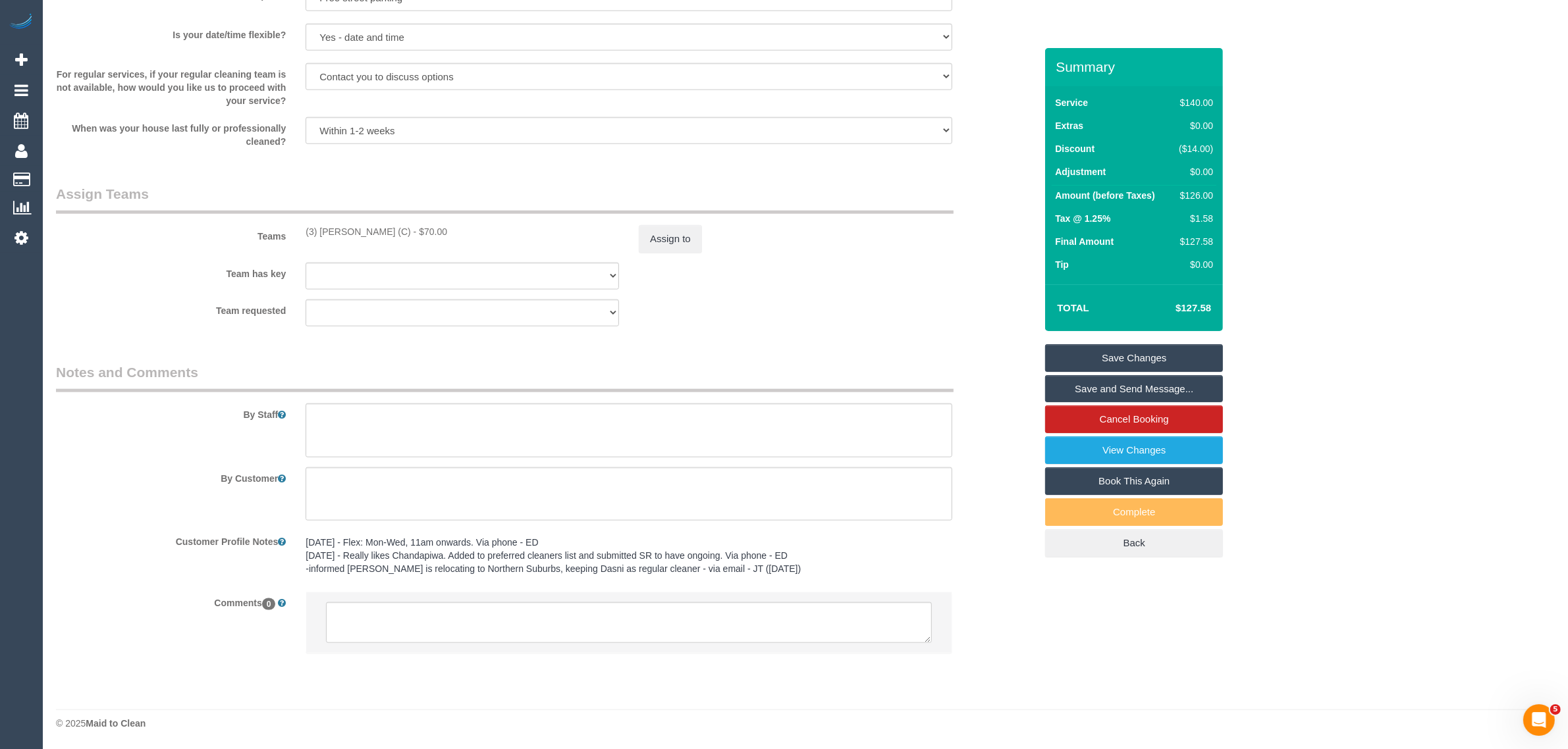
drag, startPoint x: 481, startPoint y: 603, endPoint x: 475, endPoint y: 609, distance: 8.5
click at [476, 608] on li at bounding box center [628, 622] width 645 height 60
click at [472, 604] on textarea at bounding box center [629, 622] width 606 height 41
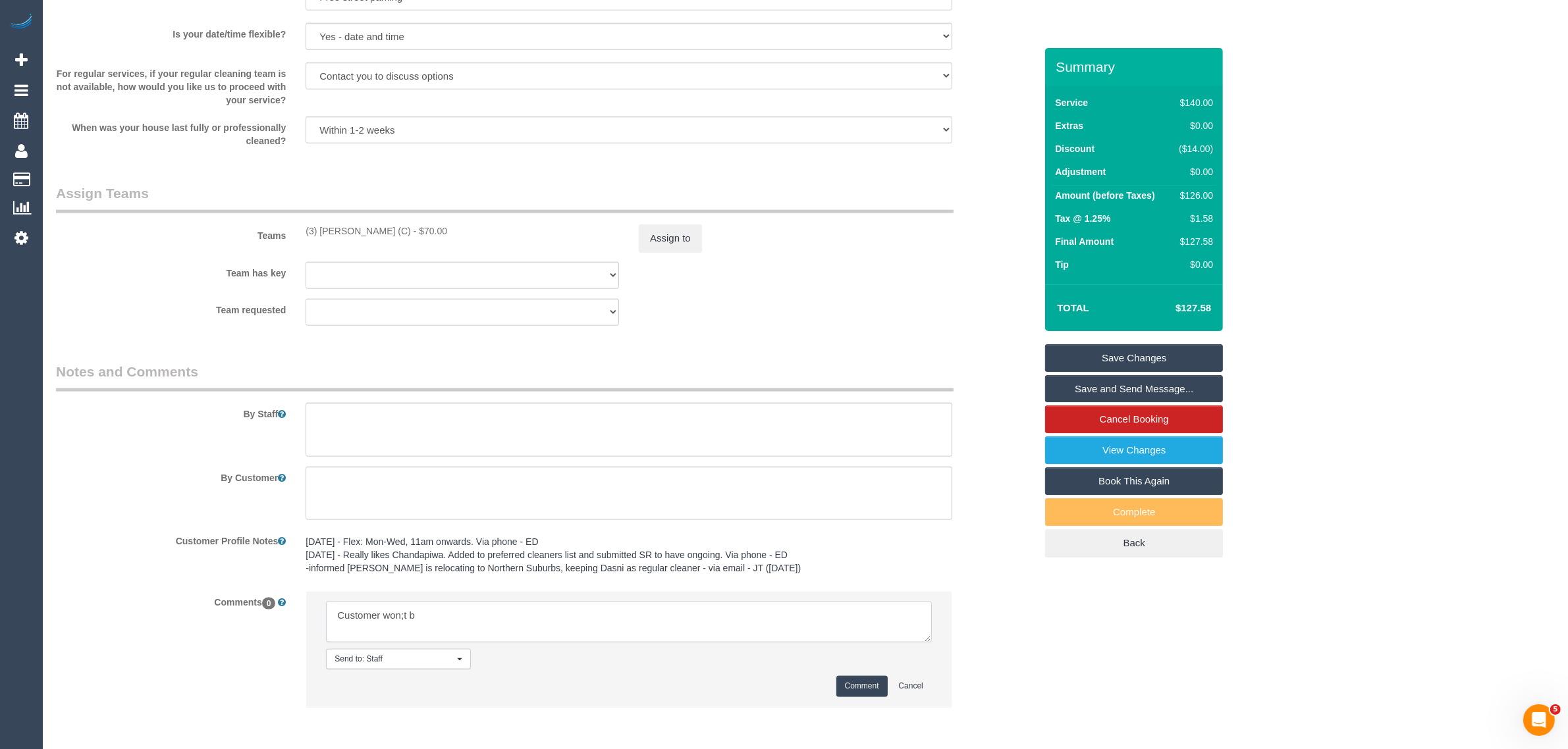
click at [475, 610] on textarea at bounding box center [629, 622] width 606 height 41
paste textarea "changing this AW to 1pm - 2pm? Customer wont be home before hand."
click at [479, 619] on textarea at bounding box center [629, 622] width 606 height 41
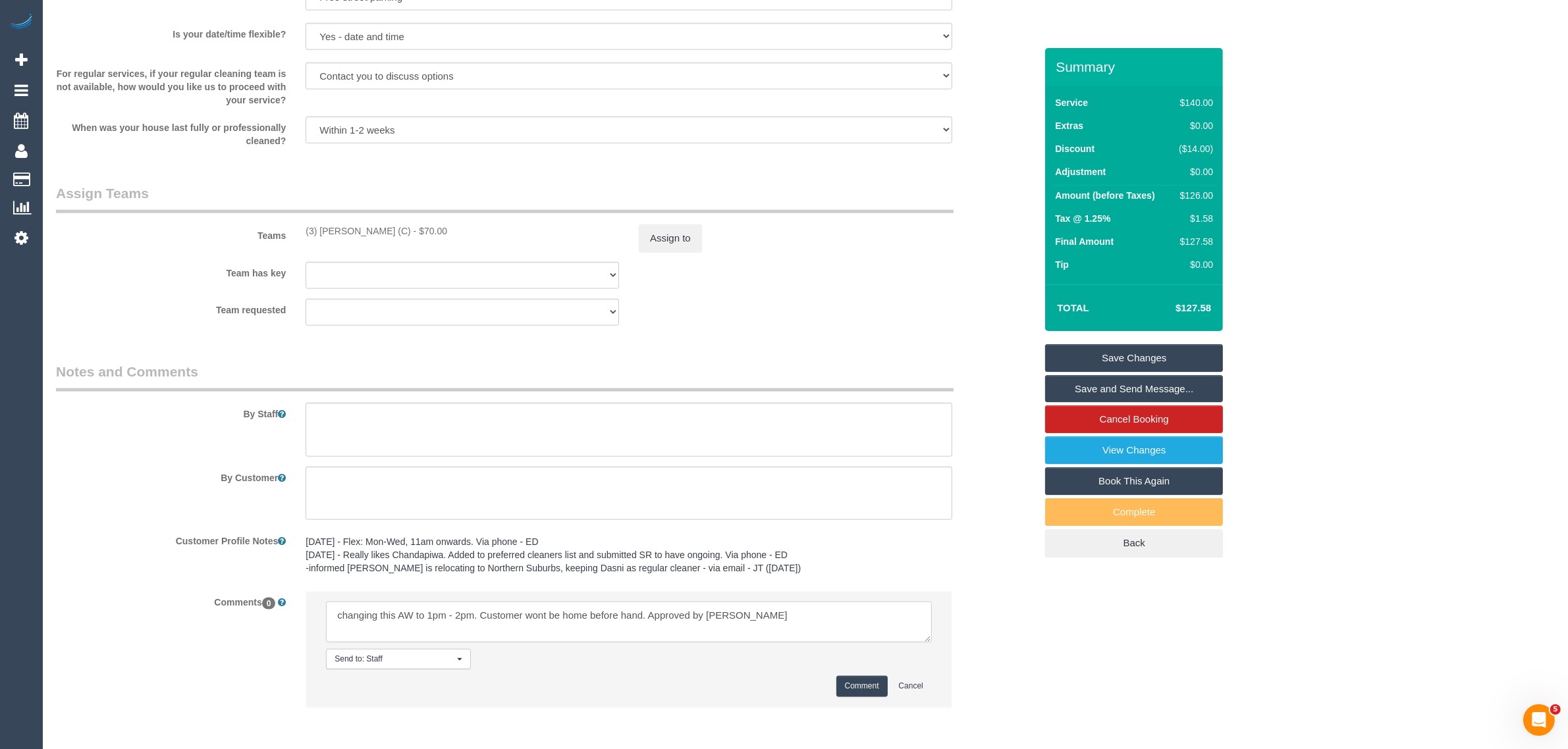
type textarea "changing this AW to 1pm - 2pm. Customer wont be home before hand. Approved by […"
click at [844, 689] on button "Comment" at bounding box center [862, 686] width 51 height 20
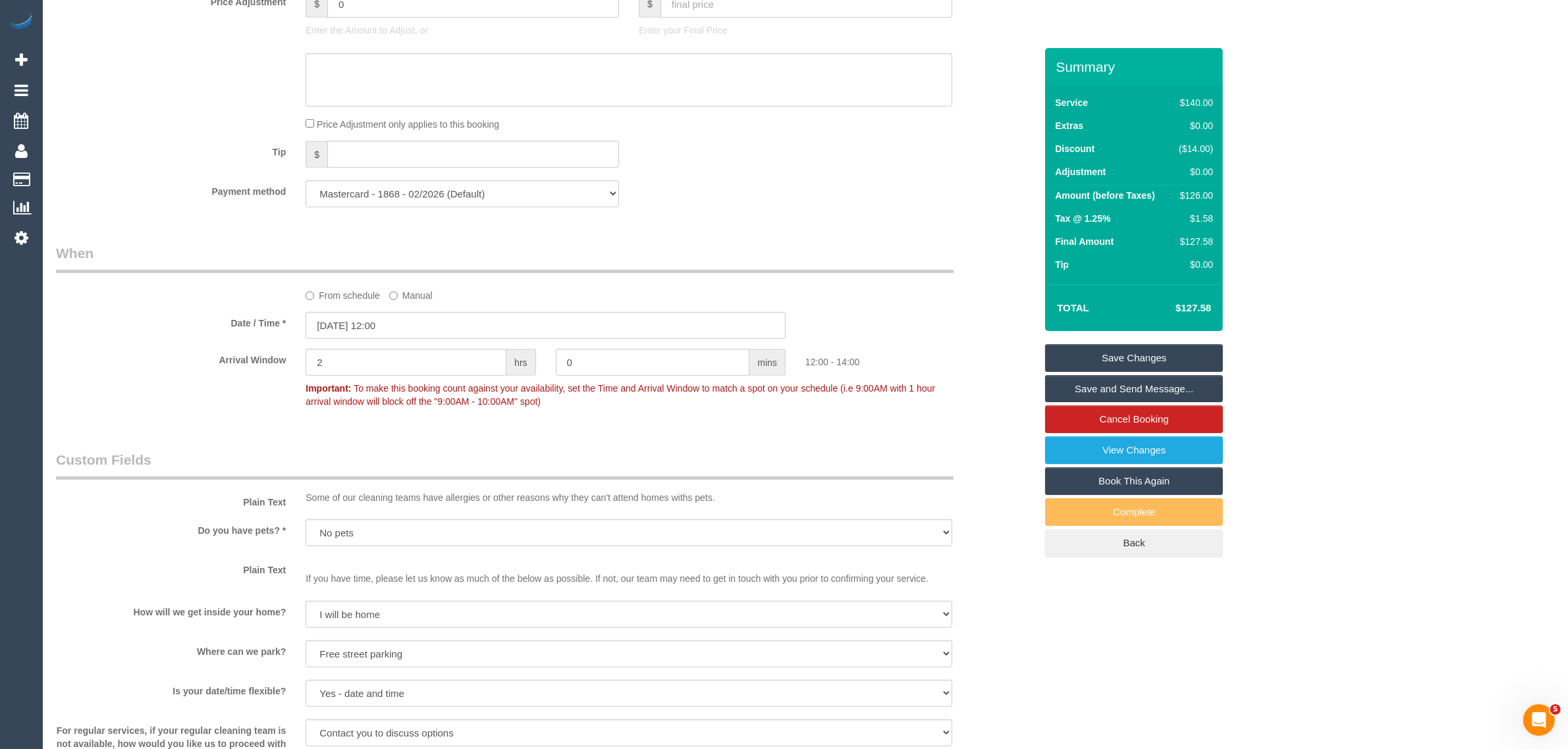
scroll to position [1150, 0]
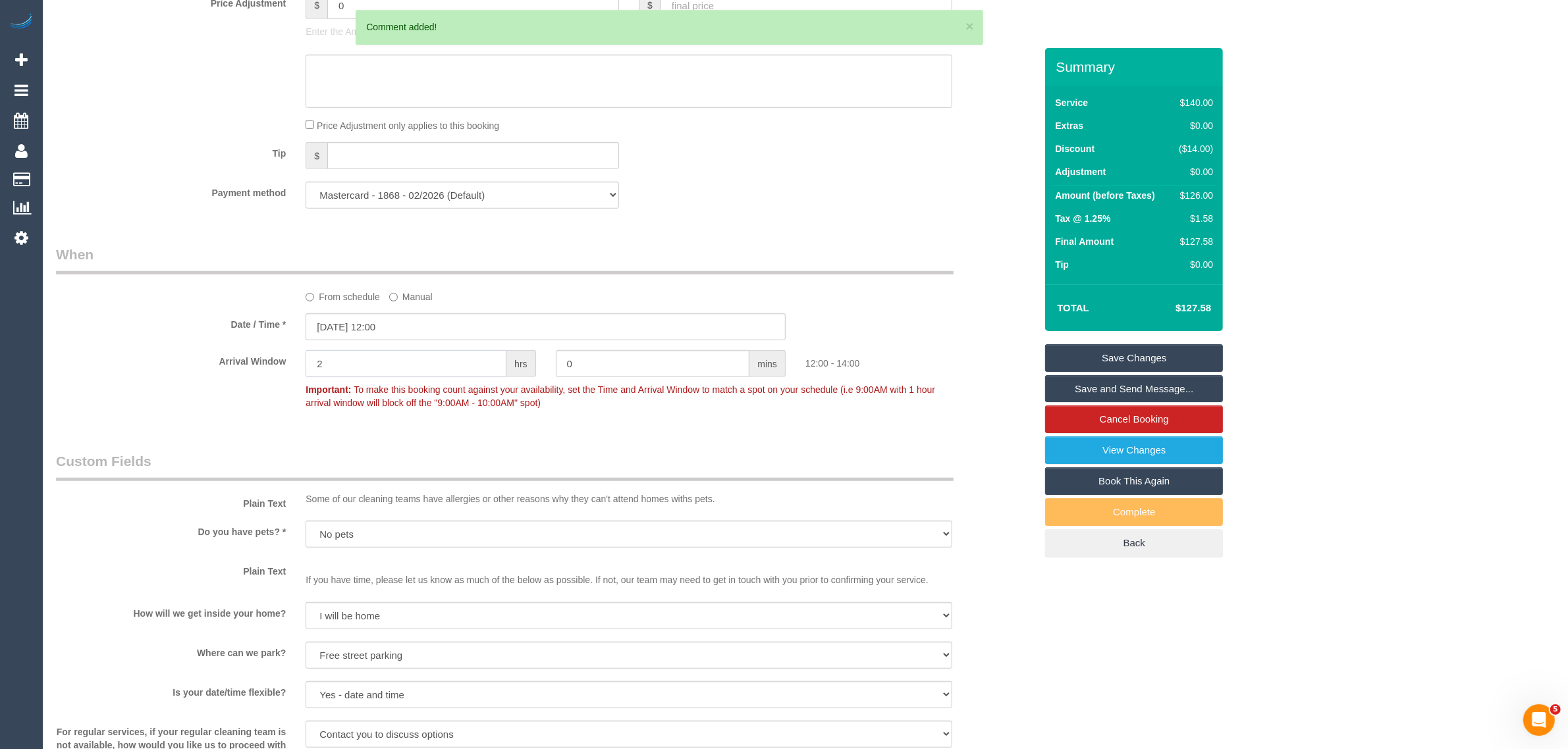
click at [438, 360] on input "2" at bounding box center [406, 364] width 201 height 27
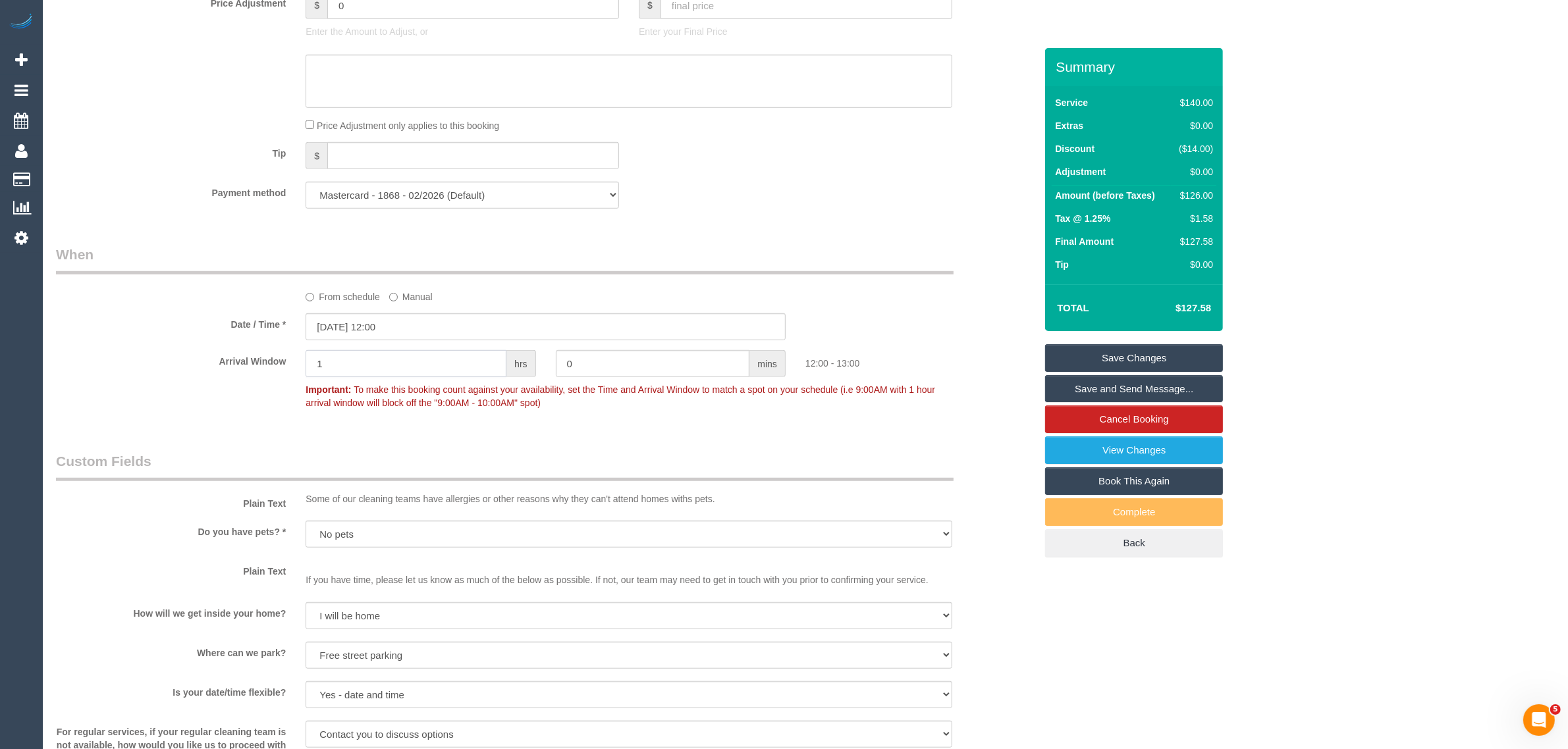
type input "1"
click at [893, 298] on div "From schedule Manual" at bounding box center [629, 294] width 666 height 18
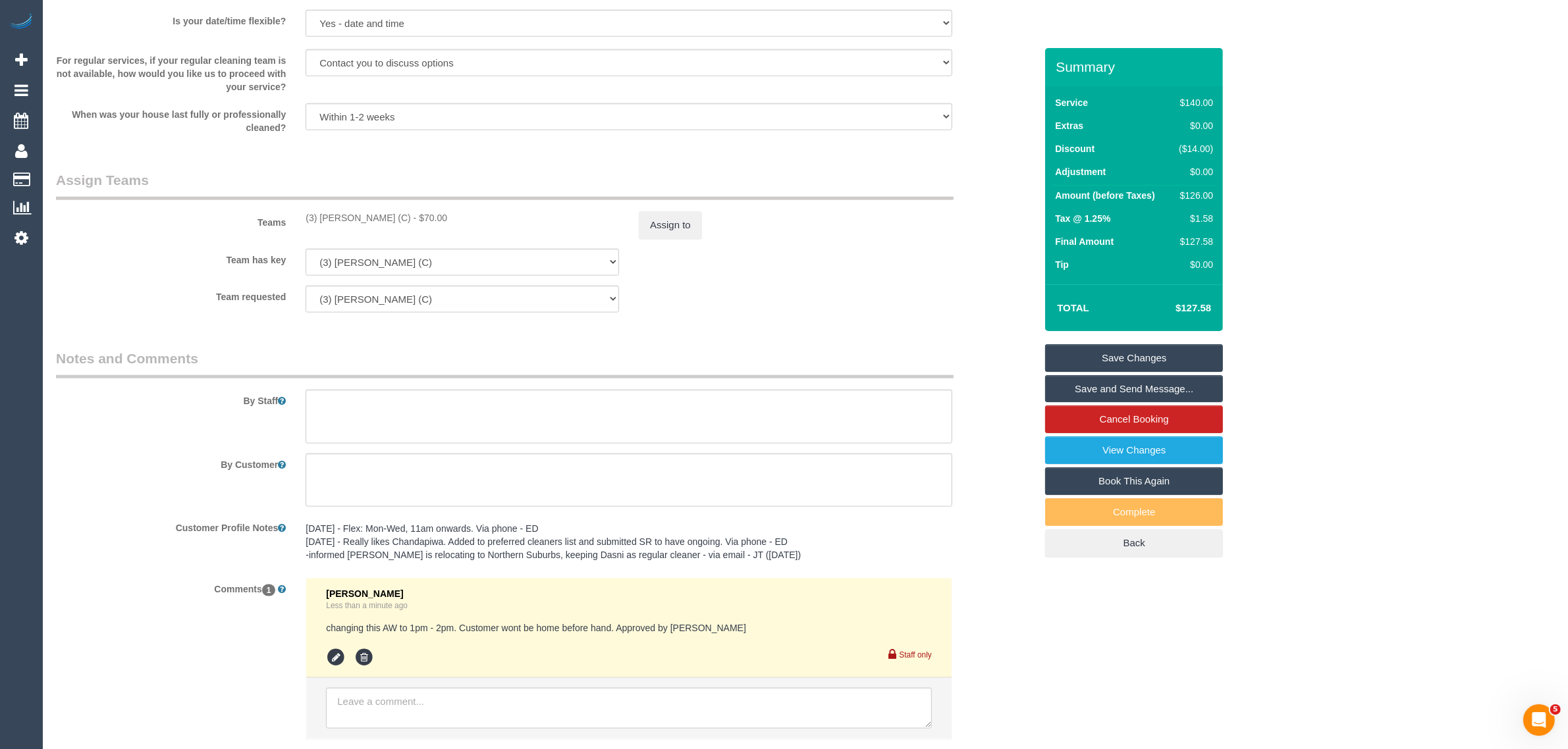
scroll to position [1907, 0]
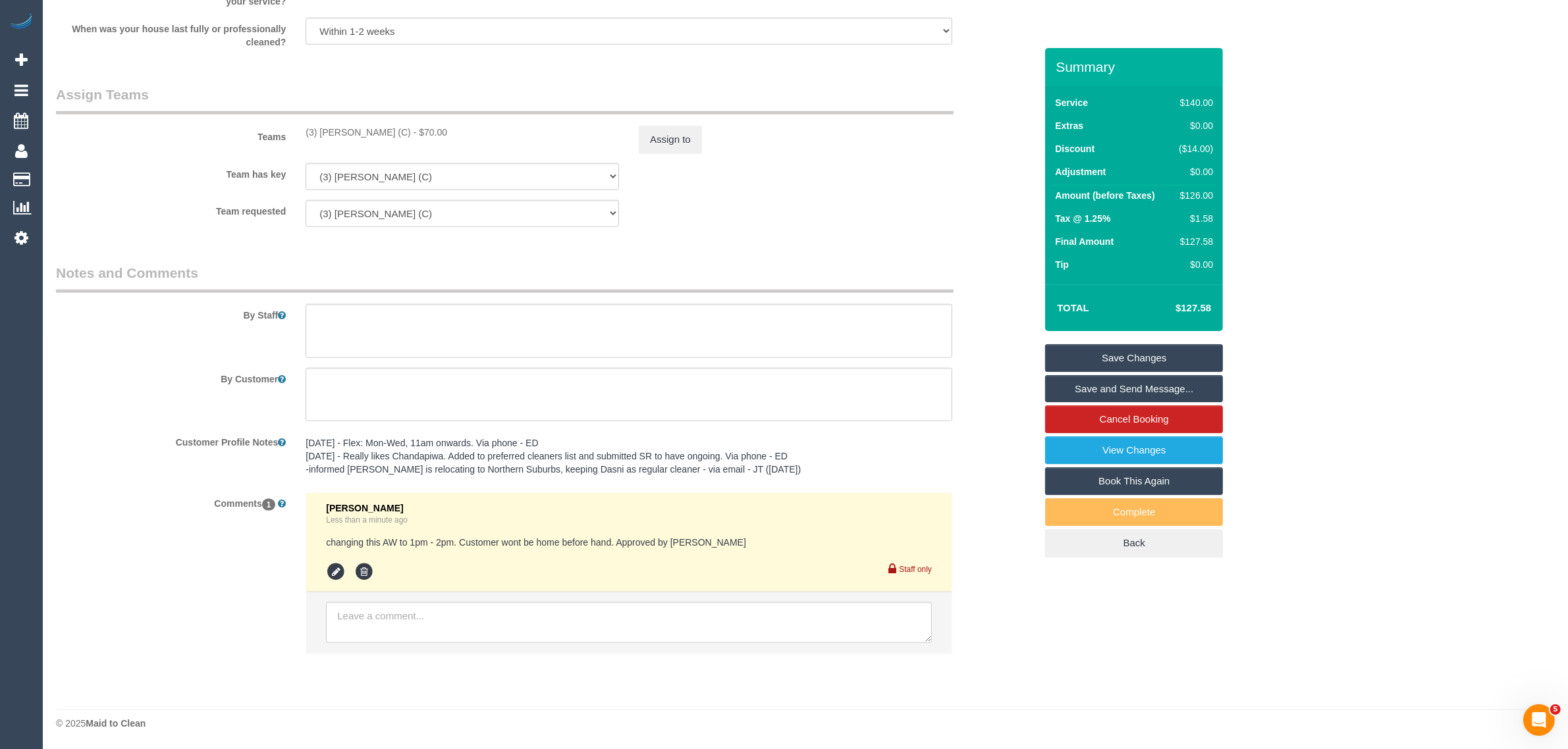
click at [1074, 366] on link "Save Changes" at bounding box center [1134, 358] width 178 height 28
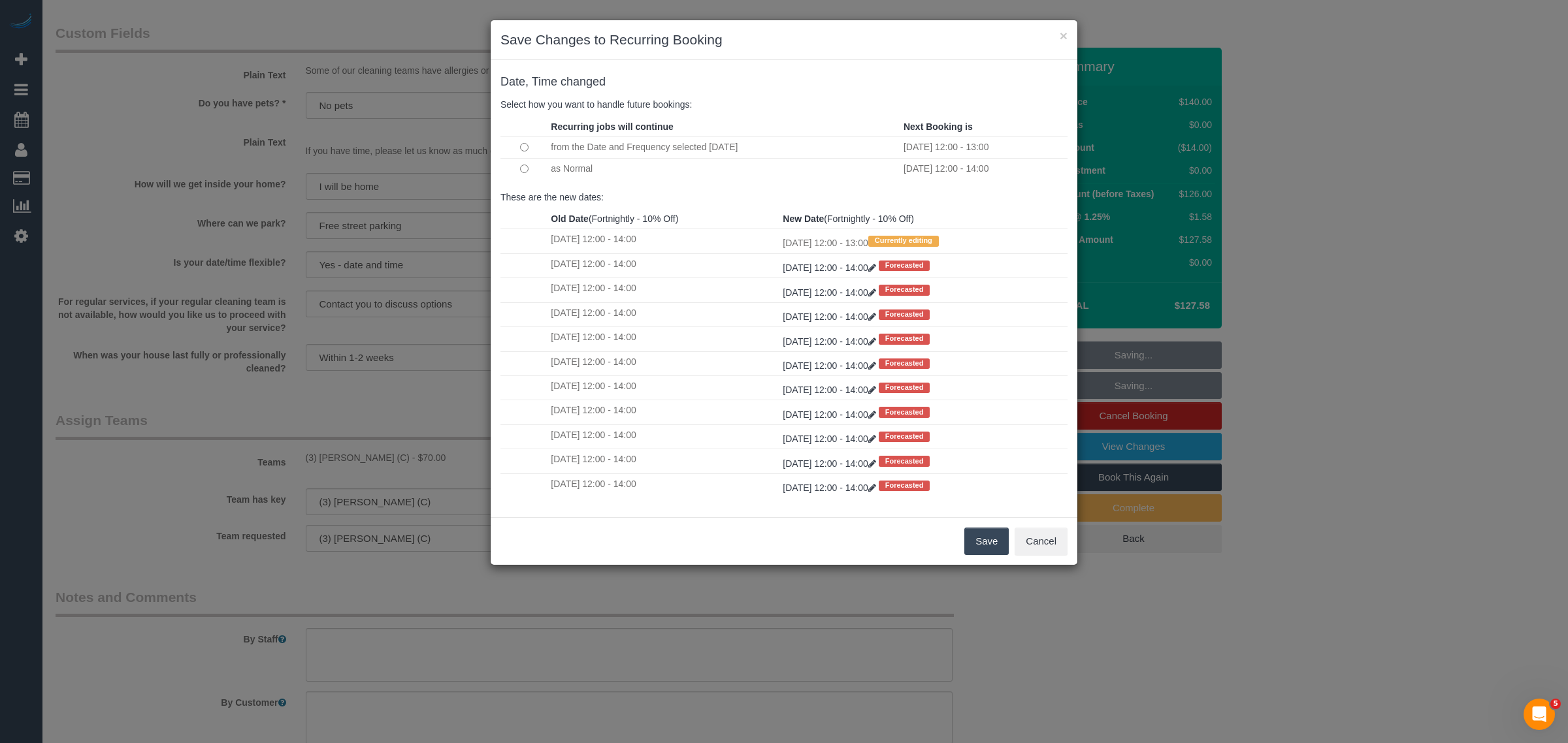
click at [995, 555] on button "Save" at bounding box center [986, 541] width 44 height 28
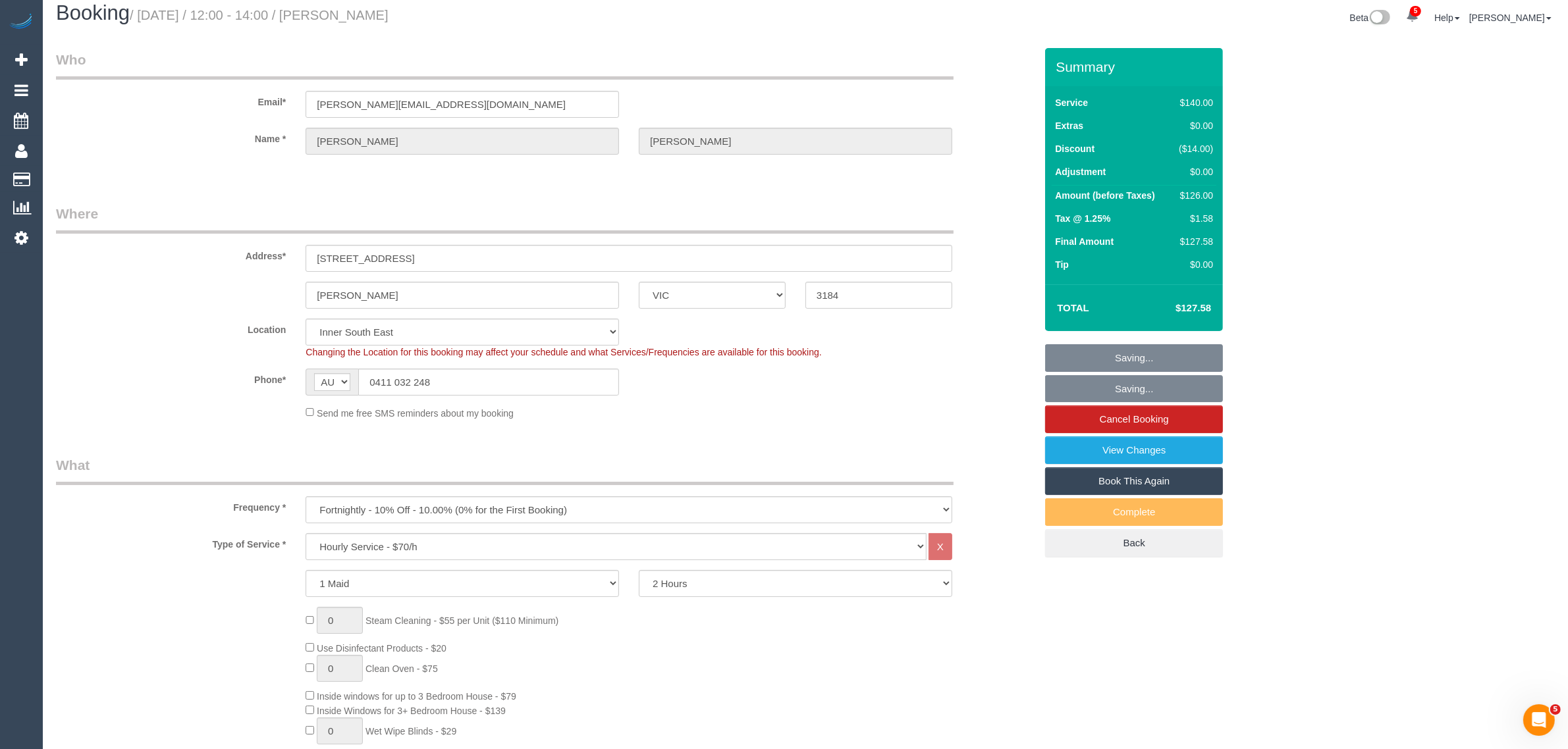
scroll to position [0, 0]
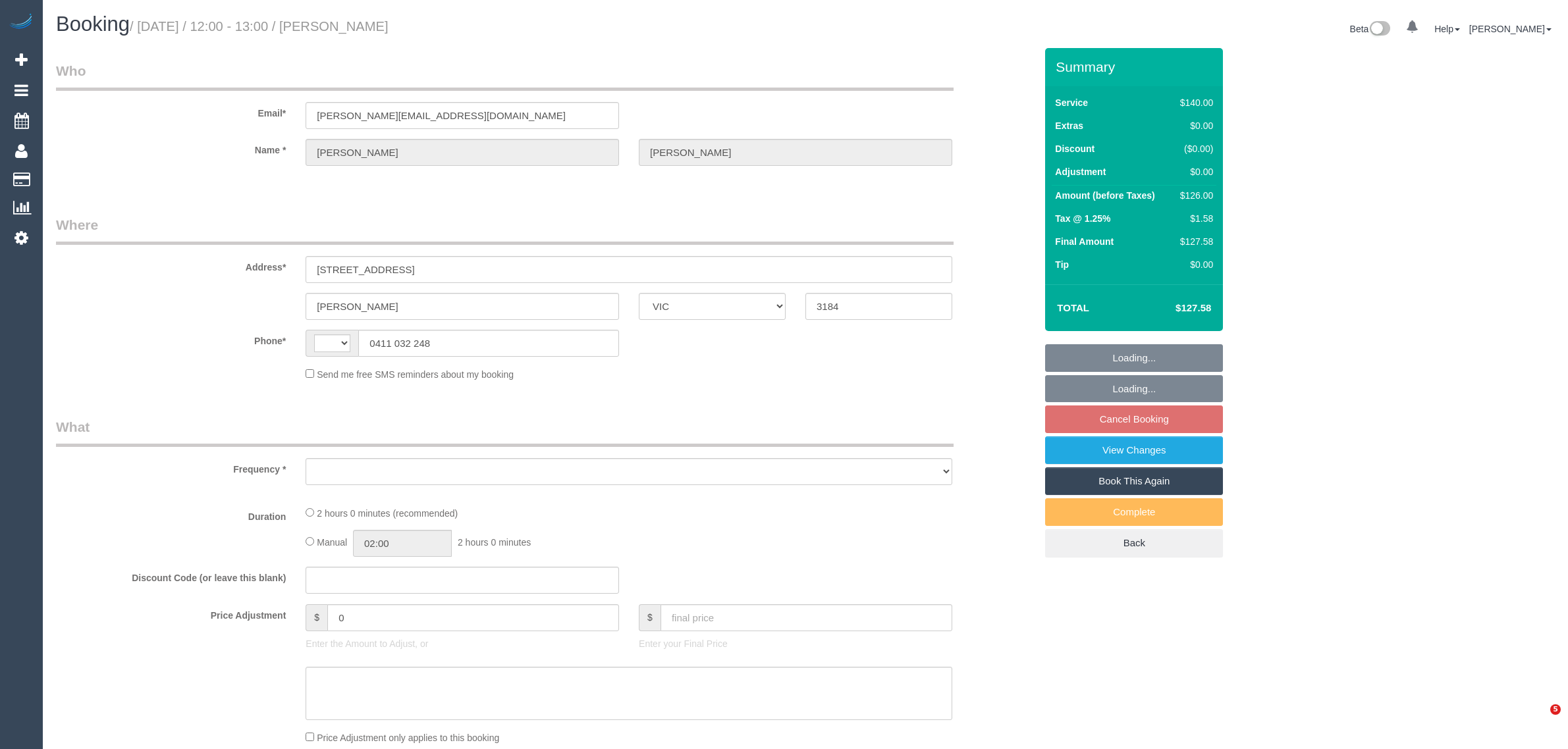
select select "VIC"
select select "string:AU"
select select "object:573"
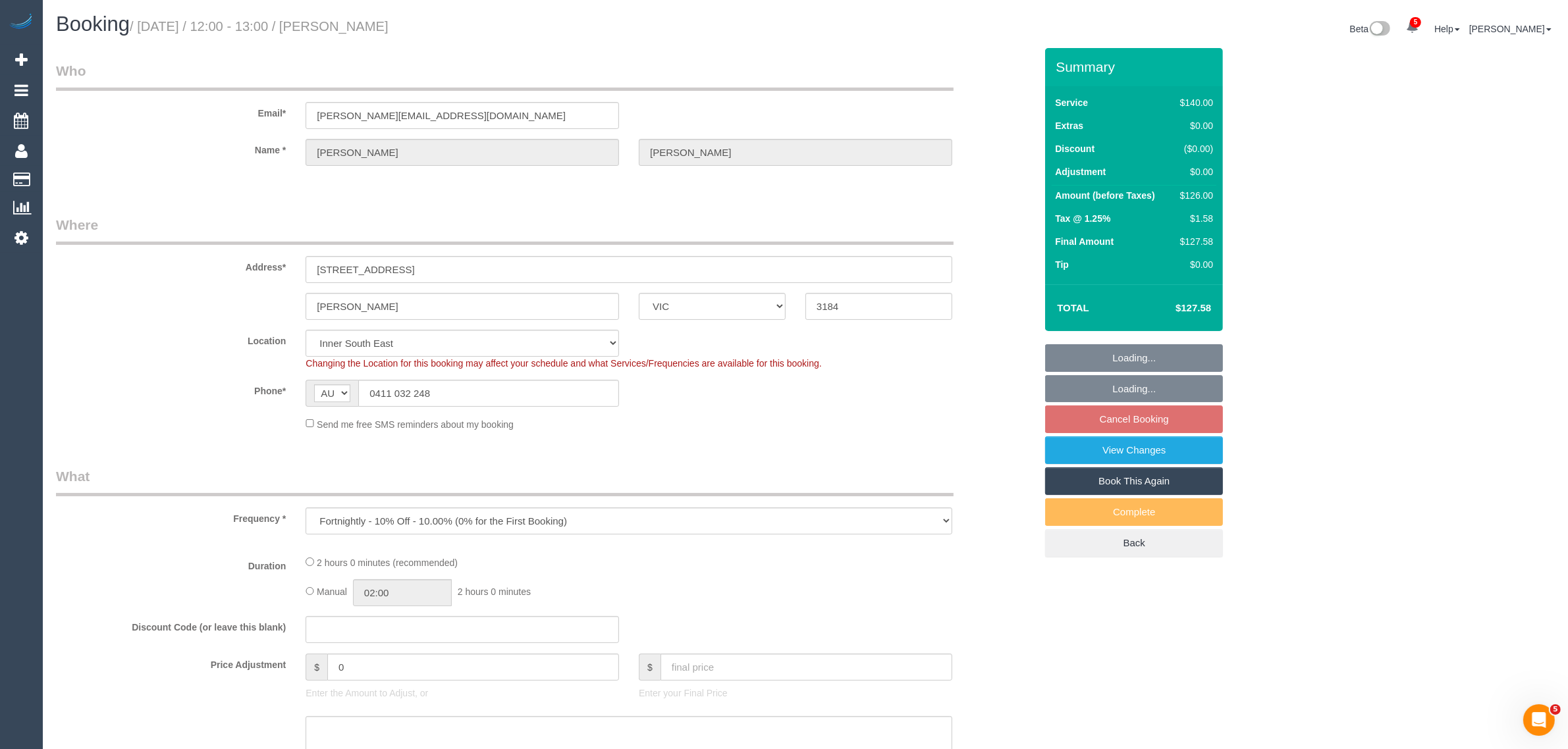
select select "string:stripe-pm_1PkfAL2GScqysDRVzj7AGl1Q"
select select "number:28"
select select "number:14"
select select "number:19"
select select "number:22"
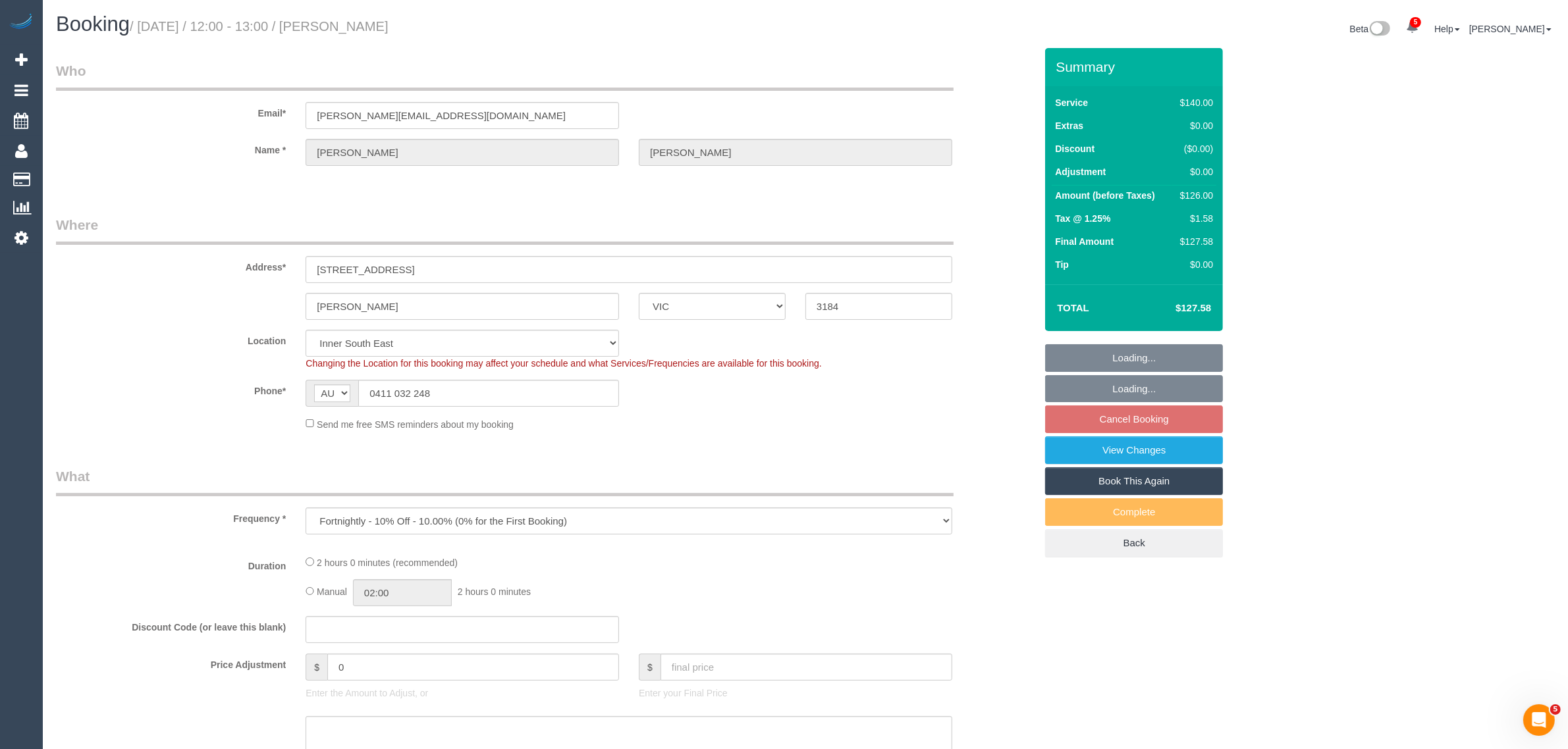
select select "number:35"
select select "number:11"
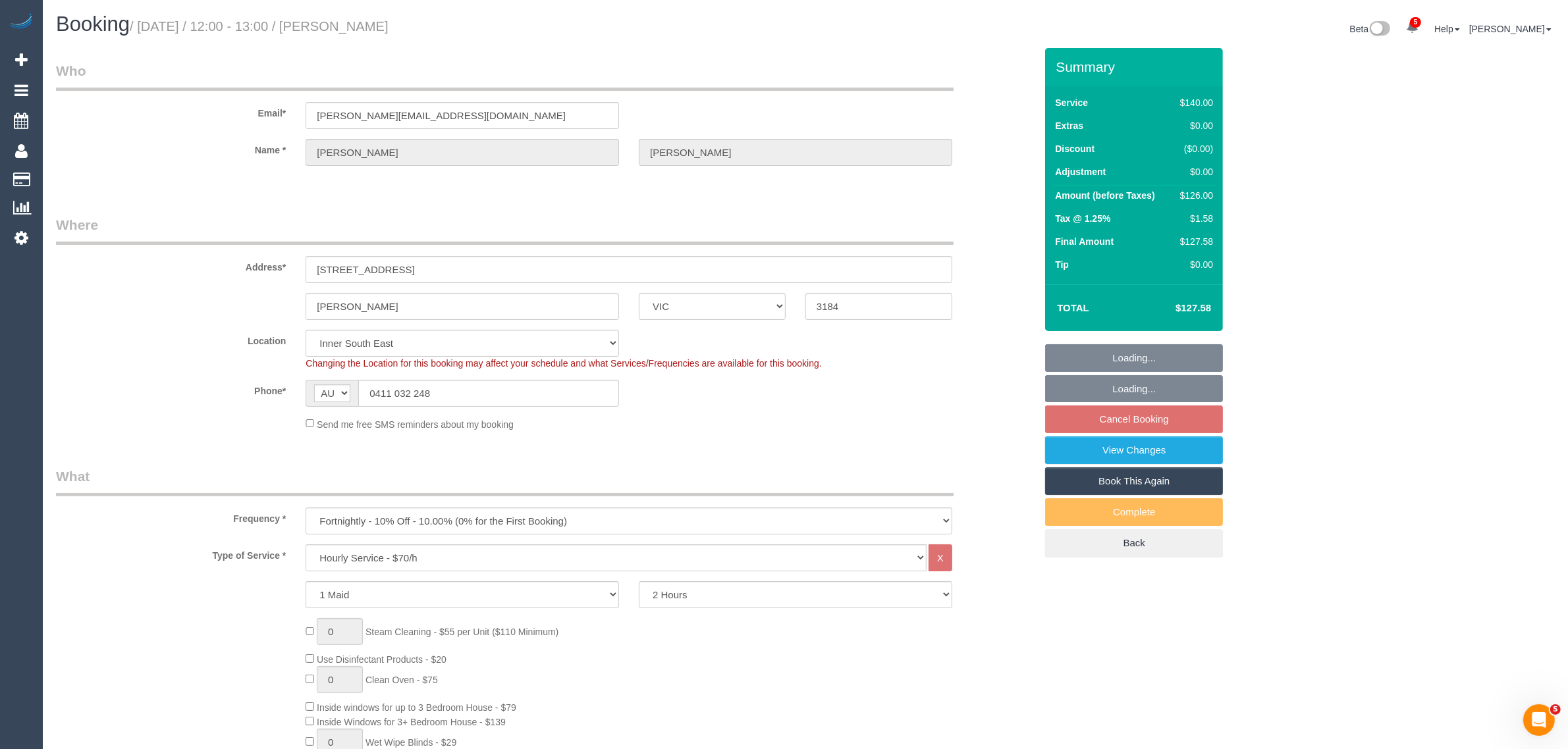
scroll to position [329, 0]
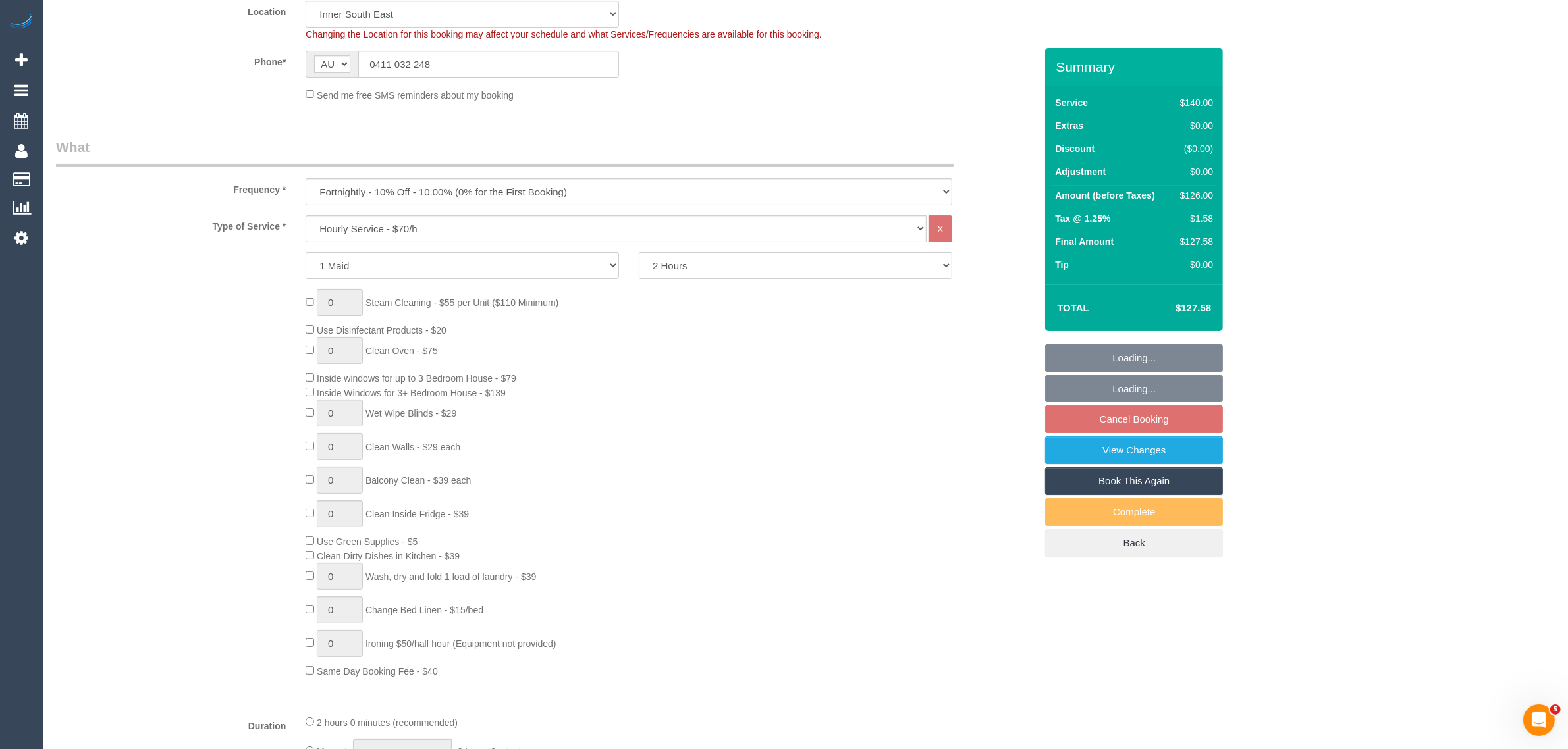
select select "object:1508"
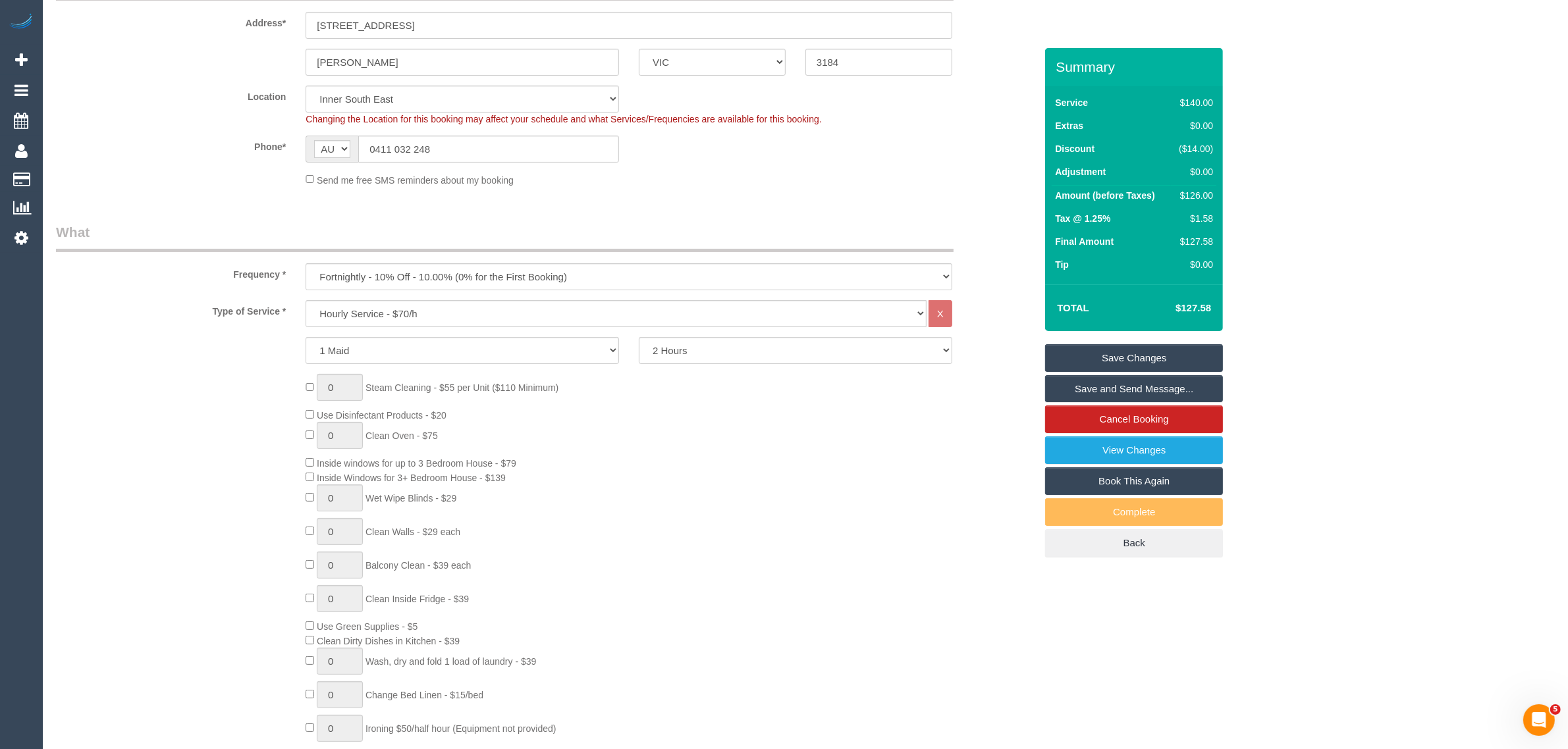
scroll to position [0, 0]
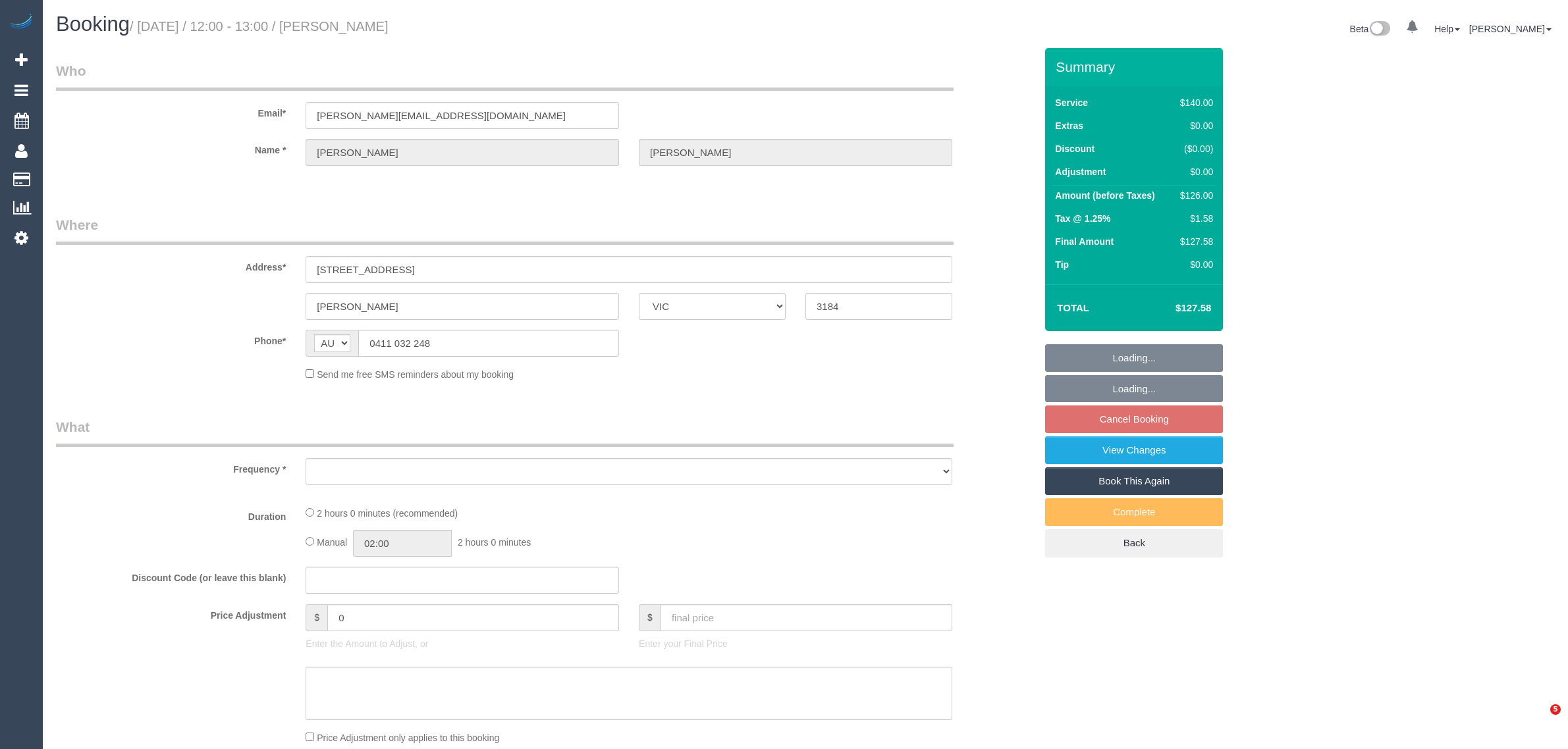
select select "VIC"
select select "string:stripe-pm_1PkfAL2GScqysDRVzj7AGl1Q"
select select "number:28"
select select "number:14"
select select "number:19"
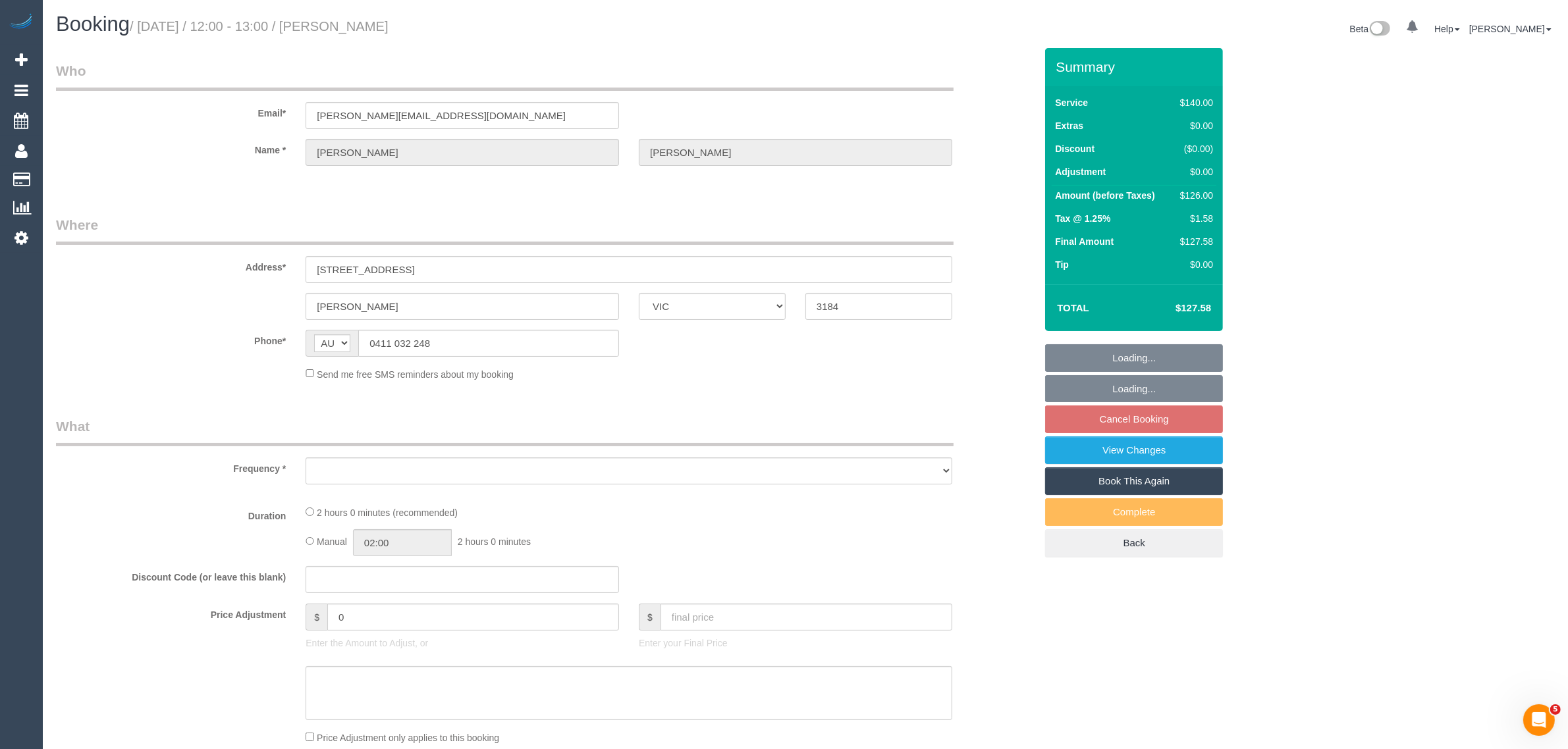
select select "number:22"
select select "number:35"
select select "number:11"
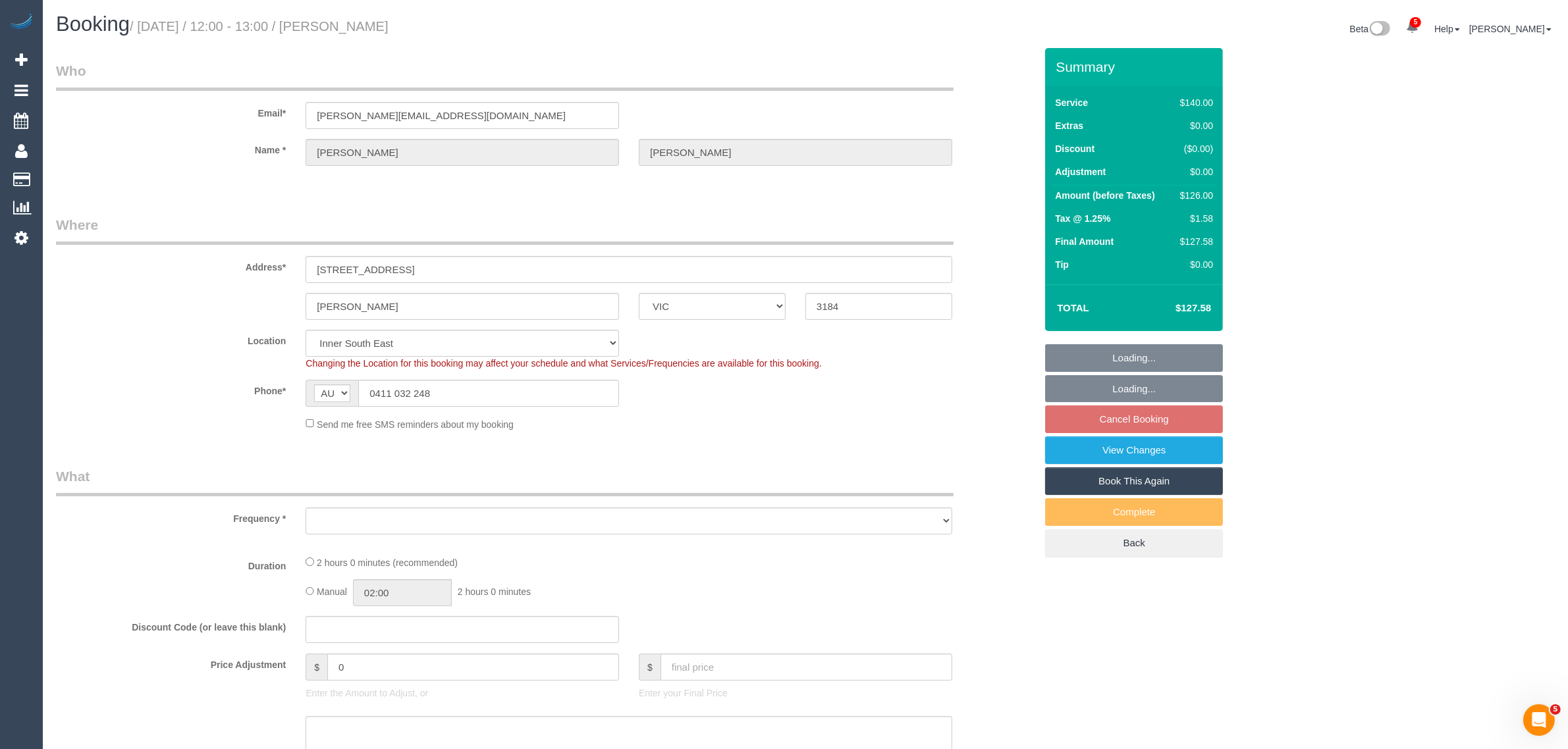
select select "object:1521"
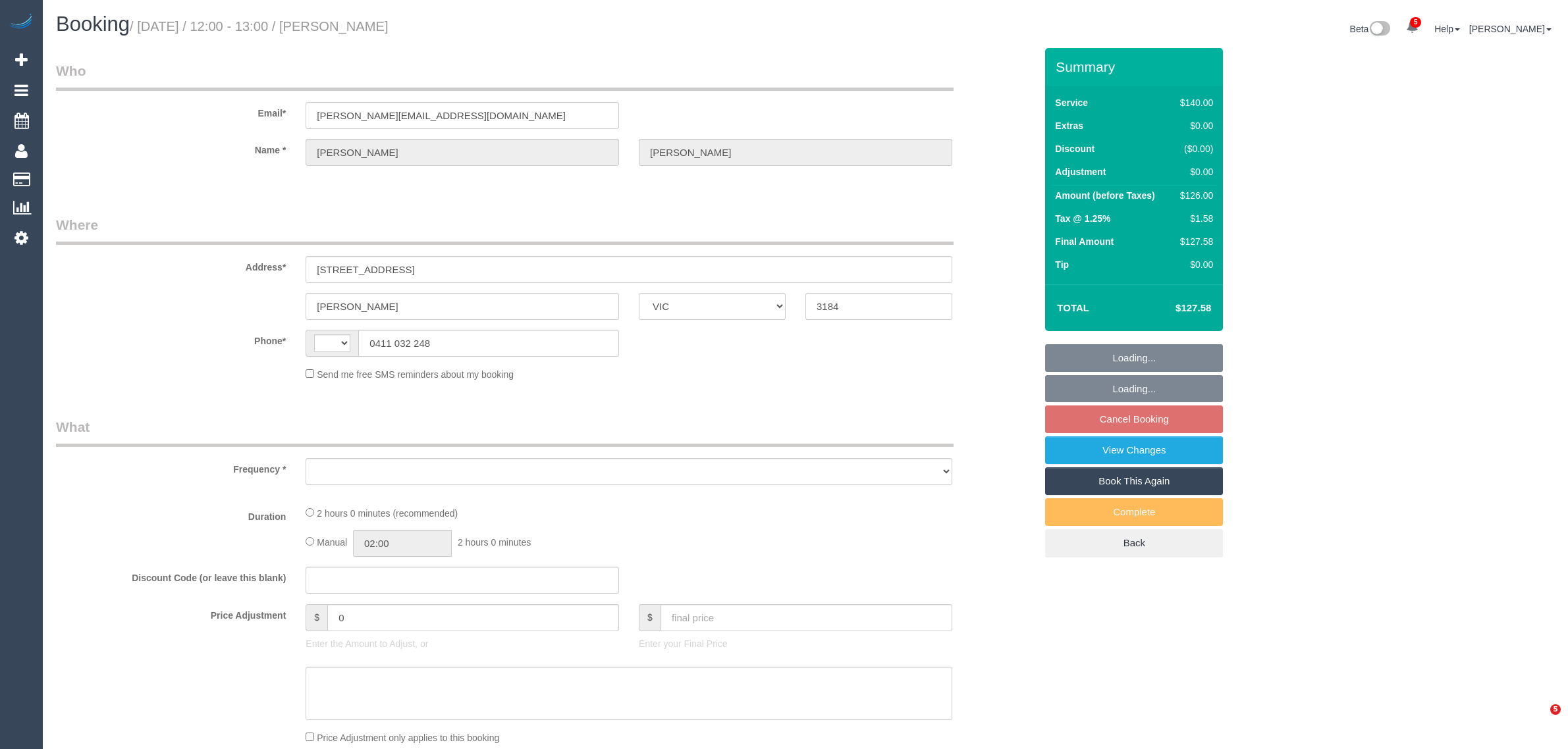
select select "VIC"
select select "string:AU"
select select "object:575"
select select "string:stripe-pm_1PkfAL2GScqysDRVzj7AGl1Q"
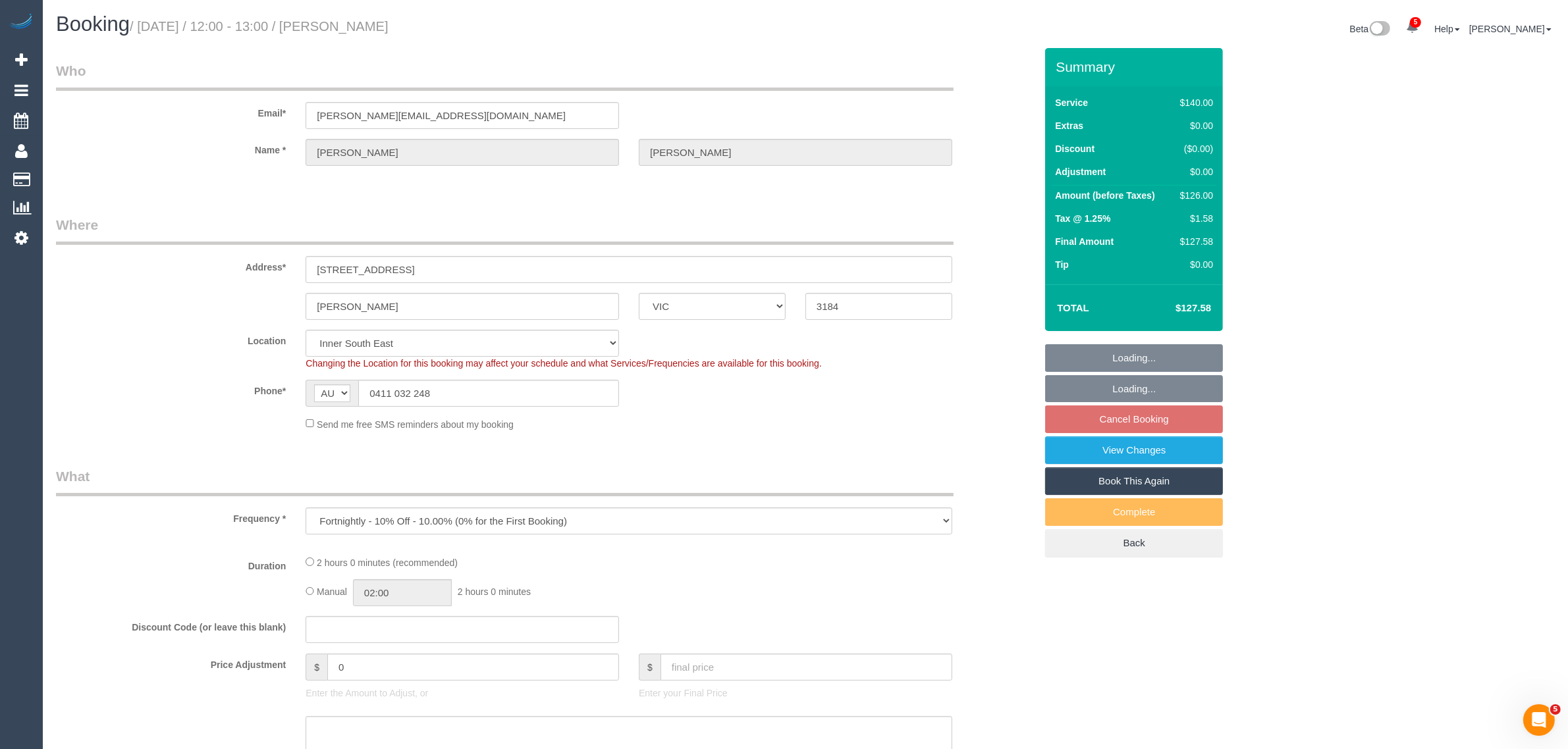
select select "object:744"
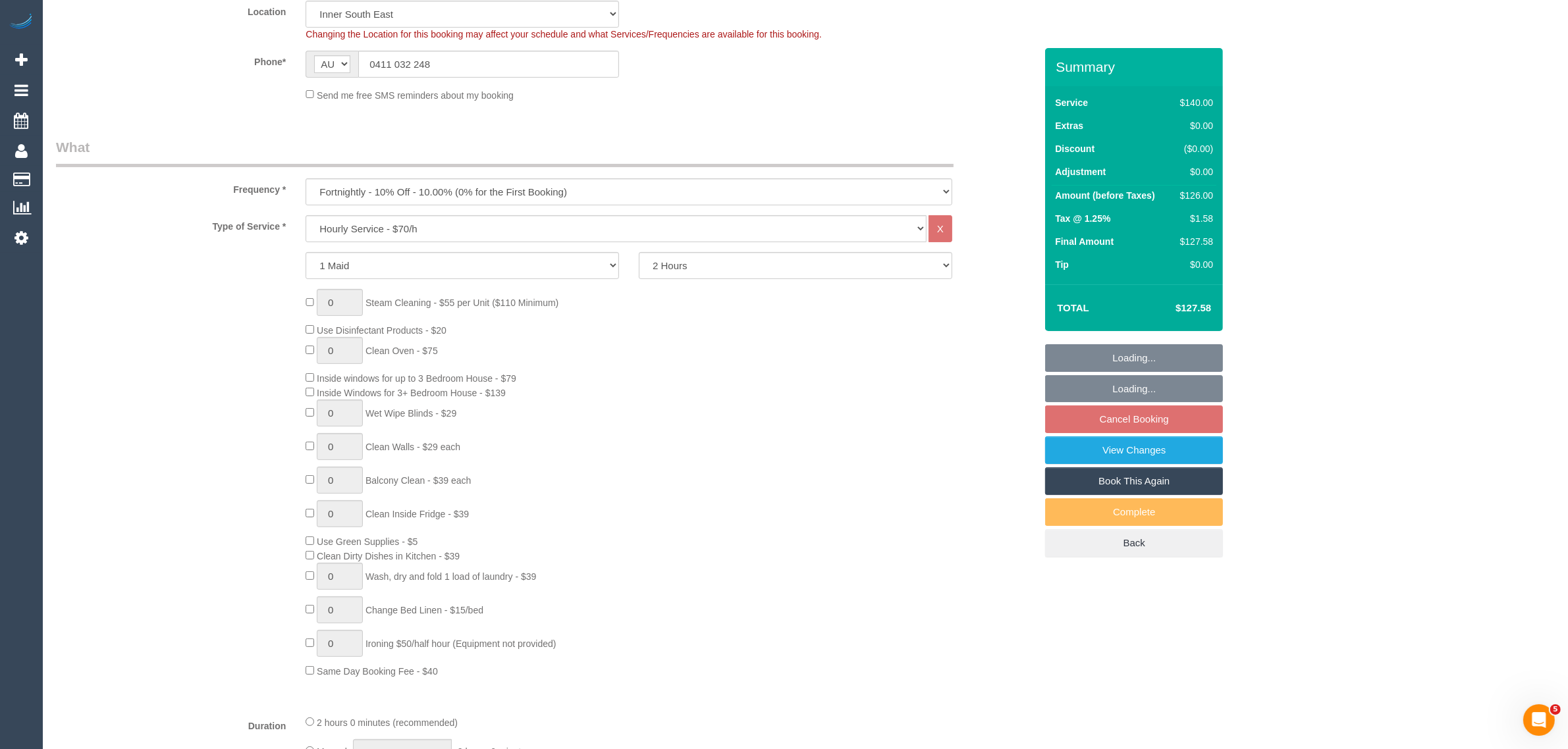
select select "number:28"
select select "number:14"
select select "number:19"
select select "number:22"
select select "number:35"
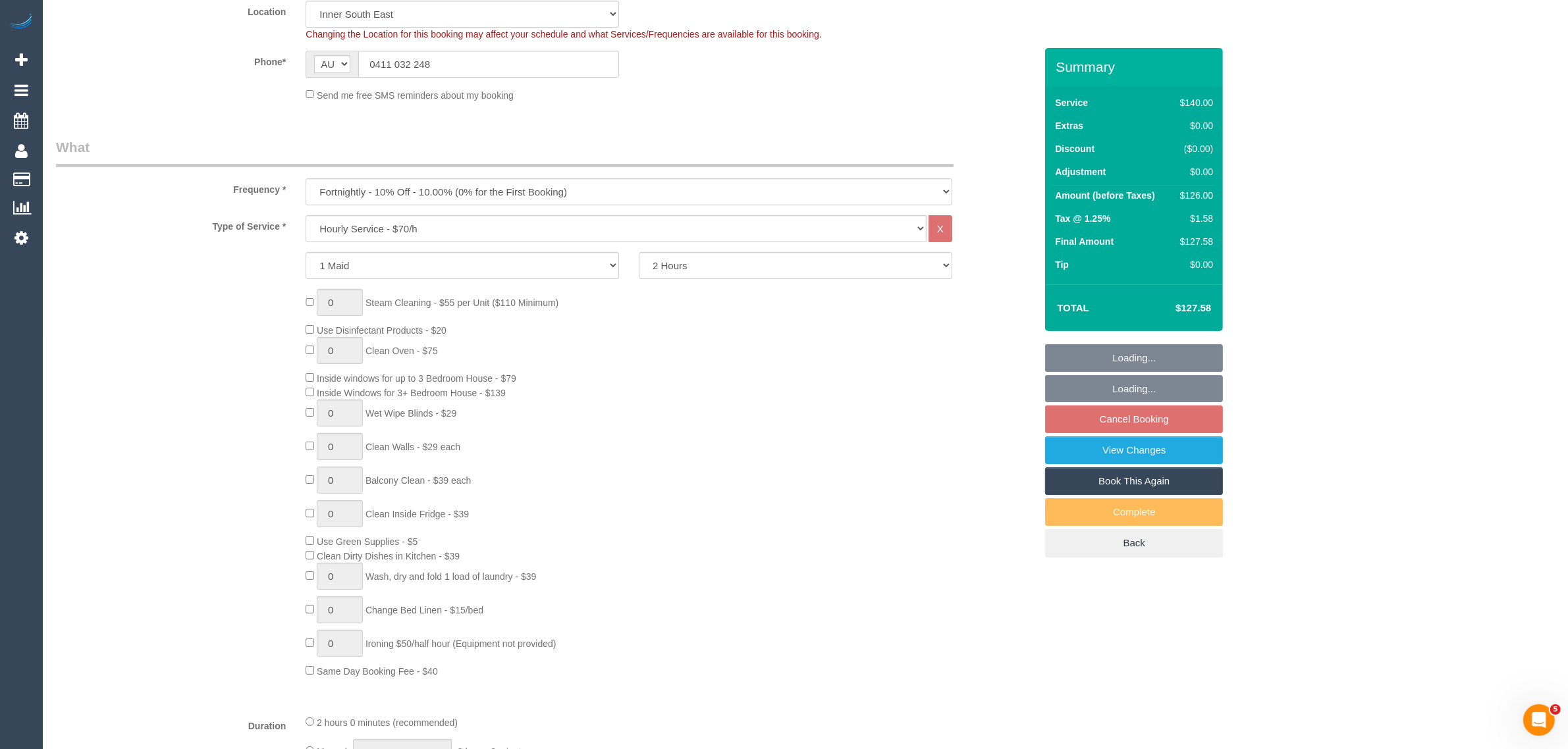
select select "number:11"
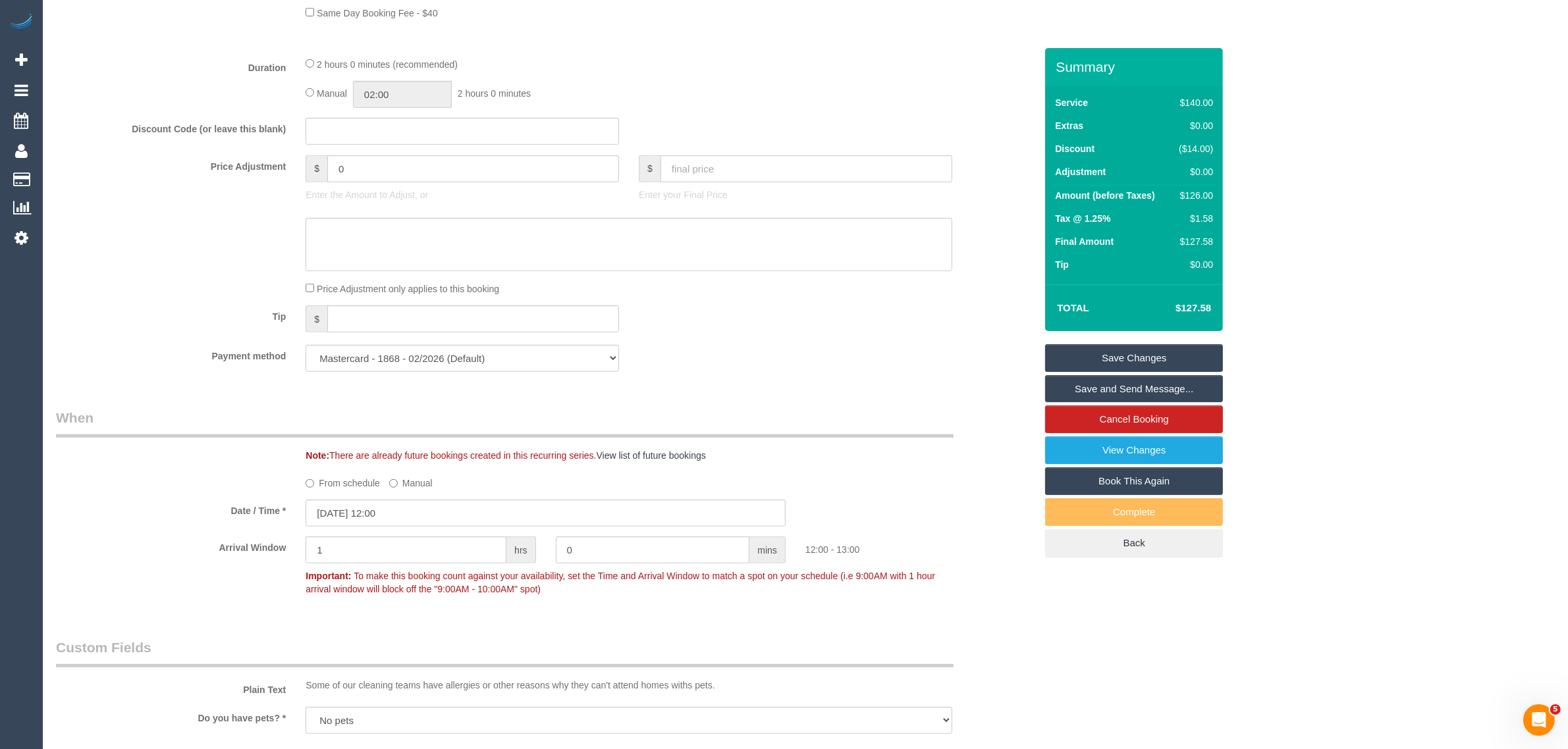
scroll to position [1317, 0]
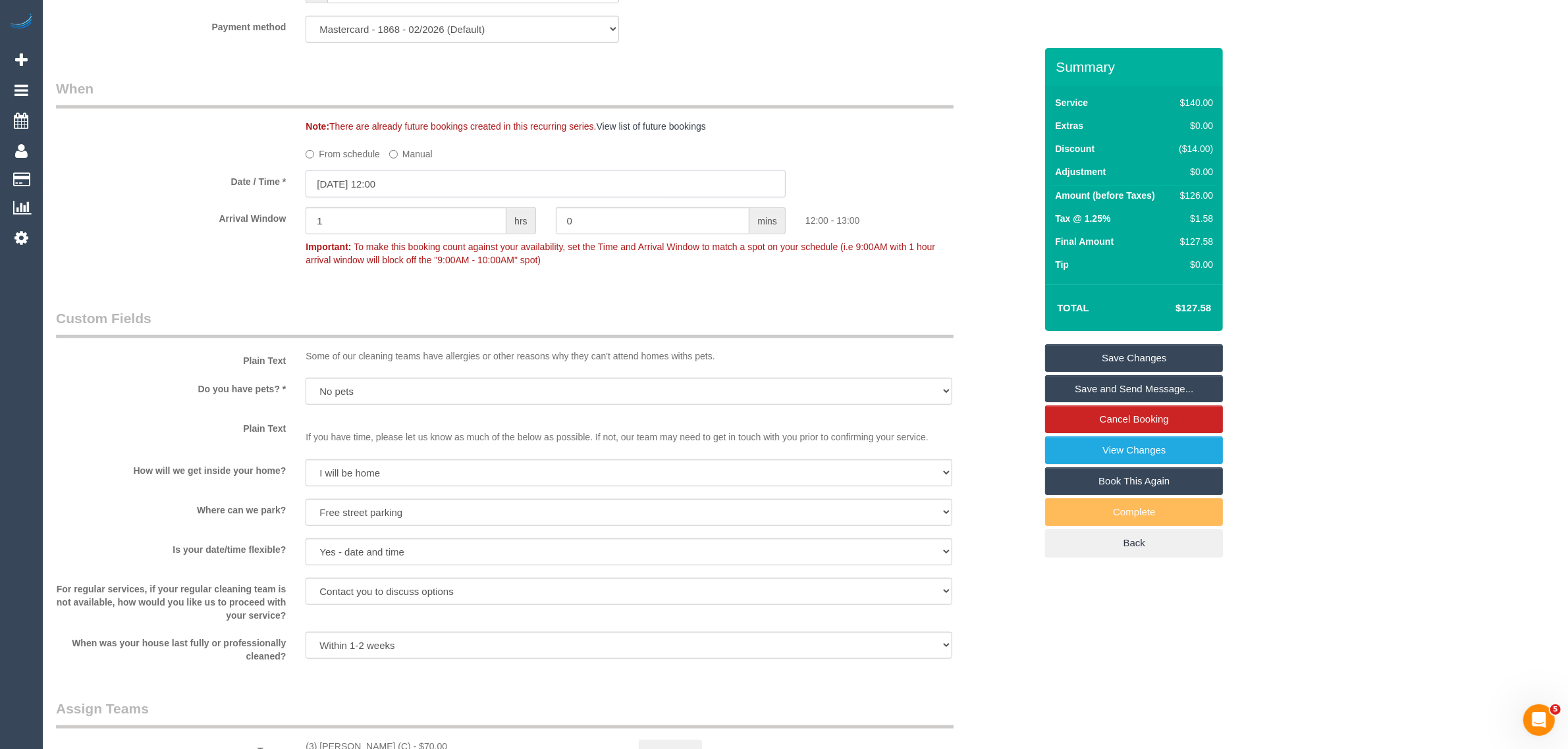
click at [504, 186] on input "17/09/2025 12:00" at bounding box center [545, 184] width 480 height 27
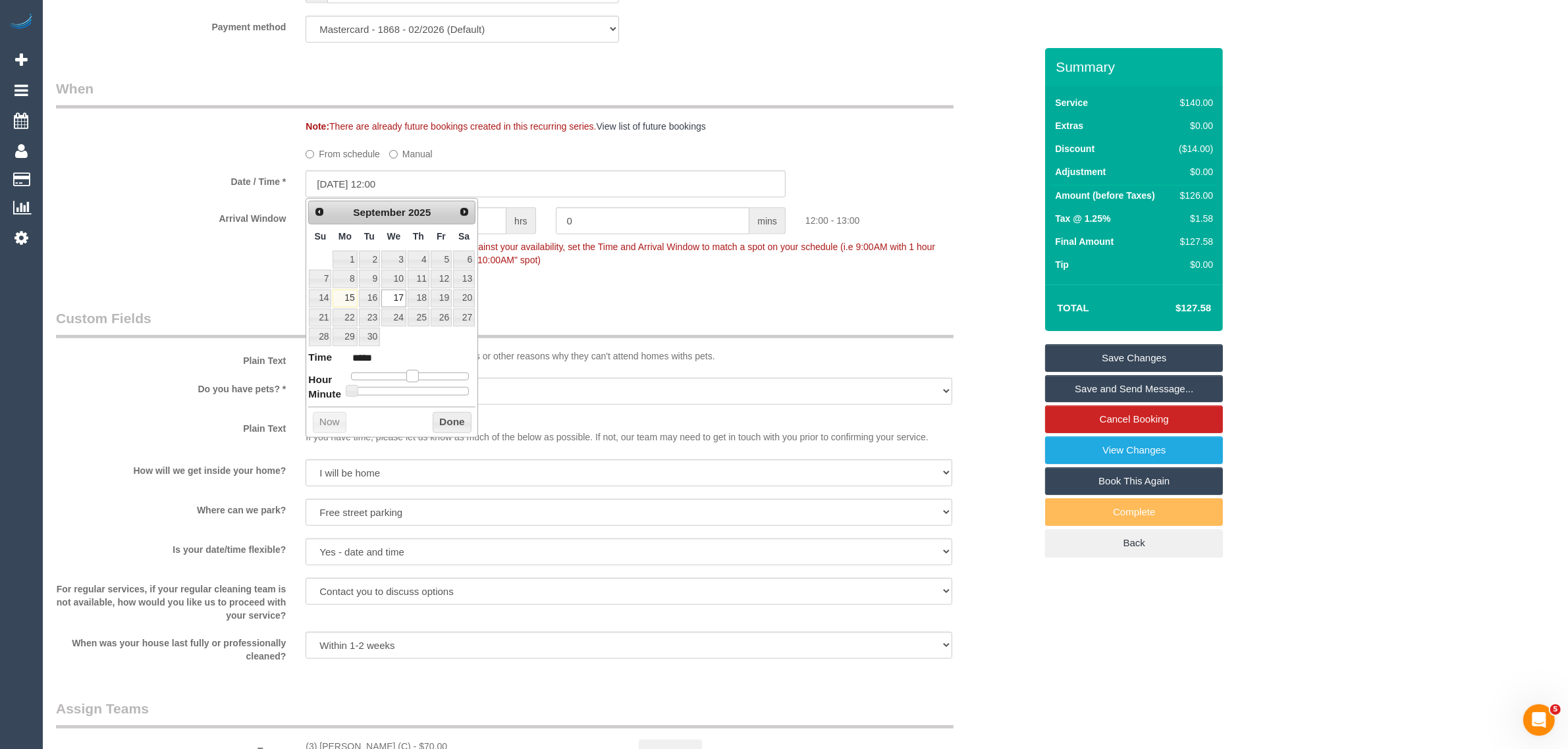
type input "[DATE] 13:00"
type input "*****"
drag, startPoint x: 414, startPoint y: 376, endPoint x: 420, endPoint y: 374, distance: 6.3
click at [420, 374] on span at bounding box center [418, 376] width 12 height 12
click at [445, 422] on button "Done" at bounding box center [452, 422] width 39 height 21
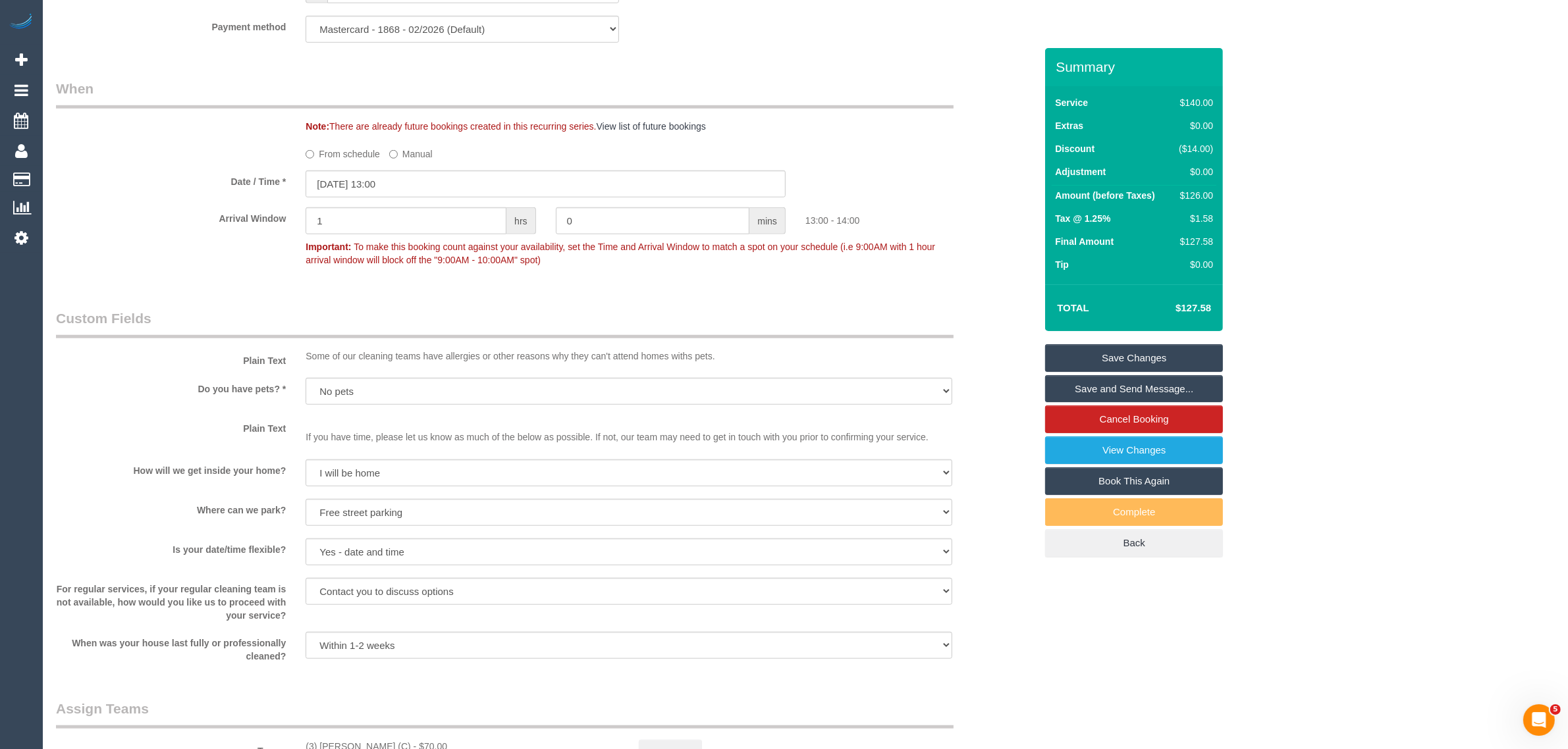
click at [724, 302] on div "Who Email* alison@martalis.com Name * Alison Russell Where Address* 81 Addison …" at bounding box center [546, 24] width 999 height 2585
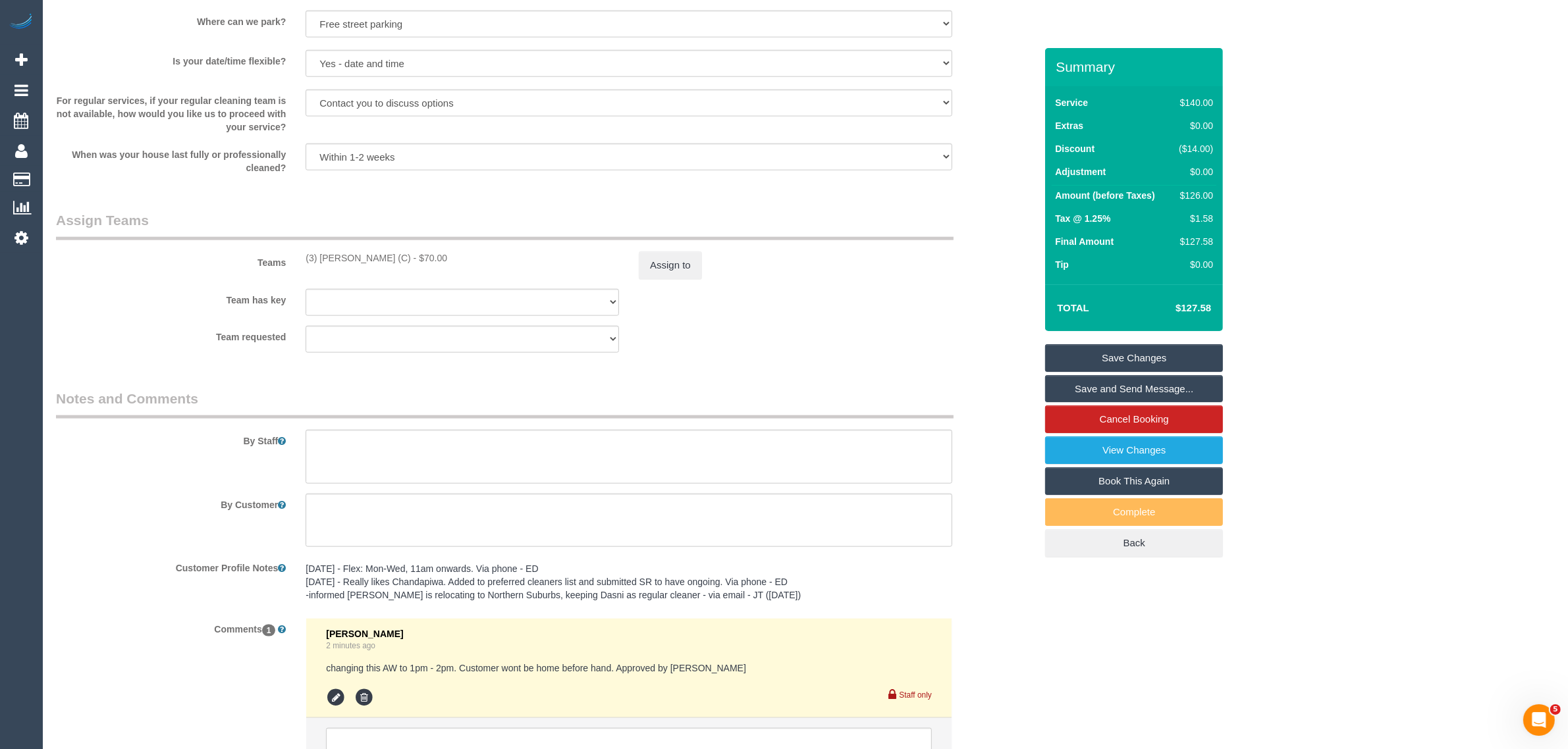
scroll to position [1930, 0]
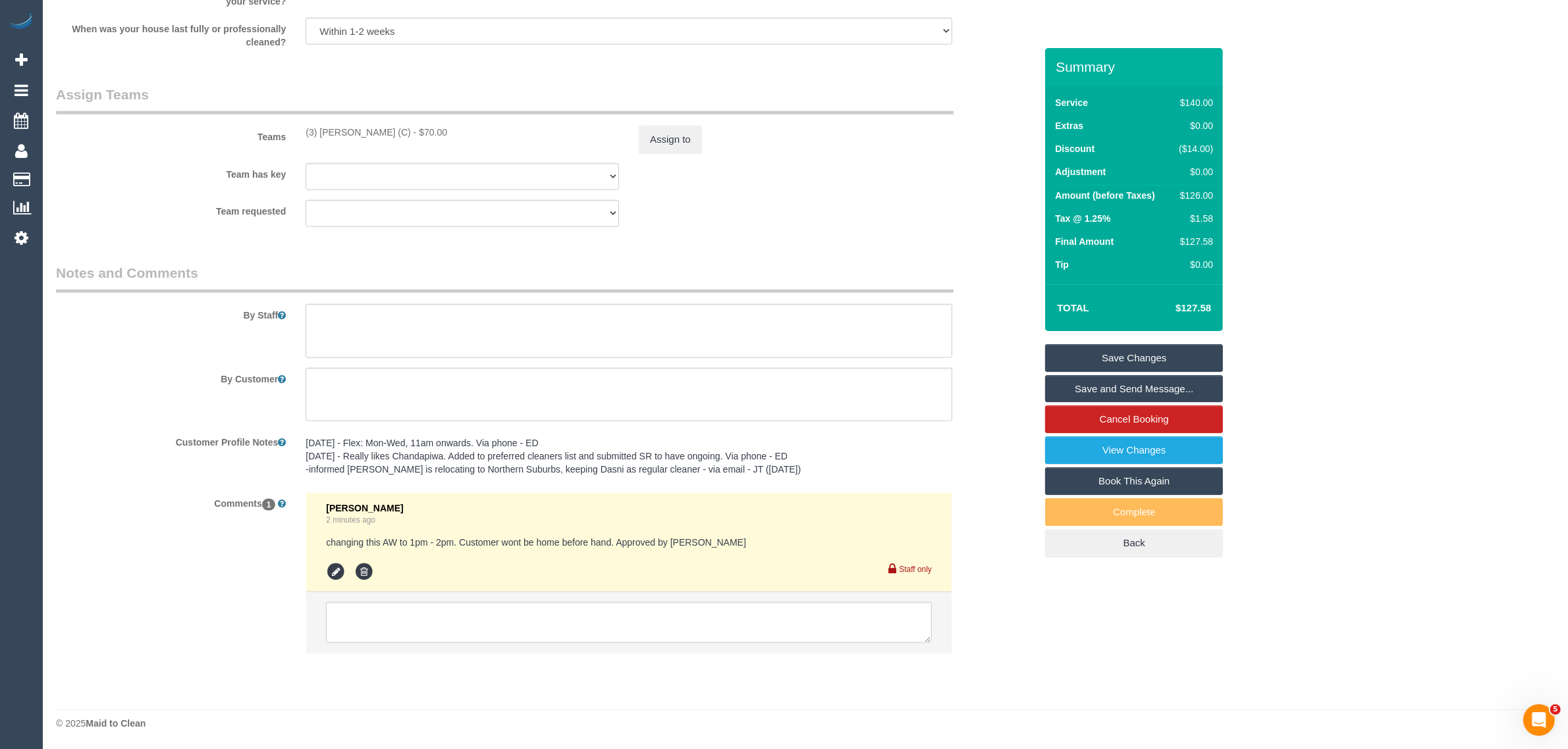
click at [1076, 350] on link "Save Changes" at bounding box center [1134, 358] width 178 height 28
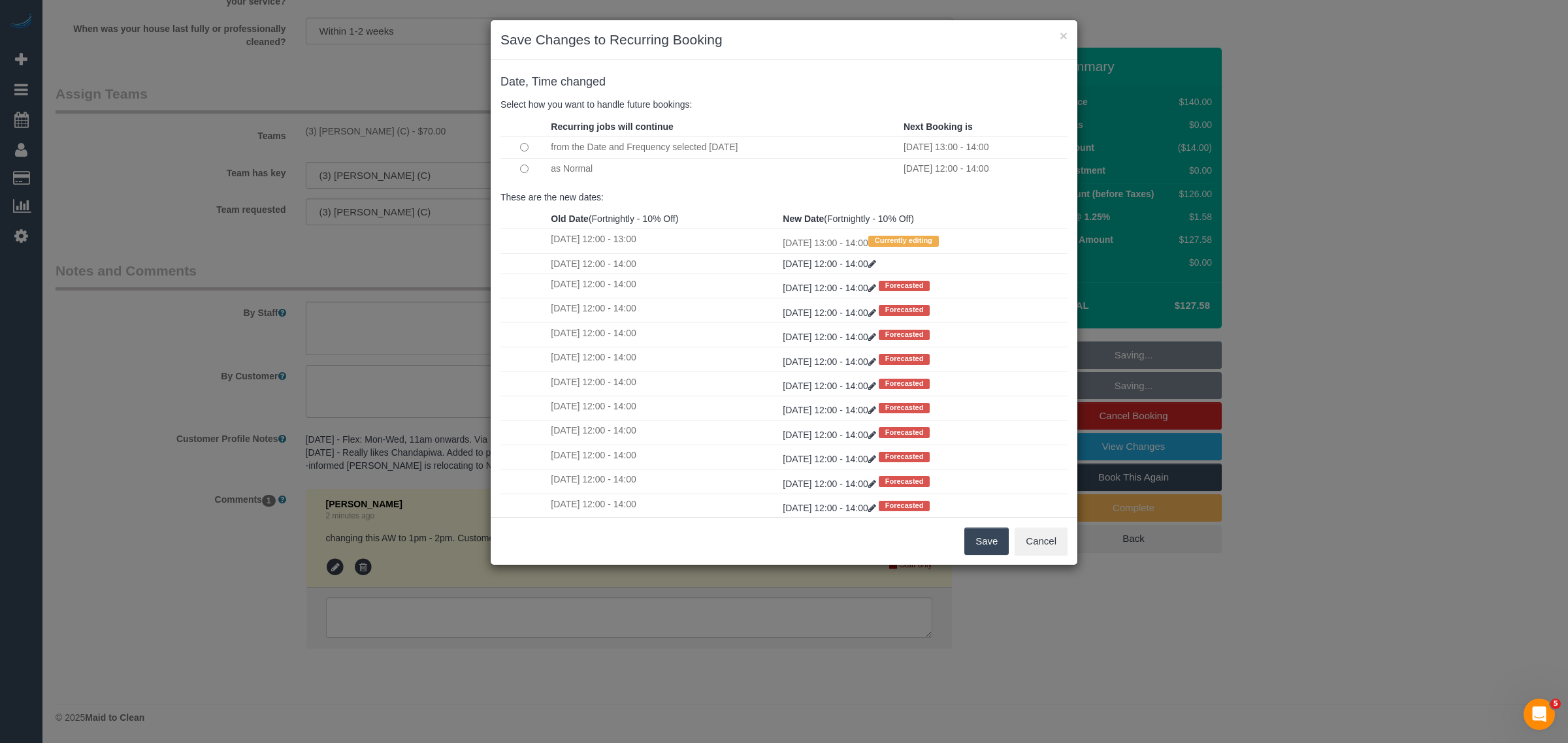
click at [980, 534] on button "Save" at bounding box center [986, 541] width 44 height 28
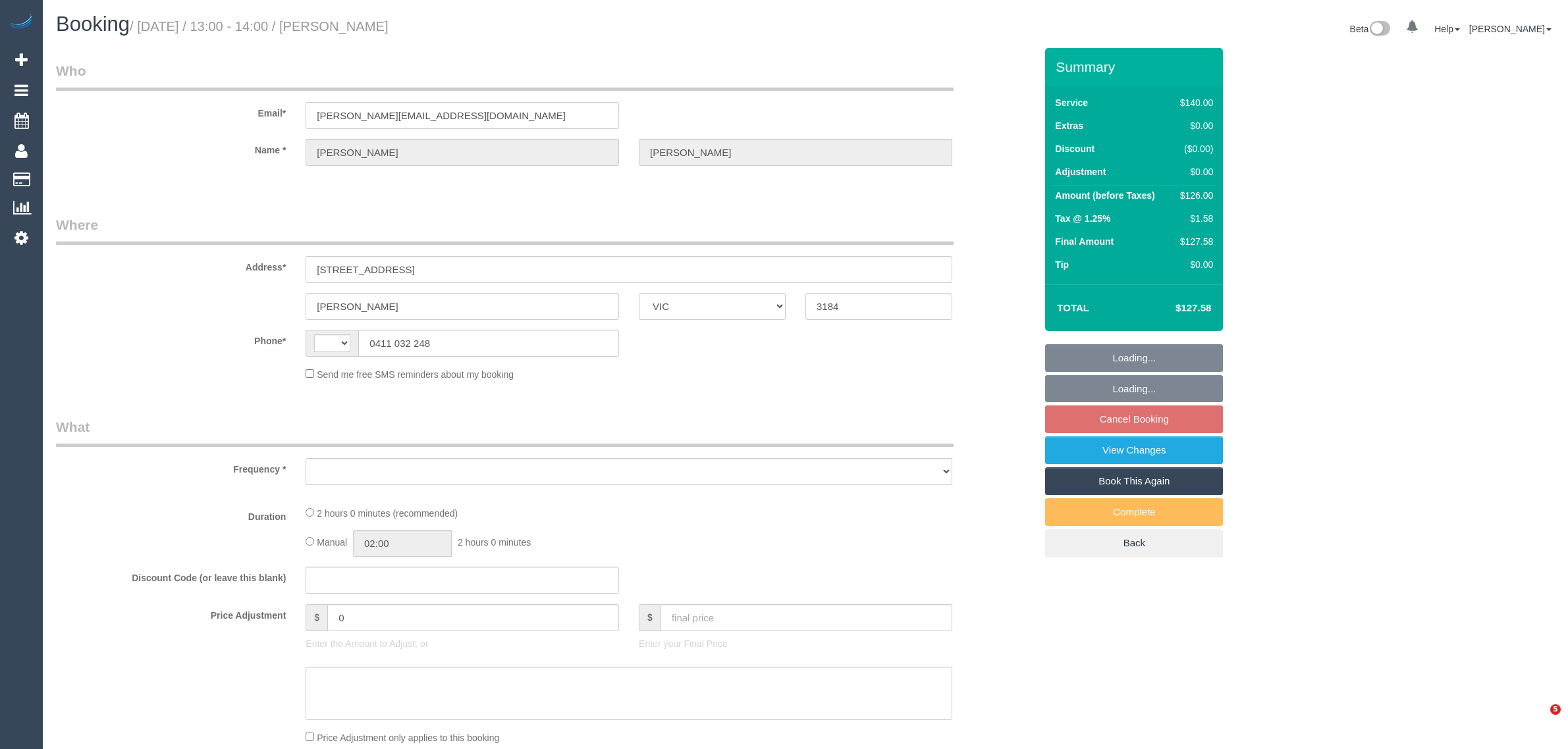
select select "VIC"
click at [363, 26] on h1 "Booking / [DATE] / 13:00 - 14:00 / [PERSON_NAME]" at bounding box center [426, 24] width 739 height 22
select select "string:AU"
select select "object:594"
select select "string:stripe-pm_1PkfAL2GScqysDRVzj7AGl1Q"
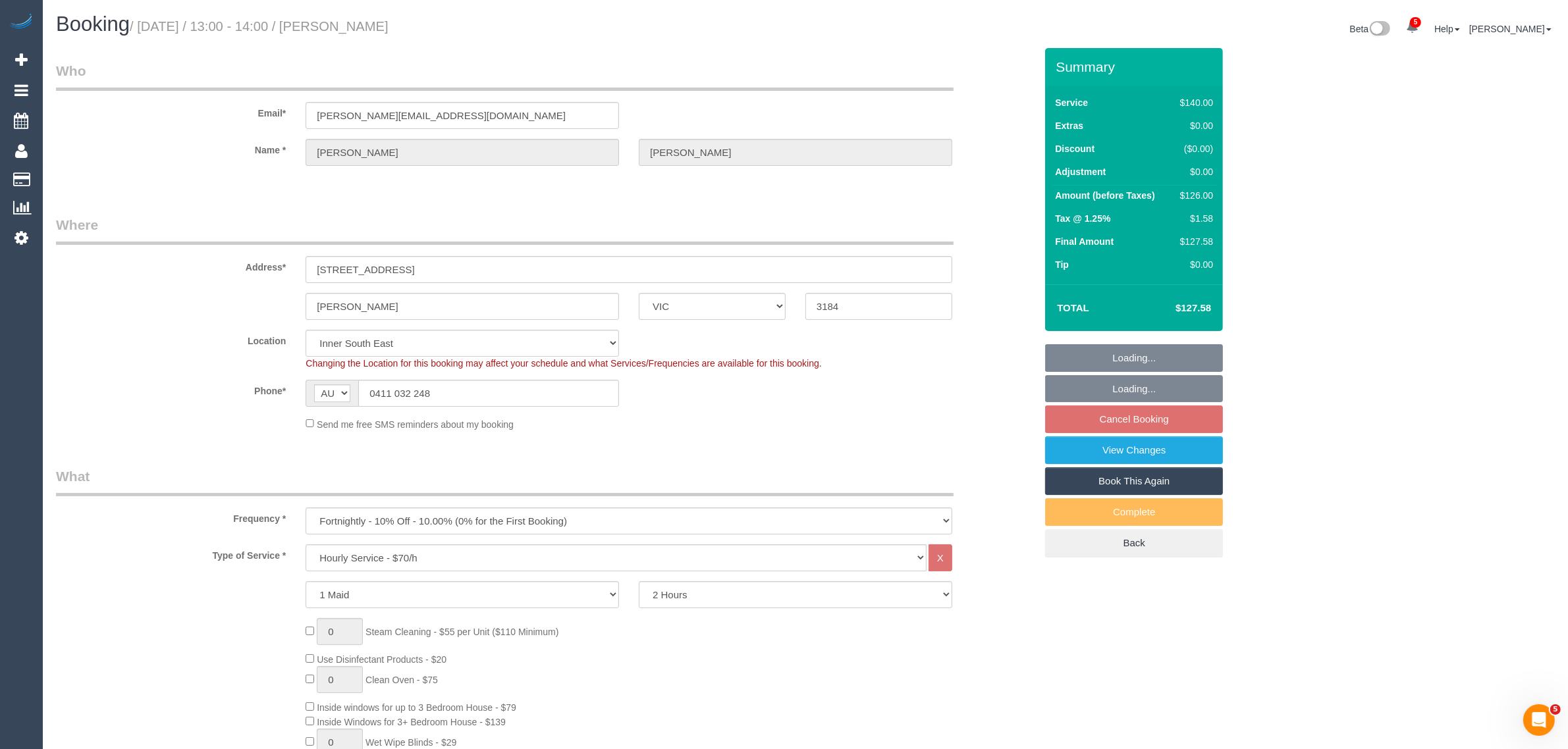
select select "object:1508"
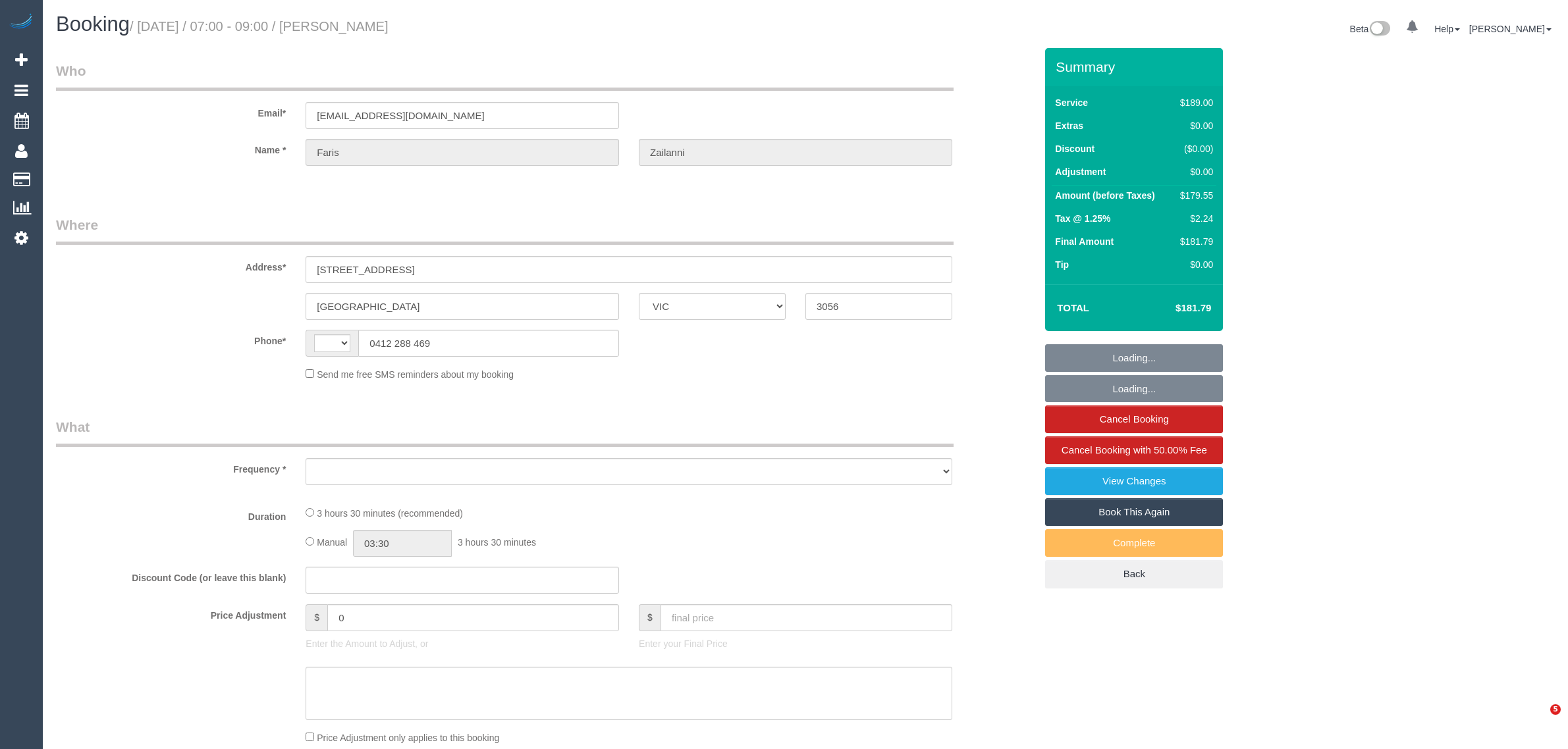
select select "VIC"
select select "string:AU"
select select "object:577"
select select "string:stripe-pm_1Pn7RG2GScqysDRVw11QzItn"
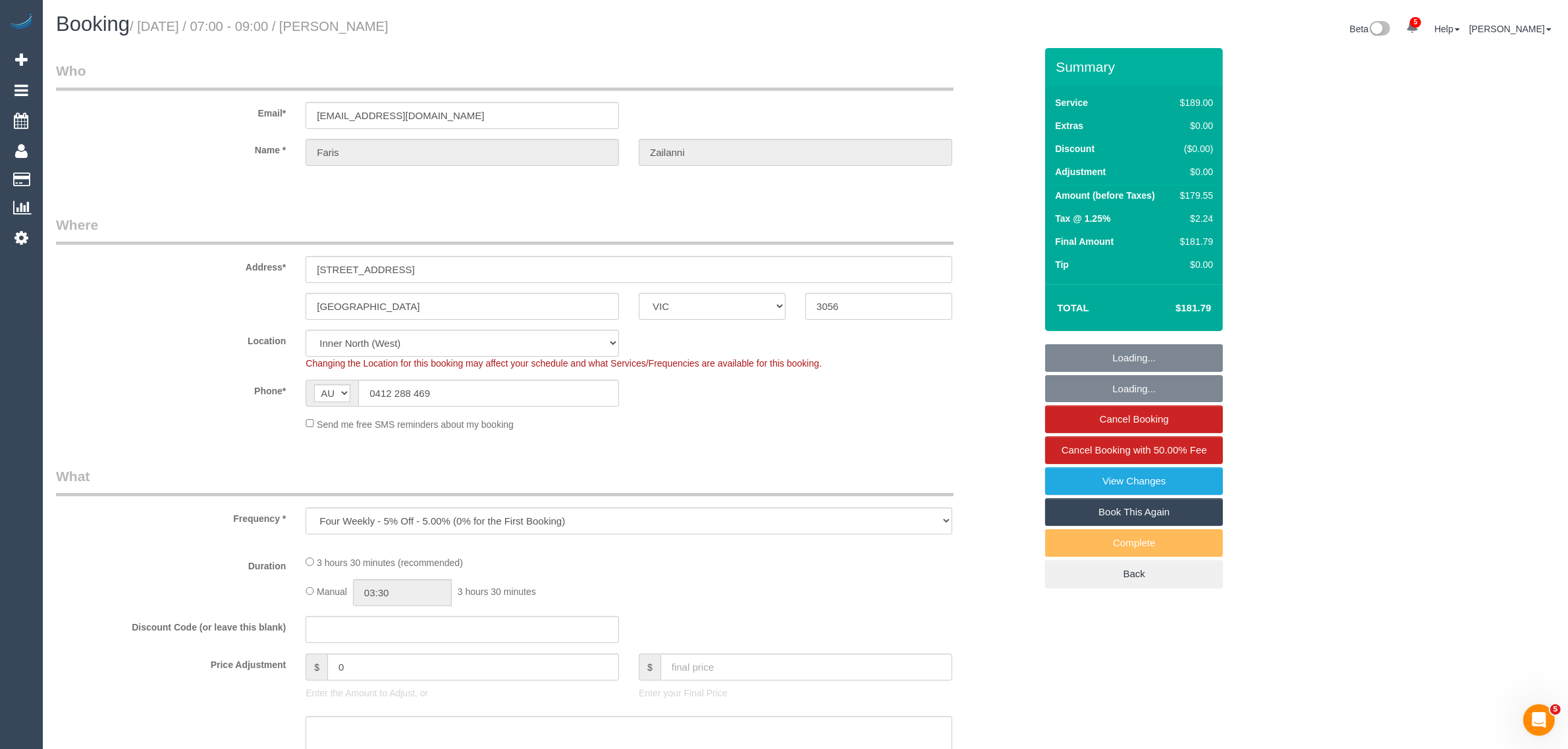
select select "number:28"
select select "number:14"
select select "number:19"
select select "number:24"
select select "number:34"
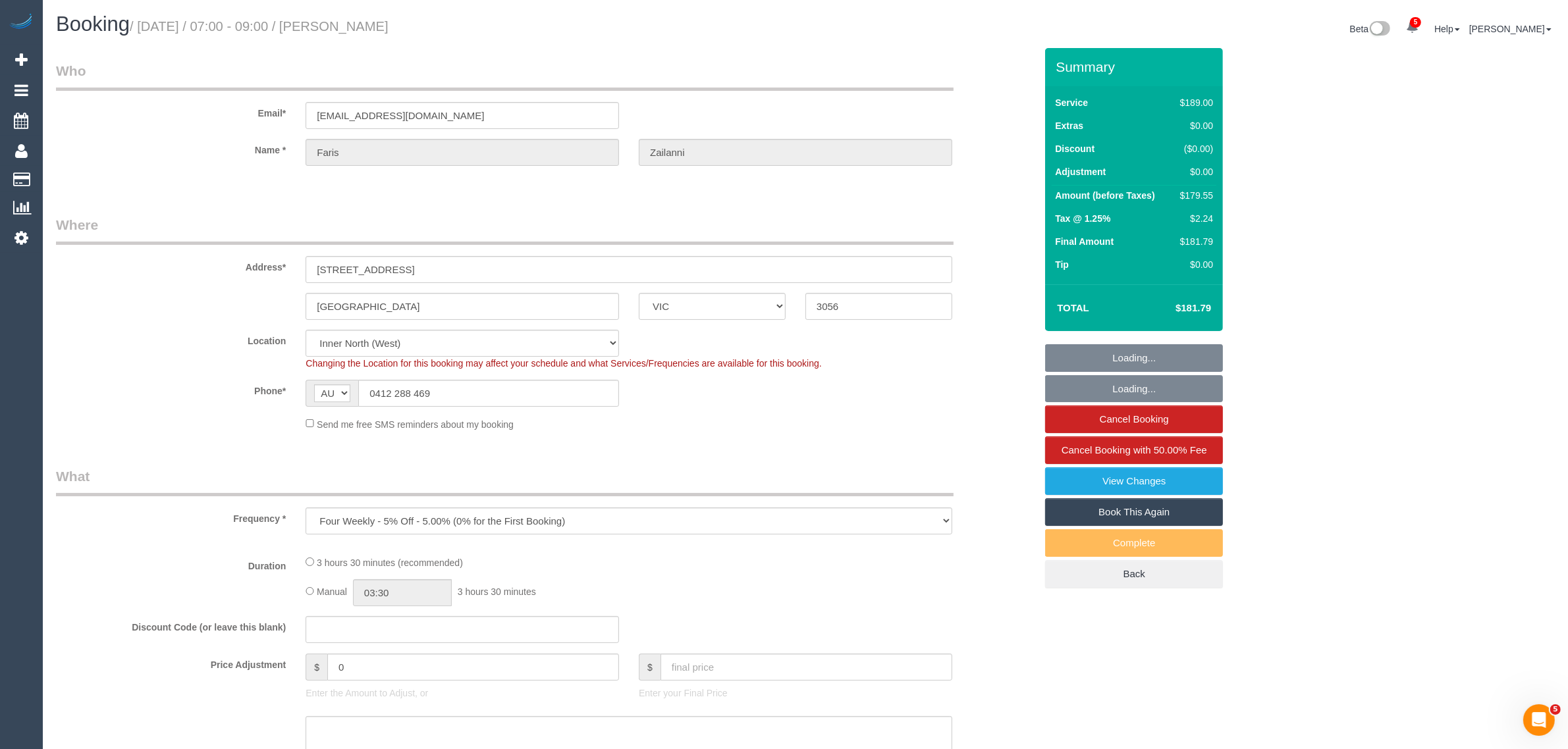
select select "number:26"
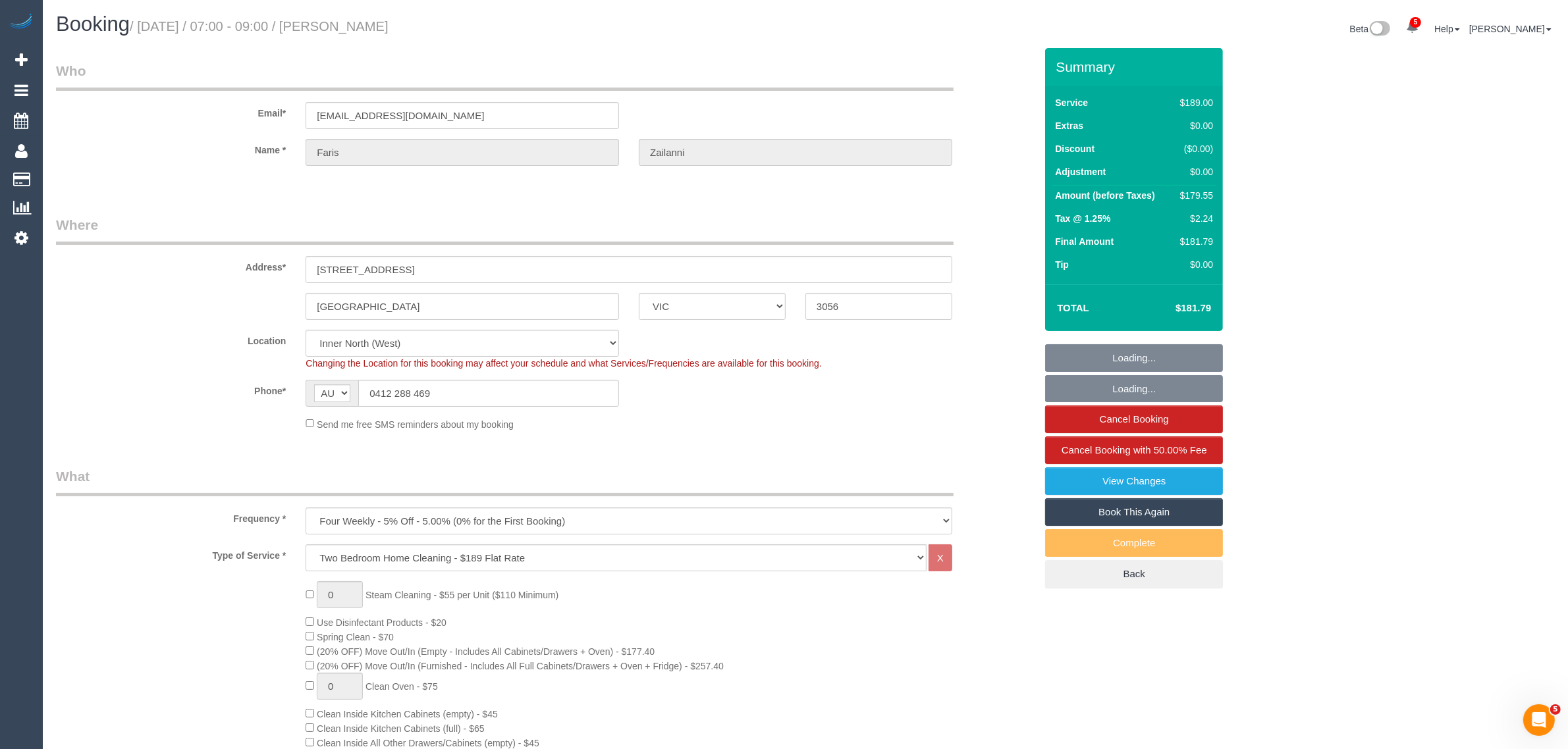
select select "object:826"
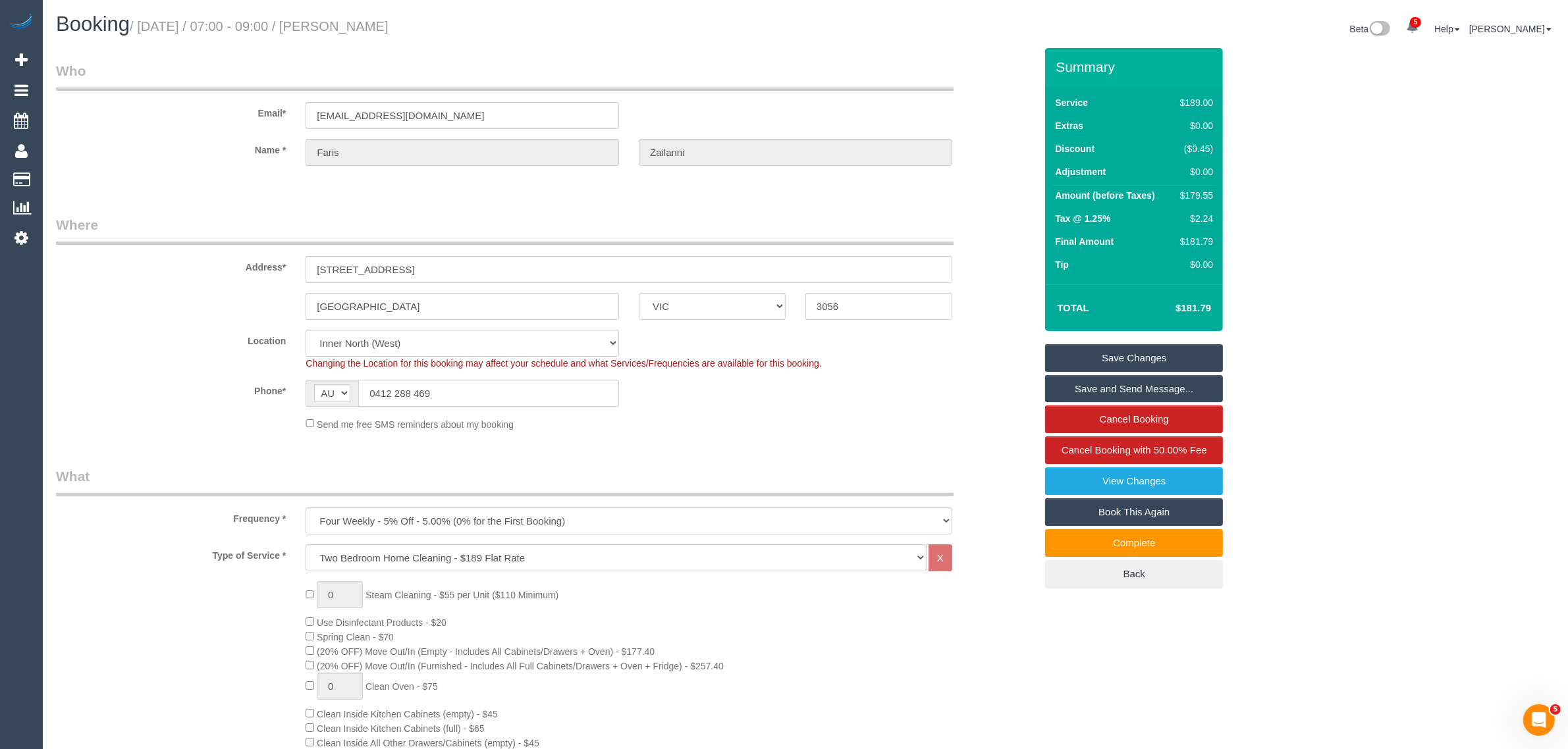
click at [464, 392] on input "0412 288 469" at bounding box center [488, 393] width 261 height 27
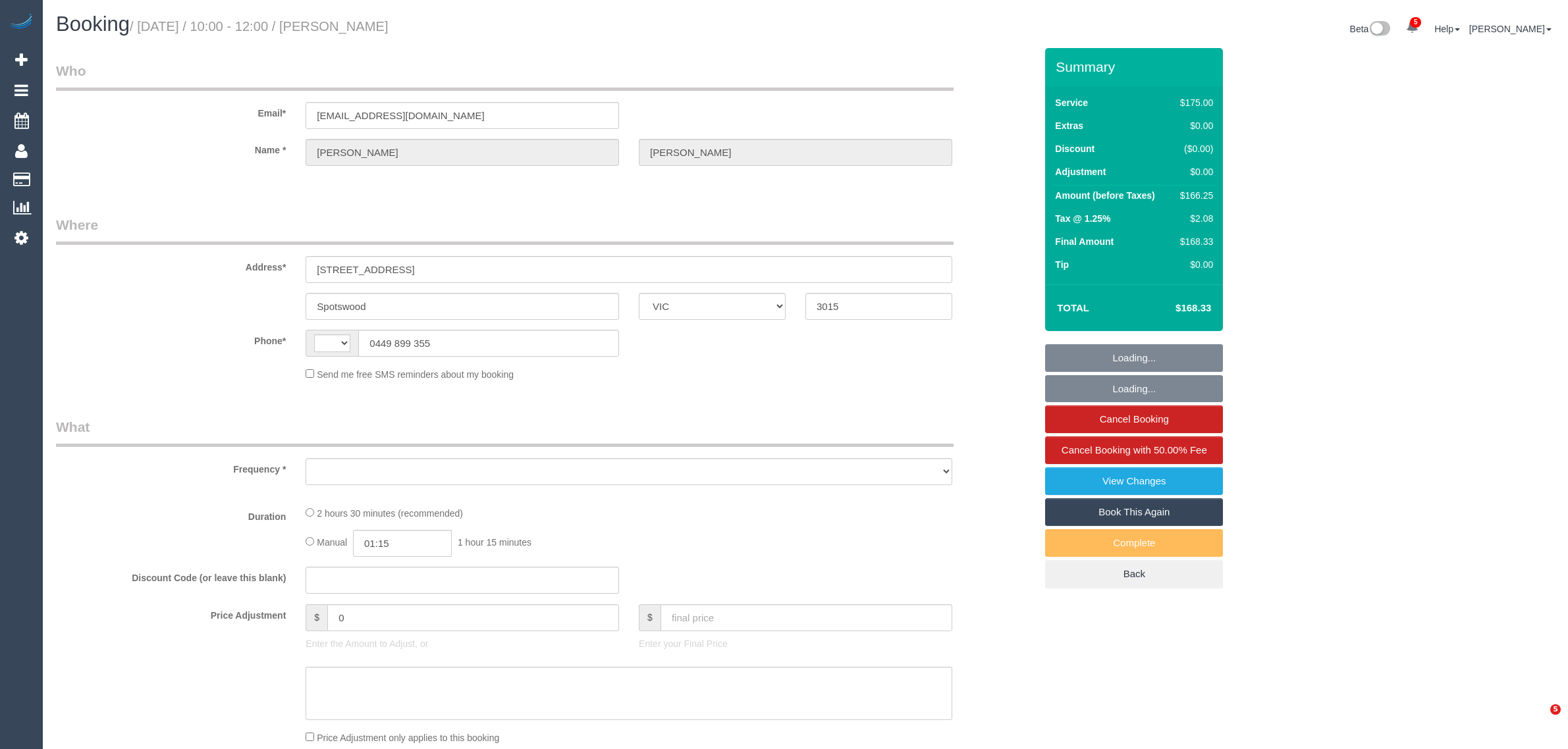
select select "VIC"
select select "string:stripe-pm_1QWq5x2GScqysDRVc5cXjjBE"
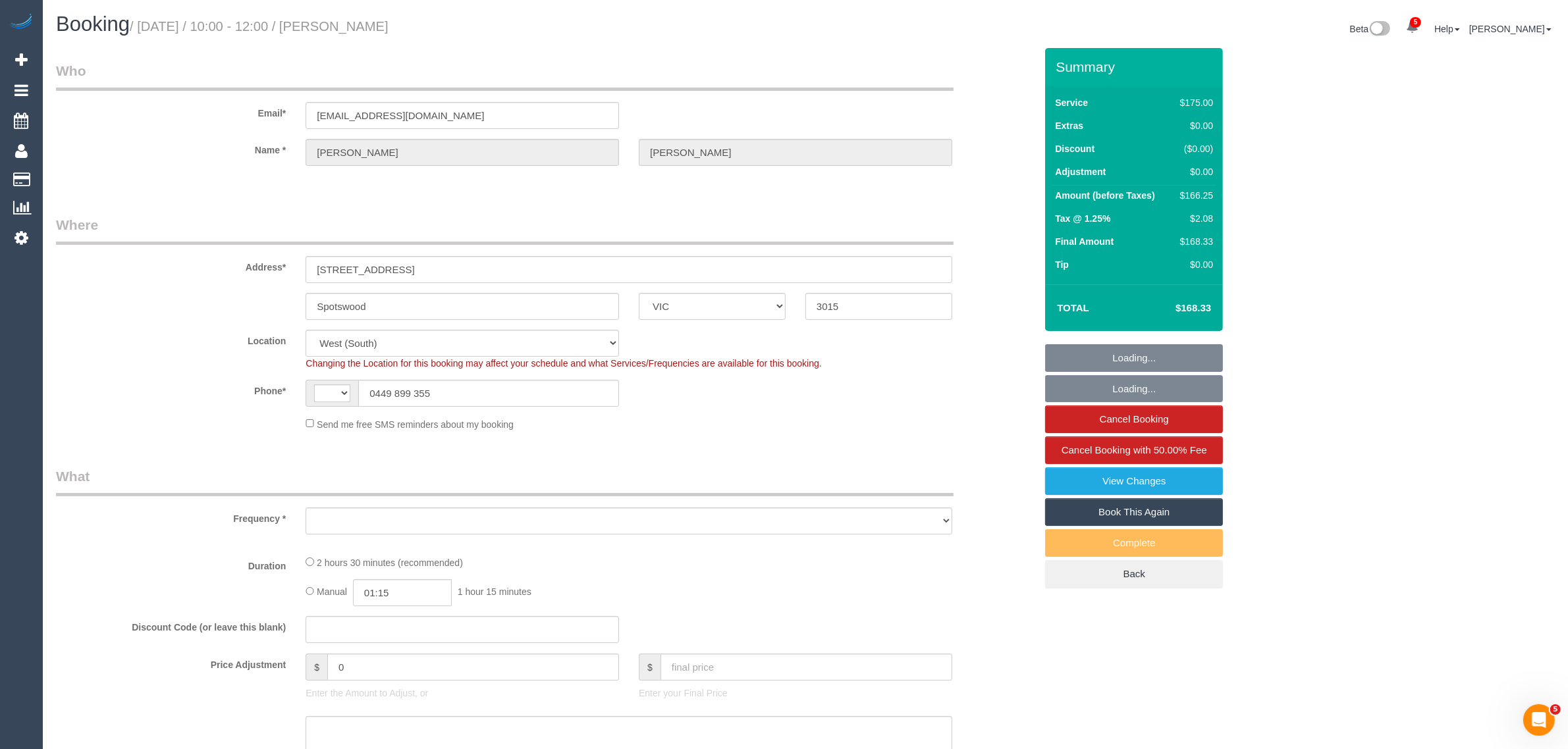
select select "string:AU"
select select "object:579"
click at [507, 401] on input "0449 899 355" at bounding box center [488, 393] width 261 height 27
select select "150"
select select "number:27"
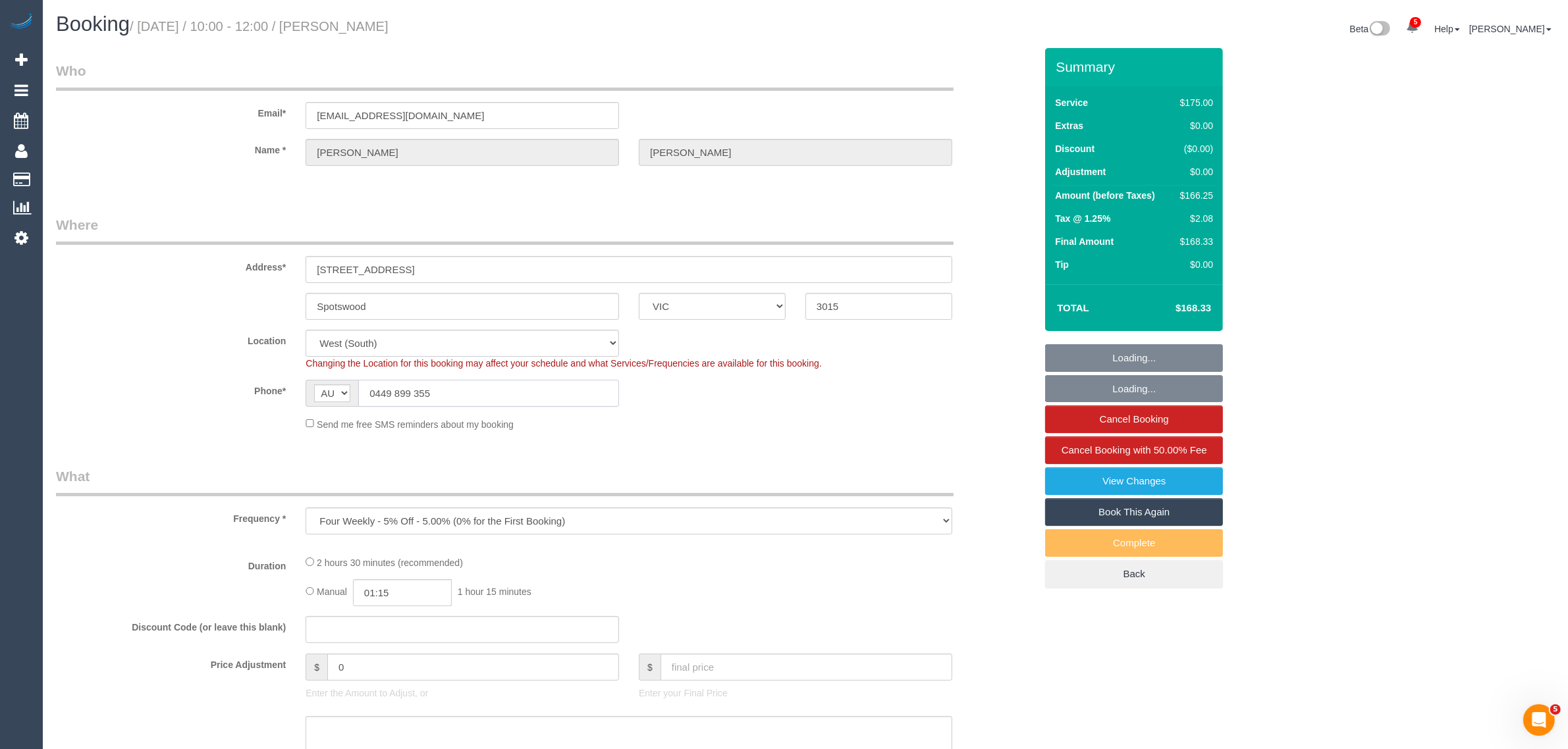
select select "number:14"
select select "number:19"
select select "number:36"
select select "number:35"
select select "number:11"
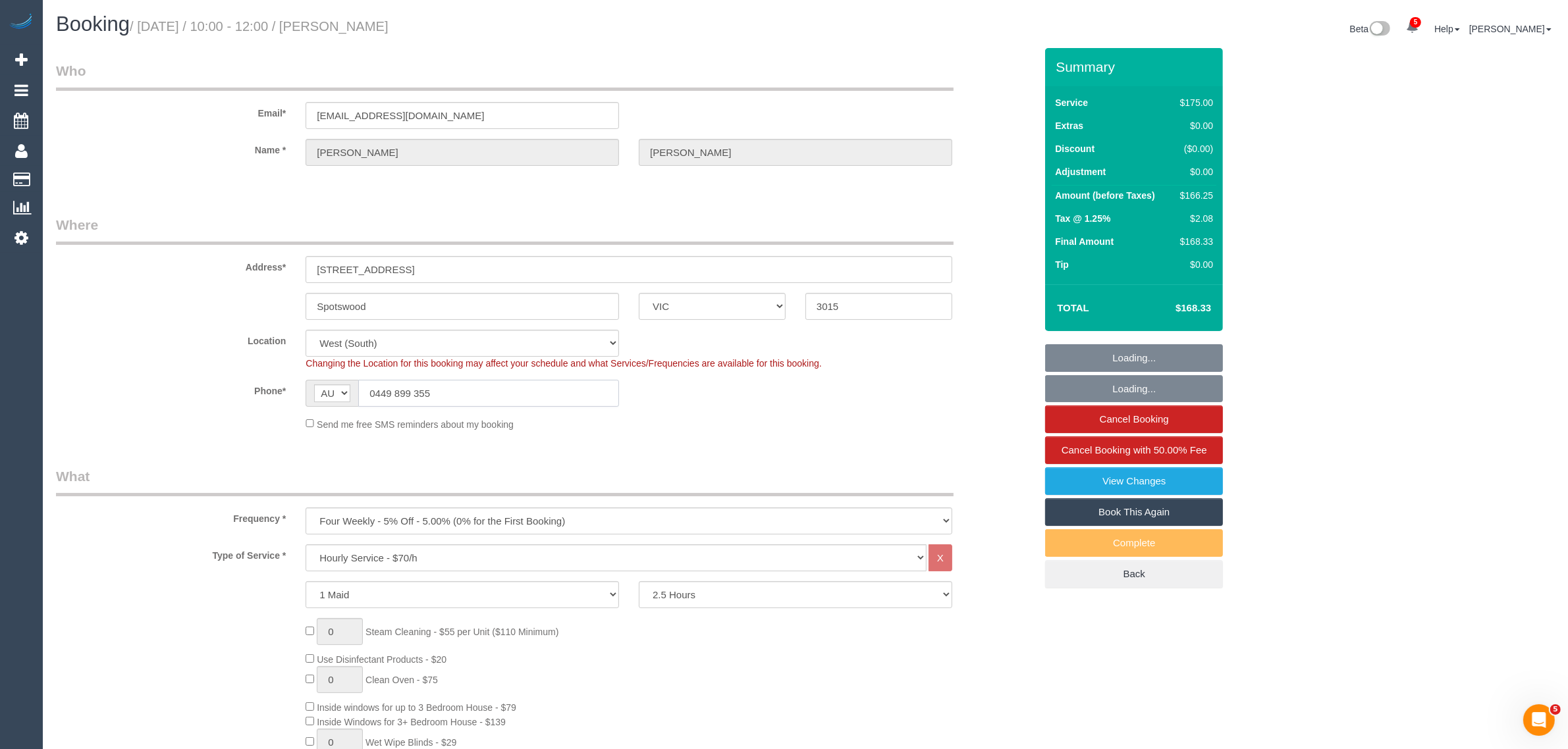
select select "object:752"
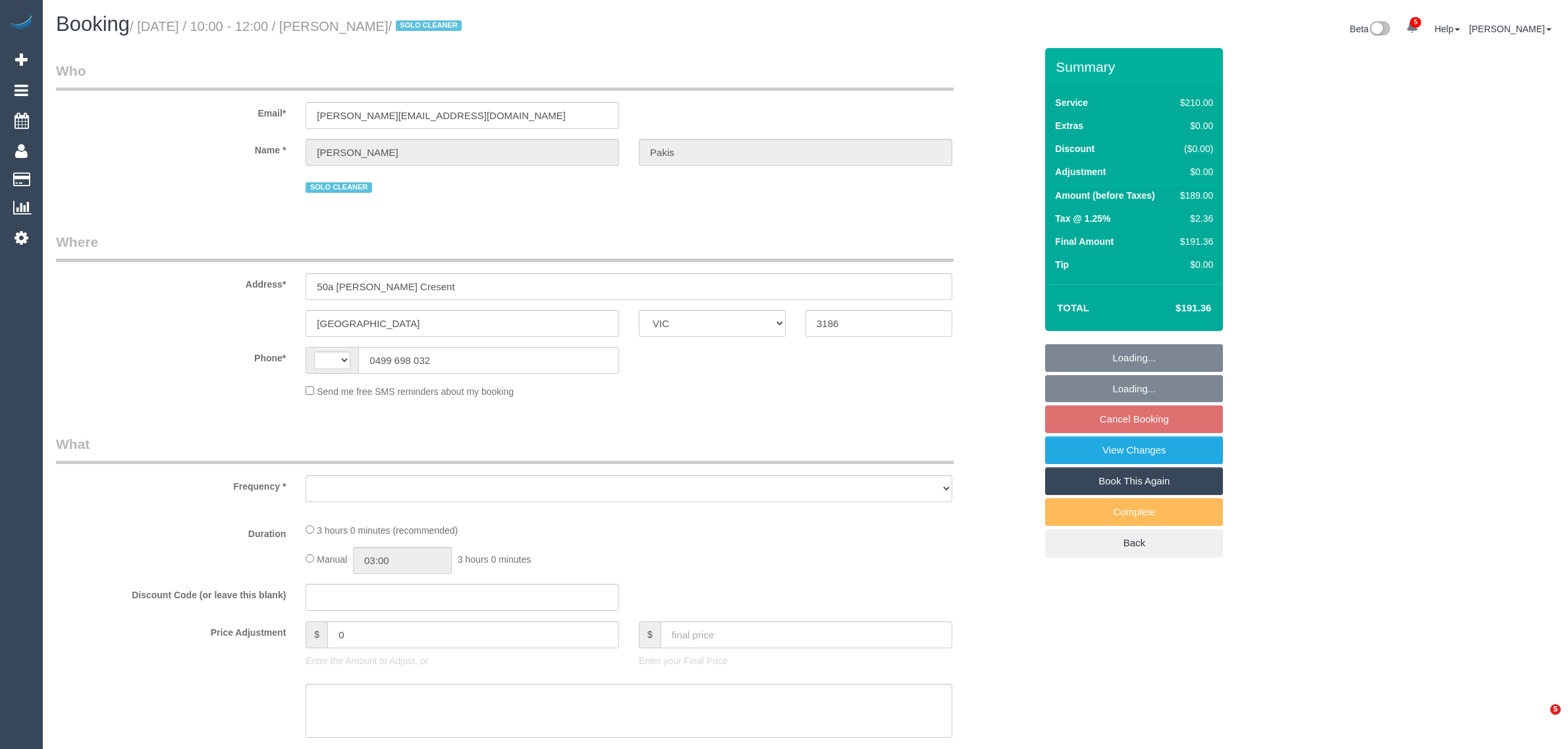
select select "VIC"
select select "object:335"
select select "string:stripe-pm_1RdgU52GScqysDRVNxvFkaYN"
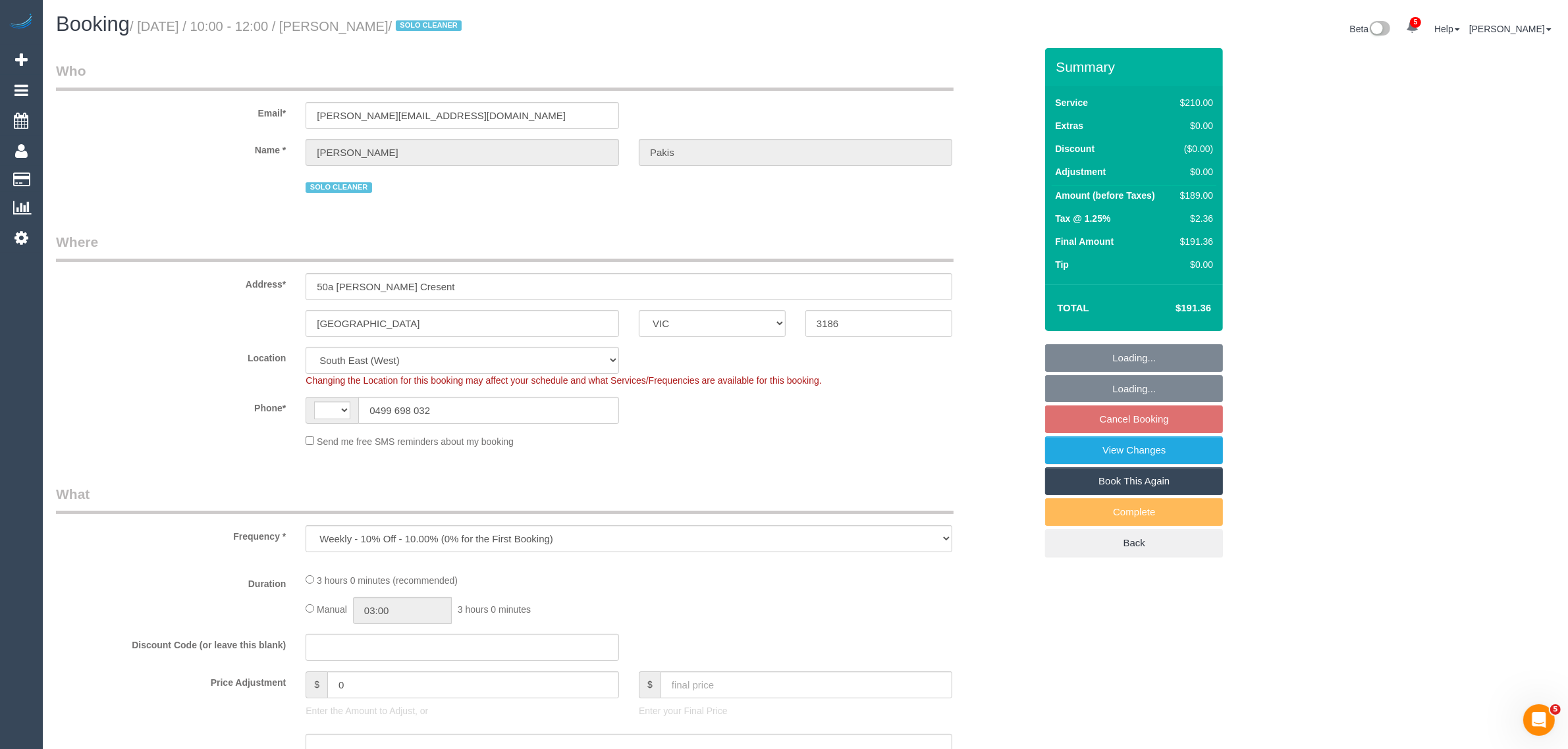
select select "string:AU"
select select "number:27"
select select "number:14"
select select "number:19"
select select "number:36"
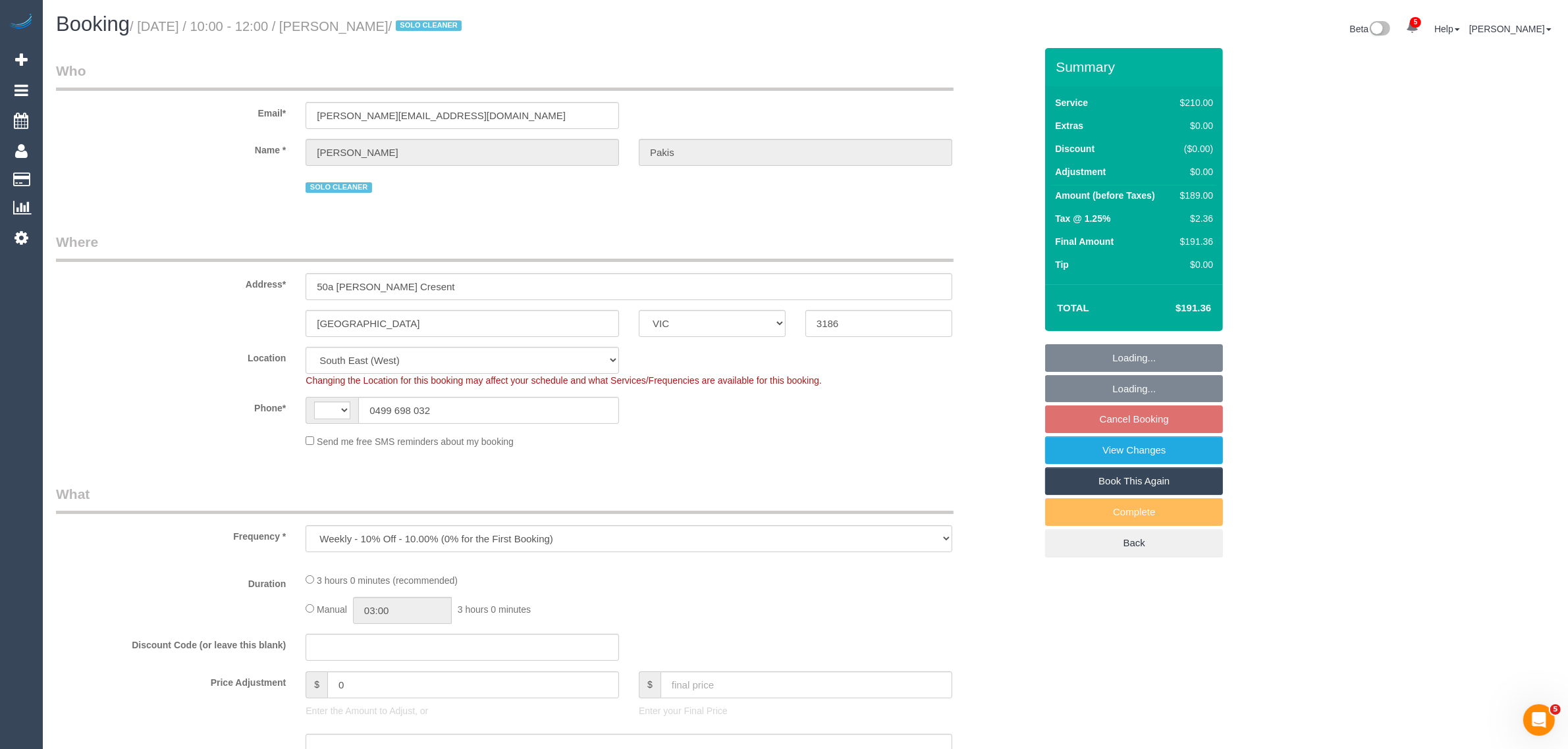
select select "number:35"
select select "object:735"
select select "180"
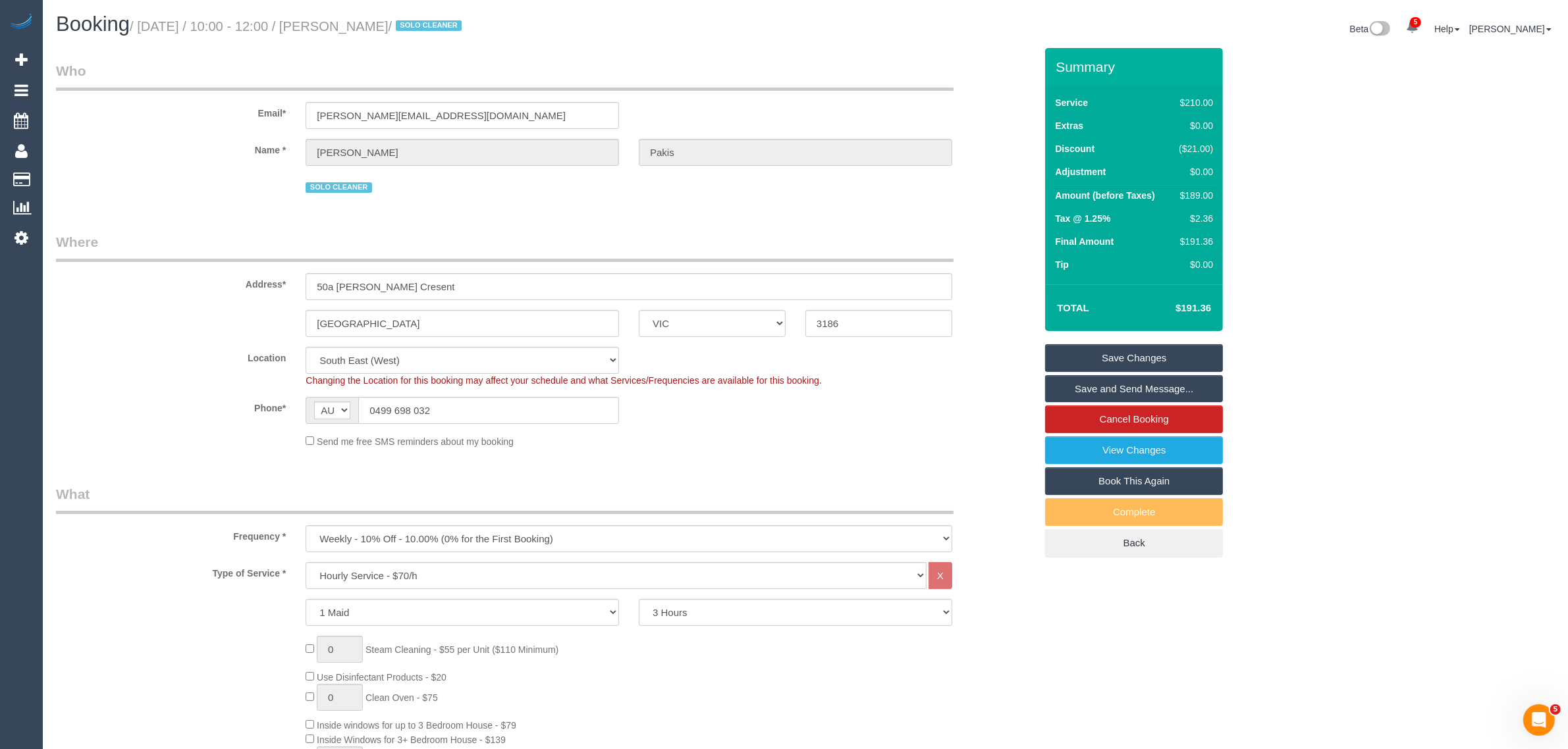
click at [1055, 410] on link "Cancel Booking" at bounding box center [1134, 419] width 178 height 28
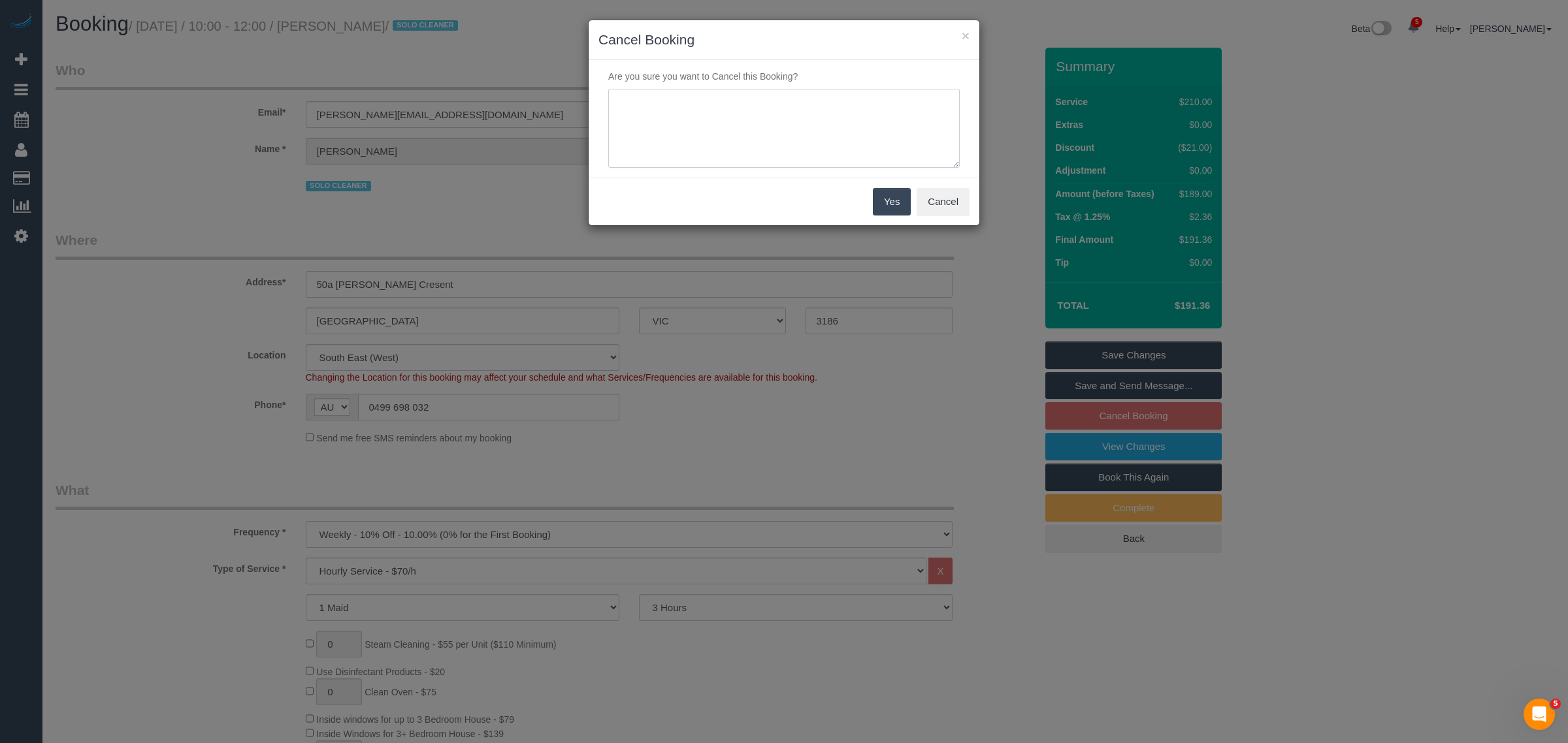
click at [779, 109] on textarea at bounding box center [784, 128] width 351 height 80
type textarea "customer decided to skip via txt - KA"
click at [893, 217] on div "Yes Cancel" at bounding box center [784, 201] width 391 height 48
click at [884, 193] on button "Yes" at bounding box center [892, 201] width 38 height 28
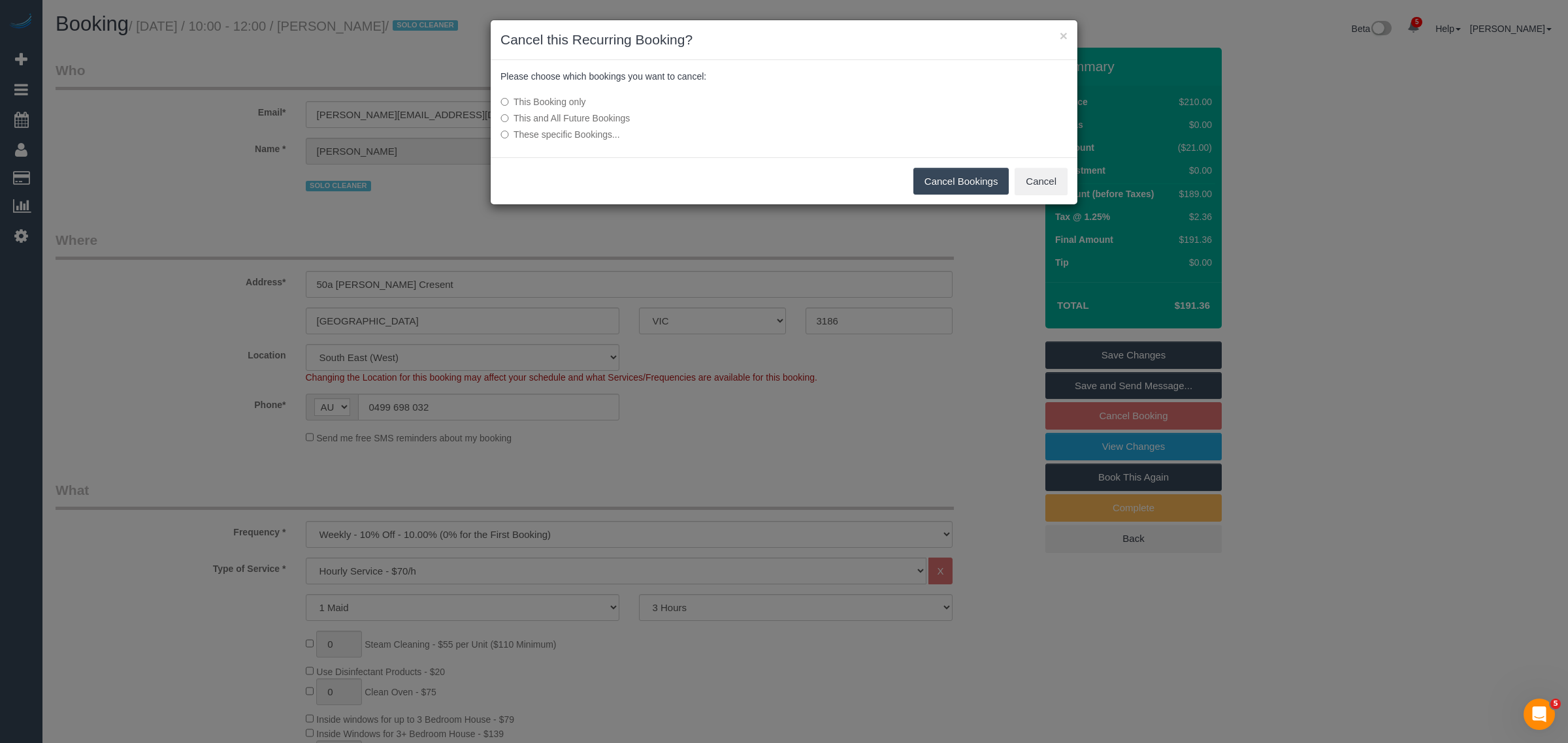
click at [942, 174] on button "Cancel Bookings" at bounding box center [961, 181] width 96 height 28
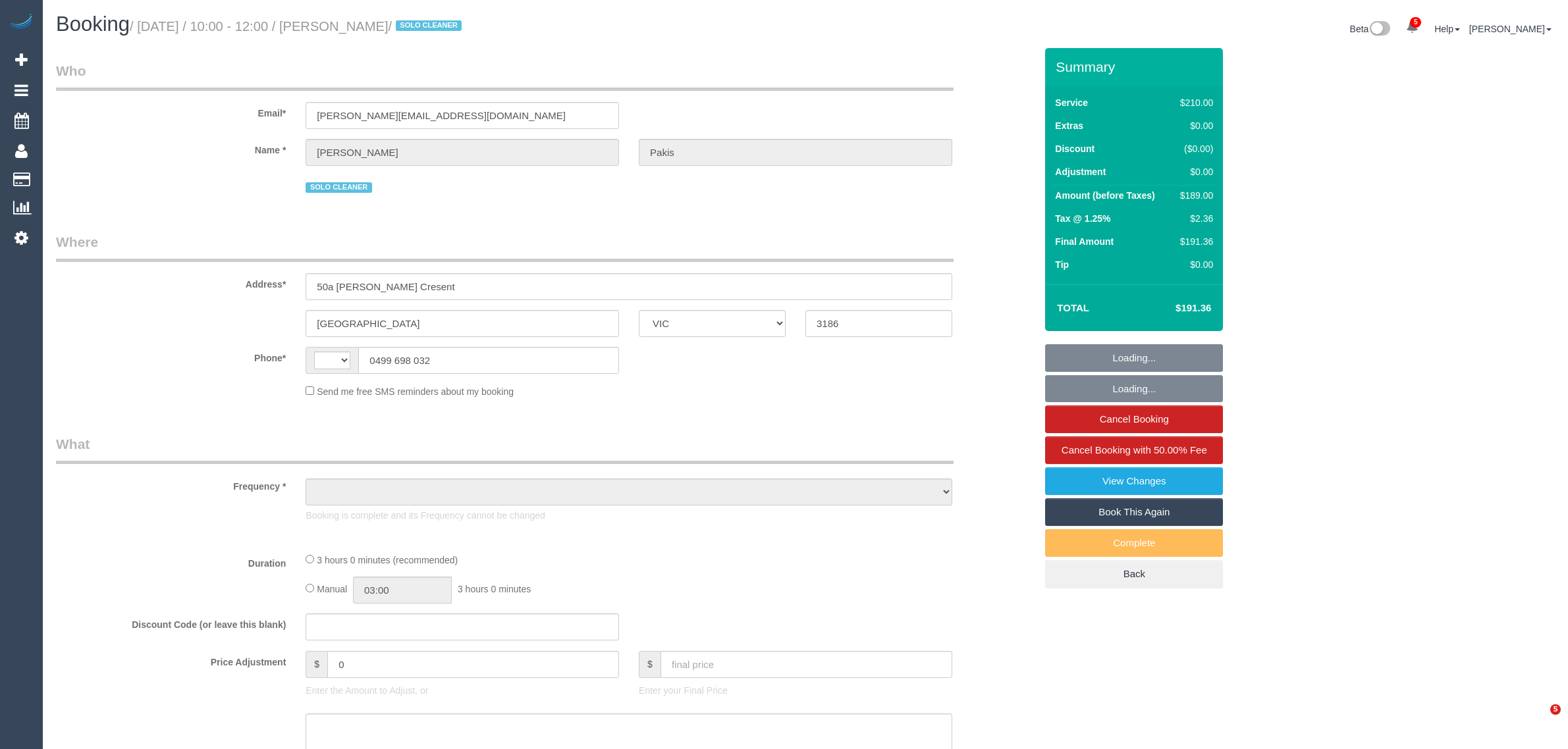
select select "VIC"
select select "object:344"
select select "string:stripe-pm_1RdgU52GScqysDRVNxvFkaYN"
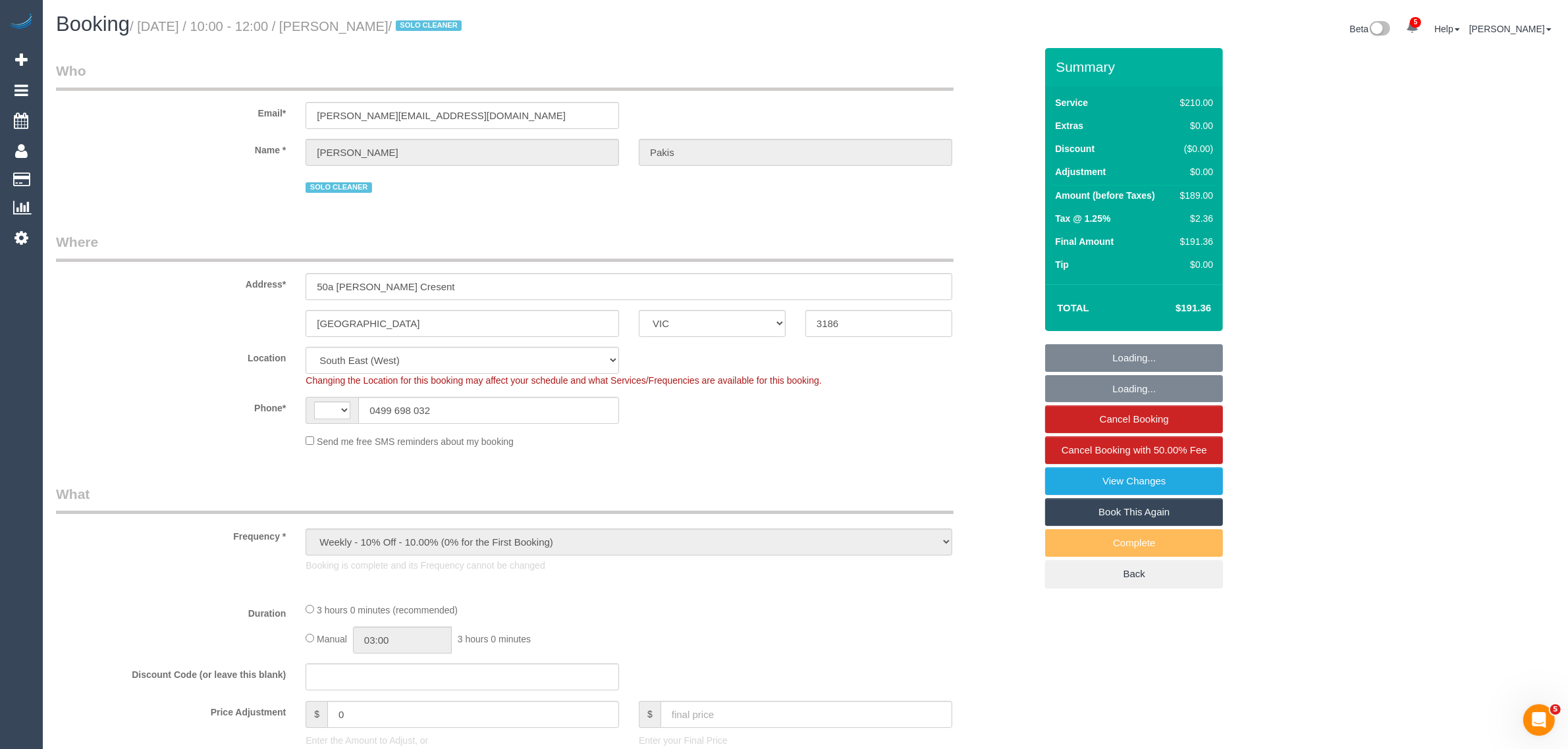
select select "string:AU"
select select "object:602"
select select "180"
select select "number:27"
select select "number:14"
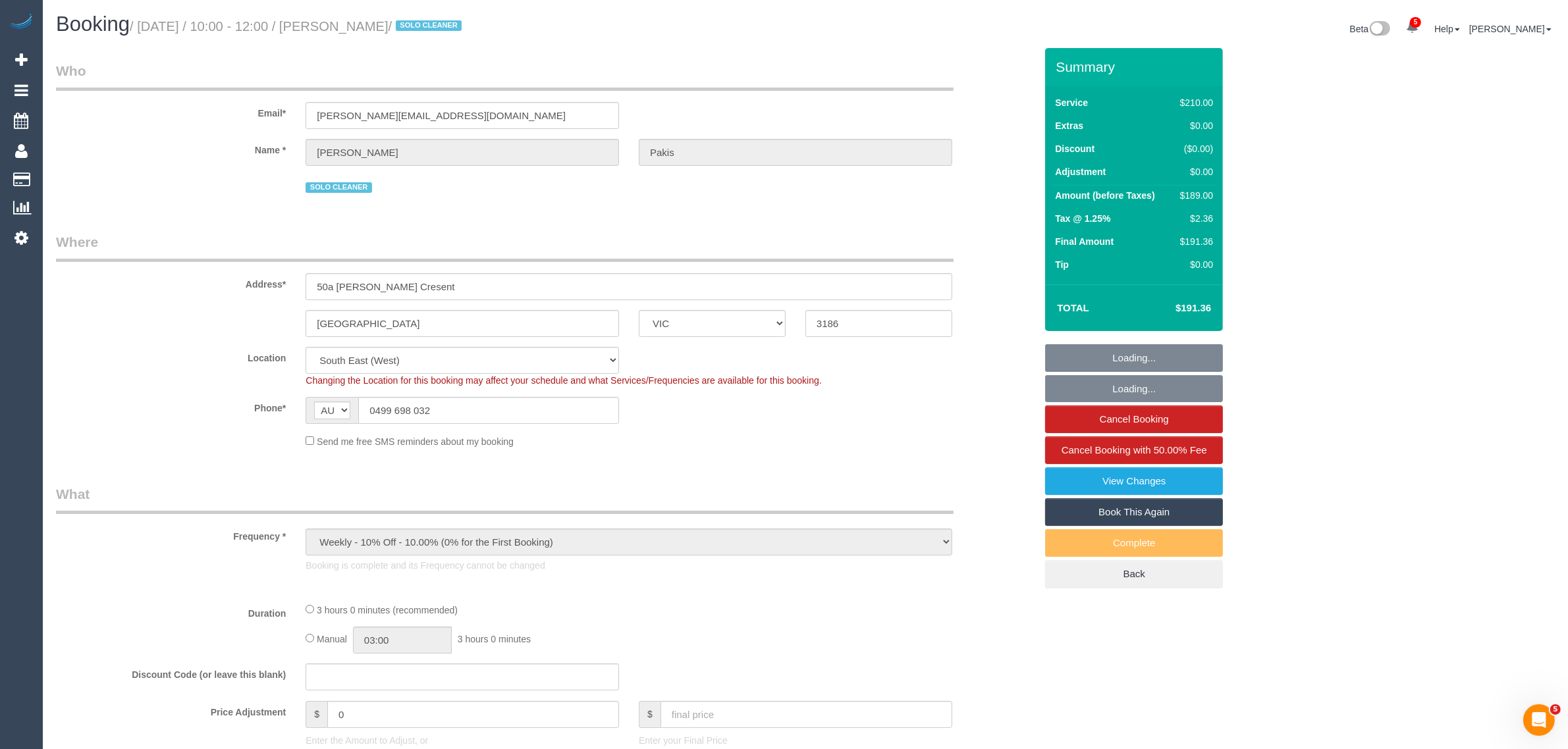
select select "number:19"
select select "number:36"
select select "number:35"
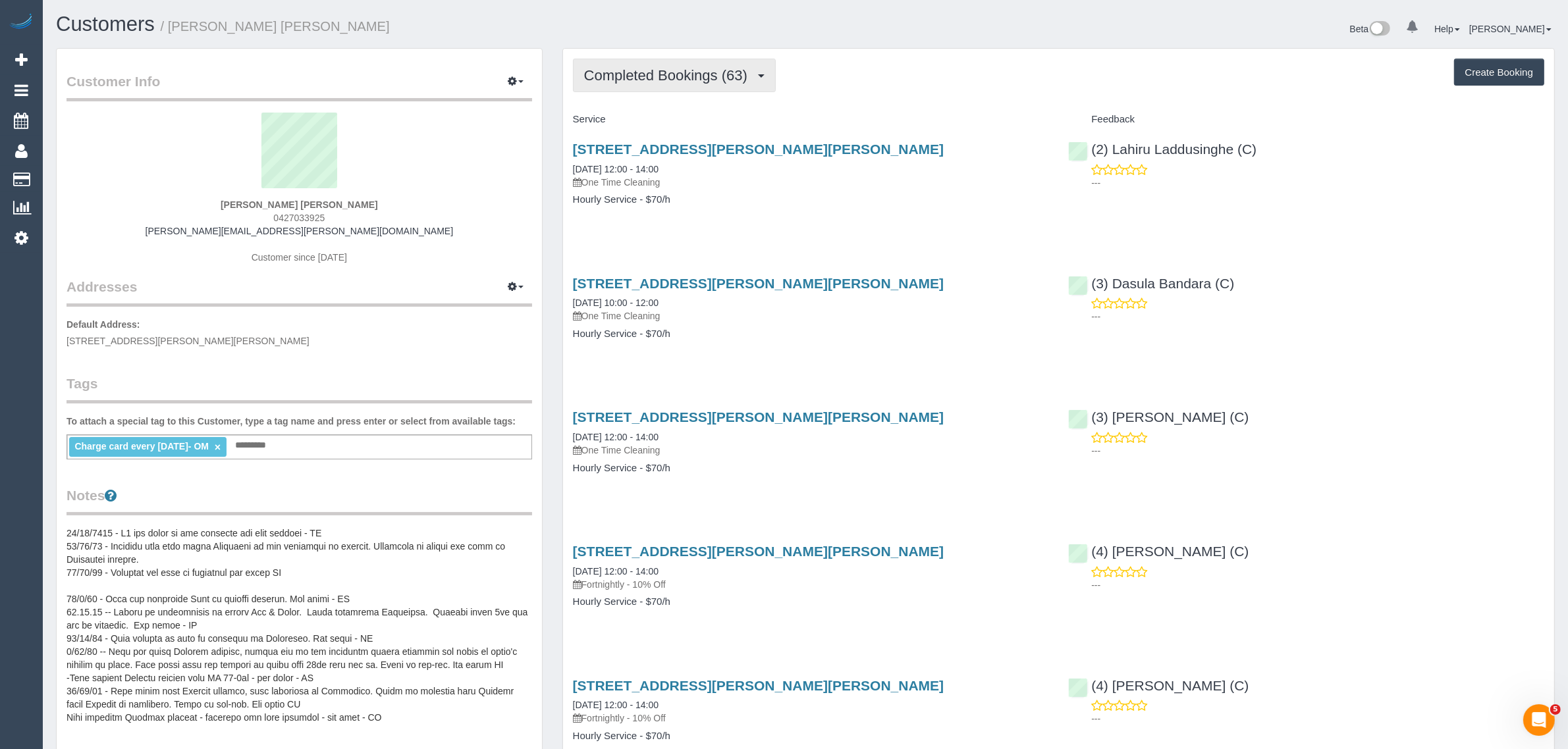
click at [725, 67] on span "Completed Bookings (63)" at bounding box center [669, 75] width 170 height 16
click at [670, 115] on link "Upcoming Bookings (1)" at bounding box center [645, 122] width 142 height 17
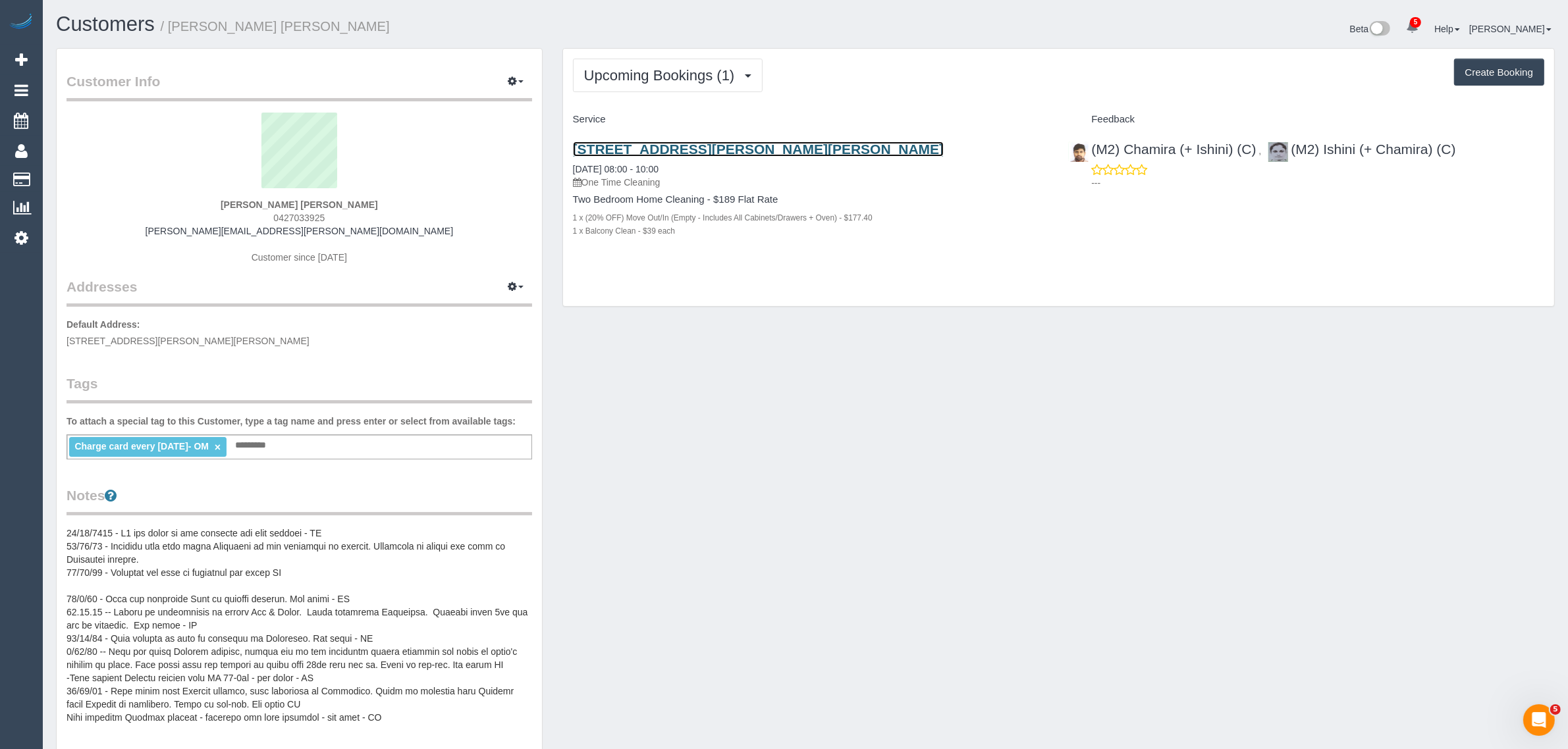
click at [629, 155] on link "[STREET_ADDRESS][PERSON_NAME][PERSON_NAME]" at bounding box center [758, 149] width 372 height 15
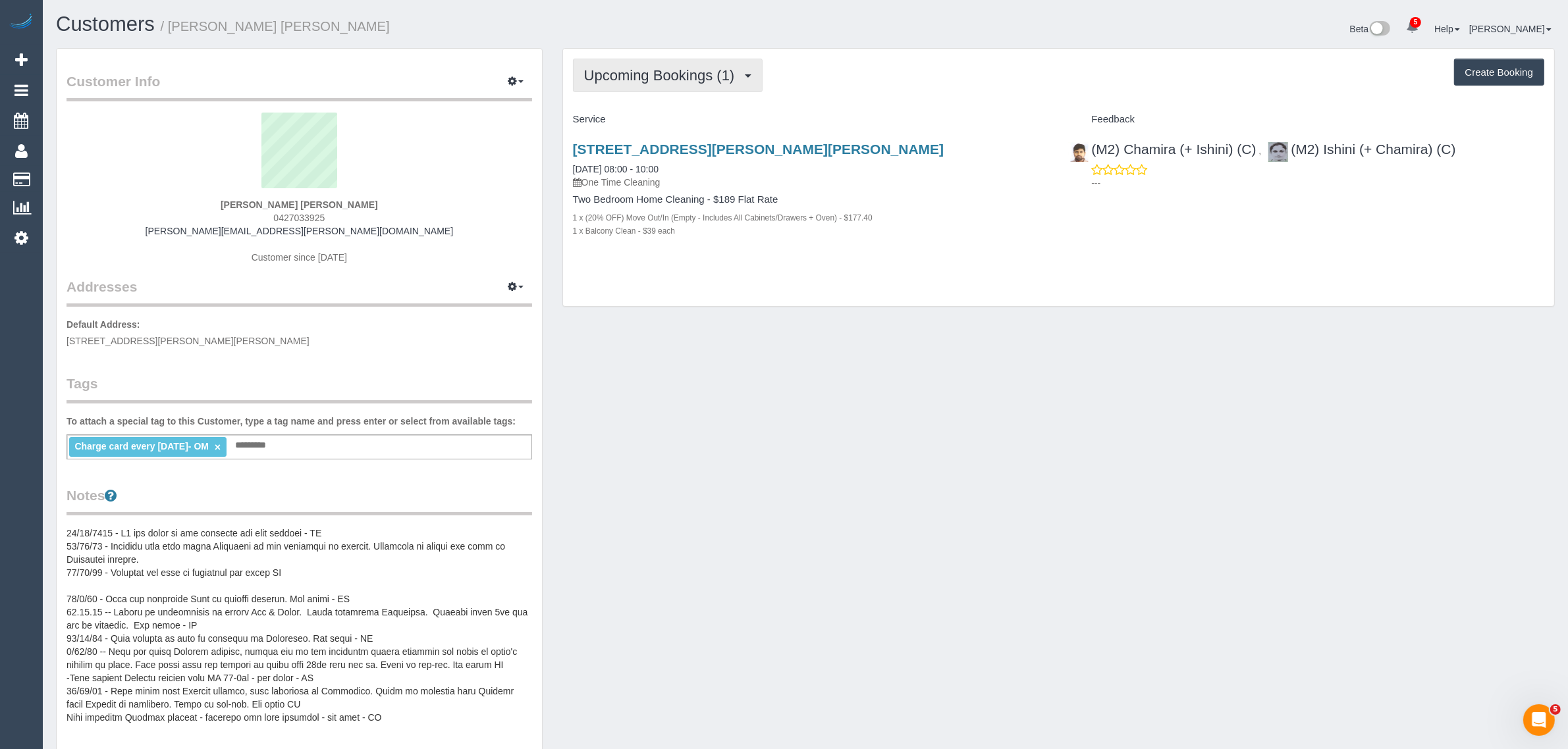
click at [613, 60] on button "Upcoming Bookings (1)" at bounding box center [668, 76] width 190 height 34
click at [627, 127] on link "Upcoming Bookings (1)" at bounding box center [645, 122] width 142 height 17
click at [1115, 438] on div "Customer Info Edit Contact Info Send Message Email Preferences Special Sales Ta…" at bounding box center [805, 579] width 1519 height 1062
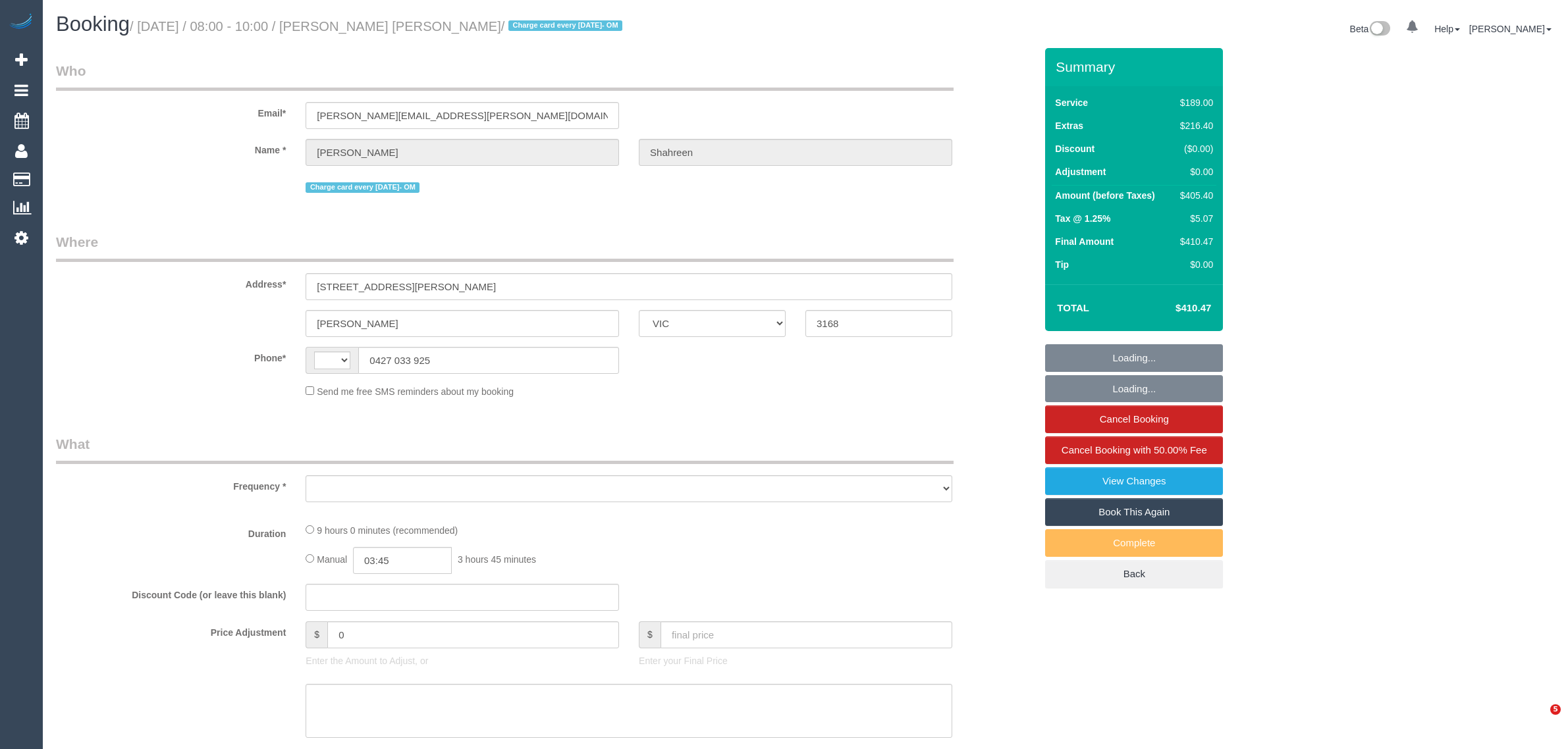
select select "VIC"
select select "string:AU"
select select "string:stripe-pm_1RbaBD2GScqysDRVJCkPLOKz"
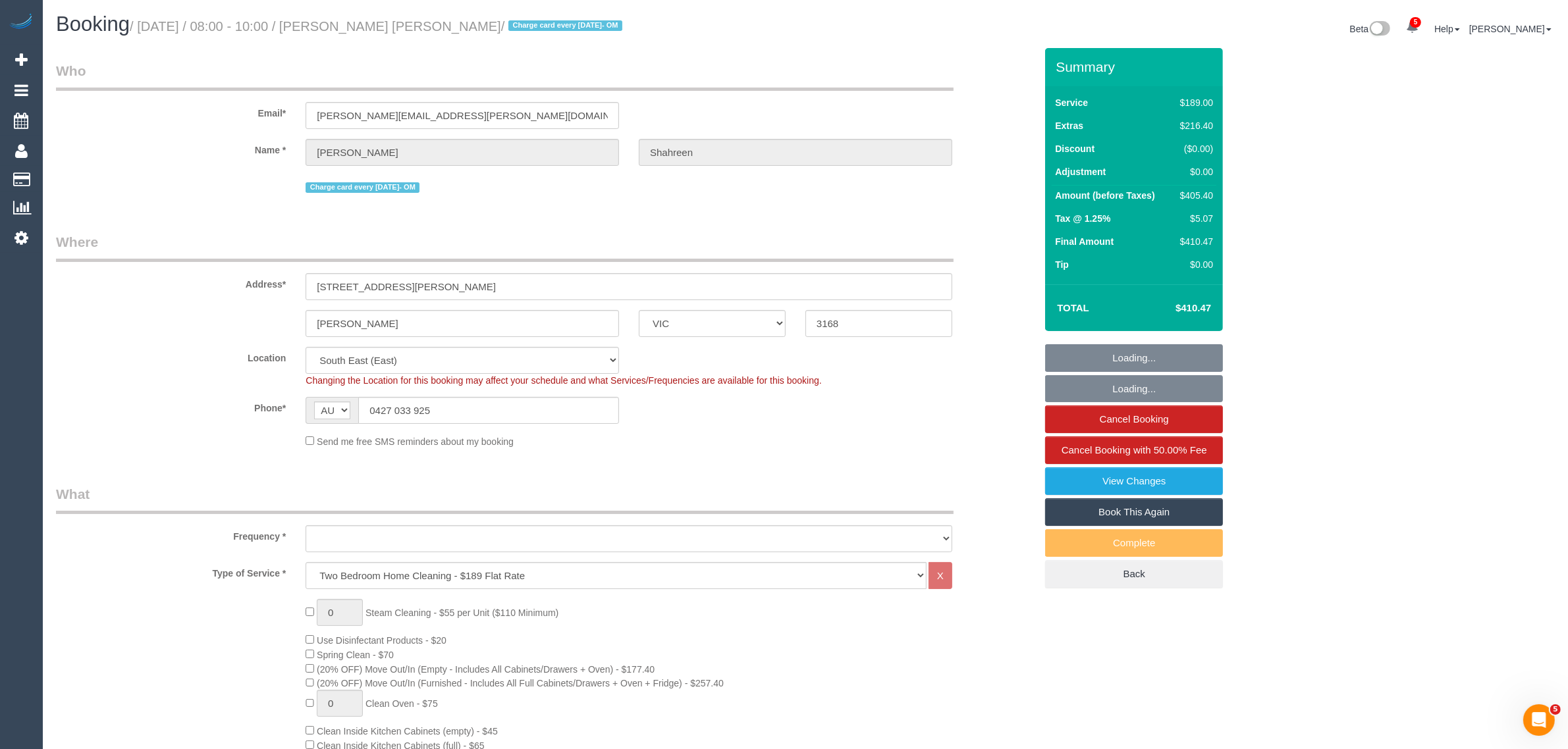
select select "object:730"
select select "number:28"
select select "number:14"
select select "number:18"
select select "number:24"
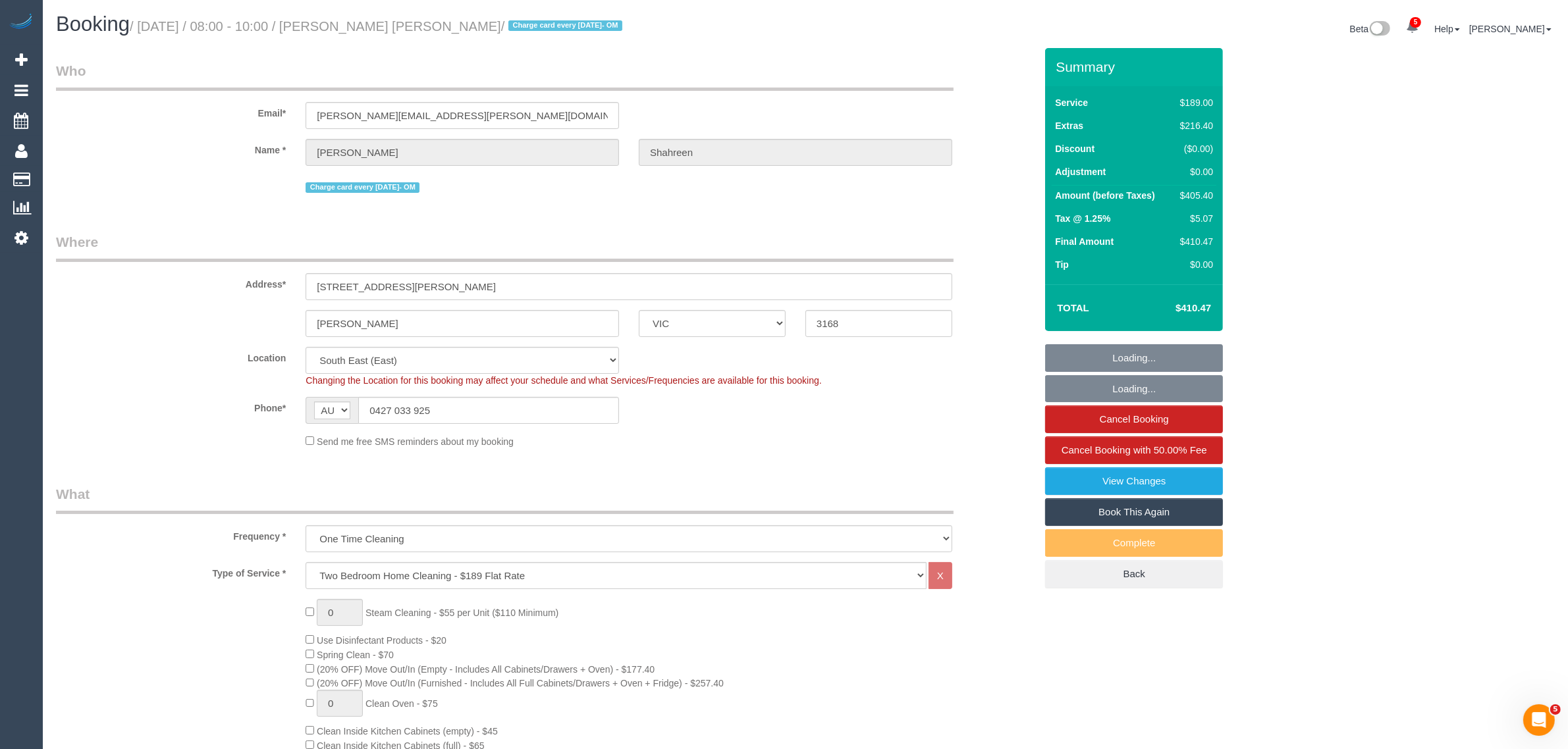
select select "object:1406"
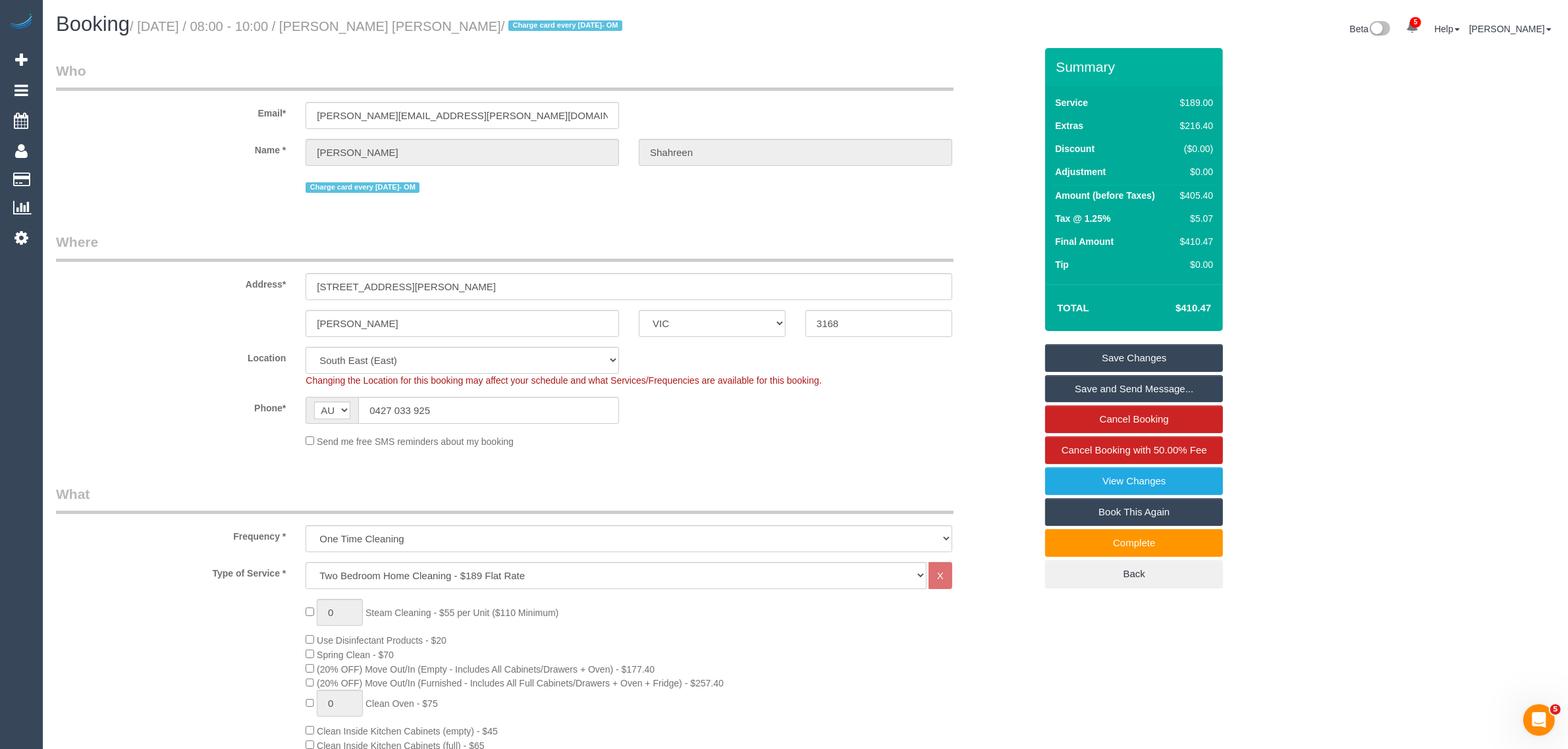
click at [982, 178] on div "Charge card every [DATE]- OM" at bounding box center [546, 186] width 999 height 20
click at [737, 232] on legend "Where" at bounding box center [505, 247] width 898 height 30
click at [533, 403] on input "0427 033 925" at bounding box center [488, 411] width 261 height 27
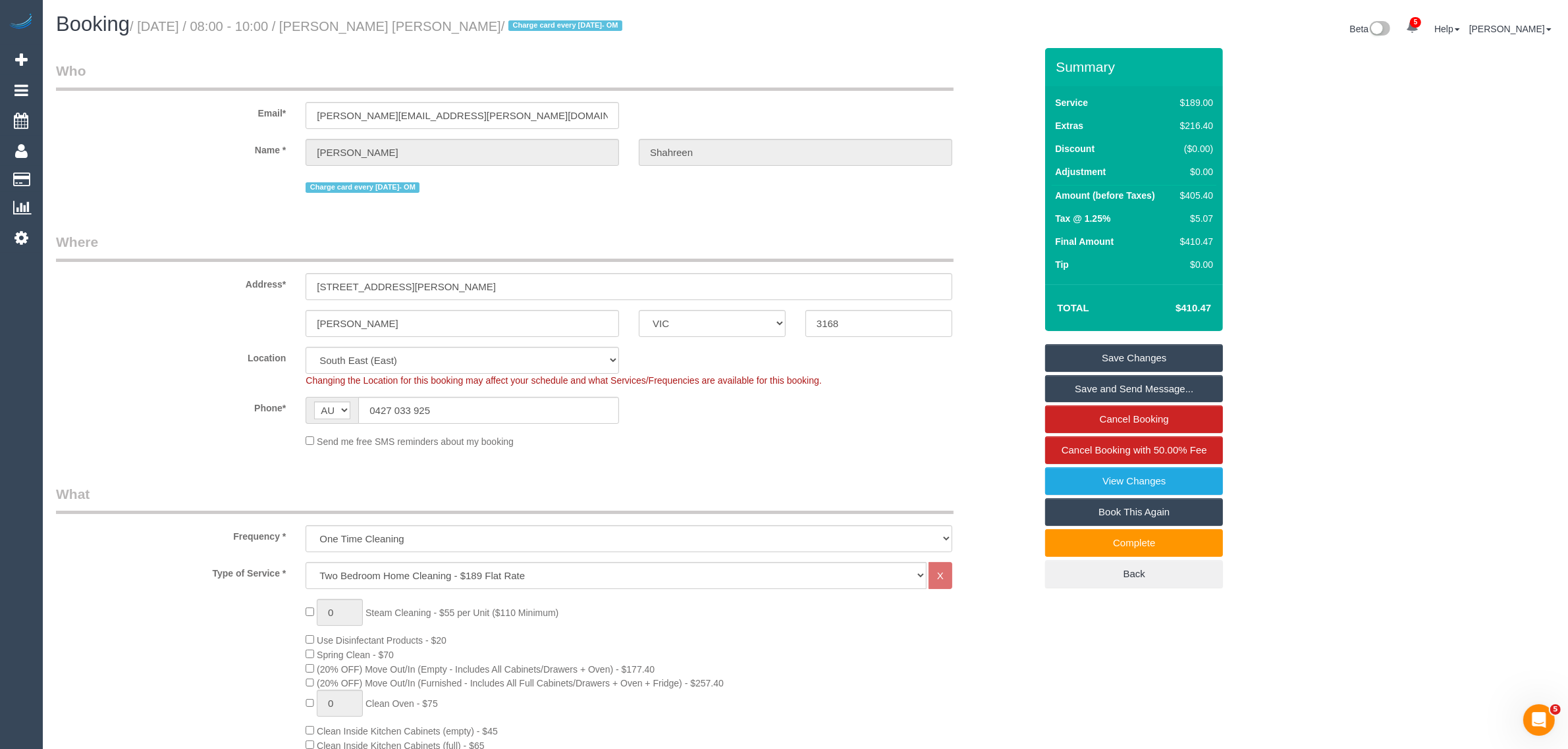
click at [978, 386] on sui-booking-location "Location [GEOGRAPHIC_DATA] (North) East (South) [GEOGRAPHIC_DATA] (East) [GEOGR…" at bounding box center [546, 398] width 980 height 101
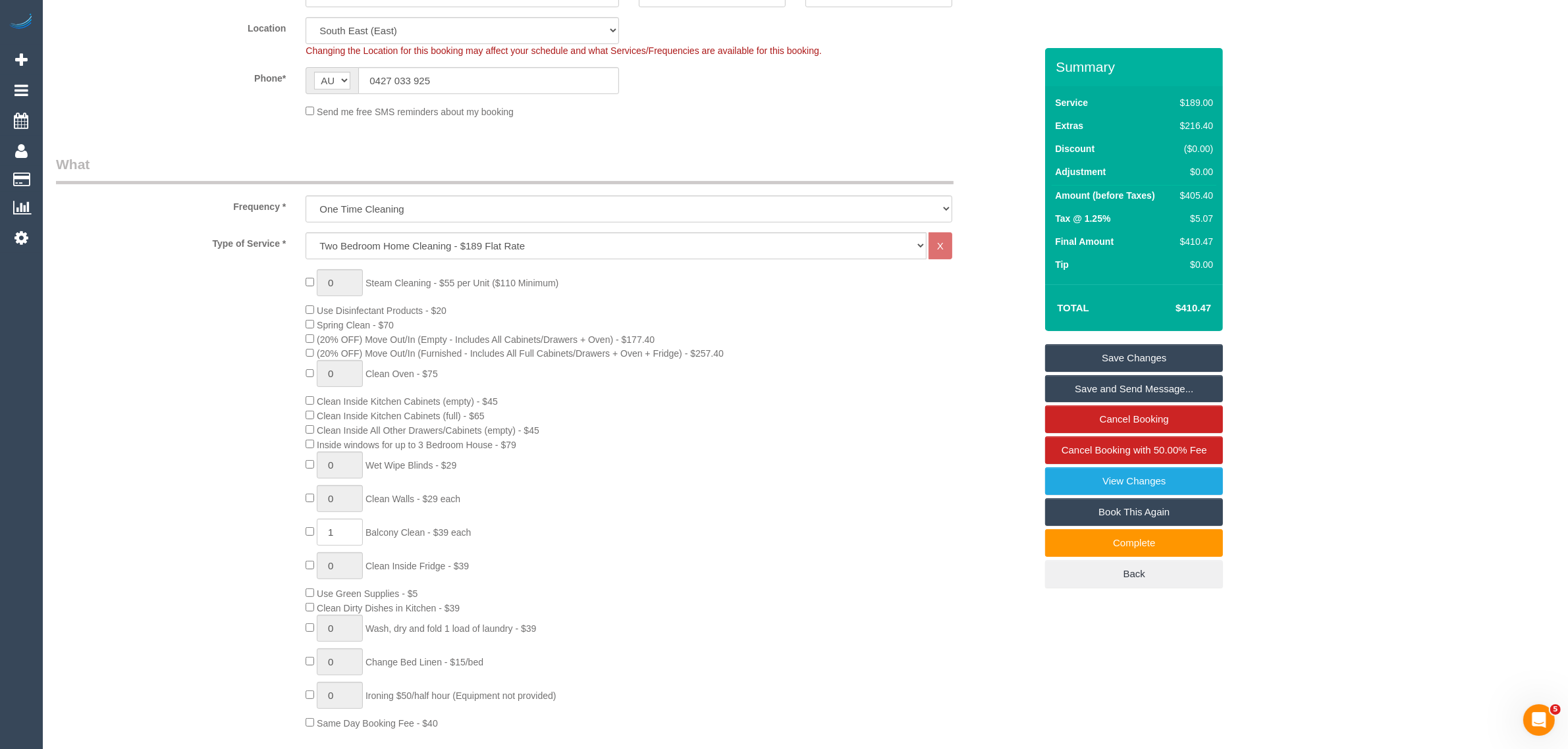
scroll to position [329, 0]
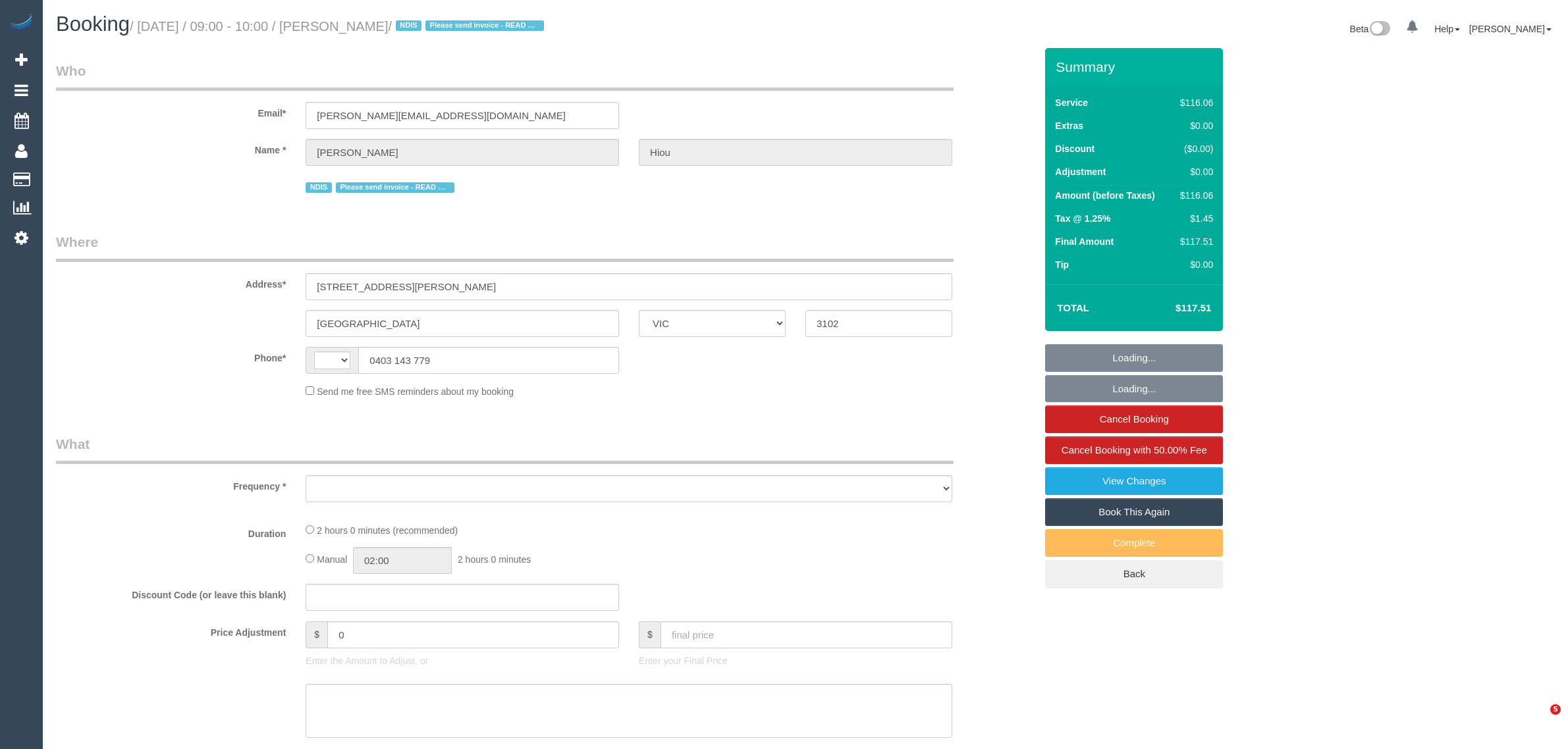
select select "VIC"
select select "string:AU"
select select "object:720"
select select "number:28"
select select "number:14"
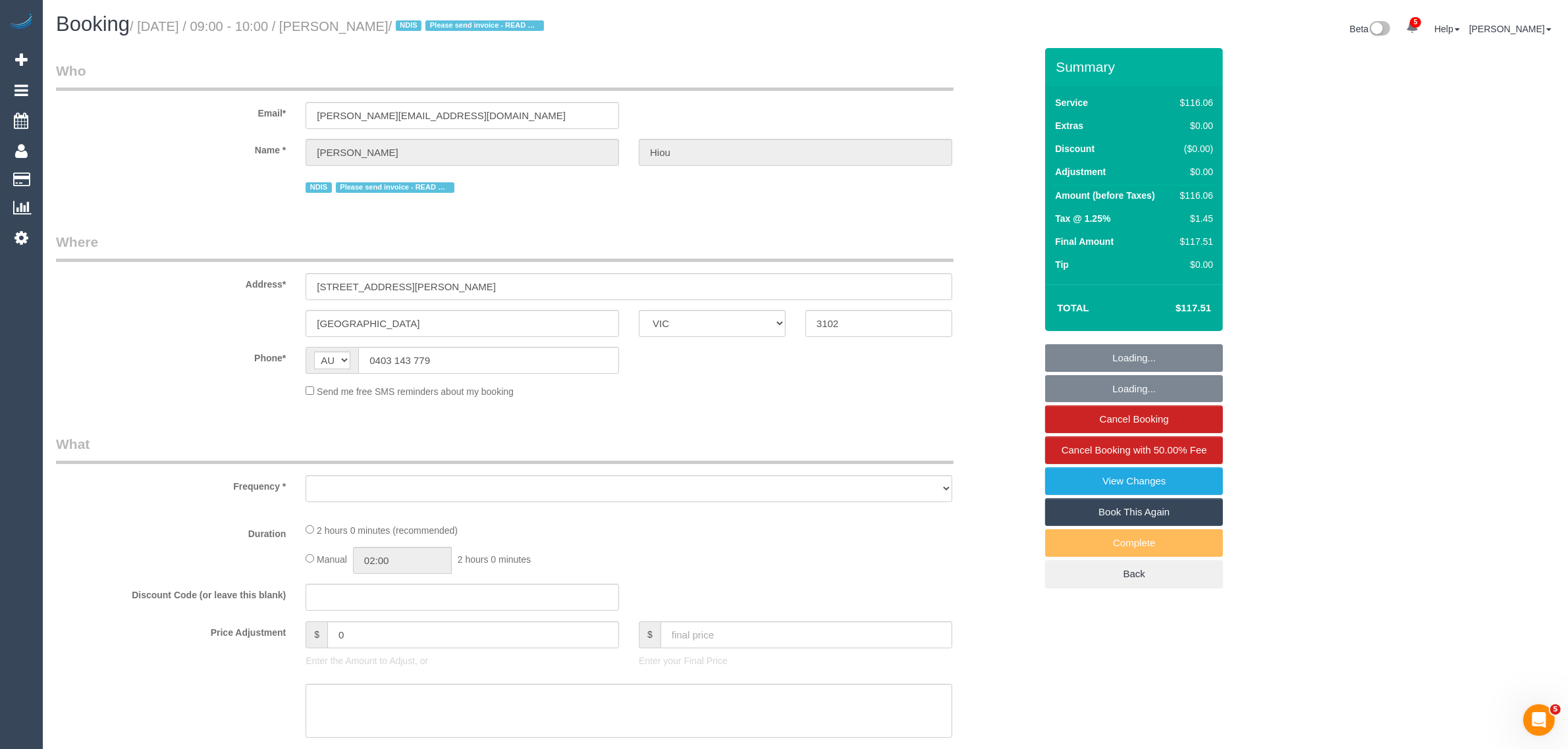
select select "number:19"
select select "number:23"
select select "number:11"
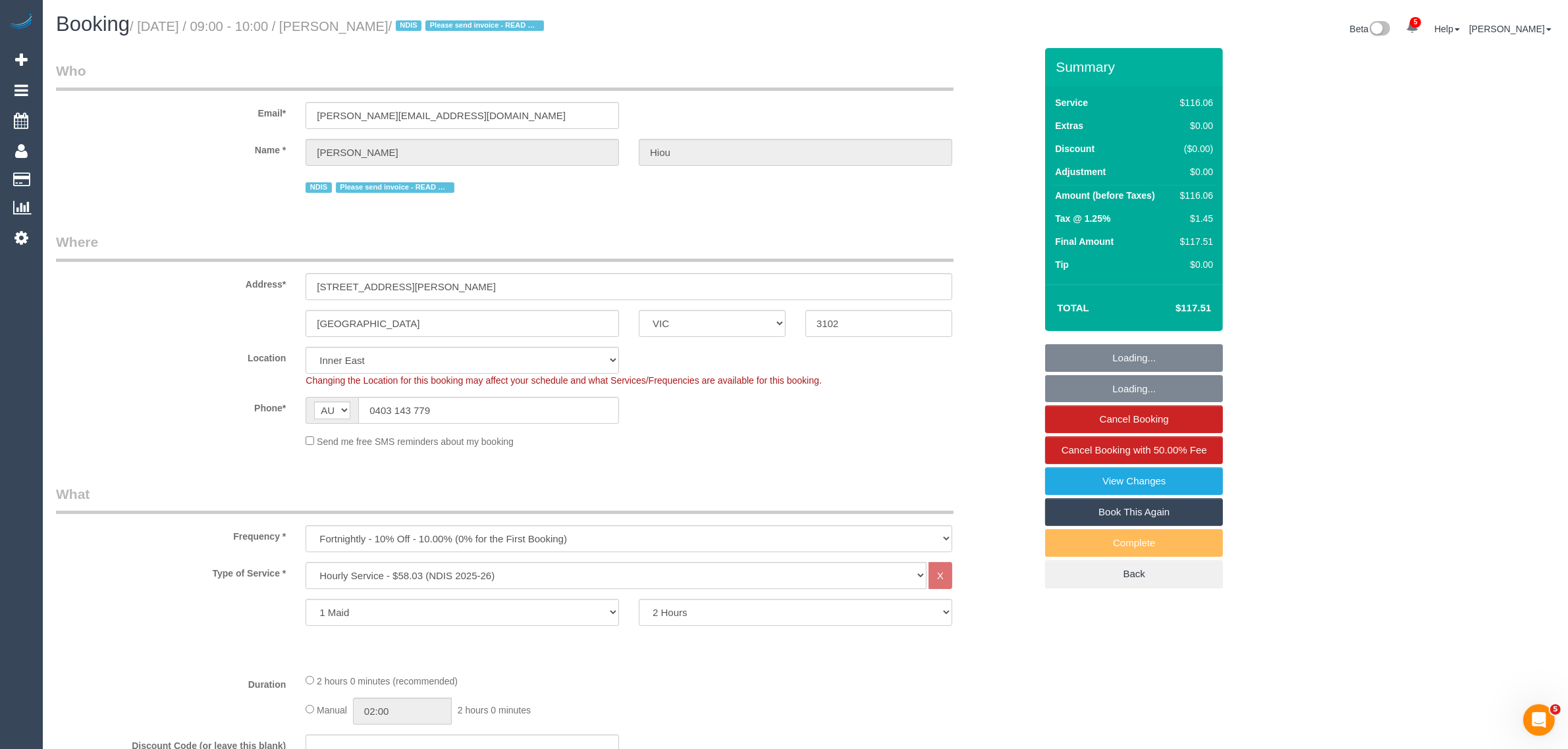
select select "object:1424"
click at [496, 399] on input "0403 143 779" at bounding box center [488, 411] width 261 height 27
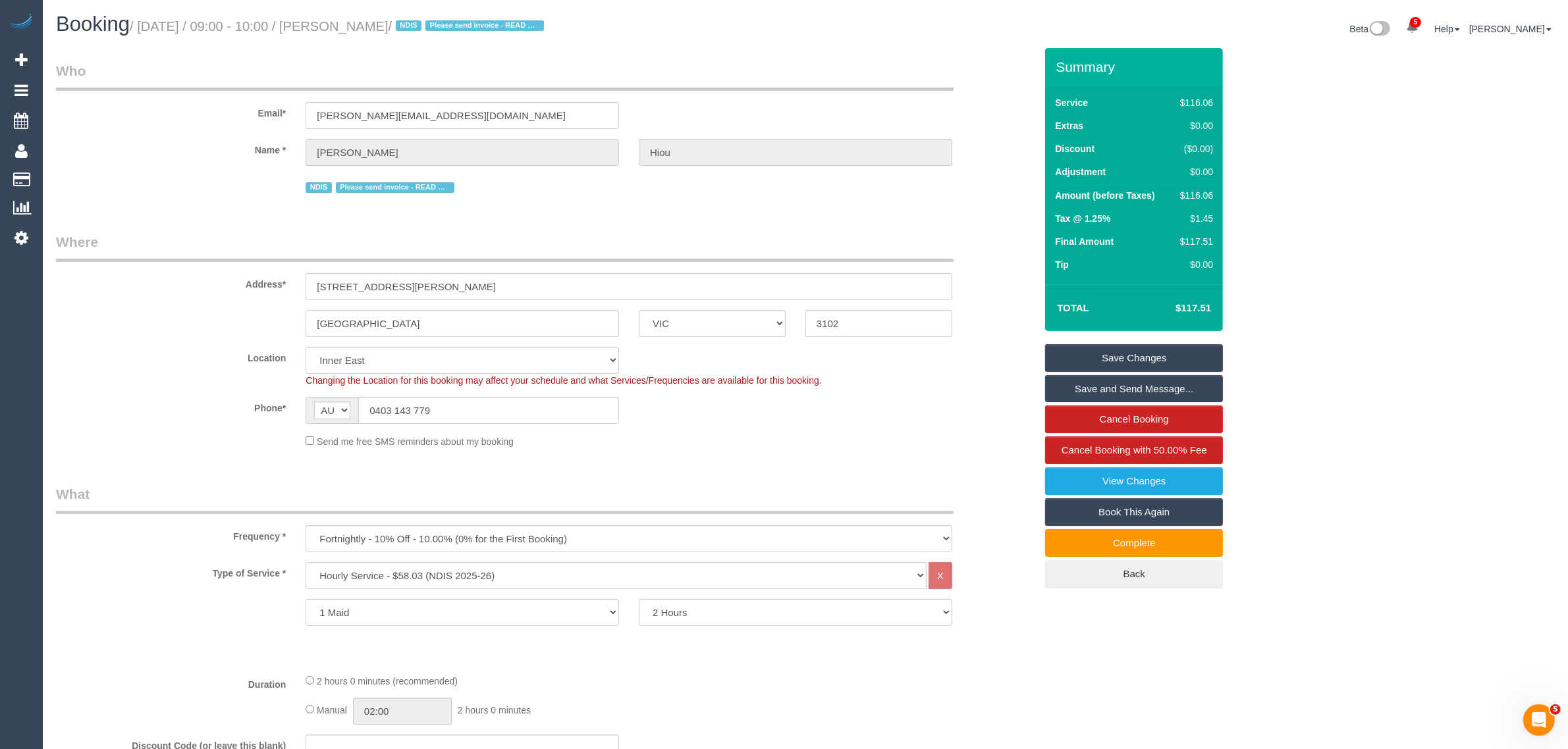
click at [752, 200] on fieldset "Who Email* [PERSON_NAME][EMAIL_ADDRESS][DOMAIN_NAME] Name * [PERSON_NAME] NDIS …" at bounding box center [546, 133] width 980 height 145
click at [840, 66] on legend "Who" at bounding box center [505, 76] width 898 height 30
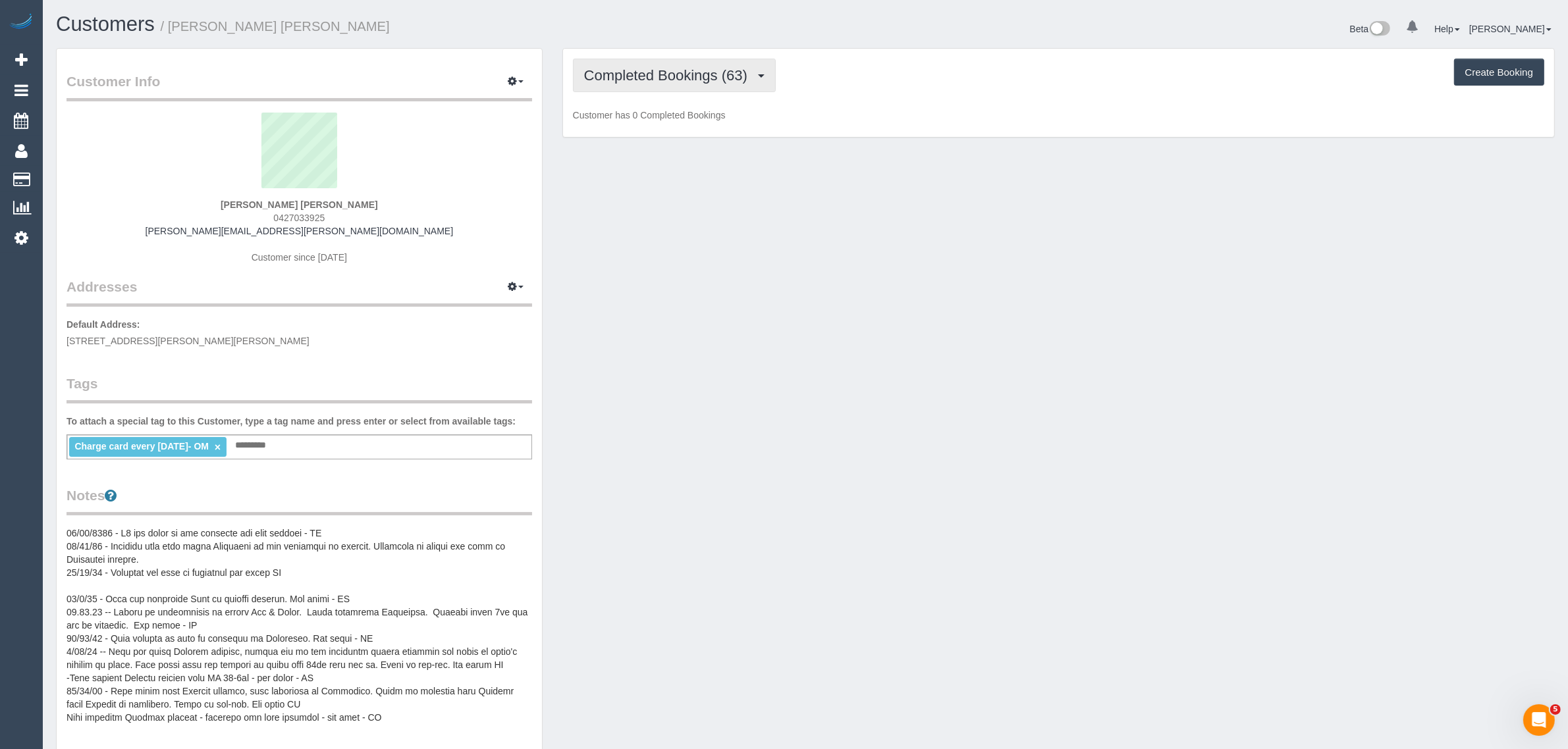
click at [731, 87] on button "Completed Bookings (63)" at bounding box center [674, 76] width 203 height 34
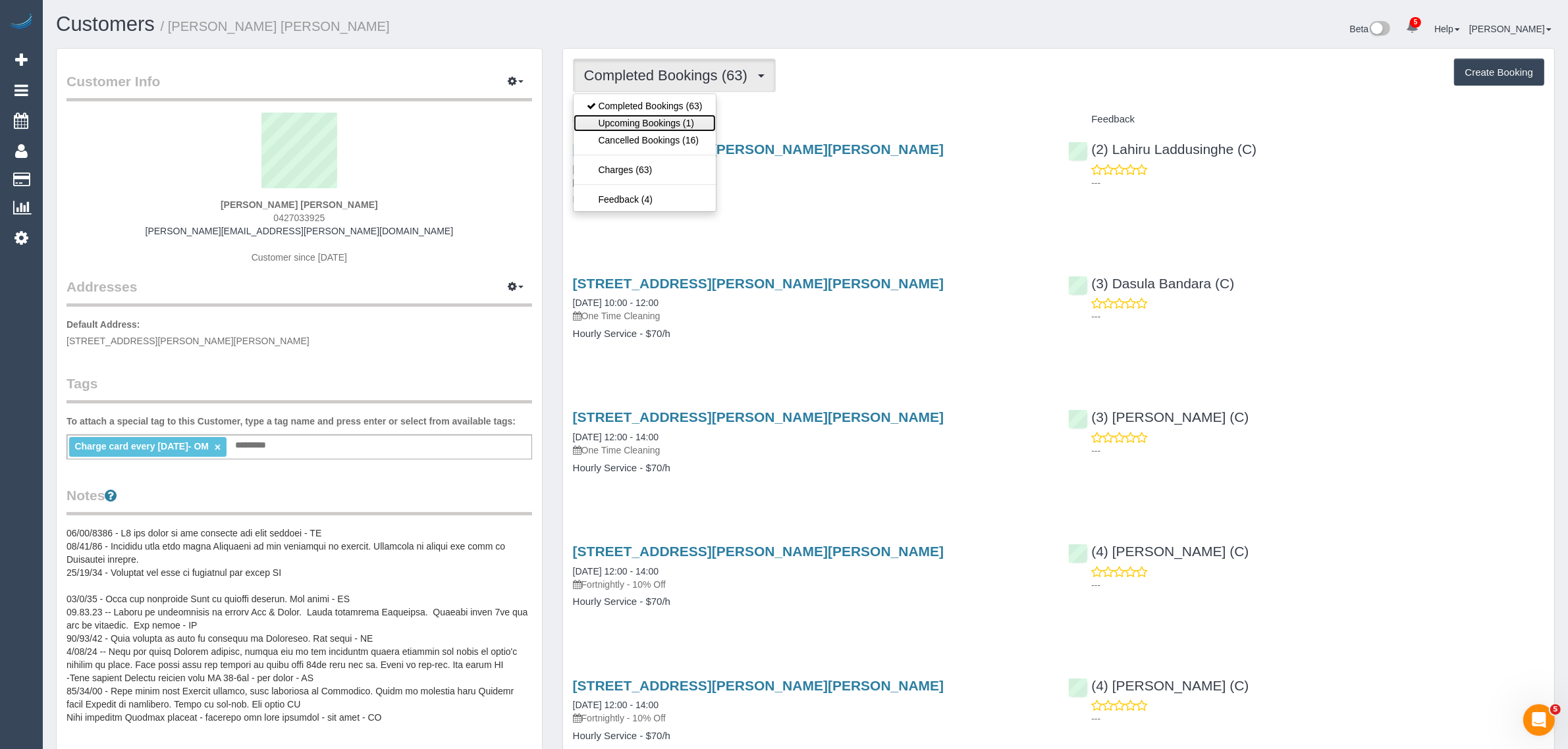
click at [683, 119] on link "Upcoming Bookings (1)" at bounding box center [645, 122] width 142 height 17
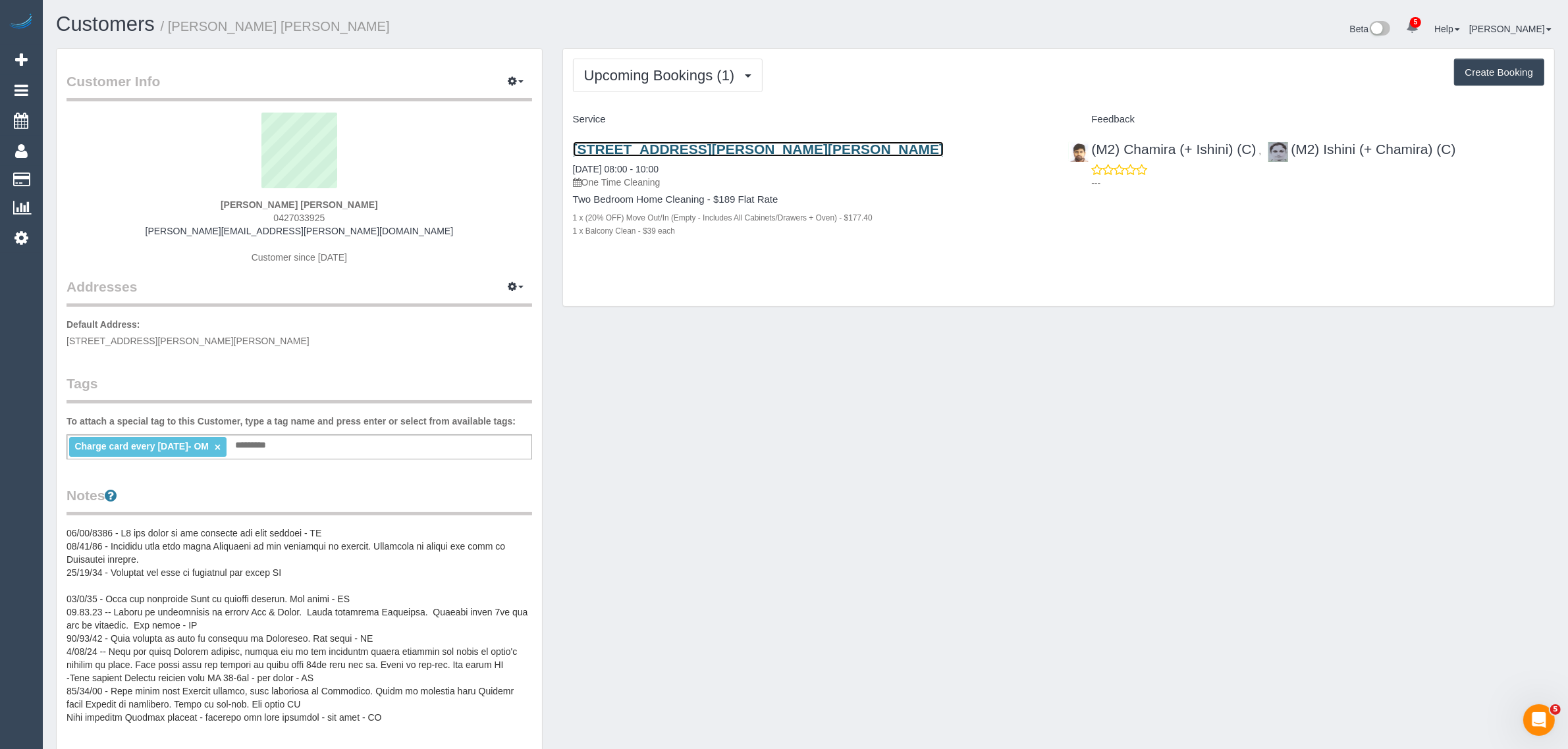
click at [718, 143] on link "[STREET_ADDRESS][PERSON_NAME][PERSON_NAME]" at bounding box center [758, 149] width 372 height 15
drag, startPoint x: 863, startPoint y: 143, endPoint x: 567, endPoint y: 140, distance: 296.0
click at [567, 140] on div "[STREET_ADDRESS][PERSON_NAME][PERSON_NAME] [DATE] 08:00 - 10:00 One Time Cleani…" at bounding box center [811, 197] width 496 height 133
copy link "[STREET_ADDRESS][PERSON_NAME][PERSON_NAME]"
click at [290, 210] on div "[PERSON_NAME] [PERSON_NAME] 0427033925 [PERSON_NAME][EMAIL_ADDRESS][PERSON_NAME…" at bounding box center [299, 194] width 466 height 164
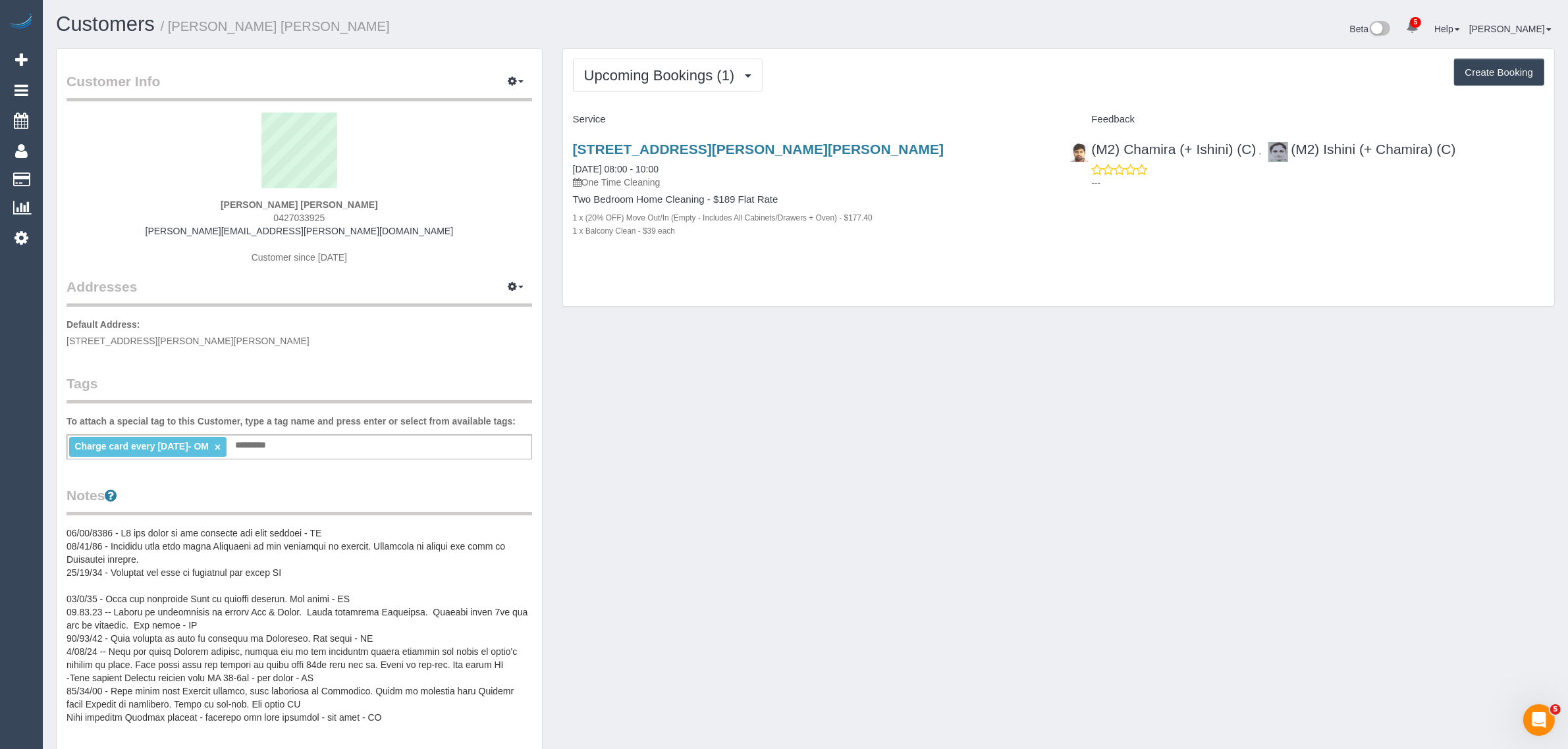
click at [290, 210] on div "[PERSON_NAME] [PERSON_NAME] 0427033925 [PERSON_NAME][EMAIL_ADDRESS][PERSON_NAME…" at bounding box center [299, 194] width 466 height 164
copy span "0427033925"
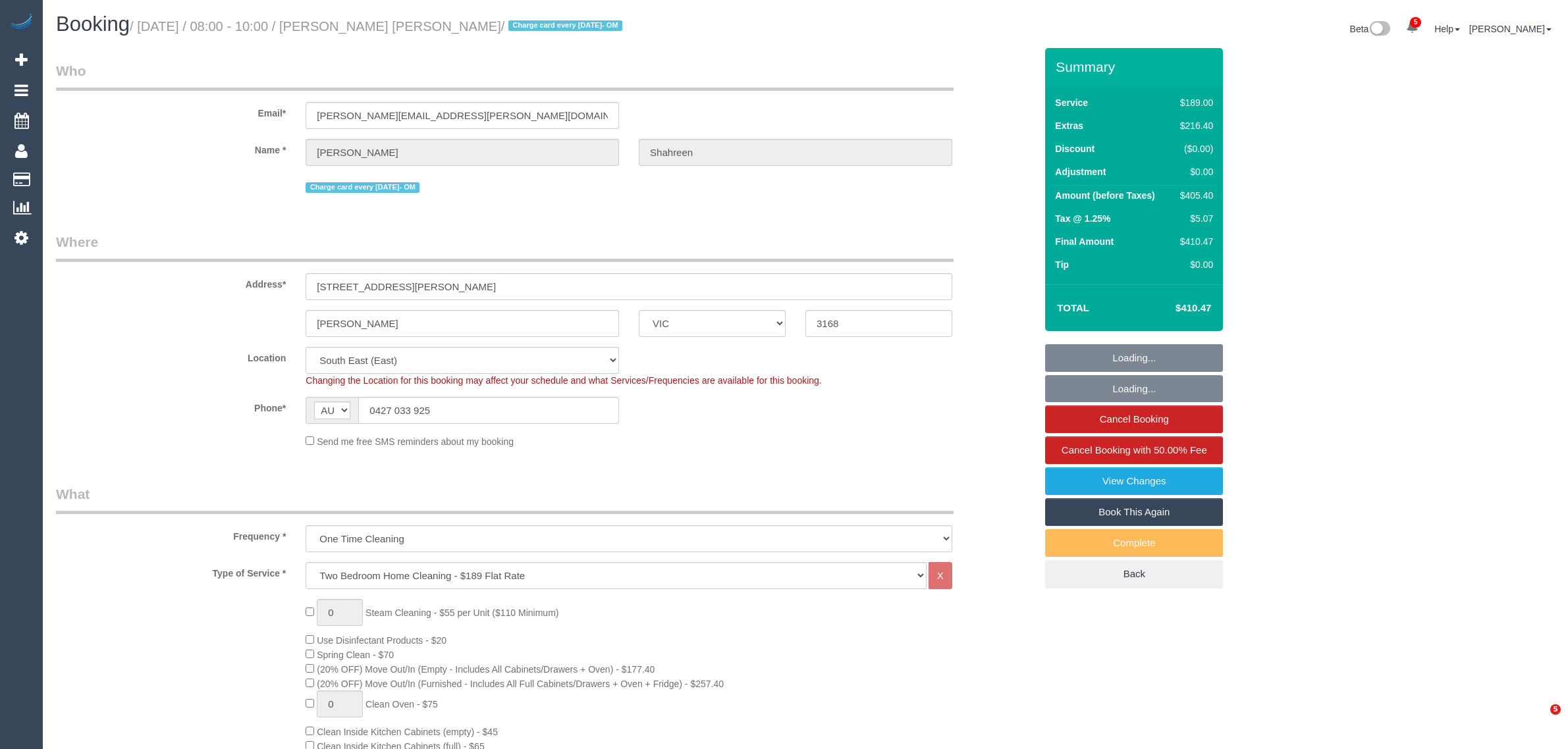
select select "VIC"
select select "string:stripe-pm_1RbaBD2GScqysDRVJCkPLOKz"
select select "number:28"
select select "number:14"
select select "number:18"
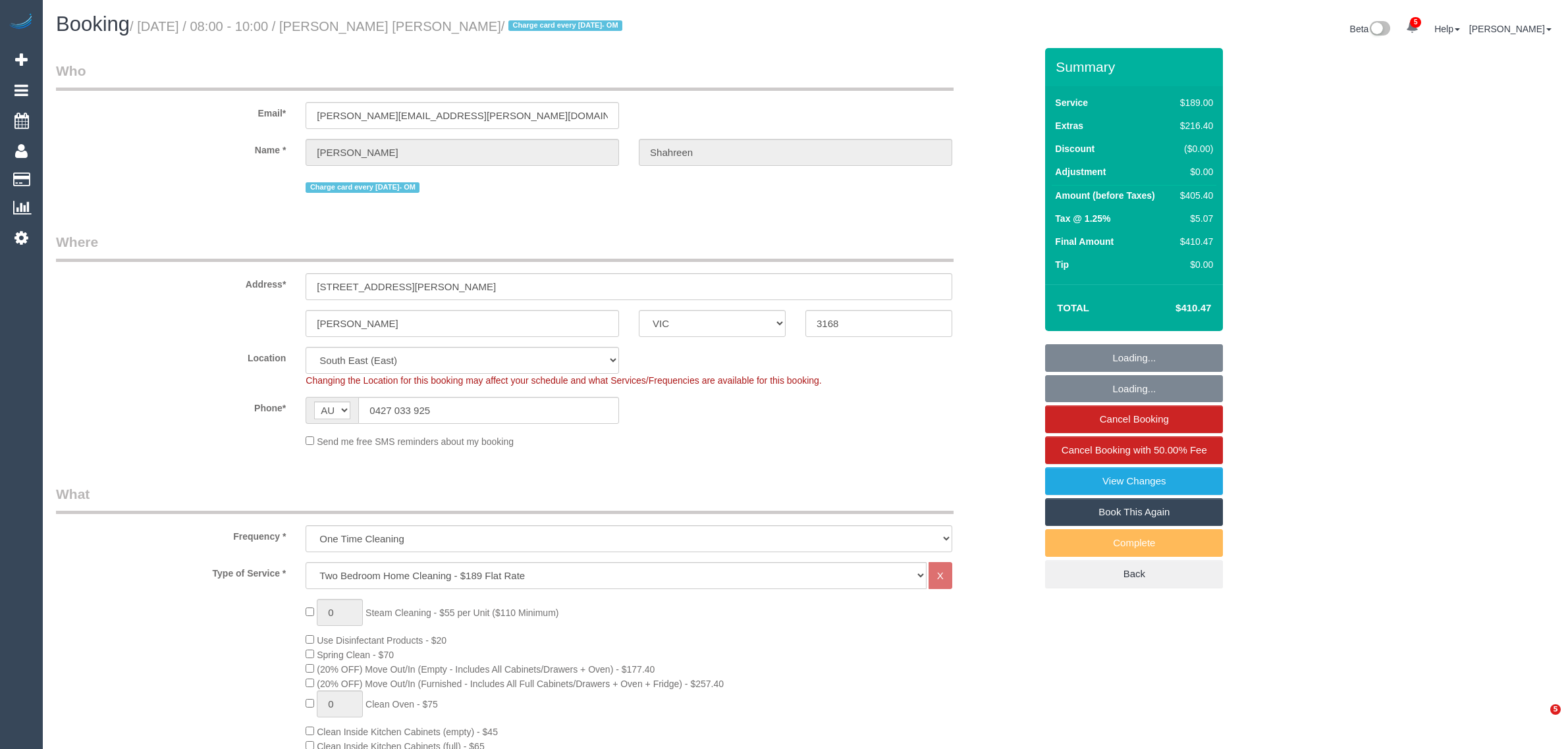
select select "number:24"
click at [472, 403] on input "0427 033 925" at bounding box center [488, 411] width 261 height 27
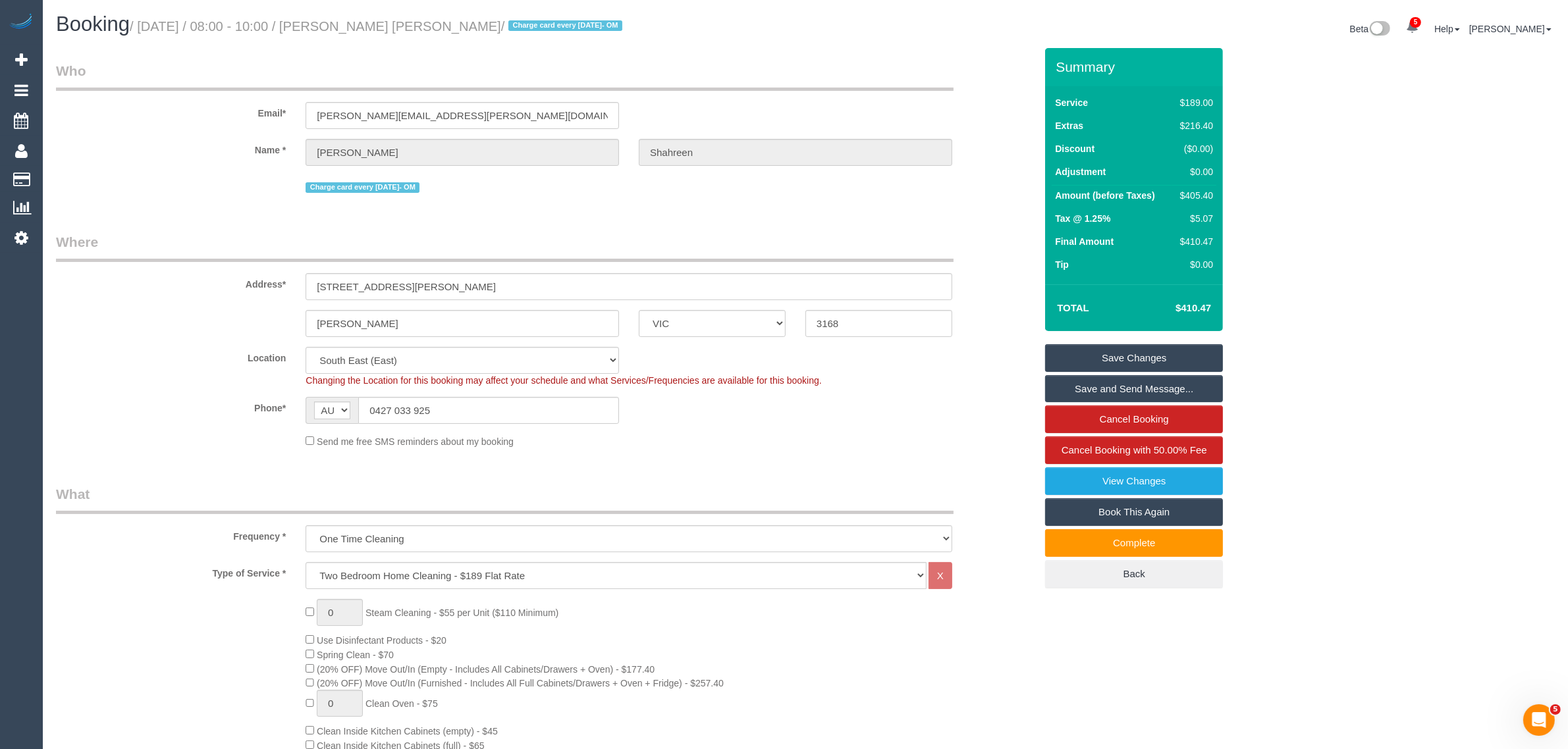
click at [821, 434] on div "Send me free SMS reminders about my booking" at bounding box center [629, 440] width 666 height 14
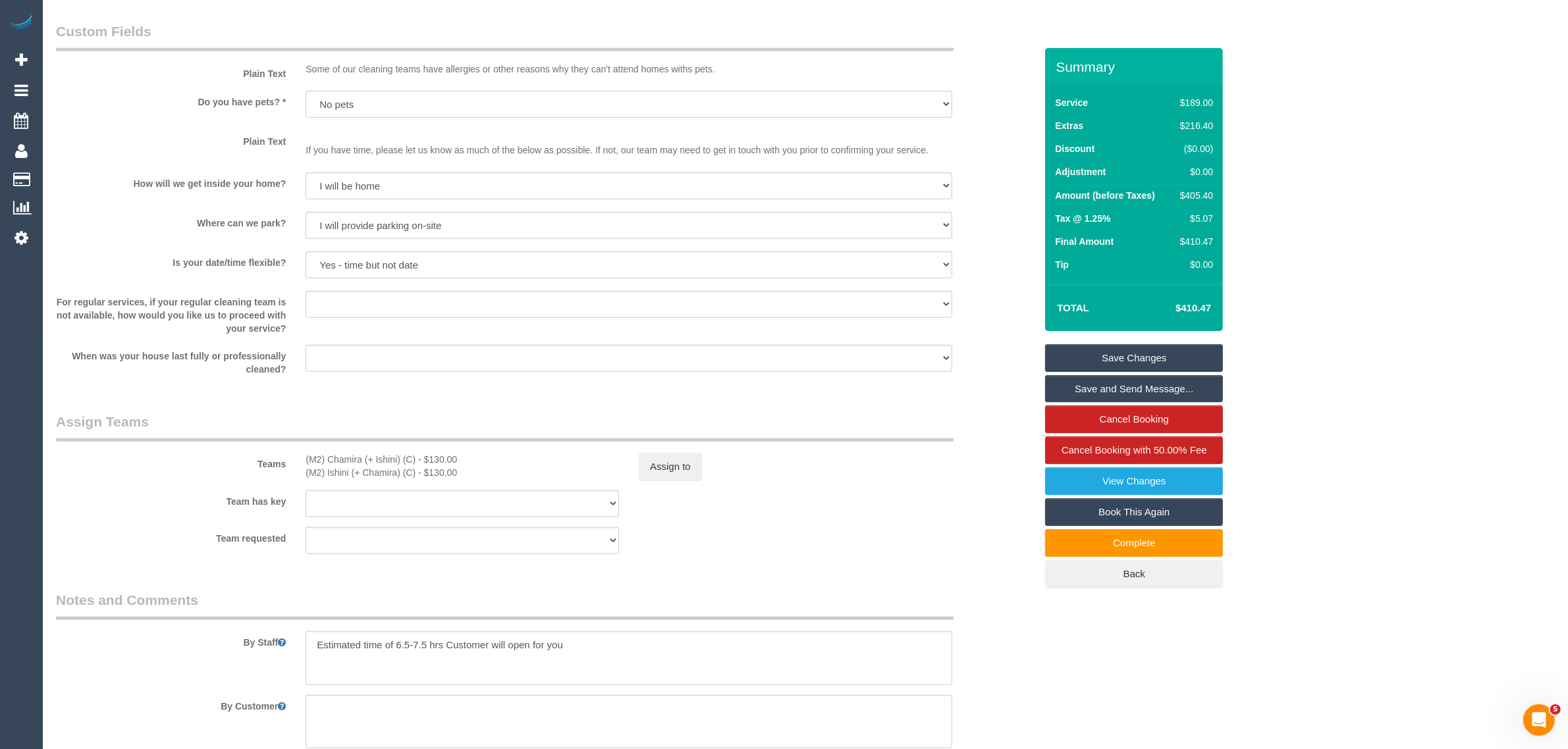
scroll to position [1645, 0]
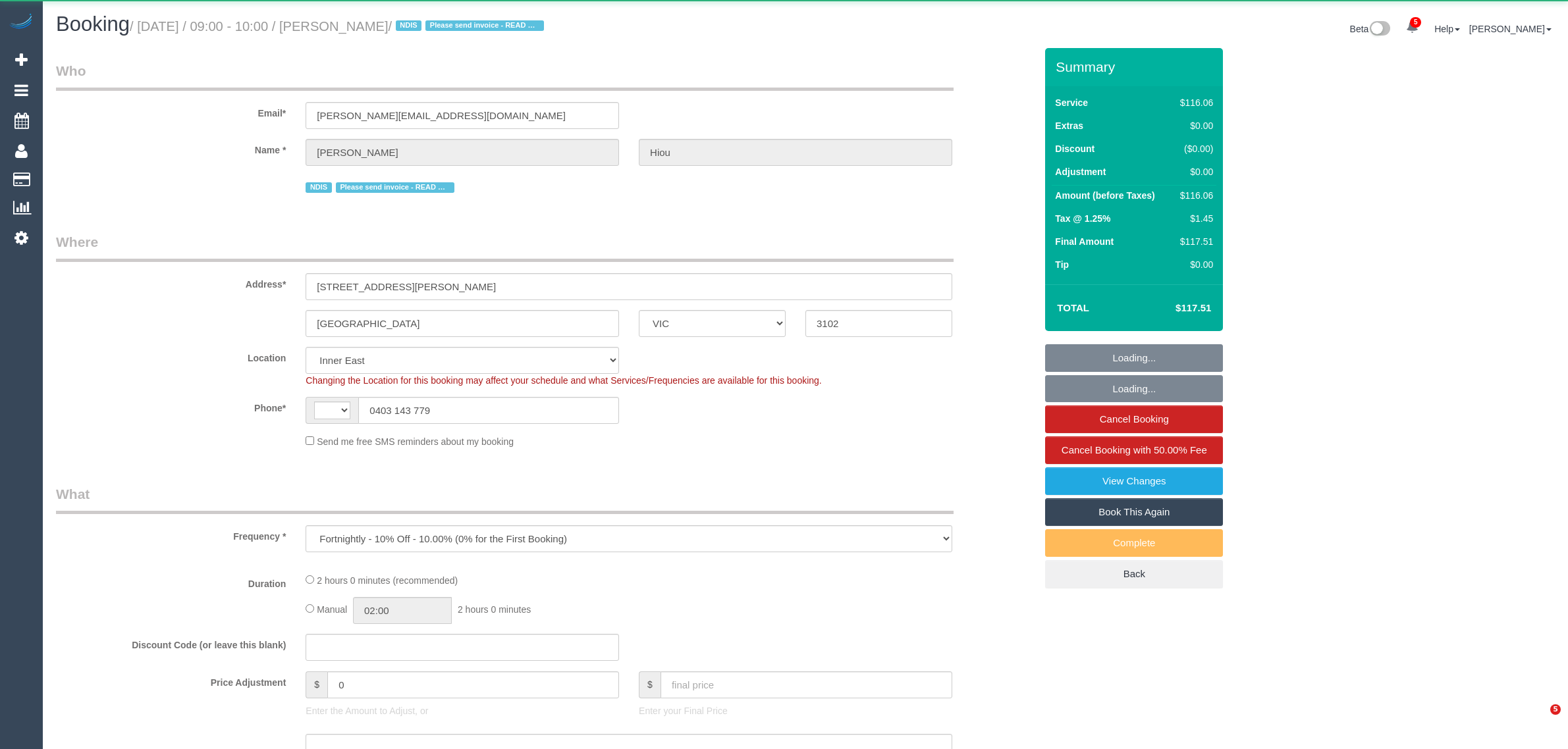
select select "VIC"
select select "string:AU"
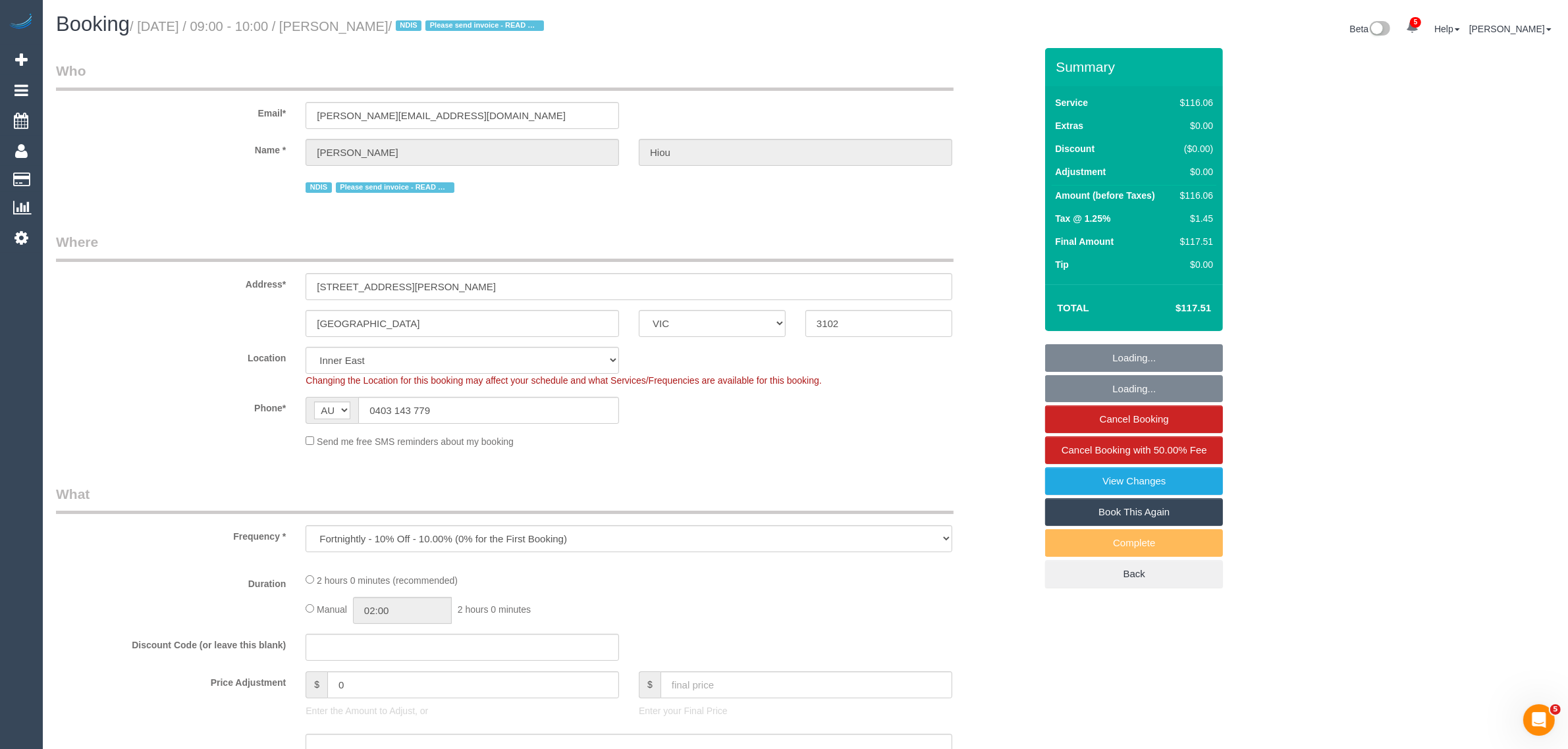
select select "object:595"
select select "number:28"
select select "number:14"
select select "number:19"
select select "number:23"
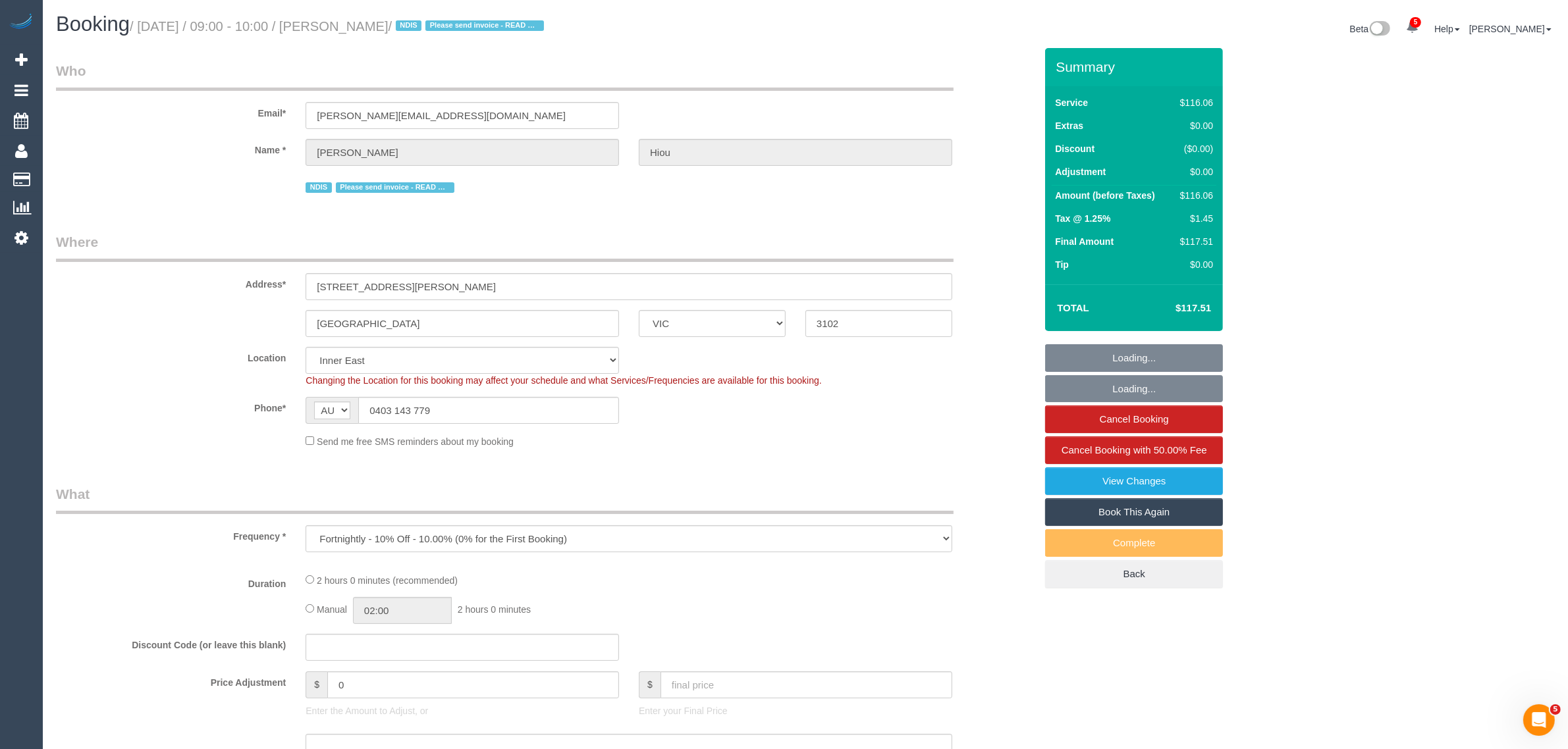
select select "number:11"
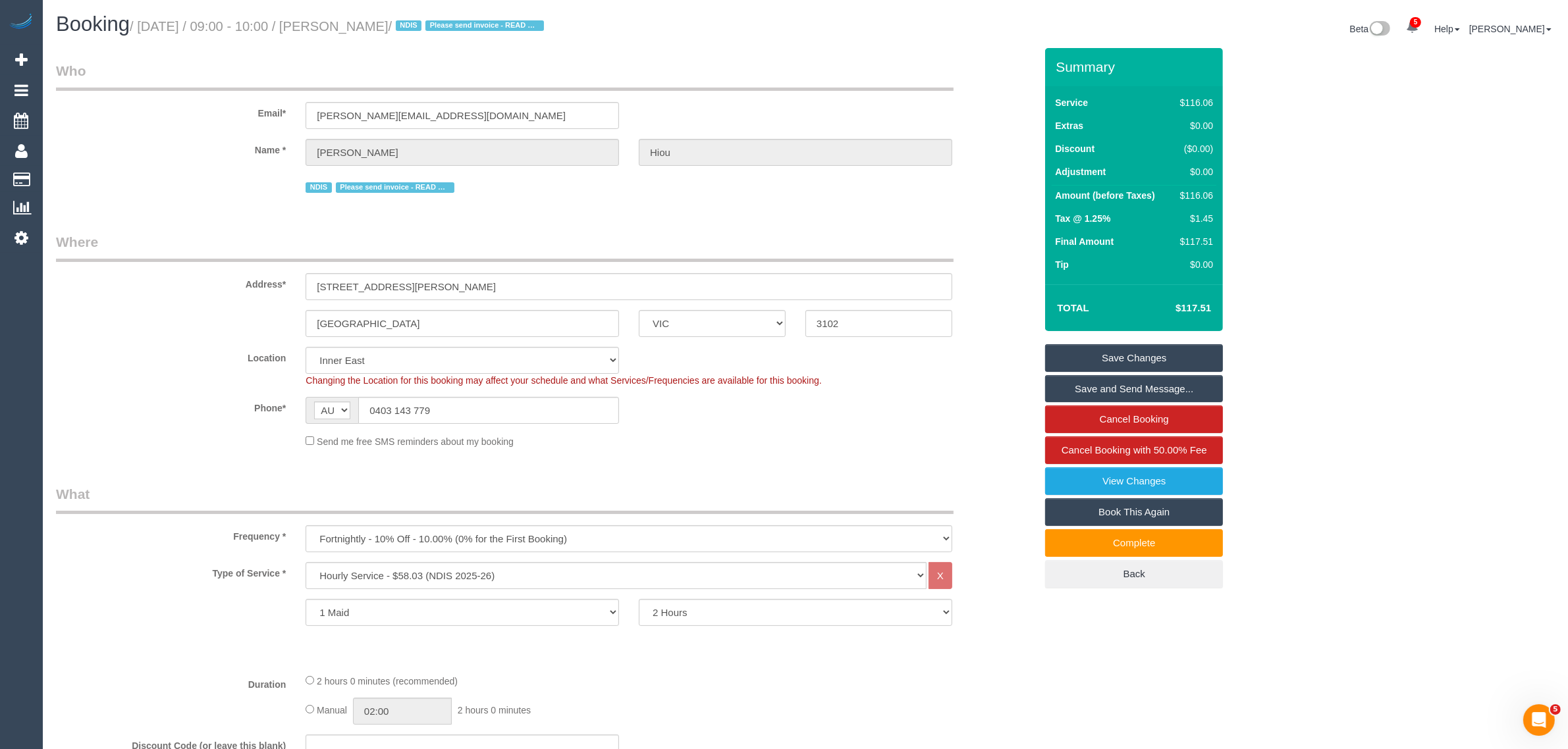
click at [838, 200] on fieldset "Who Email* [PERSON_NAME][EMAIL_ADDRESS][DOMAIN_NAME] Name * [PERSON_NAME] NDIS …" at bounding box center [546, 133] width 980 height 145
click at [491, 395] on sui-booking-location "Location [GEOGRAPHIC_DATA] (North) East (South) [GEOGRAPHIC_DATA] (East) [GEOGR…" at bounding box center [546, 398] width 980 height 101
click at [492, 399] on input "0403 143 779" at bounding box center [488, 411] width 261 height 27
click at [494, 399] on input "0403 143 779" at bounding box center [488, 411] width 261 height 27
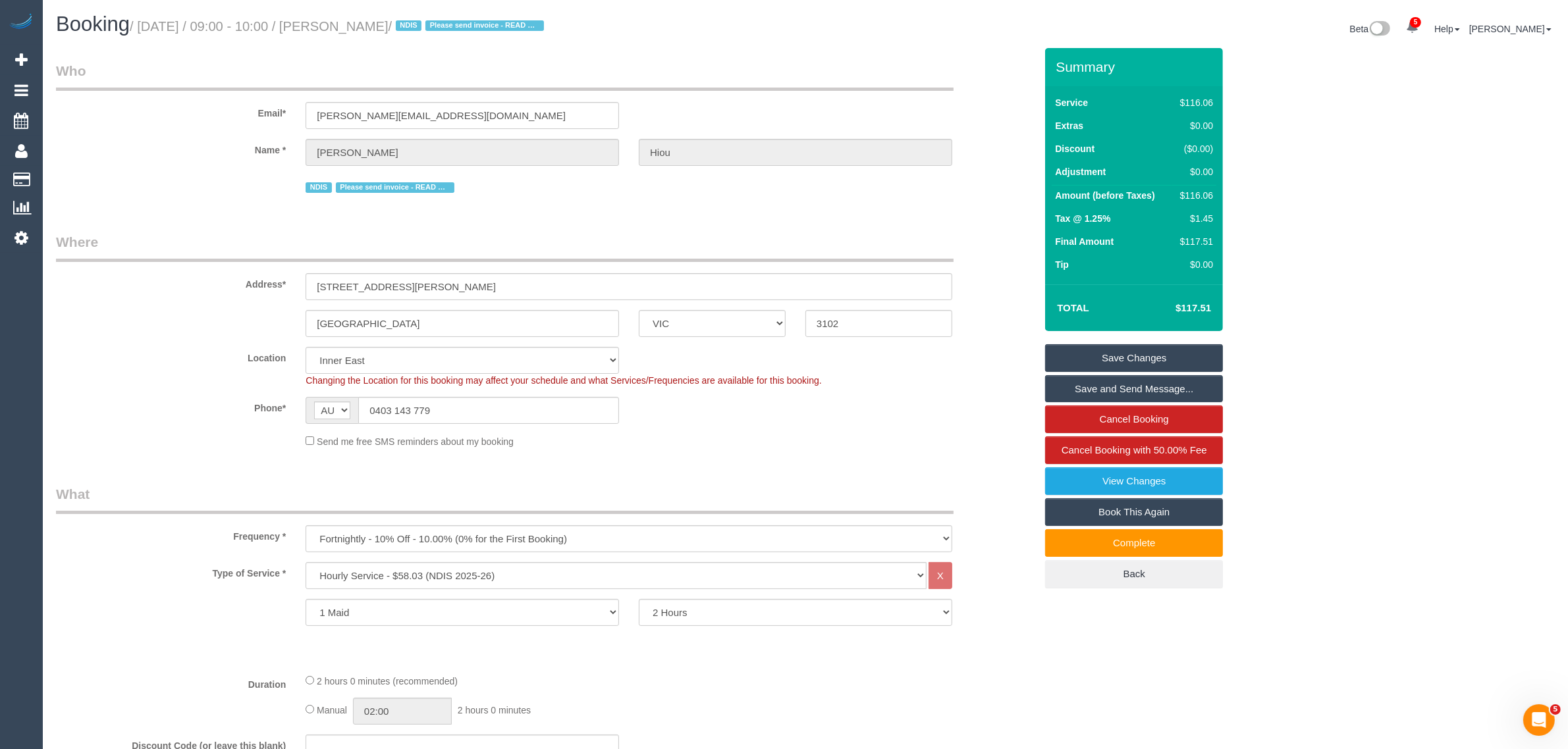
click at [512, 418] on input "0403 143 779" at bounding box center [488, 411] width 261 height 27
click at [1019, 629] on div "Type of Service * Hourly Service - $70/h Hourly Service - $65/h Hourly Service …" at bounding box center [546, 612] width 980 height 101
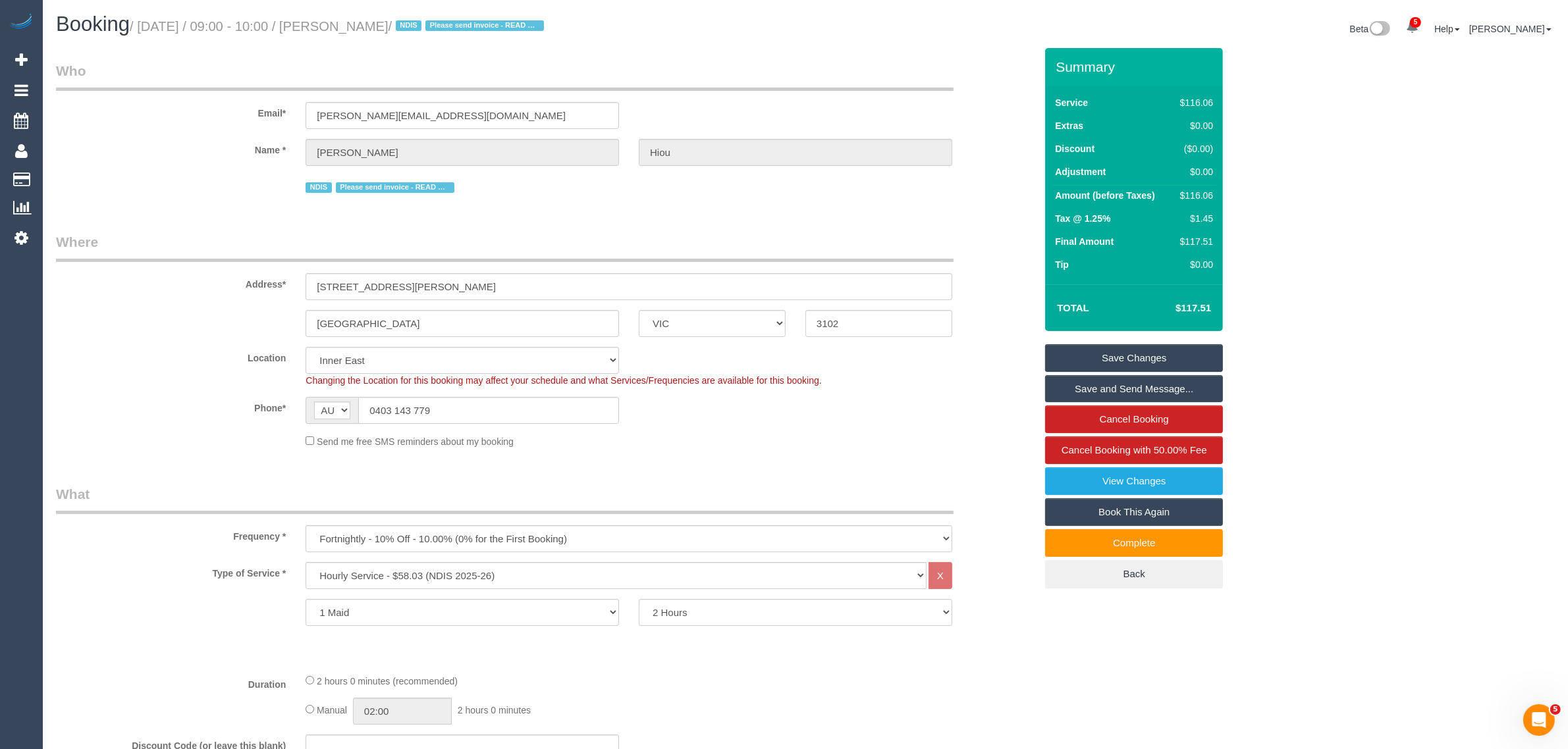
click at [850, 394] on sui-booking-location "Location [GEOGRAPHIC_DATA] (North) East (South) [GEOGRAPHIC_DATA] (East) [GEOGR…" at bounding box center [546, 398] width 980 height 101
click at [519, 406] on input "0403 143 779" at bounding box center [488, 411] width 261 height 27
click at [429, 31] on span "/ NDIS Please send invoice - READ NOTES" at bounding box center [469, 26] width 160 height 14
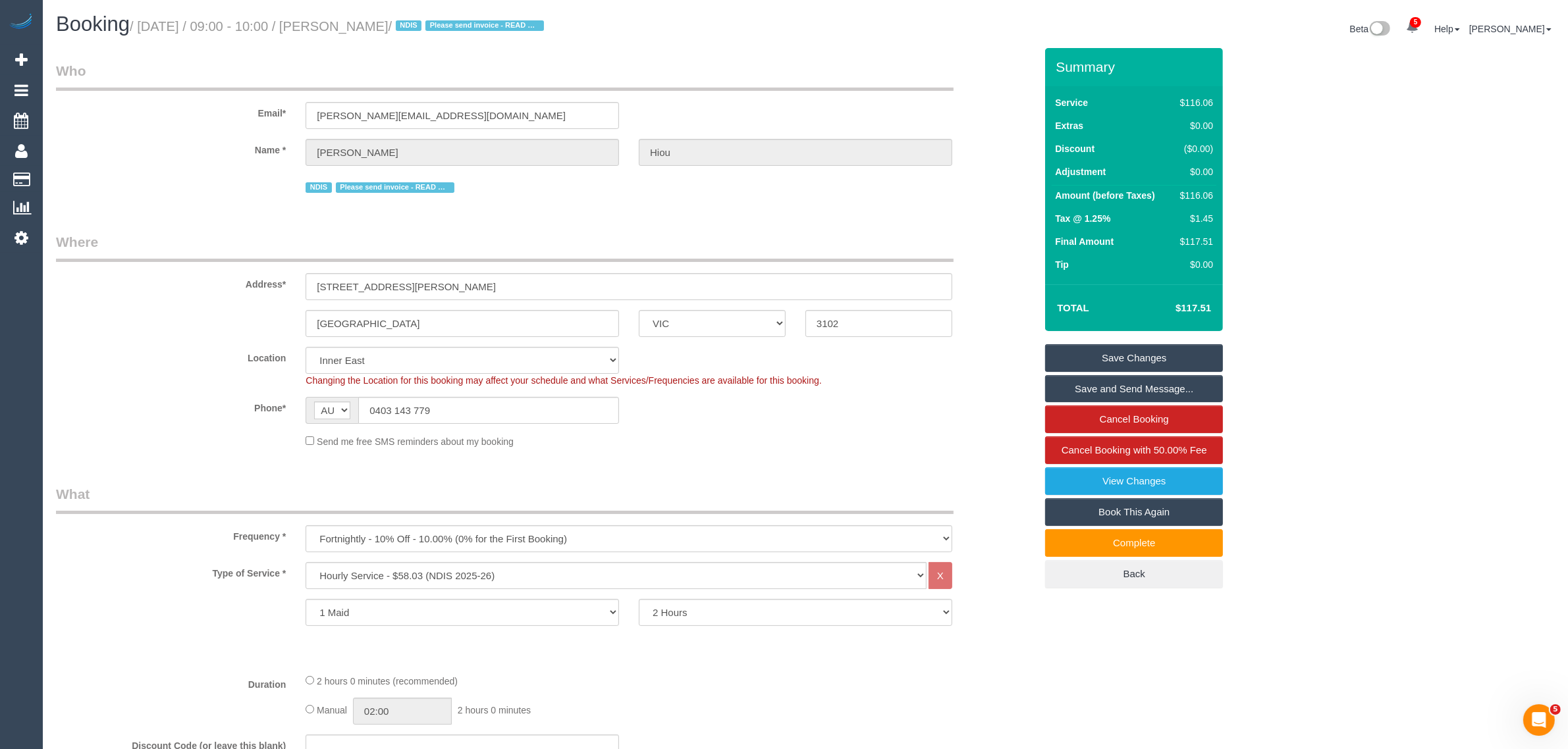
drag, startPoint x: 424, startPoint y: 24, endPoint x: 364, endPoint y: 24, distance: 60.0
click at [364, 24] on small "/ [DATE] / 09:00 - 10:00 / [PERSON_NAME] / NDIS Please send invoice - READ NOTES" at bounding box center [339, 26] width 418 height 14
copy small "[PERSON_NAME]"
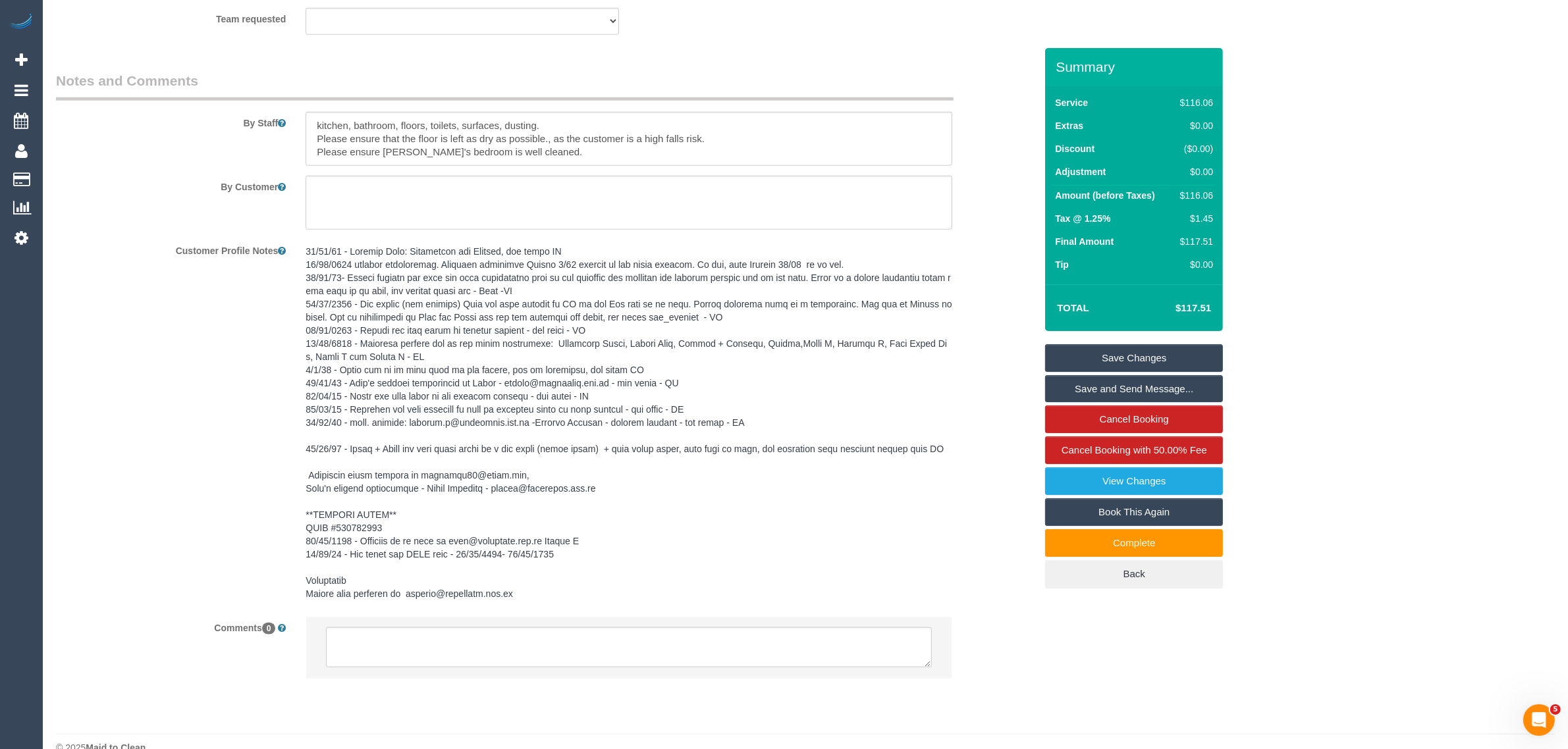
scroll to position [1768, 0]
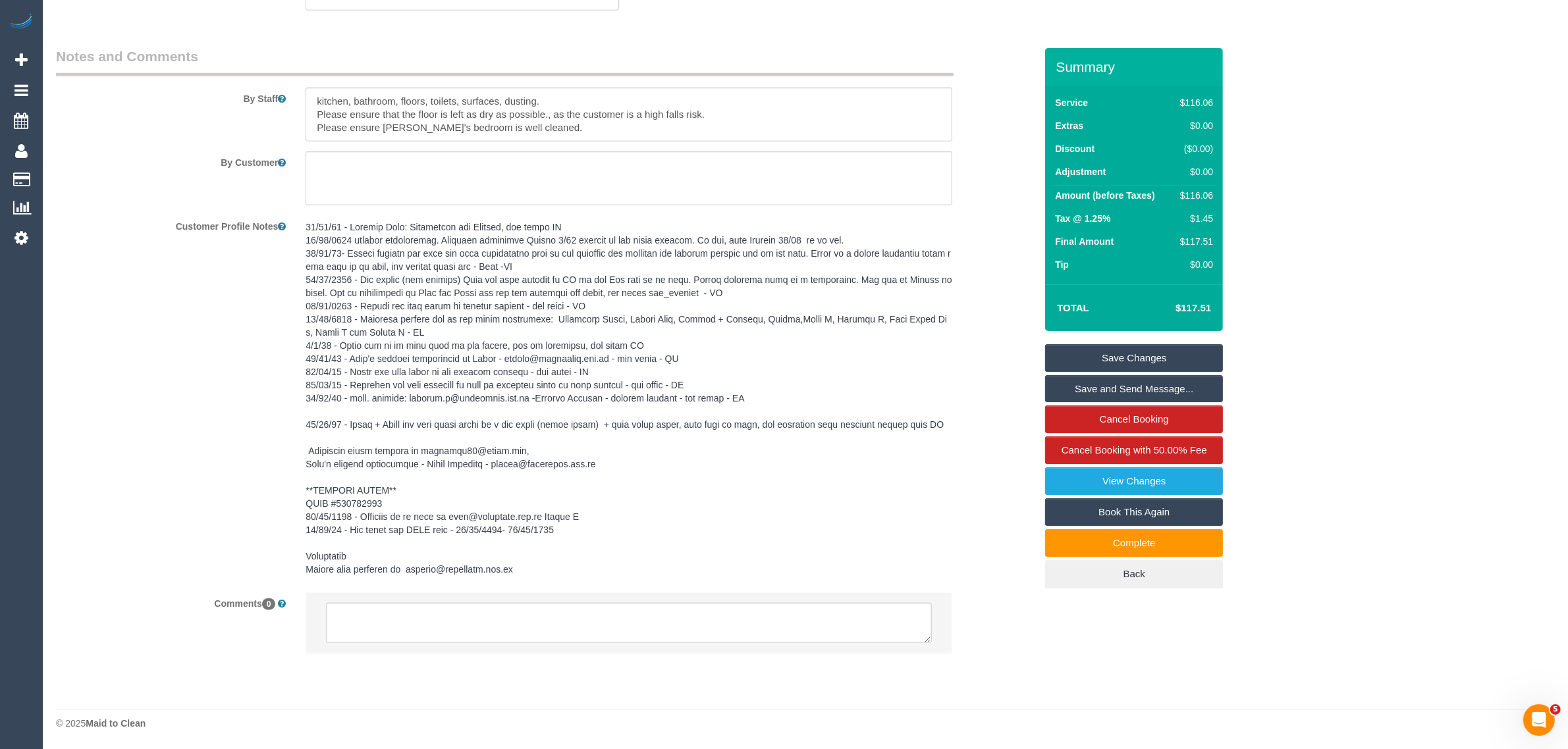
drag, startPoint x: 894, startPoint y: 469, endPoint x: 804, endPoint y: 578, distance: 141.4
click at [894, 469] on pre at bounding box center [628, 398] width 647 height 355
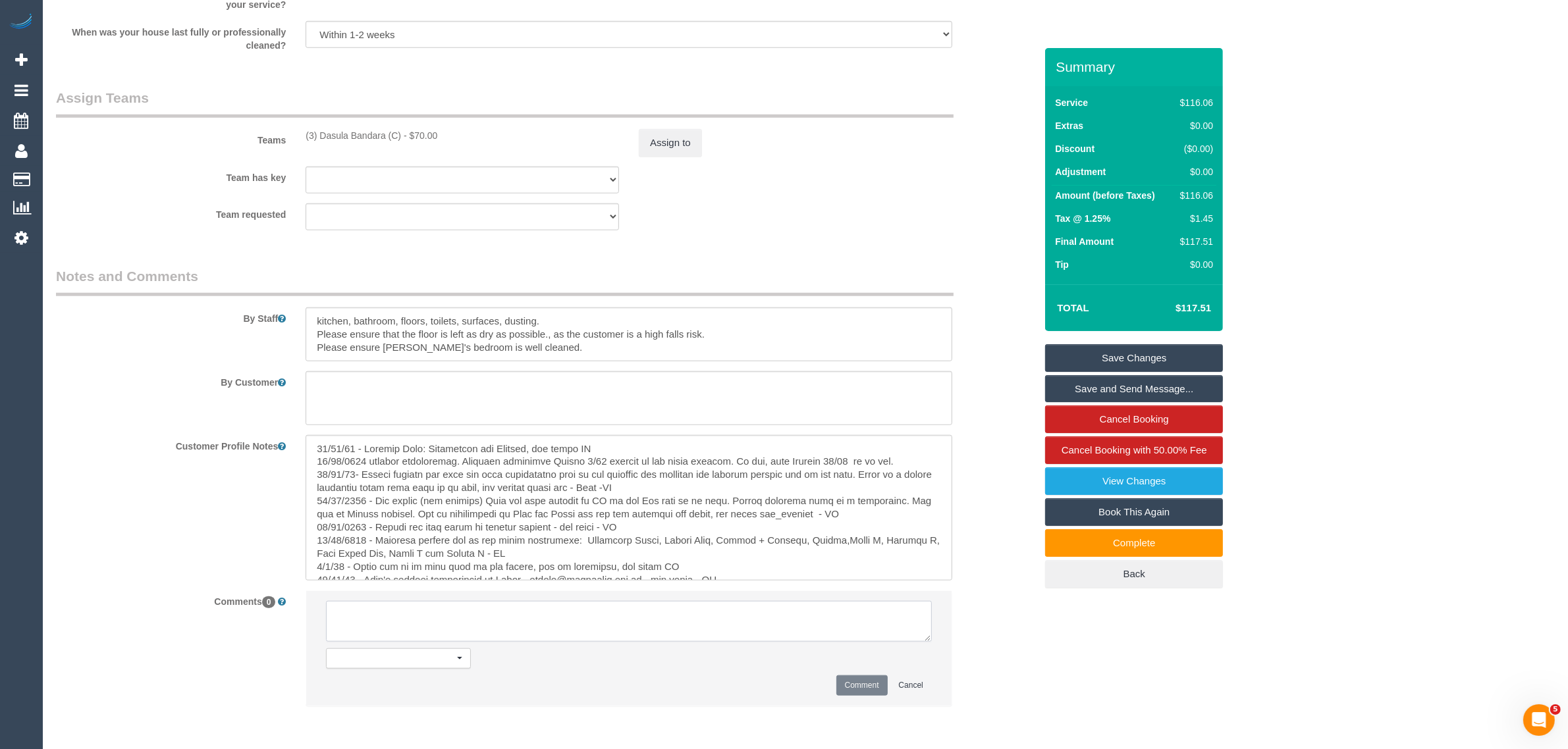
scroll to position [1587, 0]
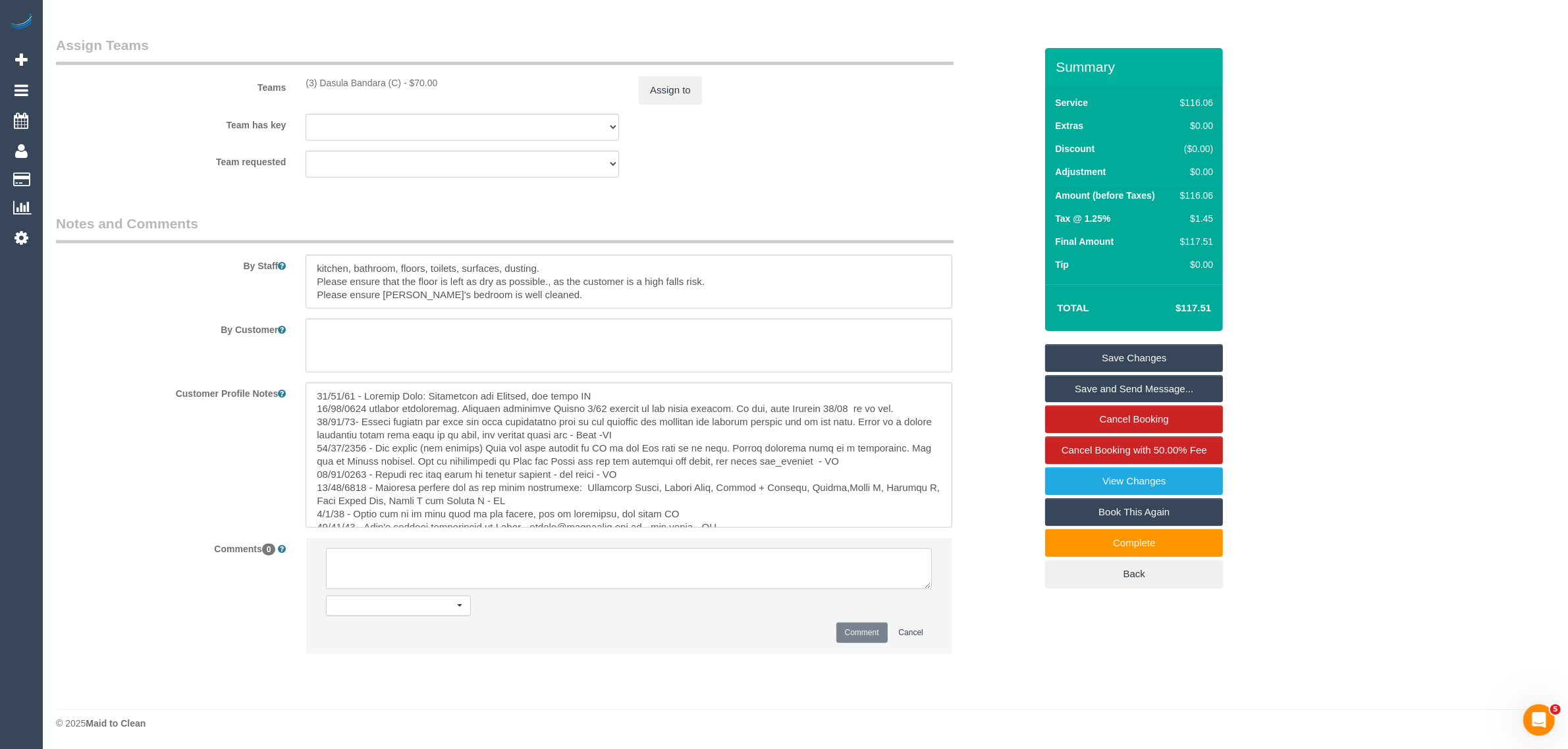
click at [752, 623] on li "Nothing selected Send to: Staff Send to: Customer Send to: Team Send to: Everyo…" at bounding box center [628, 595] width 645 height 114
paste textarea "Cleaner(s) Unassigned: Reason Unassigned: Contact via: Which message sent: Addi…"
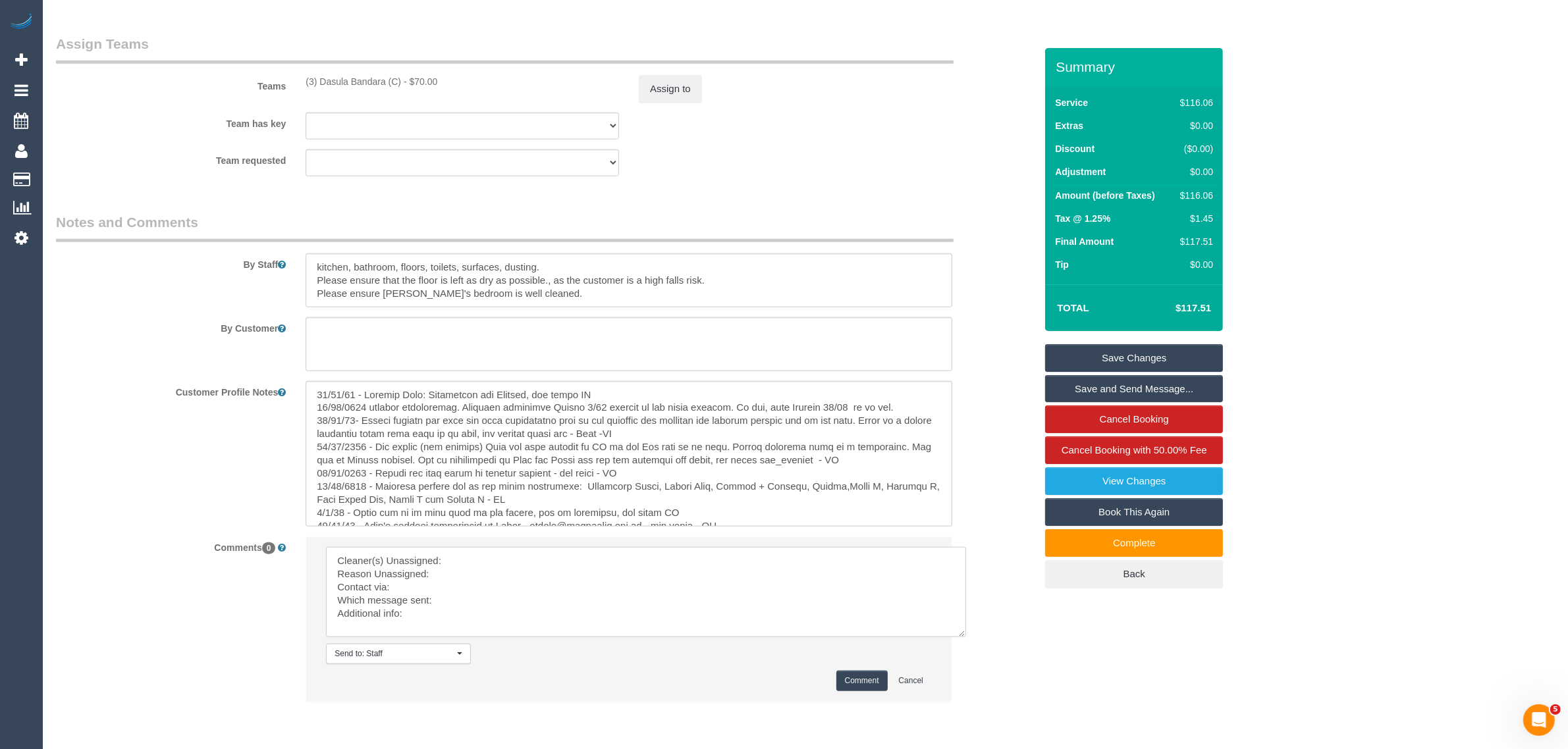
scroll to position [0, 0]
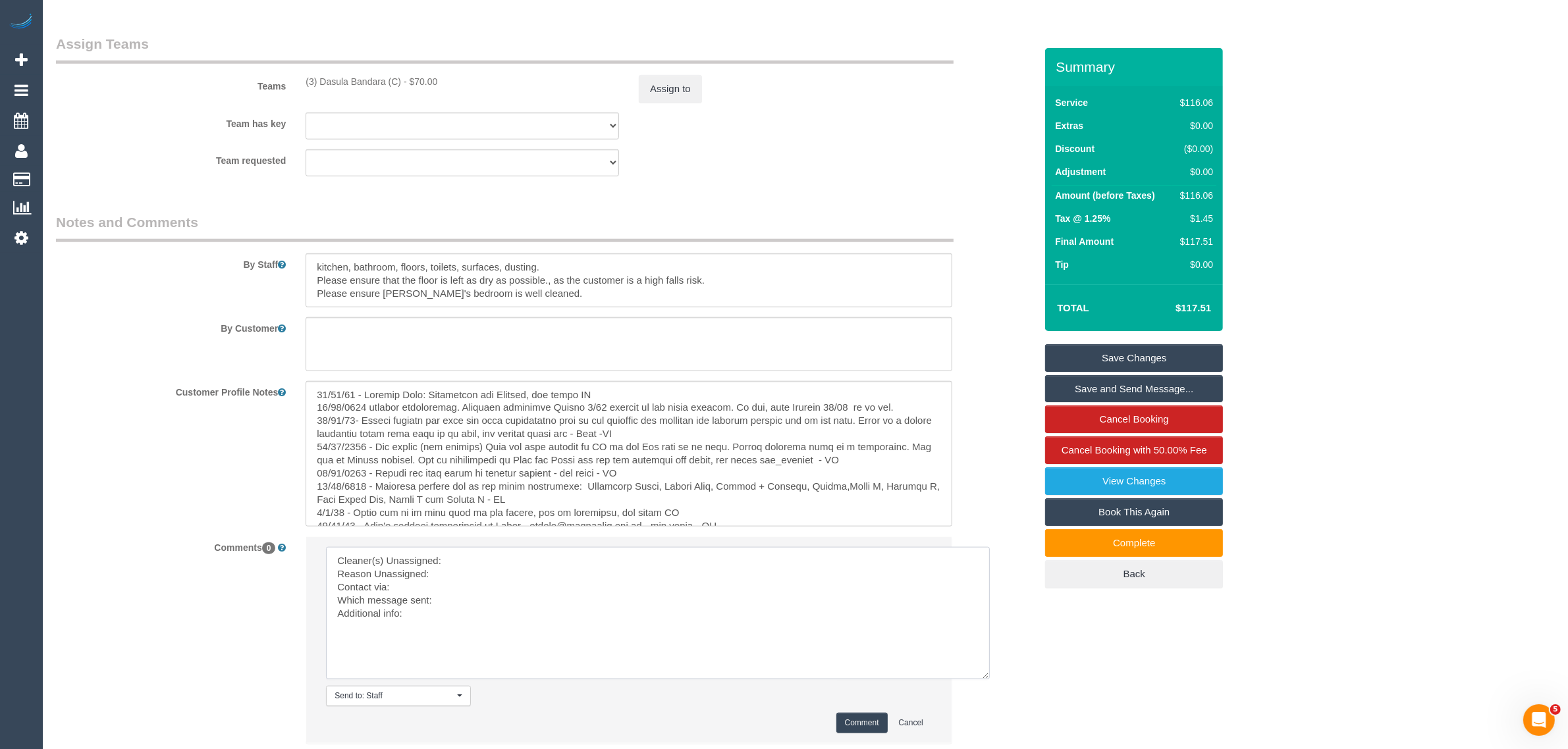
drag, startPoint x: 929, startPoint y: 583, endPoint x: 988, endPoint y: 676, distance: 110.1
click at [988, 676] on textarea at bounding box center [658, 613] width 664 height 133
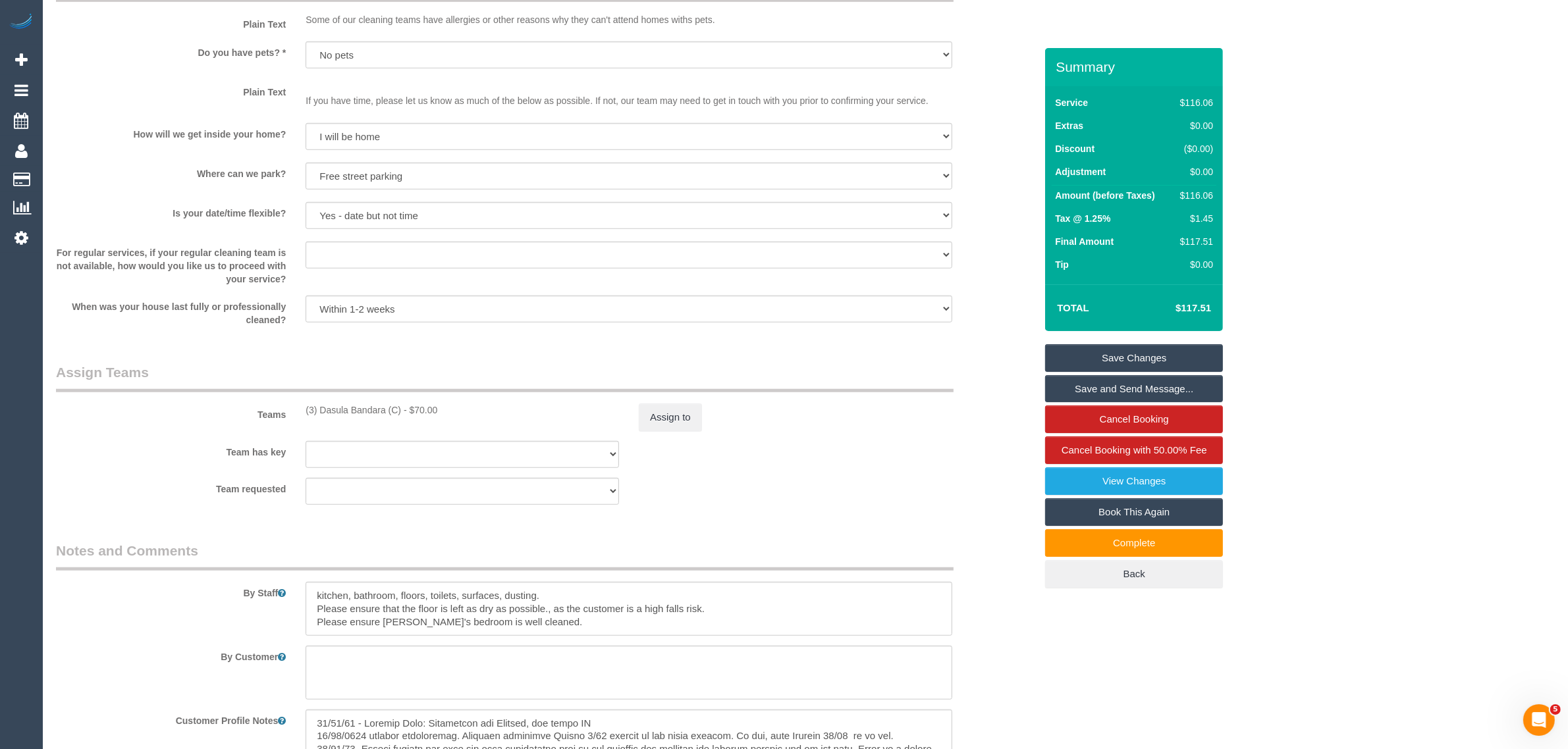
scroll to position [1258, 0]
drag, startPoint x: 300, startPoint y: 406, endPoint x: 403, endPoint y: 407, distance: 103.0
click at [403, 407] on div "(3) Dasula Bandara (C) - $70.00" at bounding box center [462, 410] width 333 height 13
copy div "(3) Dasula Bandara (C)"
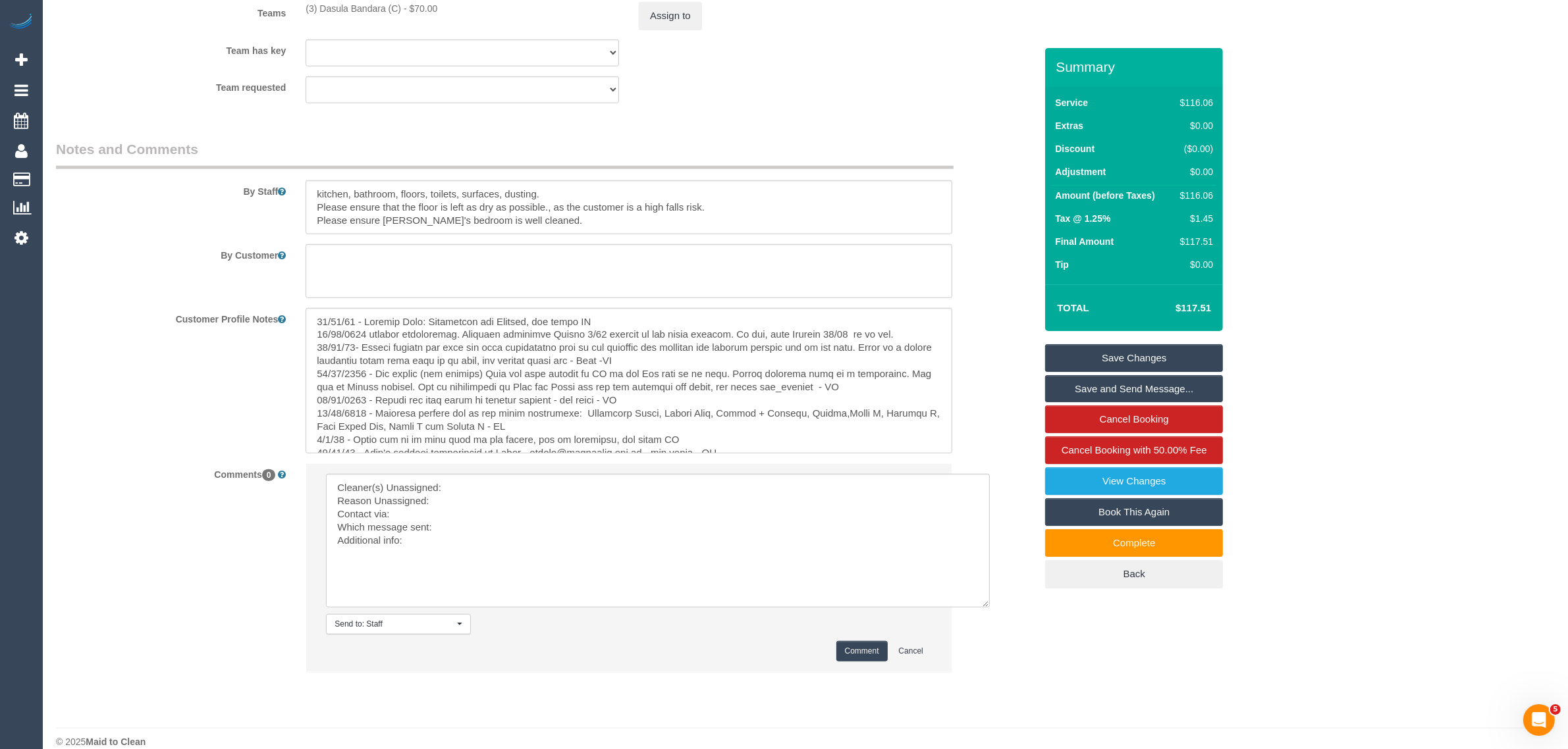
scroll to position [1680, 0]
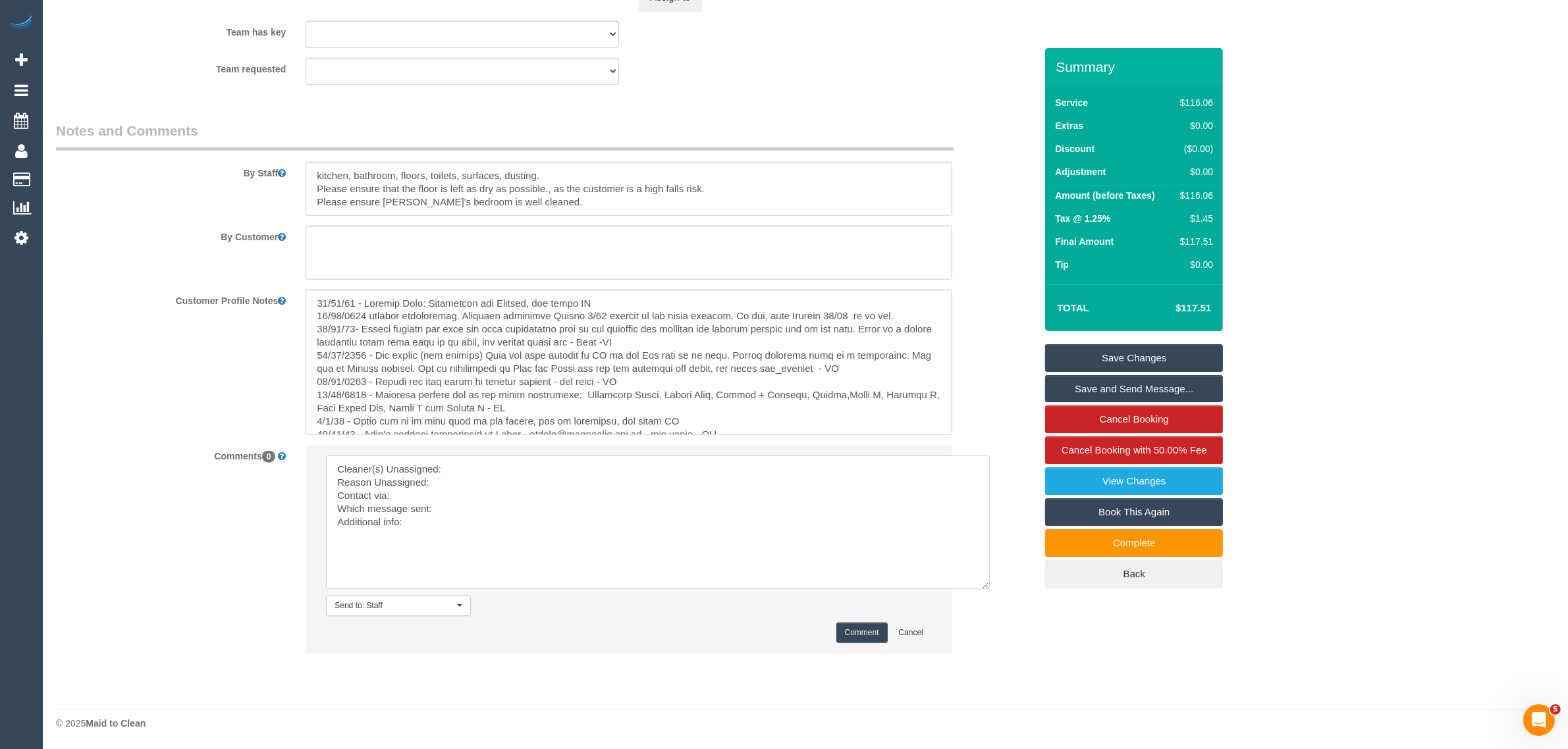
click at [508, 465] on textarea at bounding box center [658, 522] width 664 height 133
paste textarea "(3) Dasula Bandara (C)"
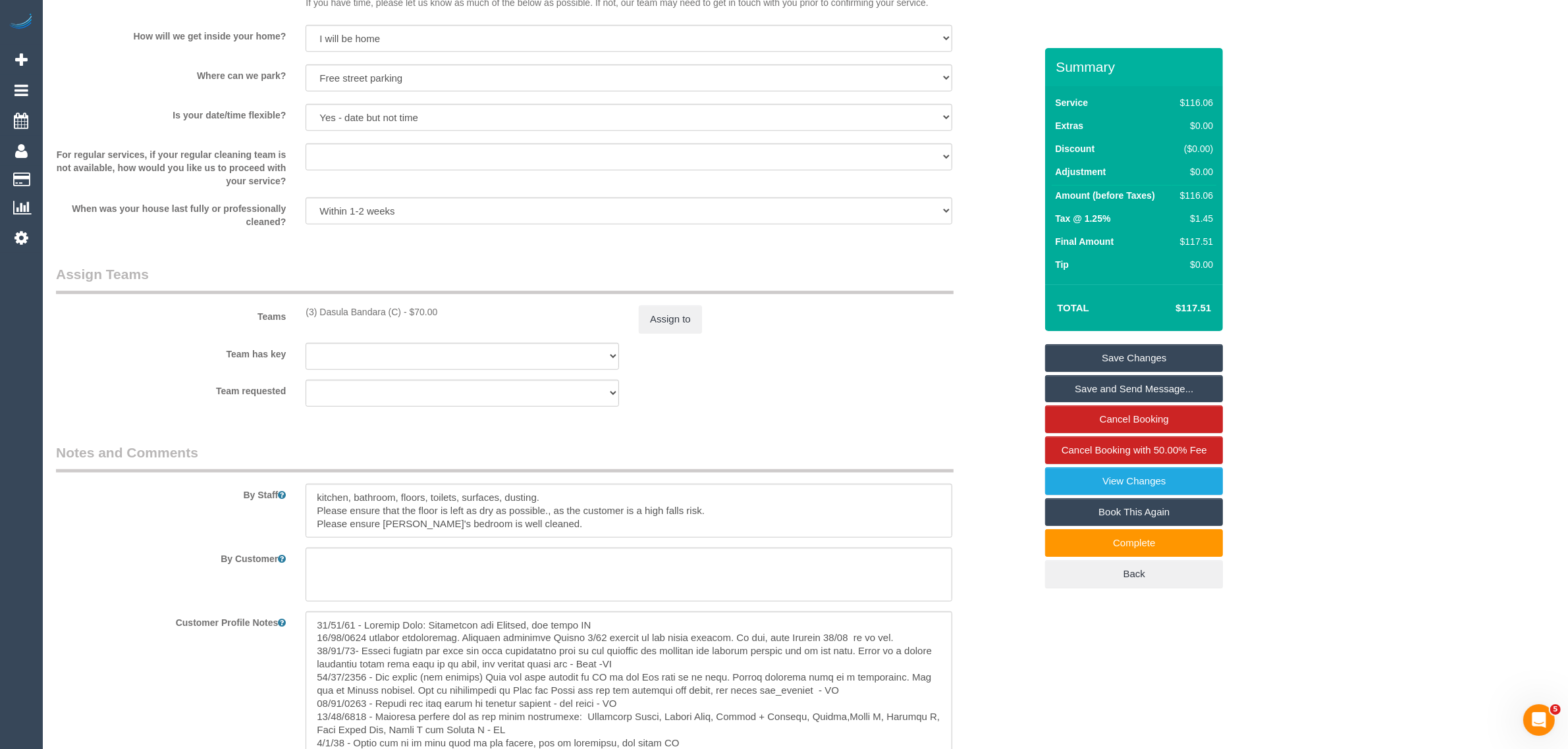
scroll to position [1351, 0]
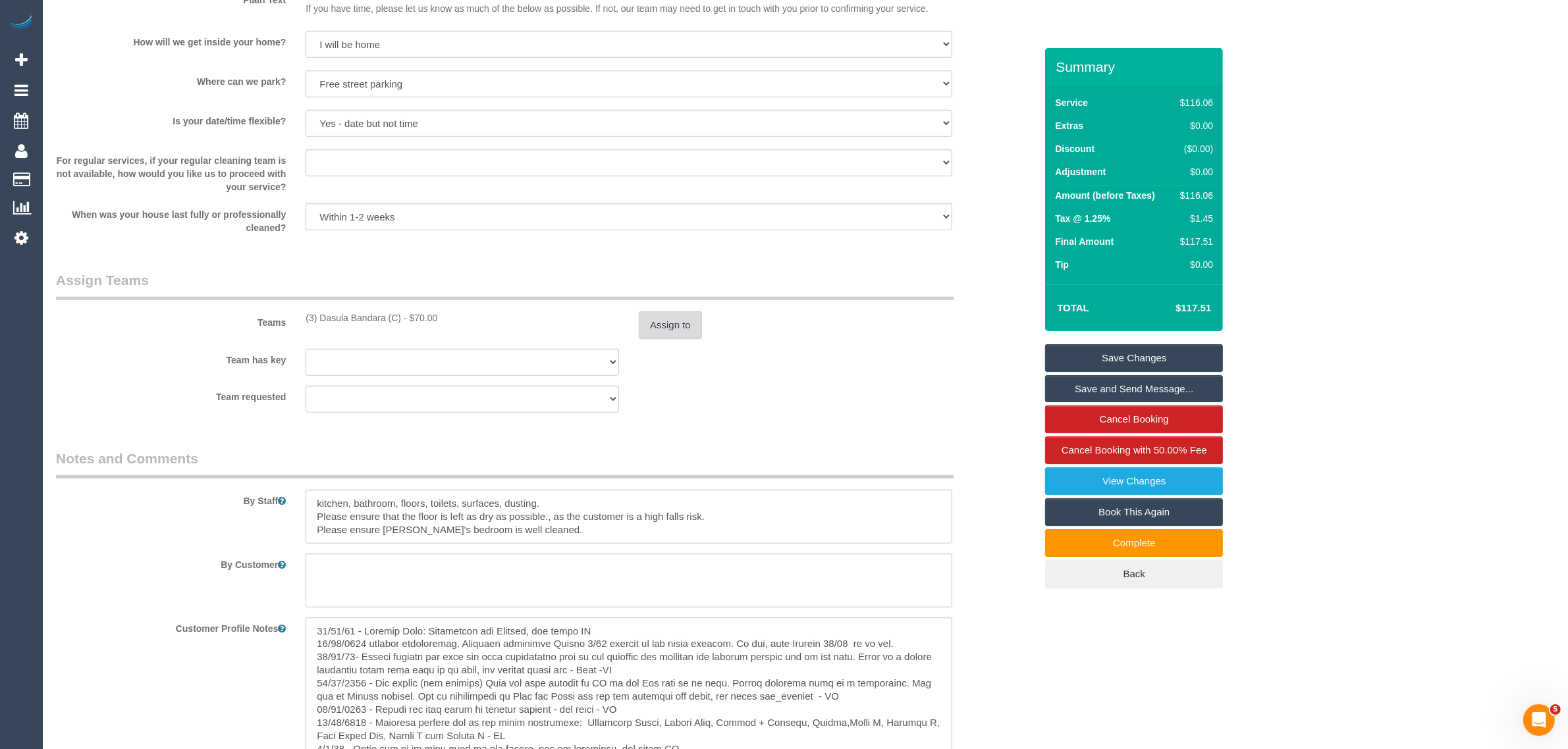
click at [640, 332] on button "Assign to" at bounding box center [670, 325] width 63 height 28
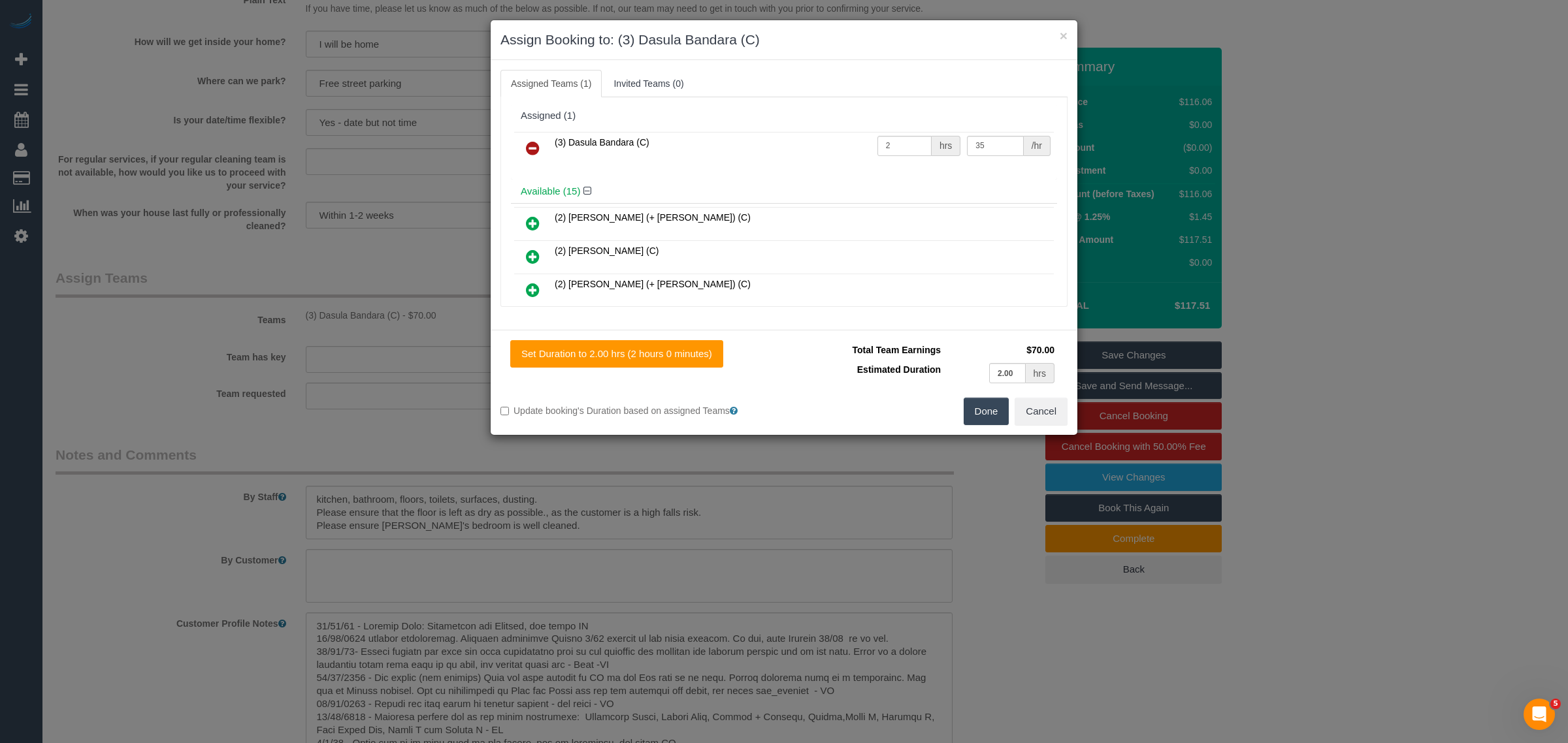
click at [526, 145] on icon at bounding box center [533, 148] width 13 height 15
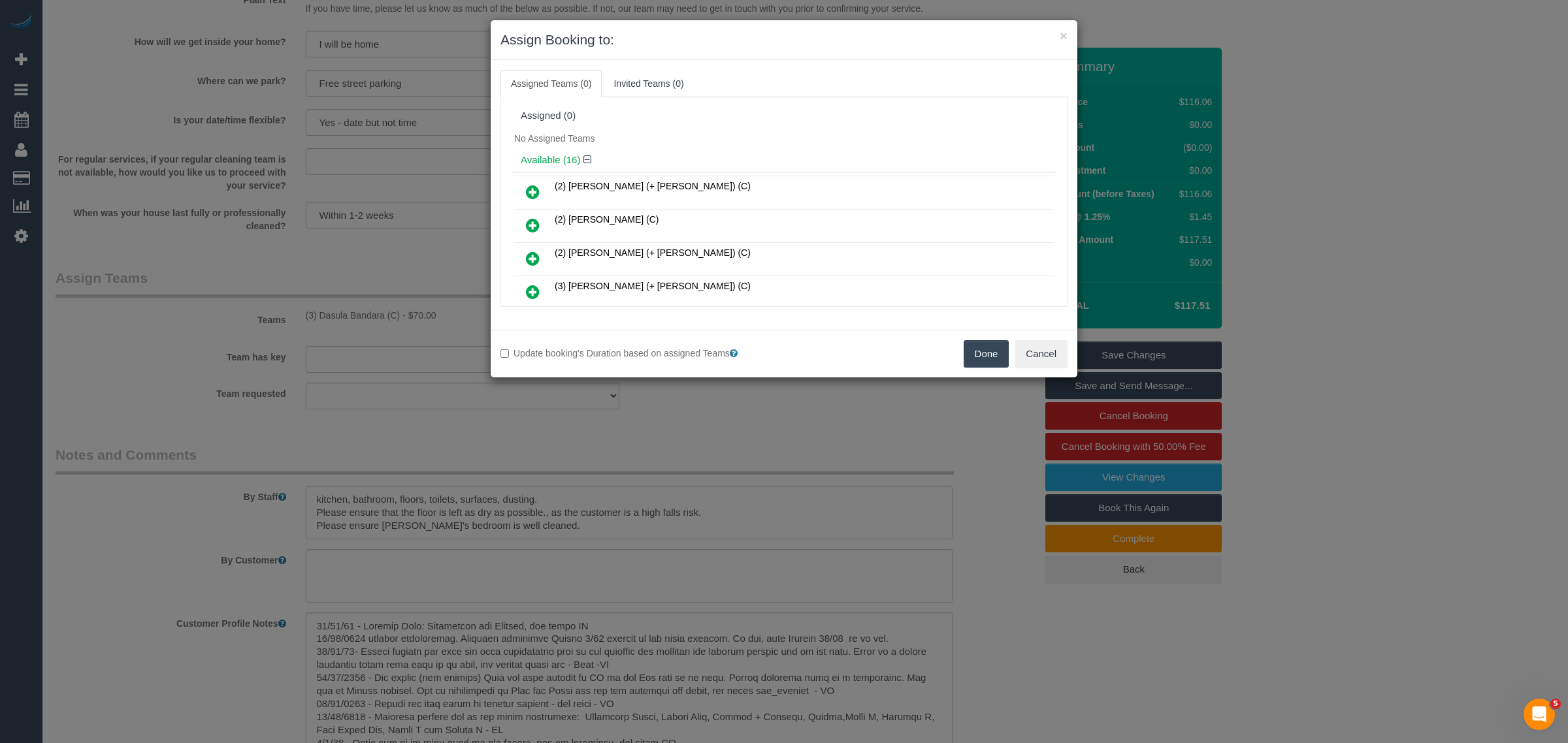
click at [984, 345] on button "Done" at bounding box center [986, 354] width 46 height 28
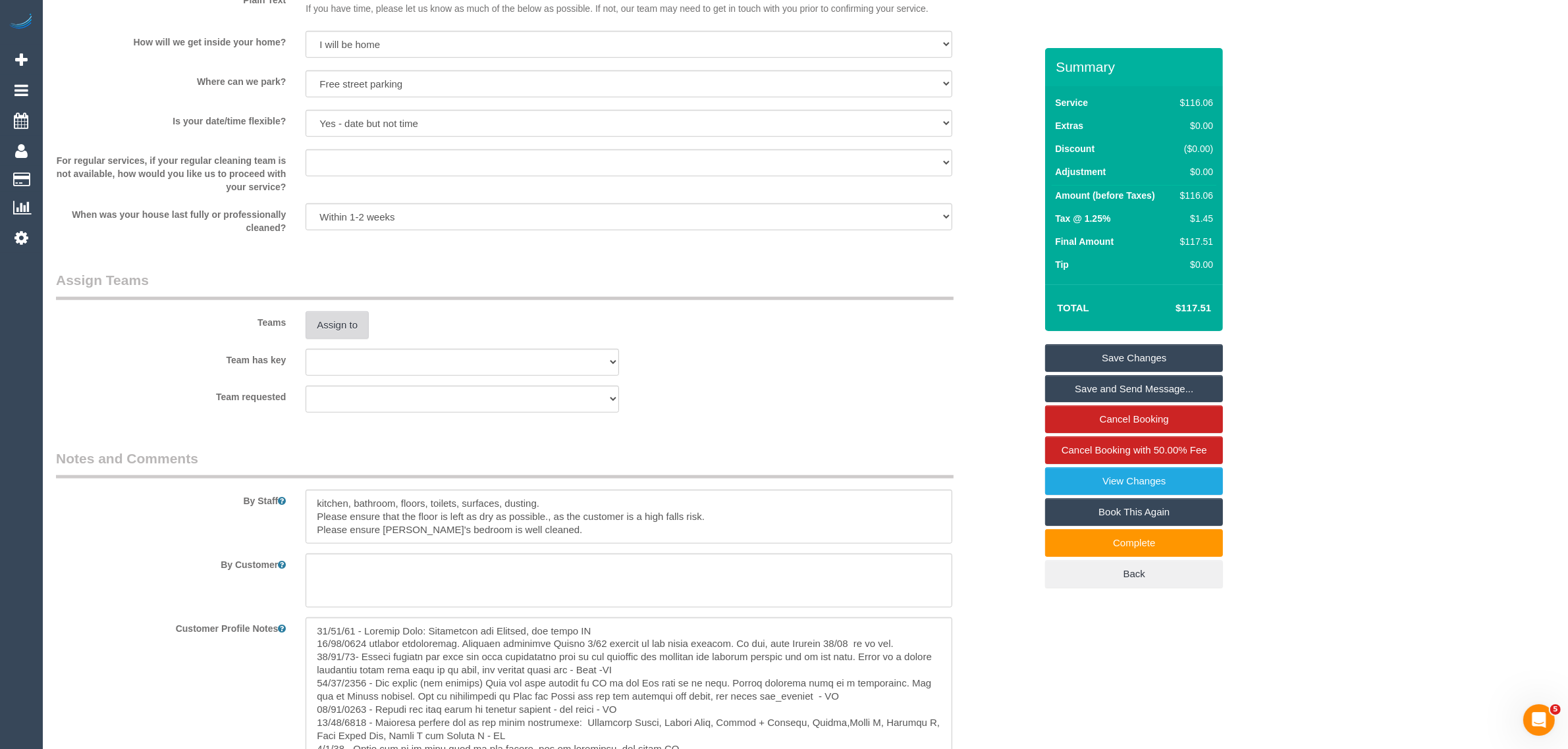
scroll to position [1680, 0]
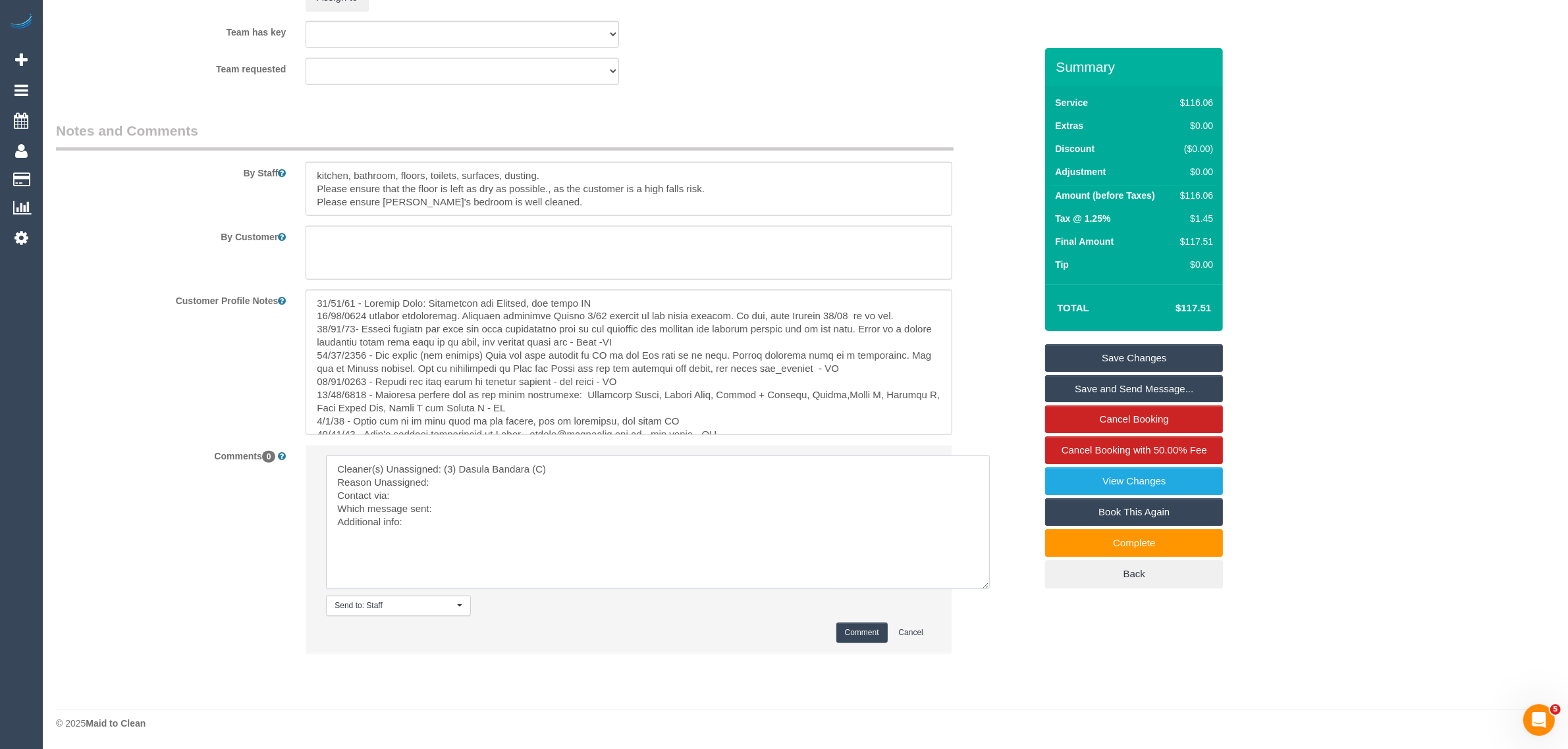
click at [525, 494] on textarea at bounding box center [658, 522] width 664 height 133
click at [555, 476] on textarea at bounding box center [658, 522] width 664 height 133
click at [519, 497] on textarea at bounding box center [658, 522] width 664 height 133
click at [517, 515] on textarea at bounding box center [658, 522] width 664 height 133
click at [528, 503] on textarea at bounding box center [658, 522] width 664 height 133
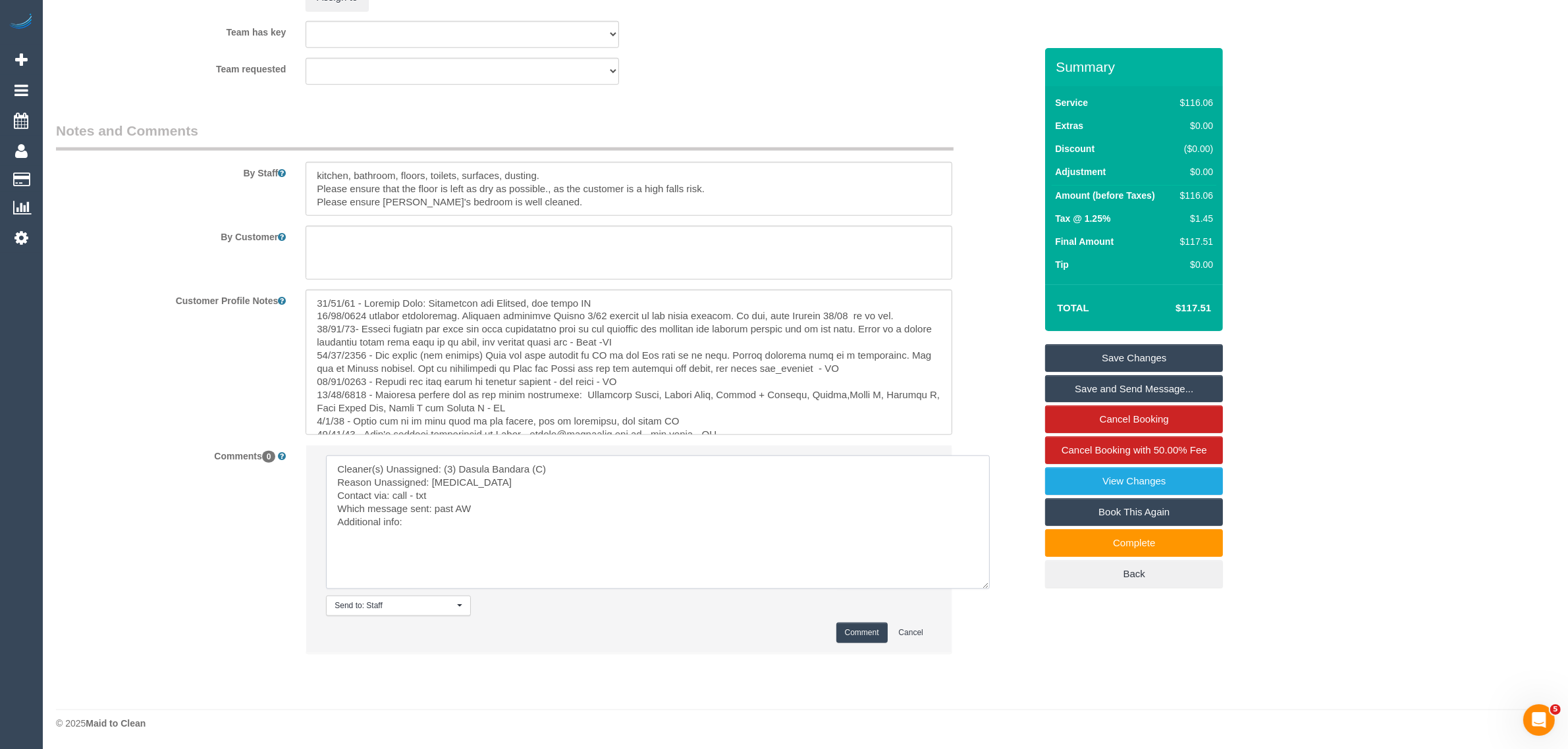
type textarea "Cleaner(s) Unassigned: (3) Dasula Bandara (C) Reason Unassigned: [MEDICAL_DATA]…"
click at [852, 640] on button "Comment" at bounding box center [862, 633] width 51 height 20
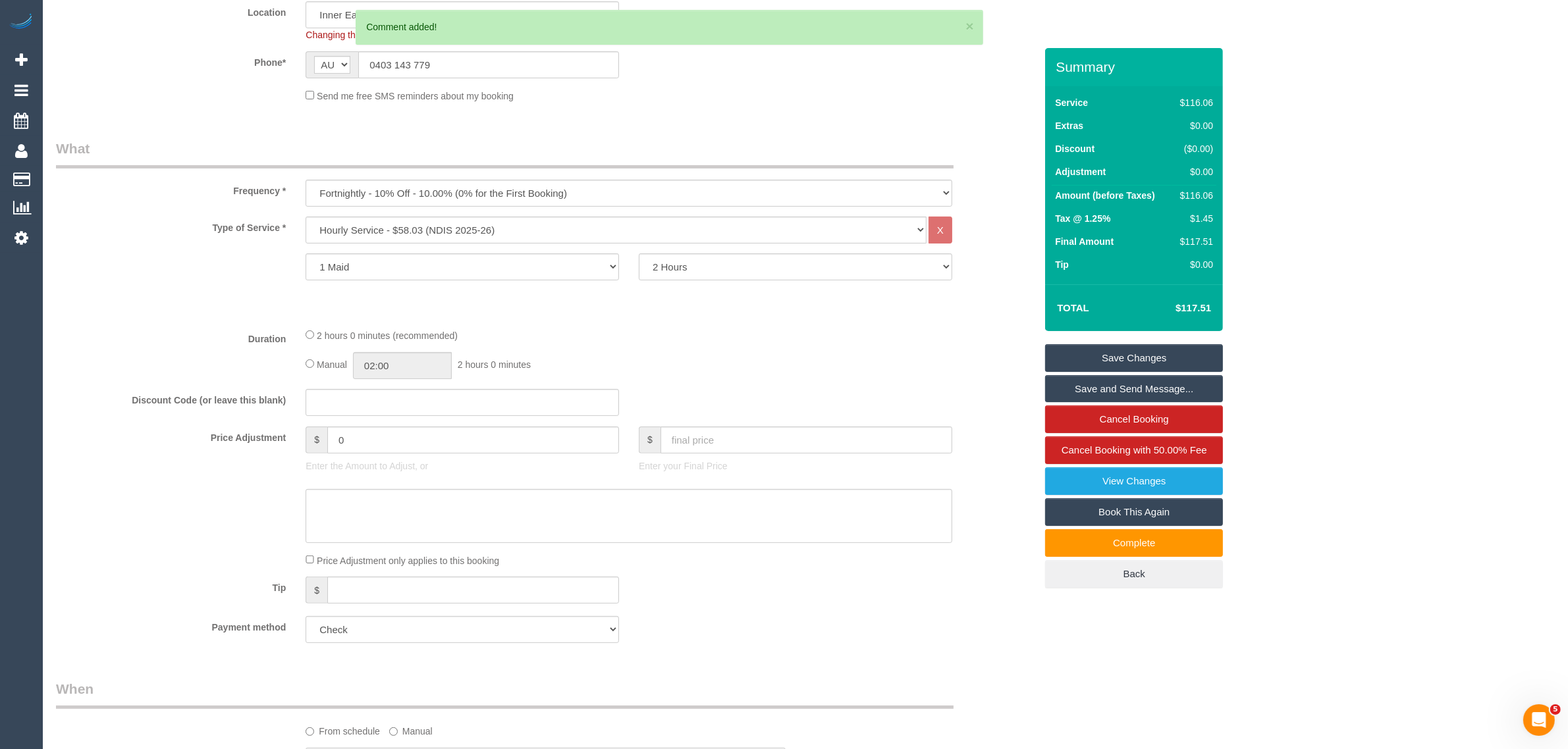
scroll to position [309, 0]
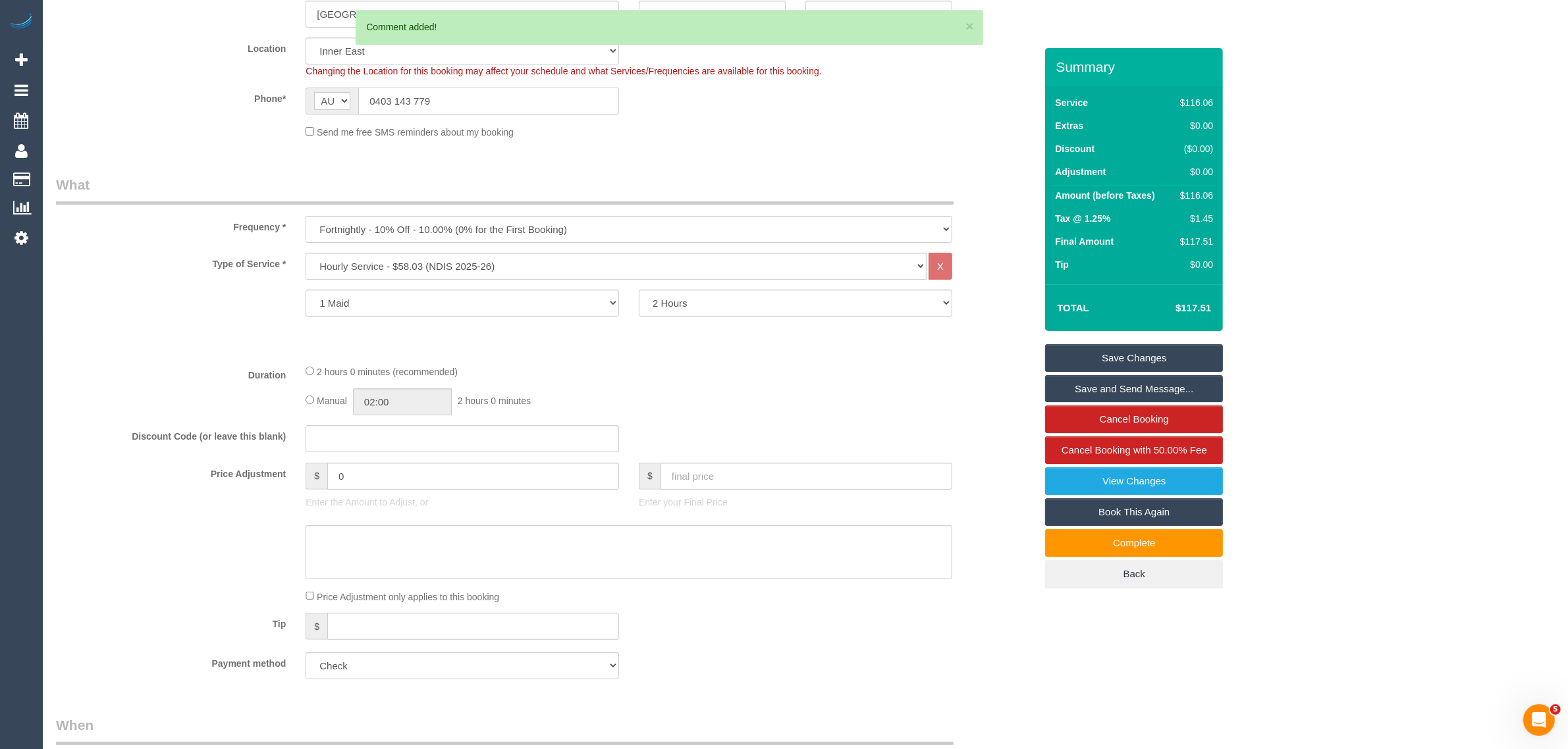
click at [505, 96] on input "0403 143 779" at bounding box center [488, 101] width 261 height 27
click at [766, 133] on div "Send me free SMS reminders about my booking" at bounding box center [629, 131] width 666 height 14
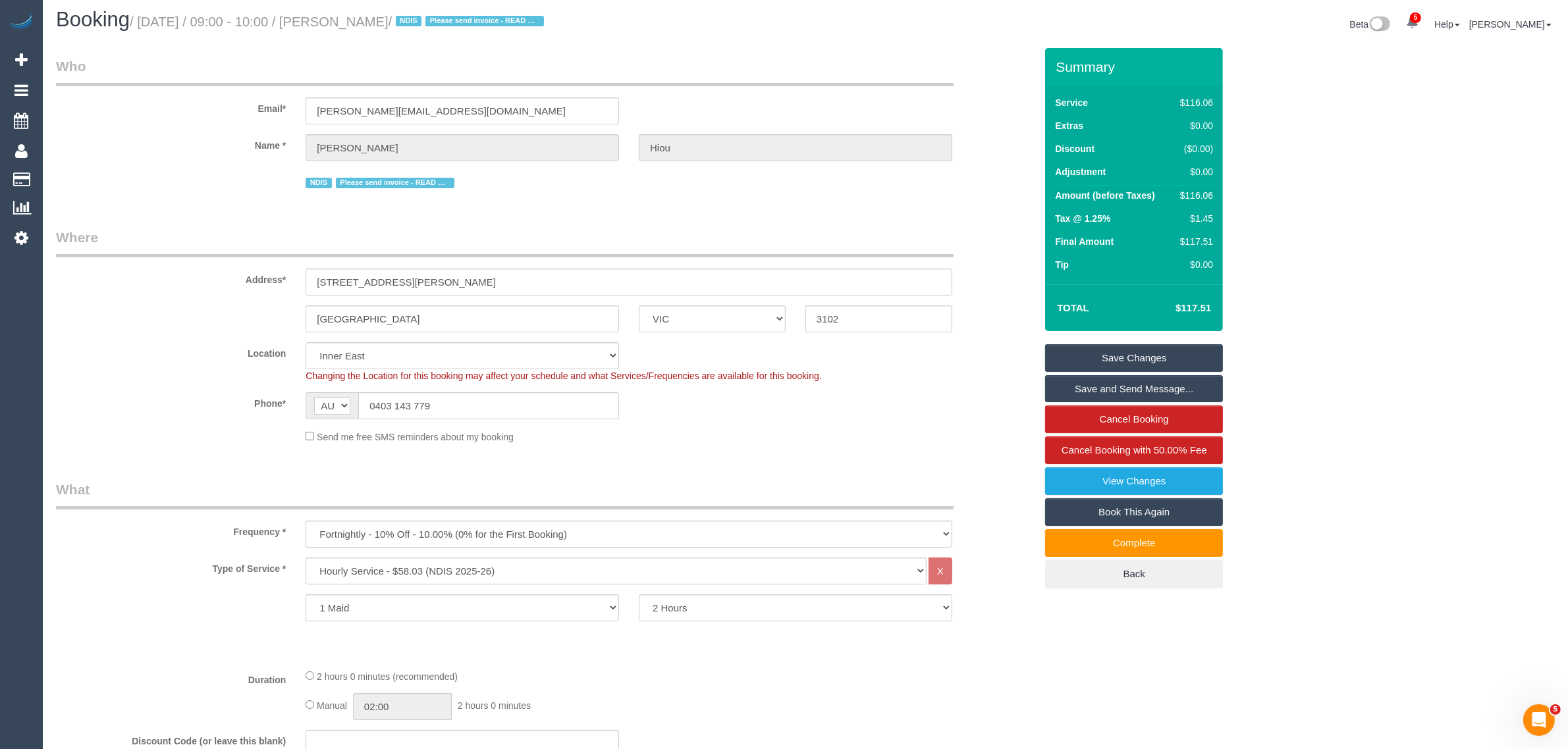
scroll to position [0, 0]
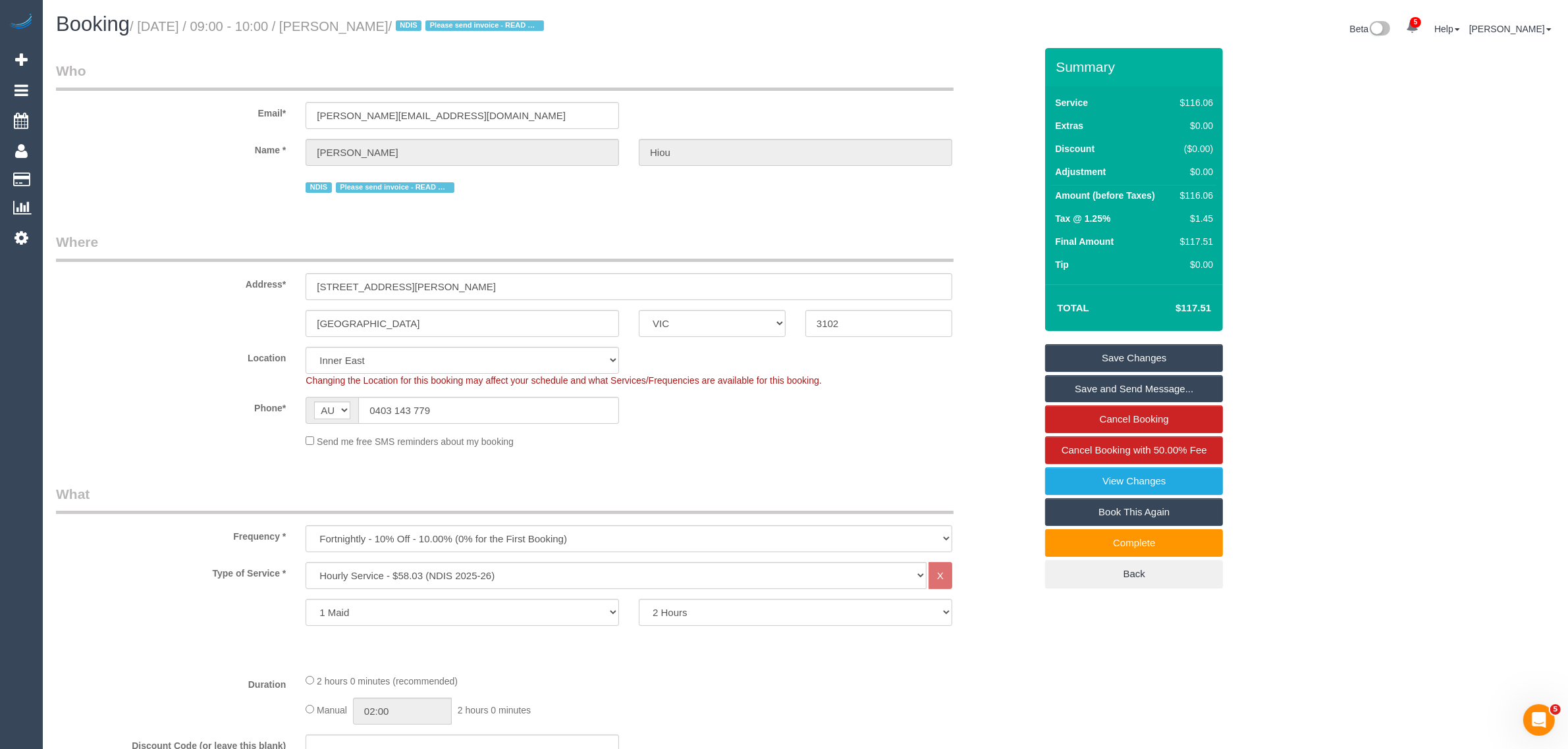
click at [1055, 360] on link "Save Changes" at bounding box center [1134, 358] width 178 height 28
click at [917, 112] on div "Email* [PERSON_NAME][EMAIL_ADDRESS][DOMAIN_NAME]" at bounding box center [546, 95] width 999 height 68
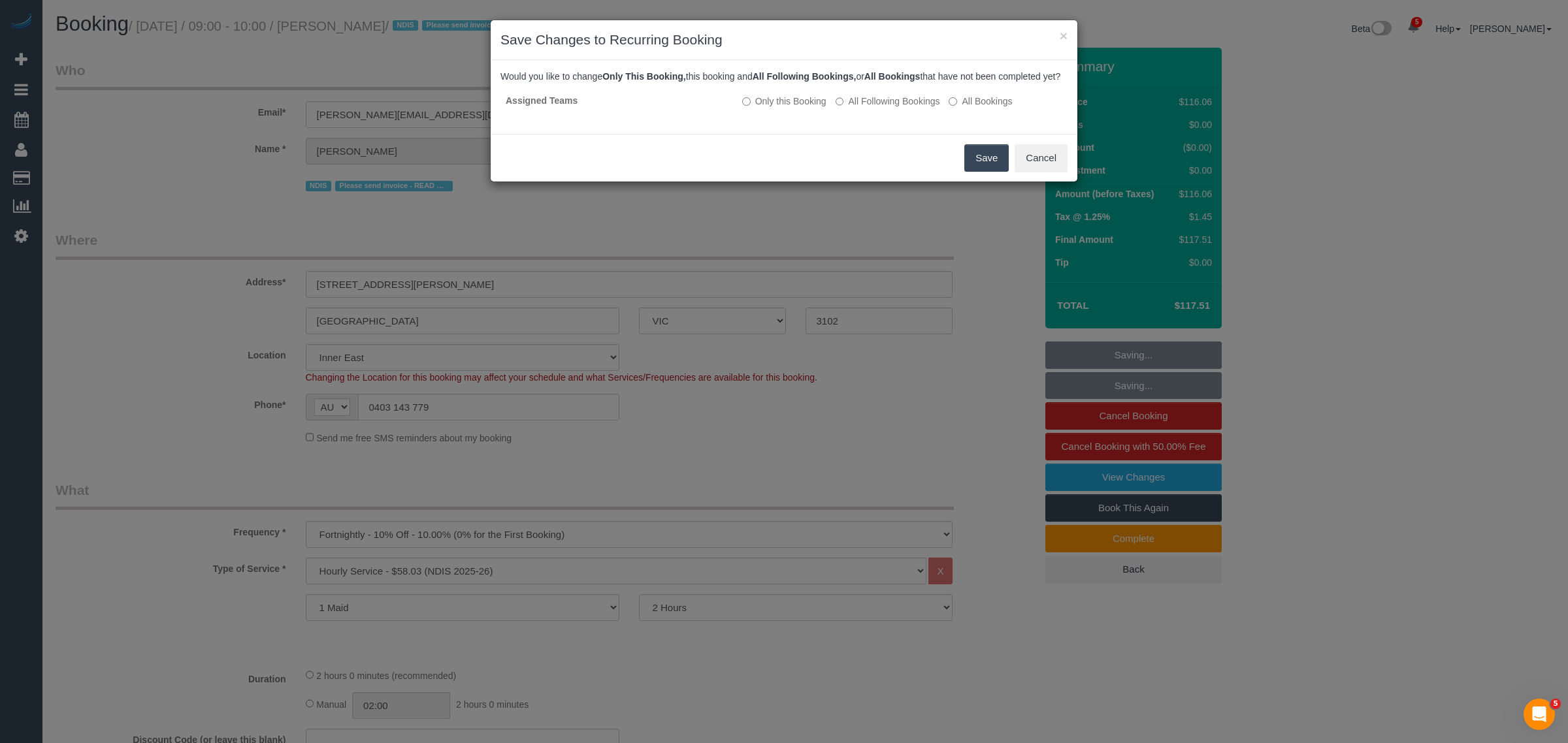
click at [992, 172] on button "Save" at bounding box center [986, 158] width 44 height 28
